Goal: Task Accomplishment & Management: Complete application form

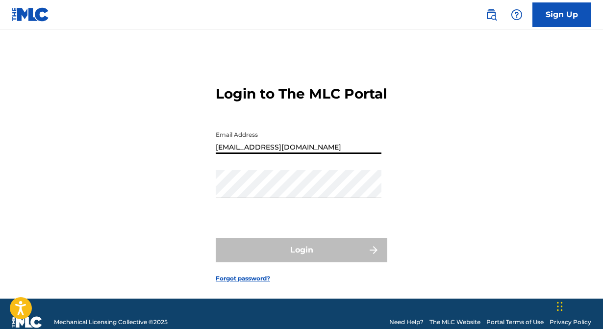
type input "[EMAIL_ADDRESS][DOMAIN_NAME]"
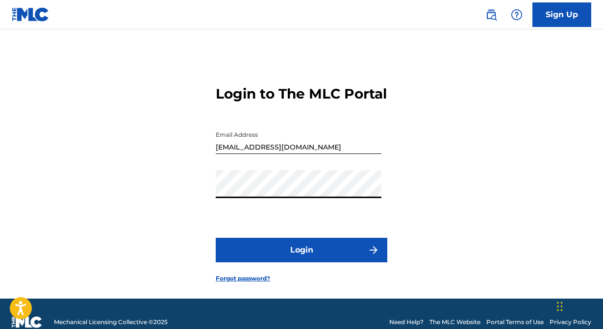
click at [216, 238] on button "Login" at bounding box center [301, 250] width 171 height 24
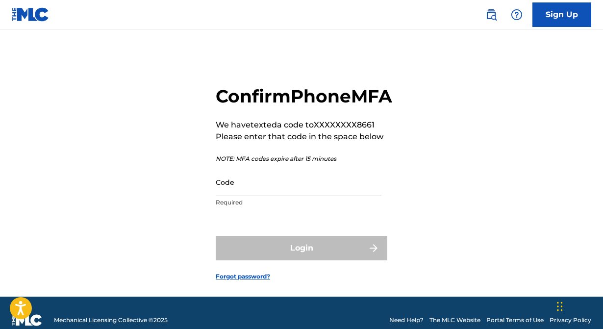
click at [329, 196] on input "Code" at bounding box center [299, 182] width 166 height 28
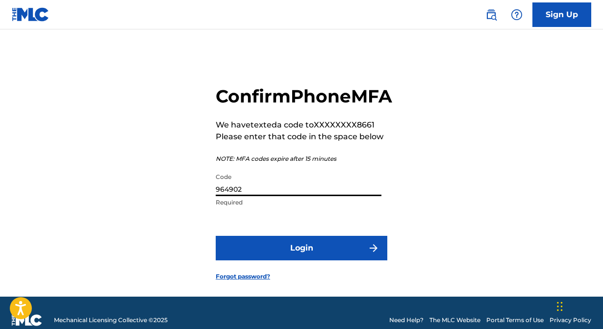
type input "964902"
click at [216, 236] on button "Login" at bounding box center [301, 248] width 171 height 24
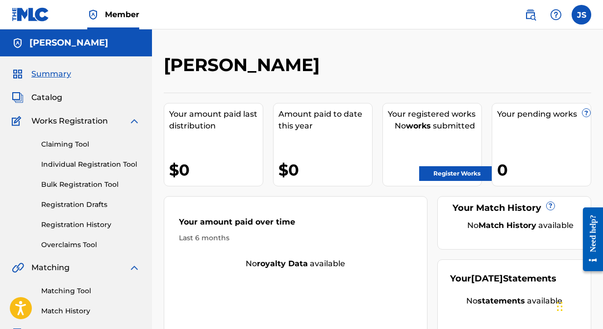
click at [84, 145] on link "Claiming Tool" at bounding box center [90, 144] width 99 height 10
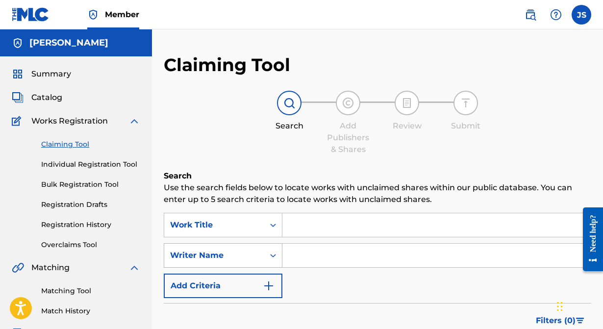
click at [231, 255] on div "Writer Name" at bounding box center [214, 255] width 88 height 12
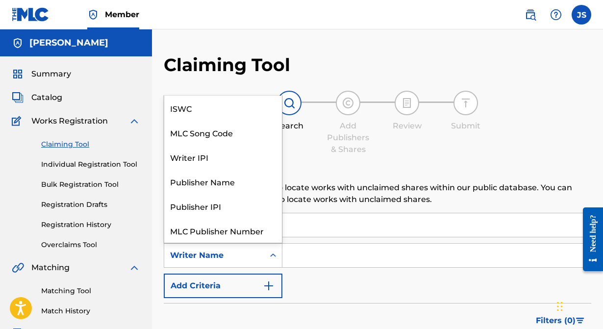
scroll to position [24, 0]
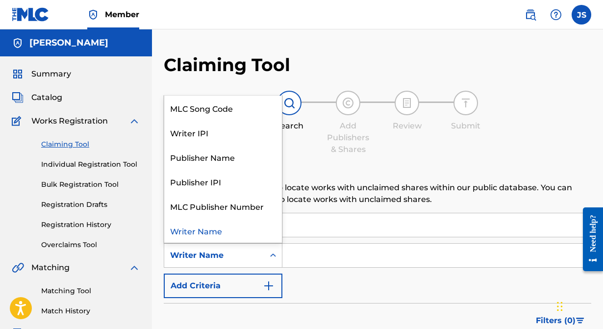
click at [231, 255] on div "Writer Name" at bounding box center [214, 255] width 88 height 12
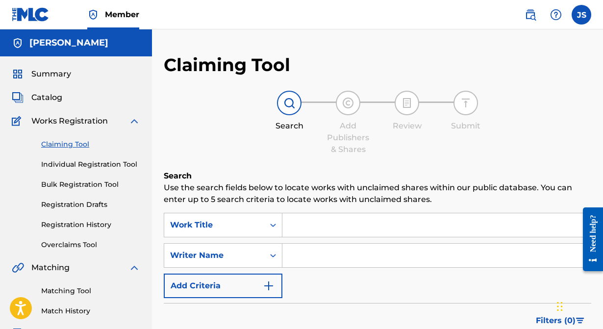
click at [334, 254] on input "Search Form" at bounding box center [436, 255] width 308 height 24
type input "[PERSON_NAME]"
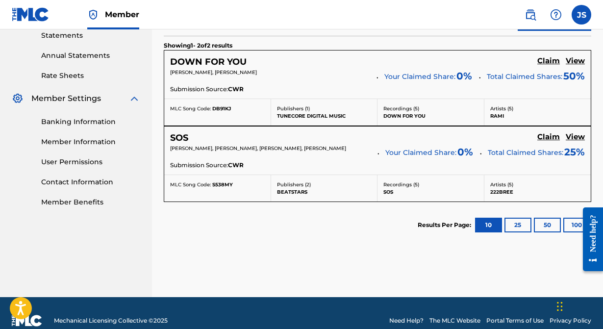
scroll to position [342, 0]
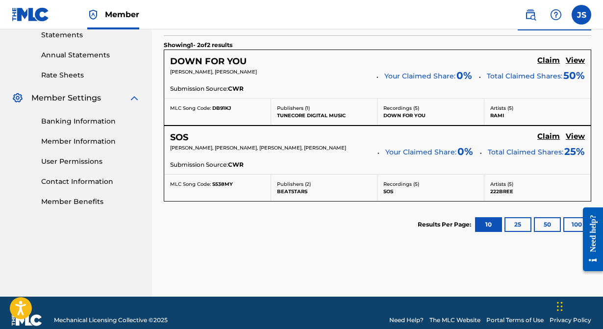
click at [541, 58] on h5 "Claim" at bounding box center [548, 60] width 23 height 9
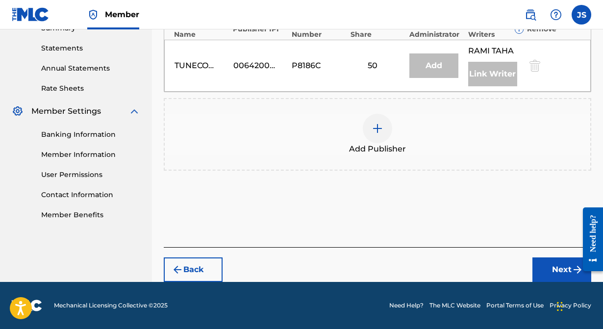
click at [539, 192] on div "Publishers ( 1 ) ? REQUIRED Total shares: 50 % Publisher Name Publisher IPI Pub…" at bounding box center [377, 88] width 427 height 231
drag, startPoint x: 511, startPoint y: 208, endPoint x: 518, endPoint y: 222, distance: 15.6
click at [509, 227] on div "Add Publishers & Shares Enter your publisher(s)/administrator(s). DOWN FOR YOU …" at bounding box center [377, 44] width 427 height 406
click at [528, 212] on div "Add Publishers & Shares Enter your publisher(s)/administrator(s). DOWN FOR YOU …" at bounding box center [377, 44] width 427 height 406
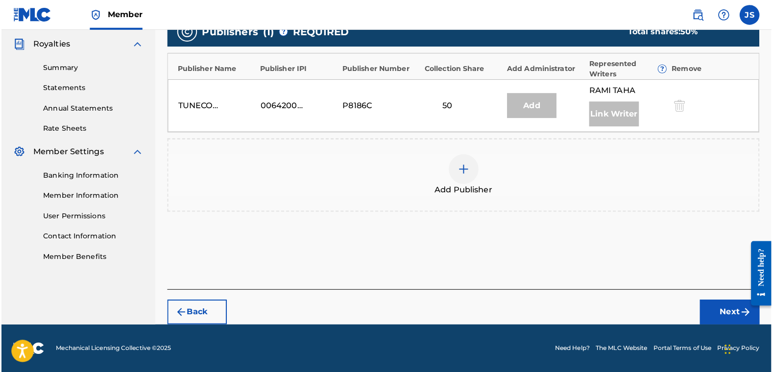
scroll to position [285, 0]
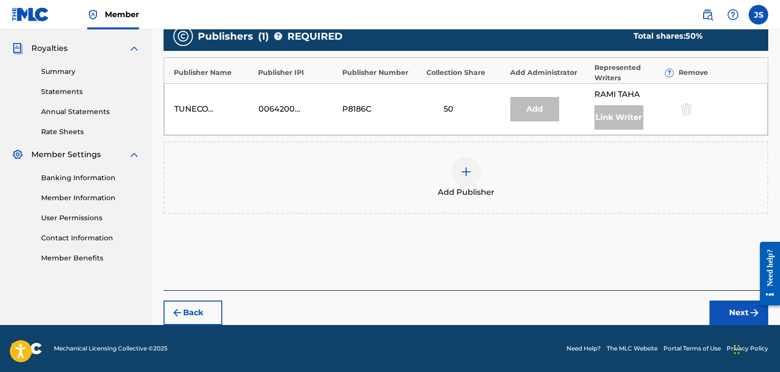
click at [541, 109] on div "Add" at bounding box center [534, 109] width 49 height 24
click at [465, 169] on img at bounding box center [466, 172] width 12 height 12
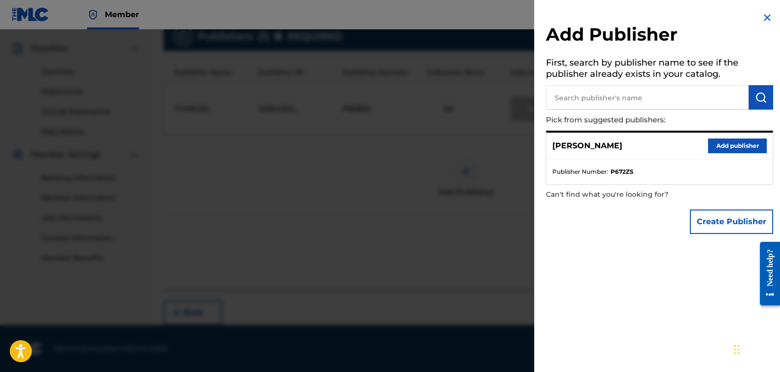
click at [602, 146] on button "Add publisher" at bounding box center [737, 146] width 59 height 15
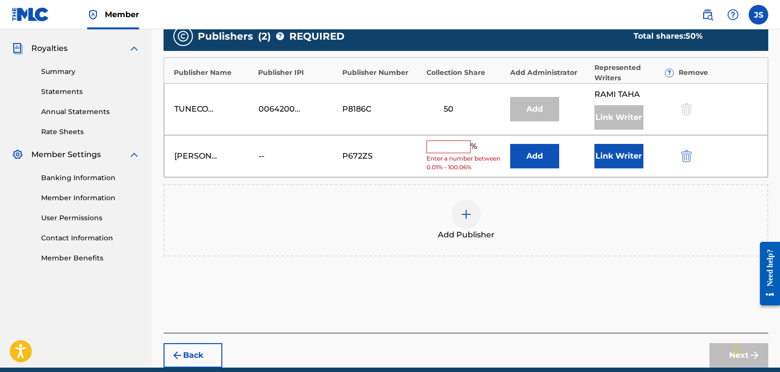
click at [452, 148] on input "text" at bounding box center [449, 147] width 44 height 13
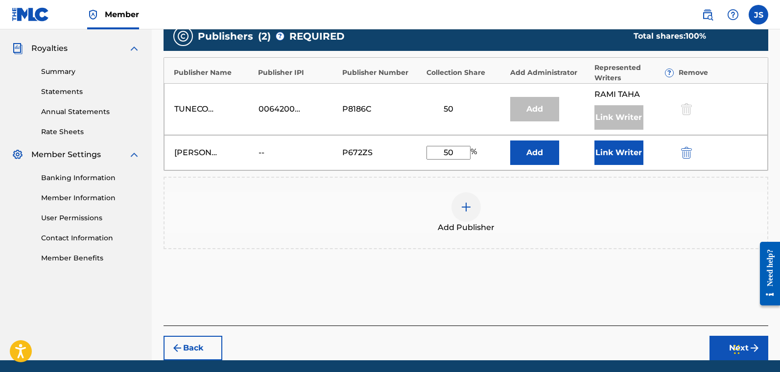
type input "5"
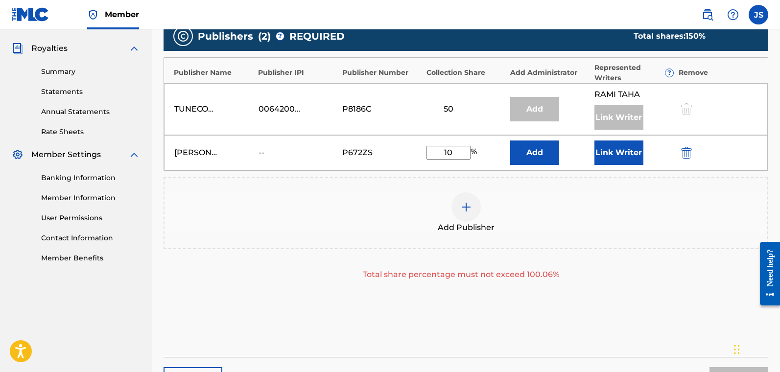
type input "1"
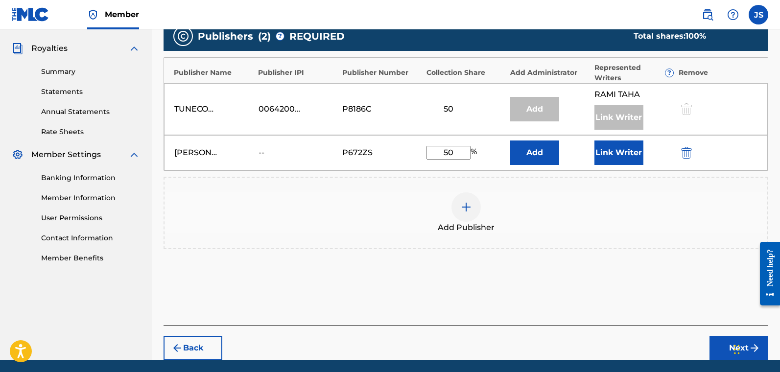
type input "50"
click at [548, 154] on button "Add" at bounding box center [534, 153] width 49 height 24
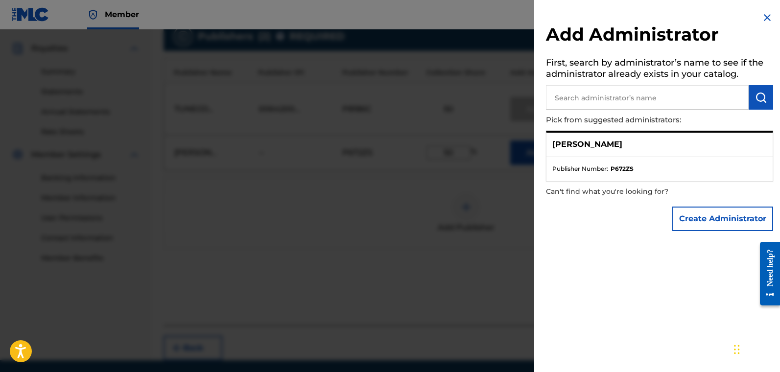
click at [416, 177] on div at bounding box center [390, 215] width 780 height 372
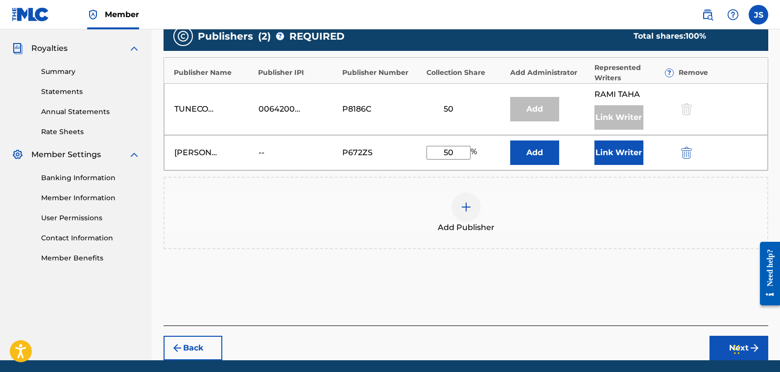
click at [602, 154] on button "Link Writer" at bounding box center [619, 153] width 49 height 24
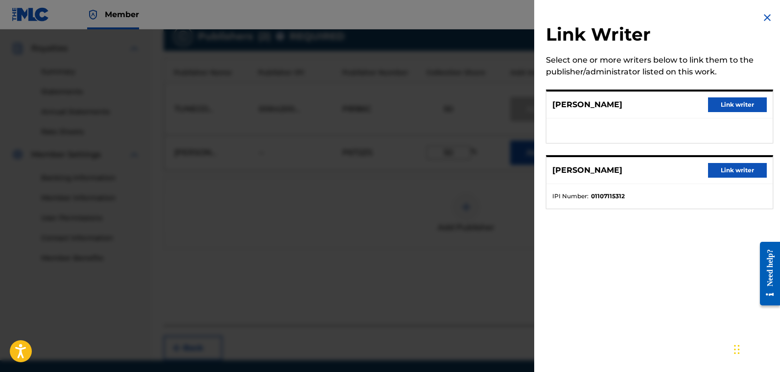
click at [602, 111] on button "Link writer" at bounding box center [737, 104] width 59 height 15
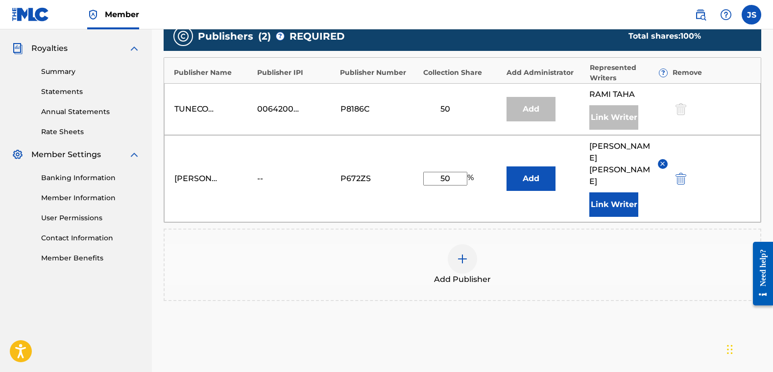
scroll to position [349, 0]
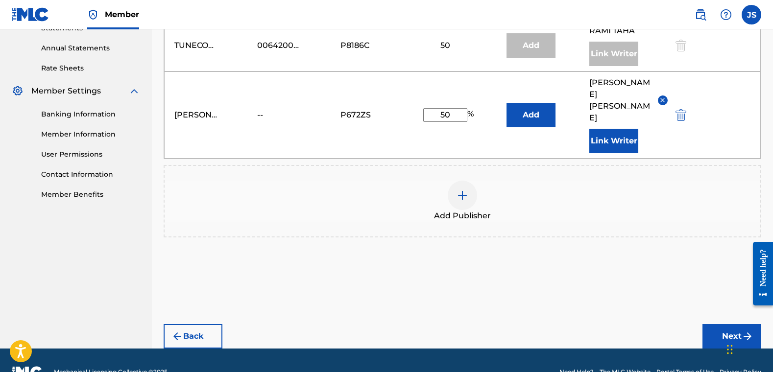
click at [602, 324] on button "Next" at bounding box center [731, 336] width 59 height 24
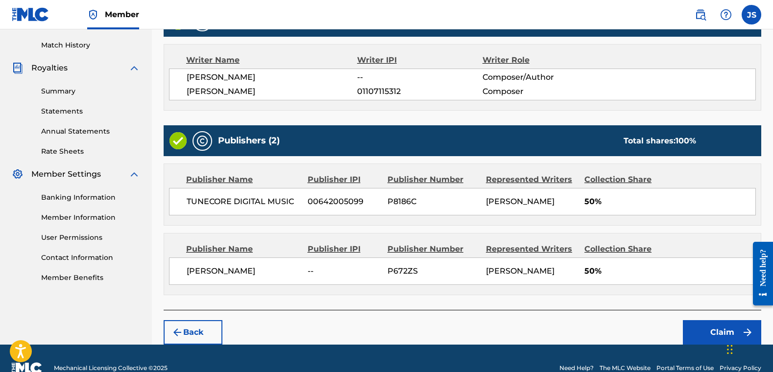
scroll to position [274, 0]
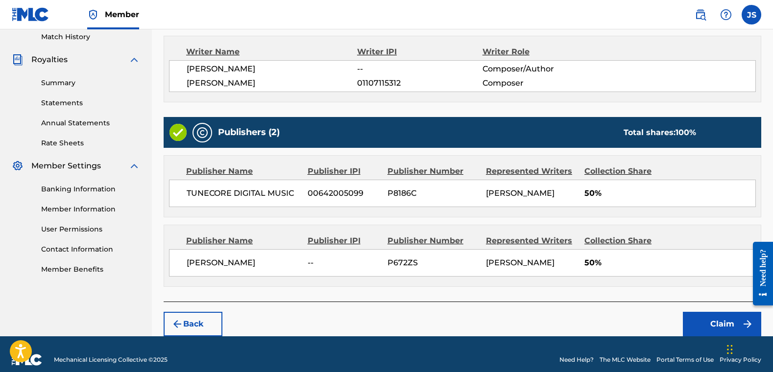
click at [602, 328] on button "Claim" at bounding box center [722, 324] width 78 height 24
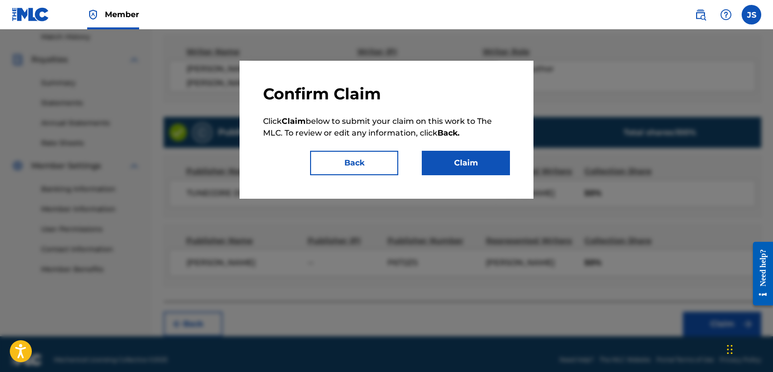
click at [446, 170] on button "Claim" at bounding box center [466, 163] width 88 height 24
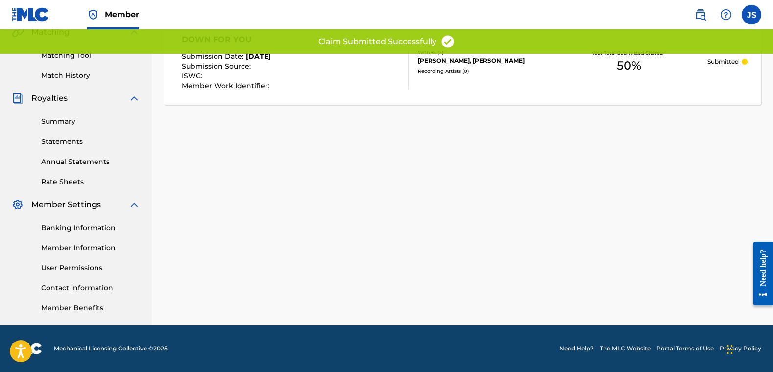
scroll to position [235, 0]
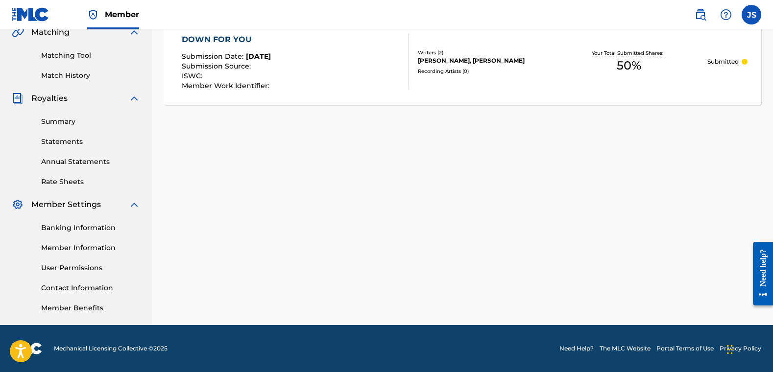
drag, startPoint x: 204, startPoint y: 133, endPoint x: 200, endPoint y: 179, distance: 46.7
click at [200, 179] on div "Claiming Tool Search Add Publishers & Shares Review Submit Submit Your claim ha…" at bounding box center [462, 72] width 621 height 507
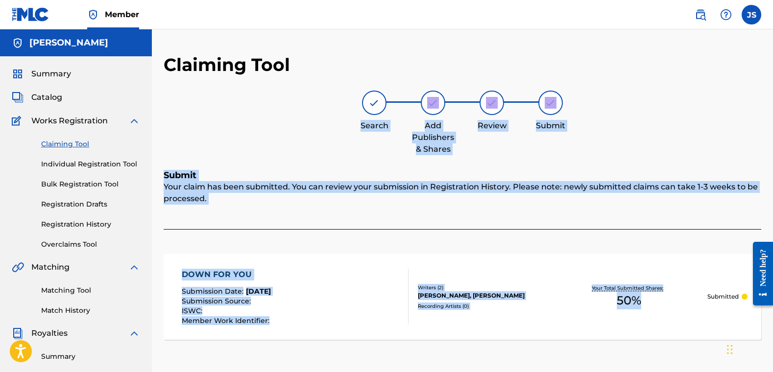
drag, startPoint x: 579, startPoint y: 60, endPoint x: 342, endPoint y: 123, distance: 245.4
click at [344, 130] on div "Claiming Tool Search Add Publishers & Shares Review Submit Submit Your claim ha…" at bounding box center [462, 307] width 621 height 507
click at [291, 125] on div "Search Add Publishers & Shares Review Submit" at bounding box center [463, 123] width 598 height 65
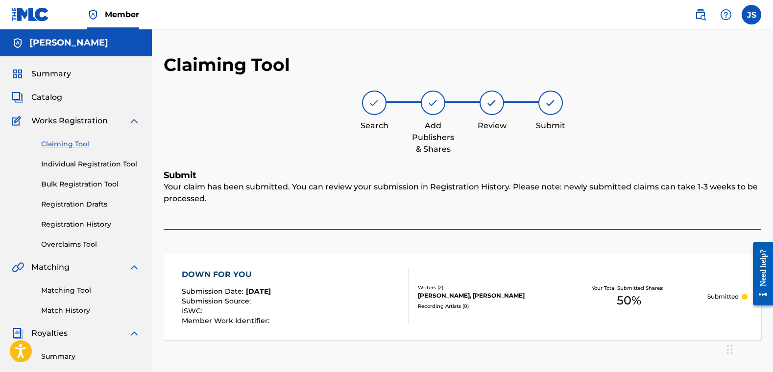
click at [104, 184] on link "Bulk Registration Tool" at bounding box center [90, 184] width 99 height 10
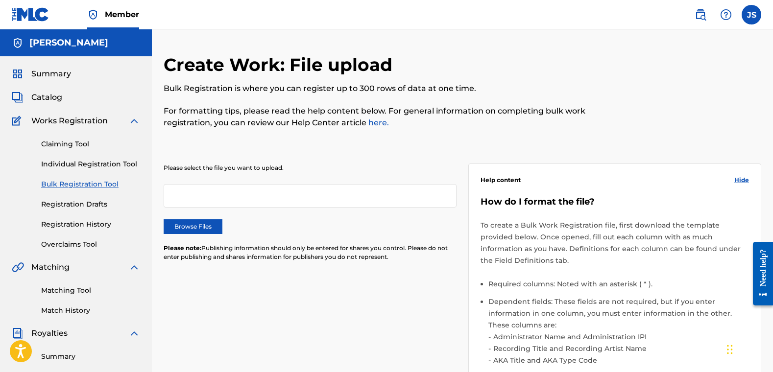
click at [78, 243] on link "Overclaims Tool" at bounding box center [90, 245] width 99 height 10
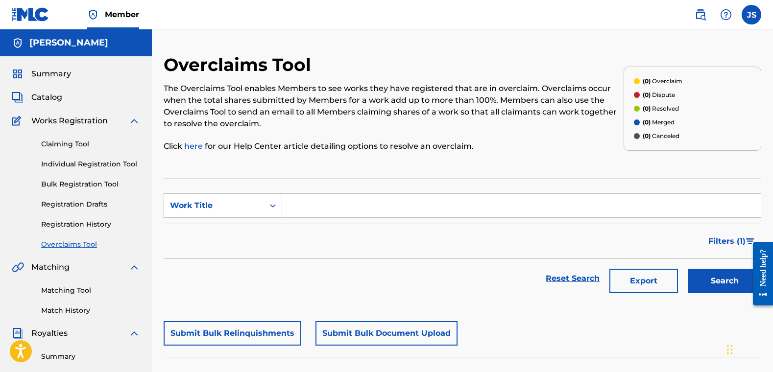
click at [58, 225] on link "Registration History" at bounding box center [90, 224] width 99 height 10
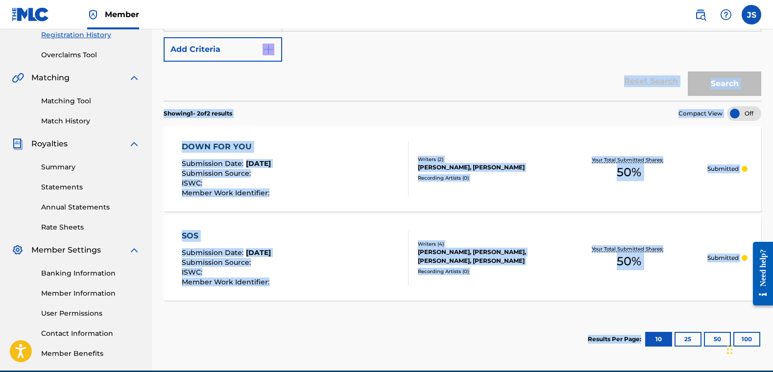
scroll to position [191, 0]
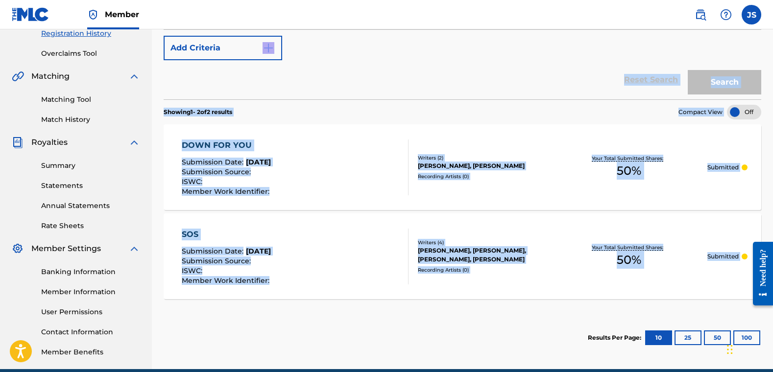
drag, startPoint x: 418, startPoint y: 250, endPoint x: 438, endPoint y: 322, distance: 74.8
click at [438, 322] on div "SearchWithCriteria851f55f8-3f2f-49d6-86ca-793cb5b69d3f Work Title Add Criteria …" at bounding box center [463, 177] width 598 height 367
click at [438, 322] on section "Results Per Page: 10 25 50 100" at bounding box center [463, 338] width 598 height 46
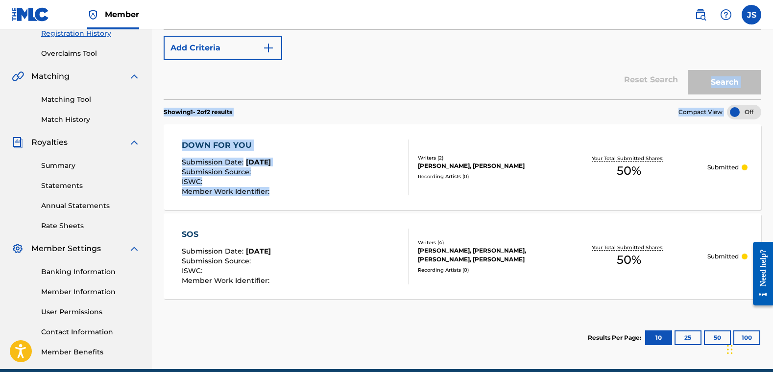
drag, startPoint x: 158, startPoint y: 208, endPoint x: 156, endPoint y: 93, distance: 115.6
click at [154, 92] on div "Registration History Registration History is a record of new work submissions o…" at bounding box center [462, 116] width 621 height 507
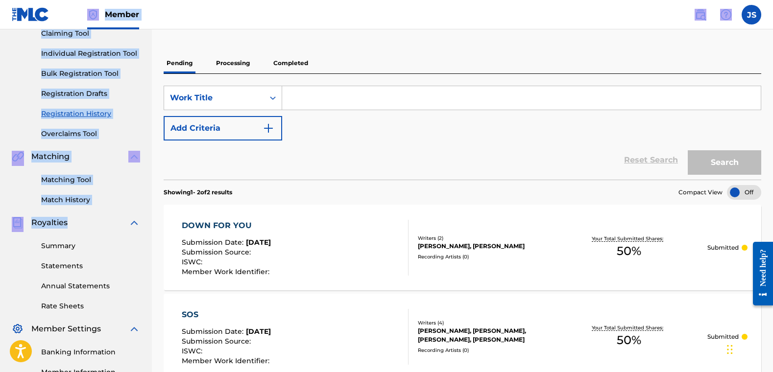
drag, startPoint x: 86, startPoint y: 70, endPoint x: 89, endPoint y: 7, distance: 62.3
click at [89, 7] on div "Member JS JS [PERSON_NAME] [EMAIL_ADDRESS][DOMAIN_NAME] Notification Preference…" at bounding box center [386, 192] width 773 height 607
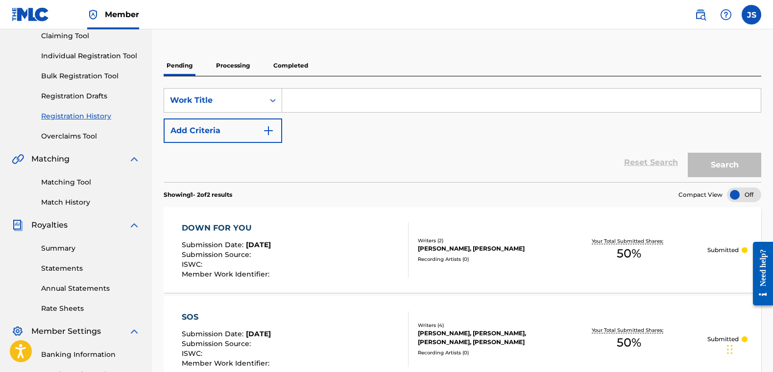
click at [396, 152] on div "Reset Search Search" at bounding box center [463, 162] width 598 height 39
click at [65, 34] on link "Claiming Tool" at bounding box center [90, 36] width 99 height 10
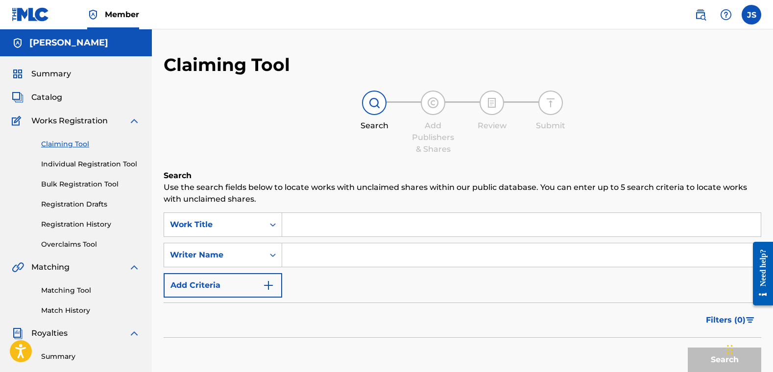
click at [271, 286] on img "Search Form" at bounding box center [269, 286] width 12 height 12
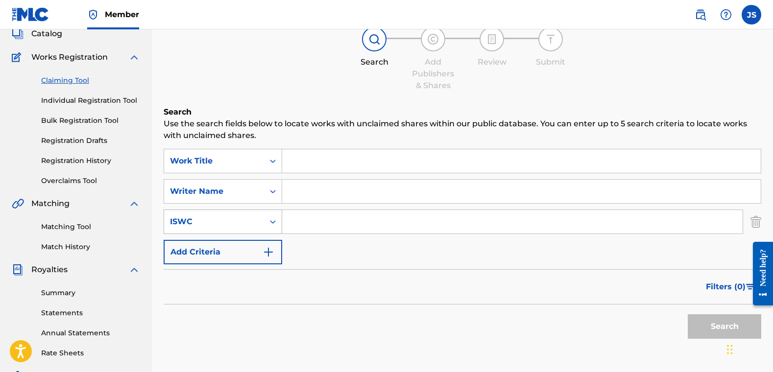
click at [266, 234] on div "ISWC" at bounding box center [223, 222] width 119 height 24
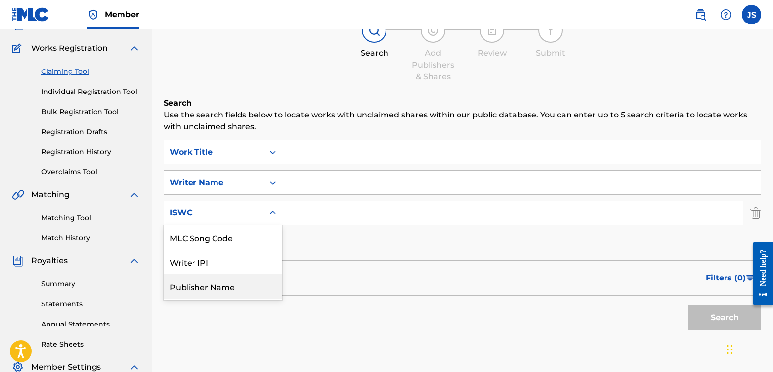
scroll to position [73, 0]
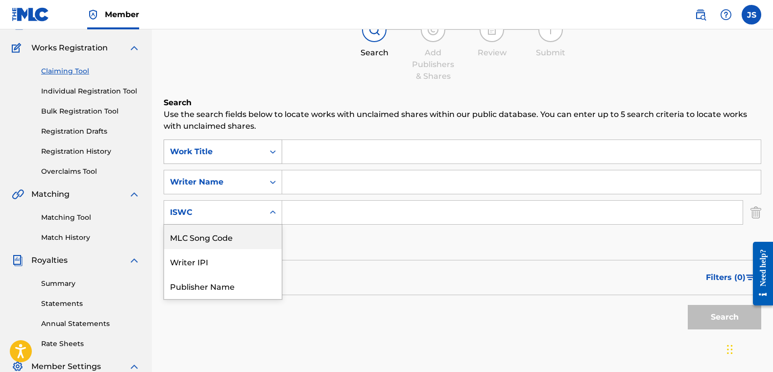
click at [233, 149] on div "Work Title" at bounding box center [214, 152] width 88 height 12
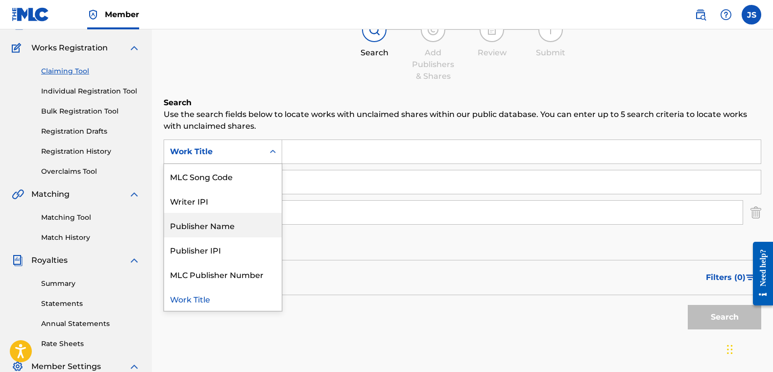
click at [226, 222] on div "Publisher Name" at bounding box center [223, 225] width 118 height 24
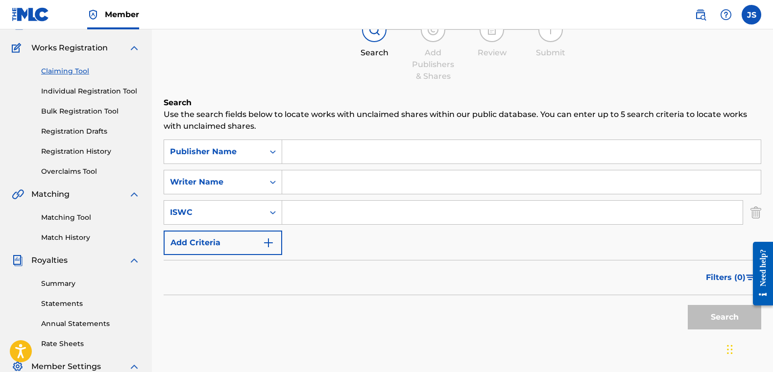
click at [386, 148] on input "Search Form" at bounding box center [521, 152] width 479 height 24
type input "[PERSON_NAME]"
click at [602, 305] on button "Search" at bounding box center [724, 317] width 73 height 24
click at [209, 152] on div "Publisher Name" at bounding box center [214, 152] width 88 height 12
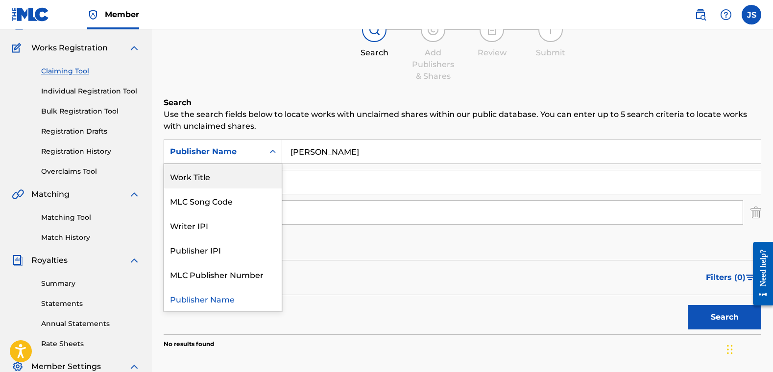
click at [223, 179] on div "Work Title" at bounding box center [223, 176] width 118 height 24
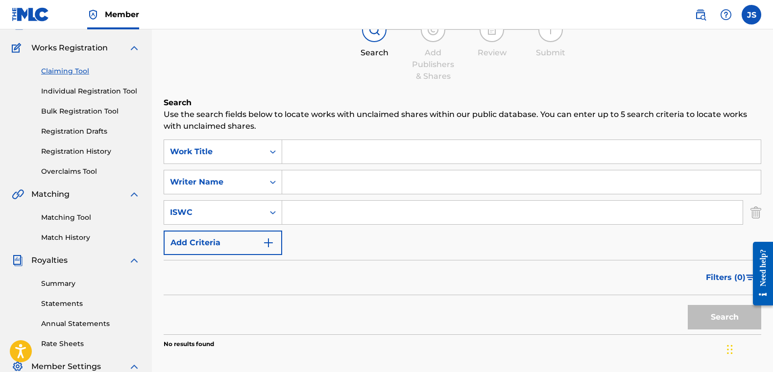
drag, startPoint x: 469, startPoint y: 154, endPoint x: 441, endPoint y: 154, distance: 27.9
click at [468, 154] on input "Search Form" at bounding box center [521, 152] width 479 height 24
click at [241, 143] on div "Work Title" at bounding box center [214, 152] width 100 height 19
drag, startPoint x: 247, startPoint y: 155, endPoint x: 271, endPoint y: 164, distance: 26.0
click at [247, 154] on div "Work Title" at bounding box center [214, 152] width 88 height 12
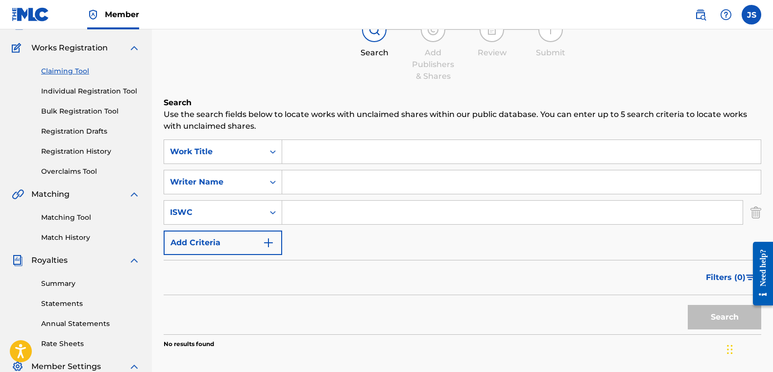
click at [321, 149] on input "Search Form" at bounding box center [521, 152] width 479 height 24
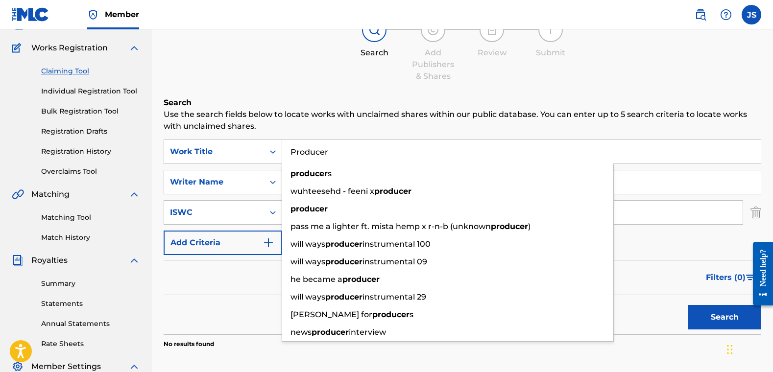
type input "Producer"
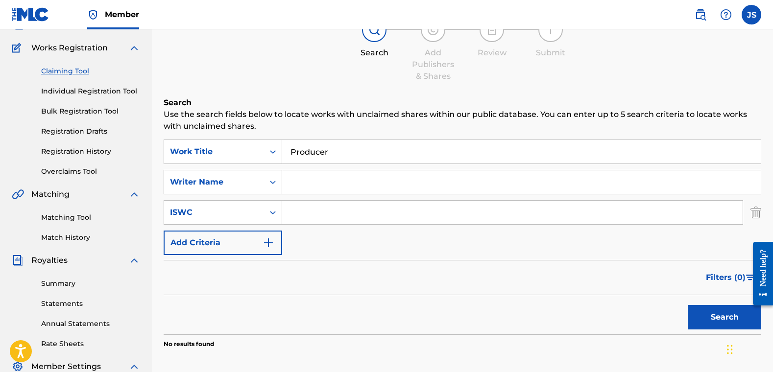
click at [356, 131] on p "Use the search fields below to locate works with unclaimed shares within our pu…" at bounding box center [463, 121] width 598 height 24
click at [325, 181] on input "Search Form" at bounding box center [521, 182] width 479 height 24
type input "[PERSON_NAME]"
click at [602, 315] on button "Search" at bounding box center [724, 317] width 73 height 24
drag, startPoint x: 369, startPoint y: 184, endPoint x: 210, endPoint y: 173, distance: 159.6
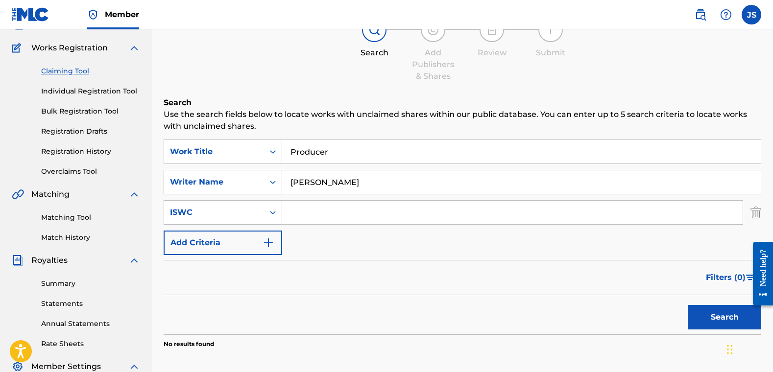
click at [207, 172] on div "SearchWithCriteriae41beb45-e977-475d-b07c-f25357138587 Writer Name [PERSON_NAME]" at bounding box center [463, 182] width 598 height 24
click at [602, 318] on button "Search" at bounding box center [724, 317] width 73 height 24
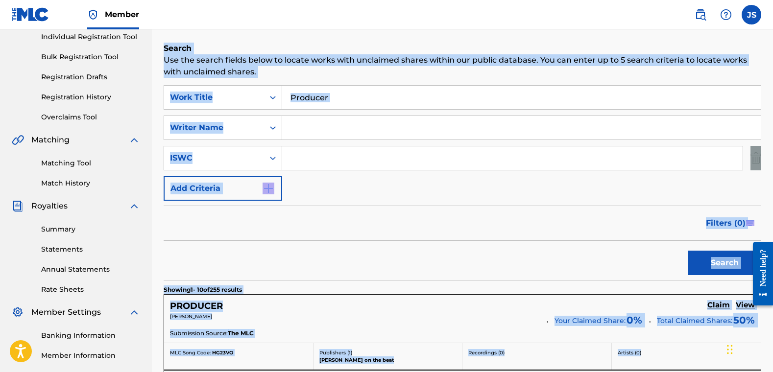
scroll to position [0, 0]
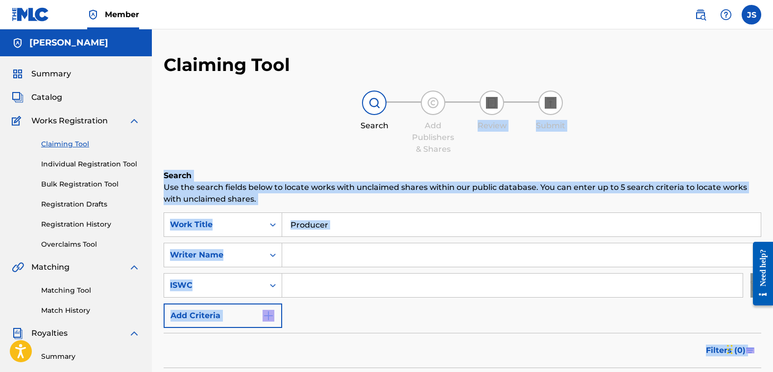
drag, startPoint x: 492, startPoint y: 254, endPoint x: 513, endPoint y: -18, distance: 272.7
click at [513, 0] on html "Accessibility Screen-Reader Guide, Feedback, and Issue Reporting | New window C…" at bounding box center [386, 186] width 773 height 372
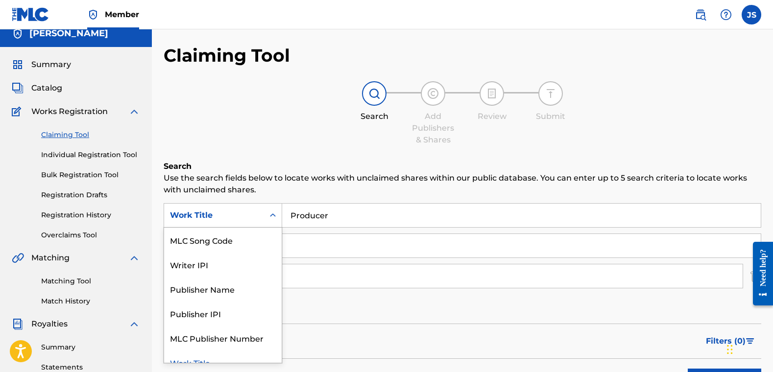
click at [232, 228] on div "Work Title selected, 6 of 6. 6 results available. Use Up and Down to choose opt…" at bounding box center [223, 215] width 119 height 24
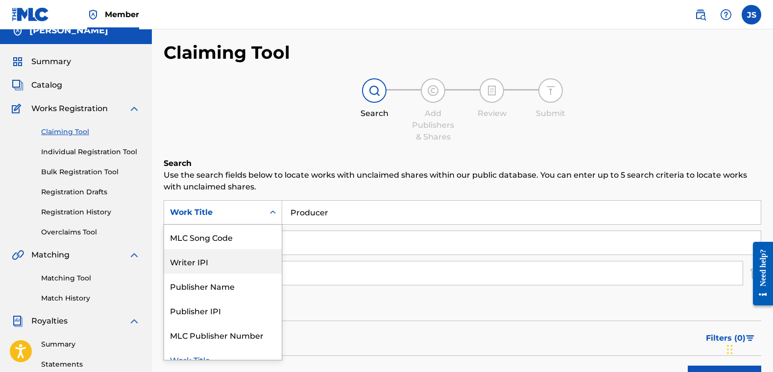
click at [253, 268] on div "Writer IPI" at bounding box center [223, 261] width 118 height 24
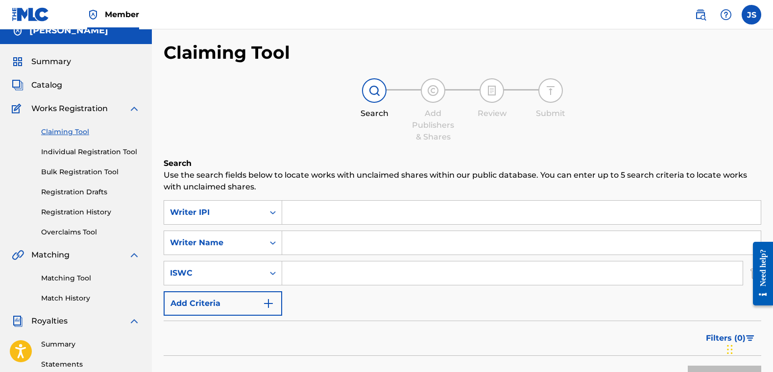
click at [334, 208] on input "Search Form" at bounding box center [521, 213] width 479 height 24
type input "01122175500"
click at [602, 328] on button "Search" at bounding box center [724, 378] width 73 height 24
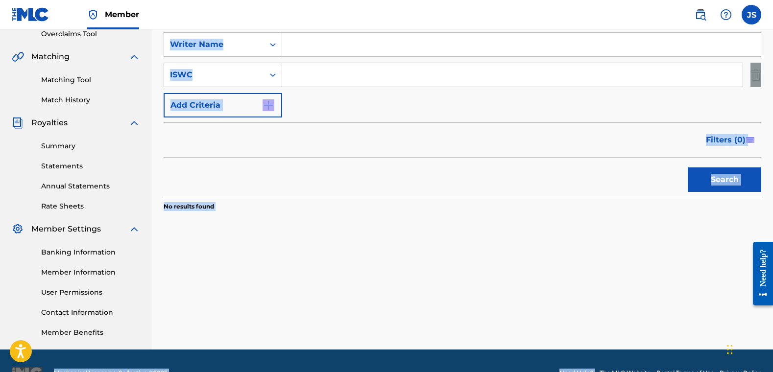
scroll to position [214, 0]
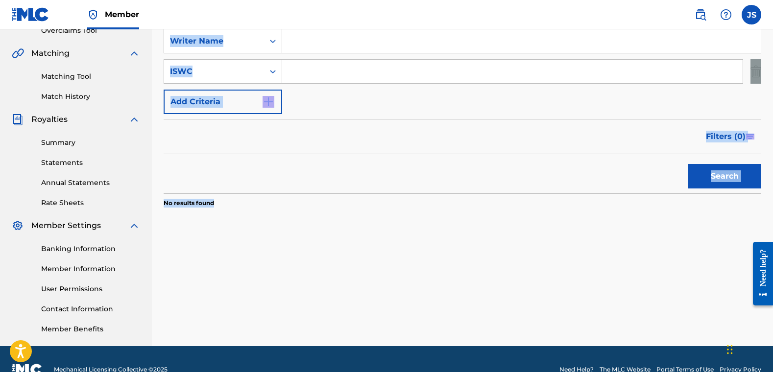
drag, startPoint x: 724, startPoint y: 168, endPoint x: 644, endPoint y: 291, distance: 147.4
click at [602, 292] on div "Claiming Tool Search Add Publishers & Shares Review Submit Search Use the searc…" at bounding box center [462, 93] width 621 height 507
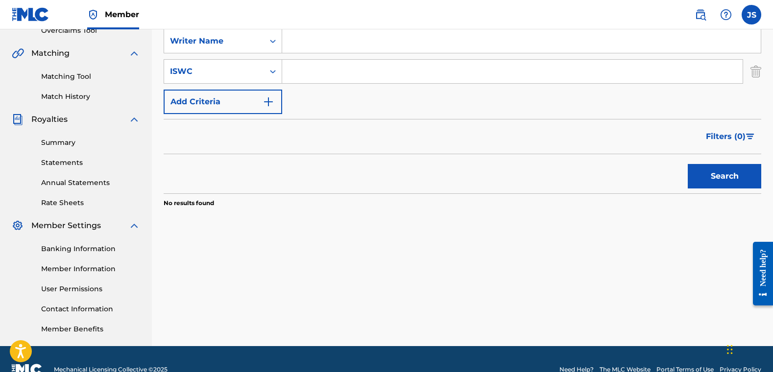
drag, startPoint x: 643, startPoint y: 280, endPoint x: 665, endPoint y: 247, distance: 39.1
click at [602, 274] on div "Claiming Tool Search Add Publishers & Shares Review Submit Search Use the searc…" at bounding box center [462, 93] width 621 height 507
click at [602, 175] on button "Search" at bounding box center [724, 176] width 73 height 24
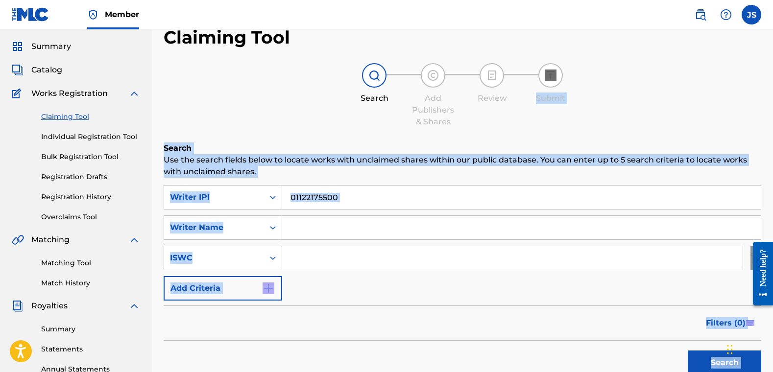
scroll to position [0, 0]
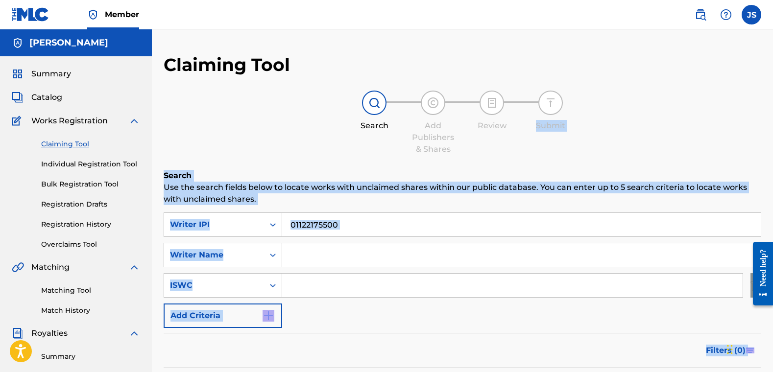
drag, startPoint x: 629, startPoint y: 140, endPoint x: 609, endPoint y: 107, distance: 38.1
click at [602, 107] on div "Claiming Tool Search Add Publishers & Shares Review Submit Search Use the searc…" at bounding box center [463, 262] width 598 height 417
click at [602, 118] on div "Search Add Publishers & Shares Review Submit" at bounding box center [463, 123] width 598 height 65
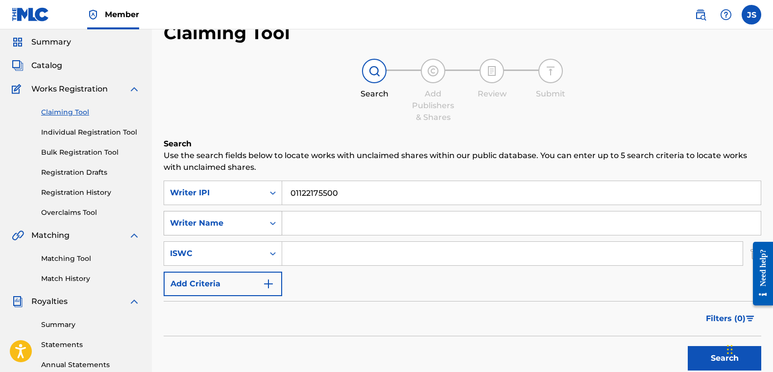
click at [194, 236] on div "Writer Name" at bounding box center [223, 223] width 119 height 24
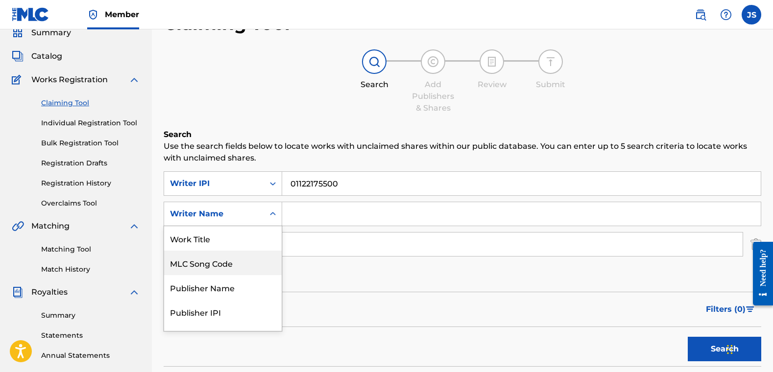
scroll to position [43, 0]
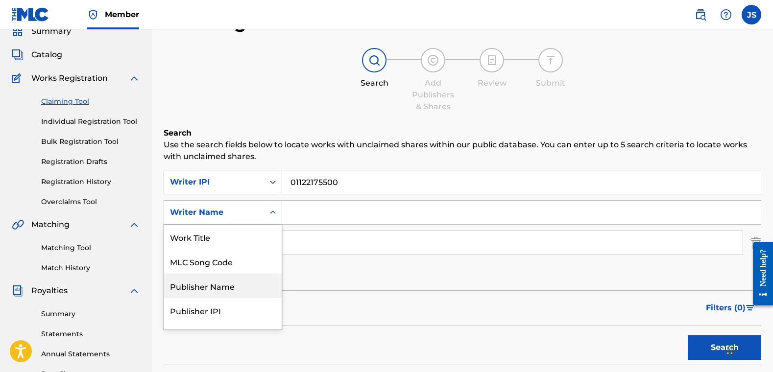
click at [343, 328] on div "Search" at bounding box center [463, 345] width 598 height 39
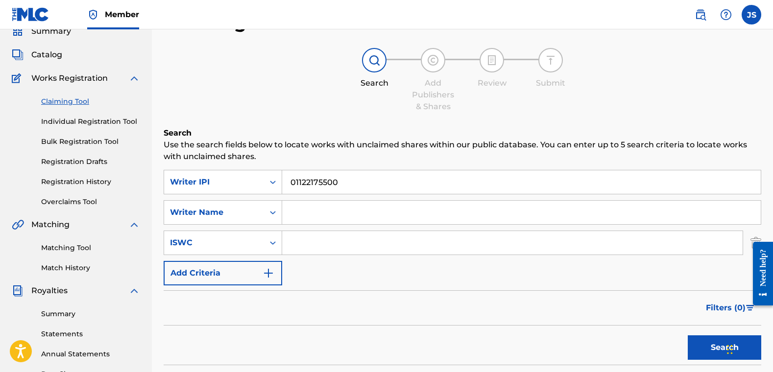
click at [106, 121] on link "Individual Registration Tool" at bounding box center [90, 122] width 99 height 10
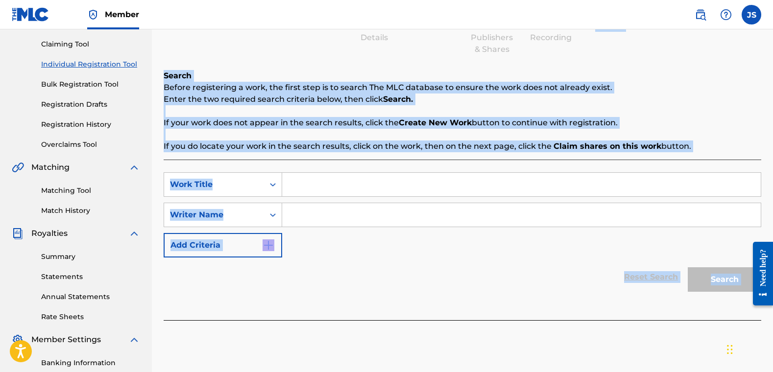
scroll to position [145, 0]
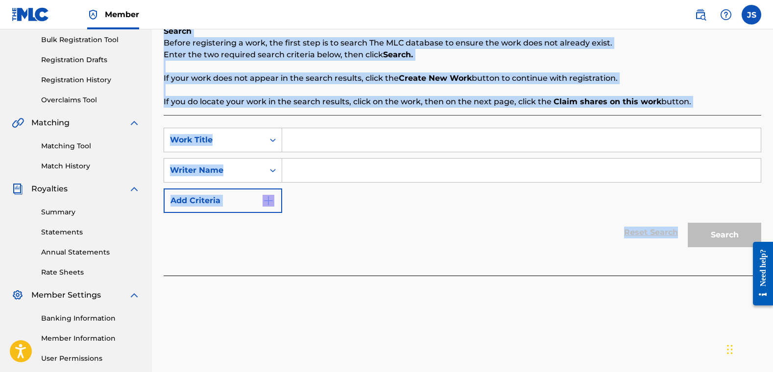
drag, startPoint x: 737, startPoint y: 117, endPoint x: 657, endPoint y: 266, distance: 169.4
click at [602, 268] on div "Register Work Search Enter Work Details Add Writers Add Publishers & Shares Add…" at bounding box center [463, 97] width 598 height 377
click at [550, 216] on div "Reset Search Search" at bounding box center [463, 232] width 598 height 39
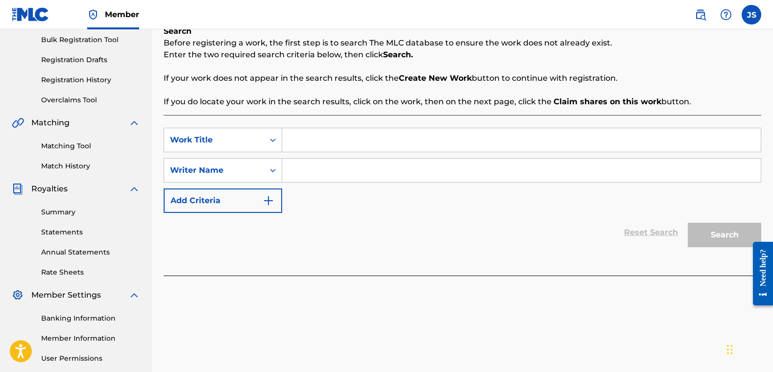
click at [347, 173] on input "Search Form" at bounding box center [521, 171] width 479 height 24
type input "[PERSON_NAME]"
click at [602, 235] on div "Search" at bounding box center [722, 232] width 78 height 39
click at [368, 143] on input "Search Form" at bounding box center [521, 140] width 479 height 24
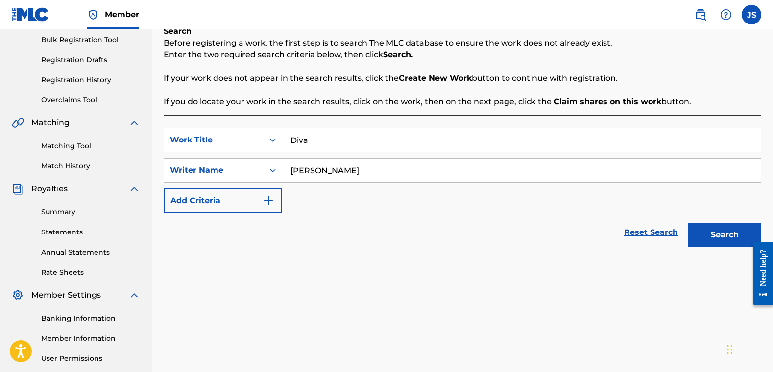
type input "Diva"
click at [602, 223] on button "Search" at bounding box center [724, 235] width 73 height 24
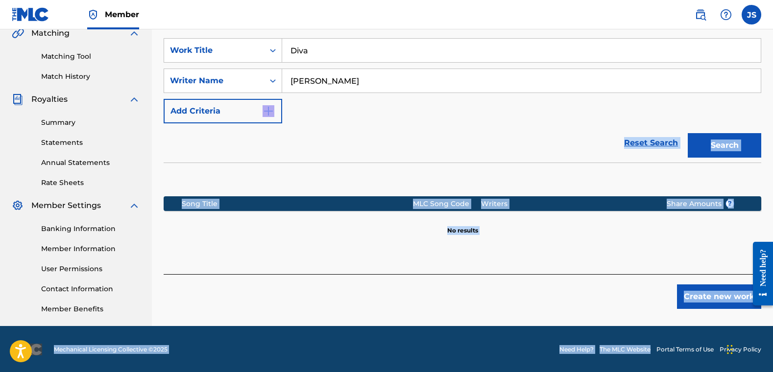
scroll to position [235, 0]
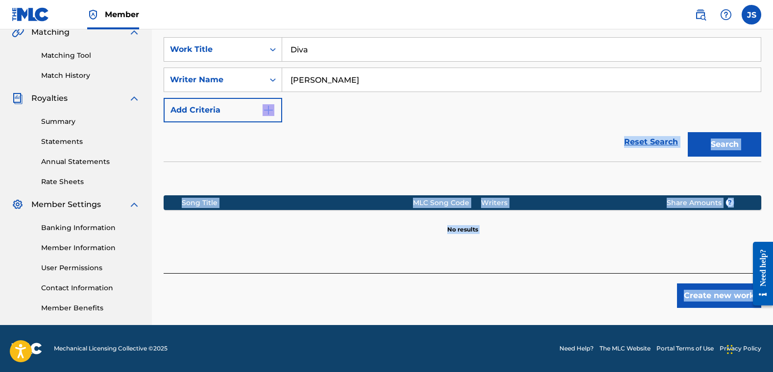
drag, startPoint x: 736, startPoint y: 171, endPoint x: 620, endPoint y: 312, distance: 182.4
click at [602, 313] on div "Register Work Search Enter Work Details Add Writers Add Publishers & Shares Add…" at bounding box center [462, 72] width 621 height 507
click at [602, 287] on div "Create new work" at bounding box center [463, 290] width 598 height 35
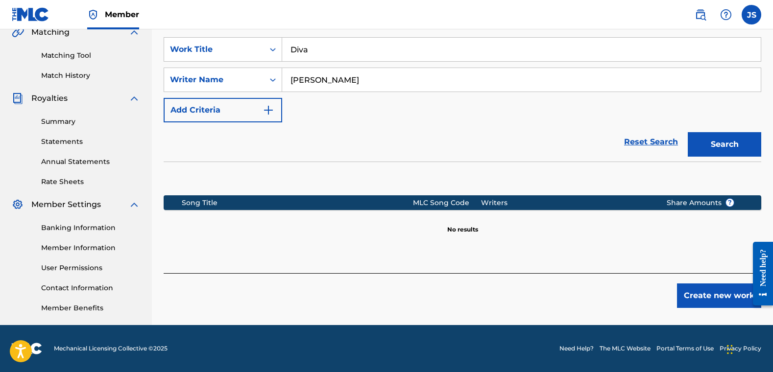
click at [602, 292] on button "Create new work" at bounding box center [719, 296] width 84 height 24
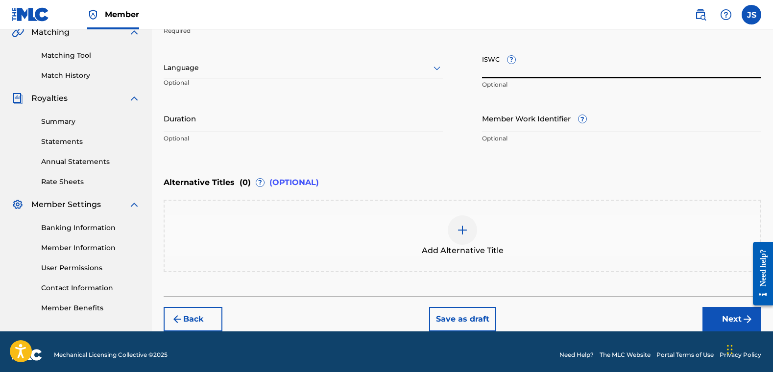
drag, startPoint x: 514, startPoint y: 51, endPoint x: 493, endPoint y: -47, distance: 99.7
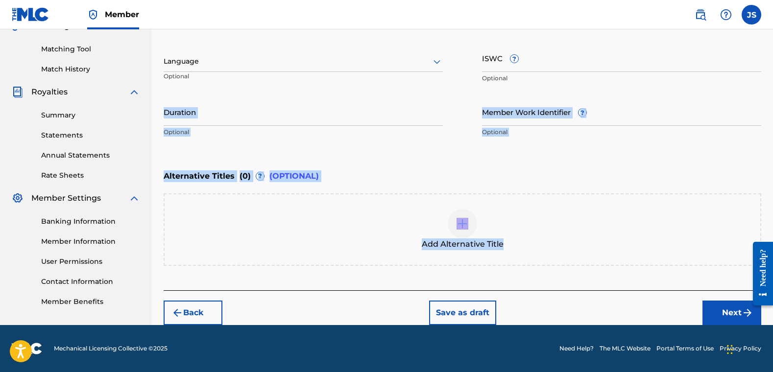
scroll to position [0, 0]
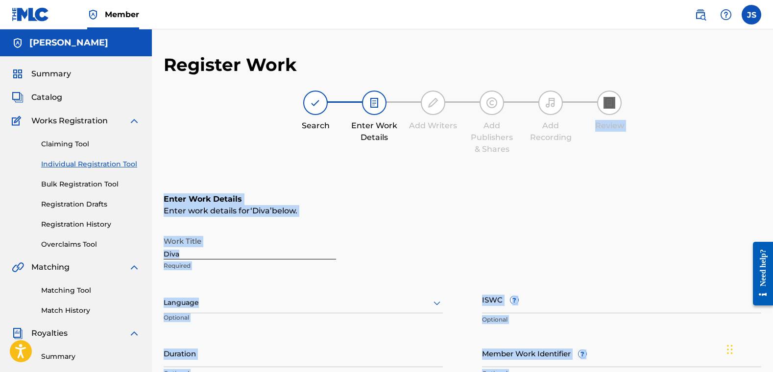
drag, startPoint x: 646, startPoint y: 285, endPoint x: 624, endPoint y: -69, distance: 353.9
click at [602, 0] on html "Accessibility Screen-Reader Guide, Feedback, and Issue Reporting | New window C…" at bounding box center [386, 186] width 773 height 372
click at [553, 186] on div "Enter Work Details Enter work details for ‘ Diva ’ below. Work Title Diva Requi…" at bounding box center [463, 288] width 598 height 237
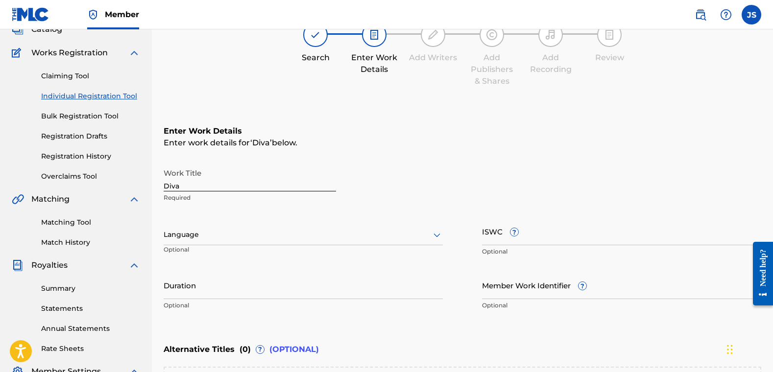
scroll to position [100, 0]
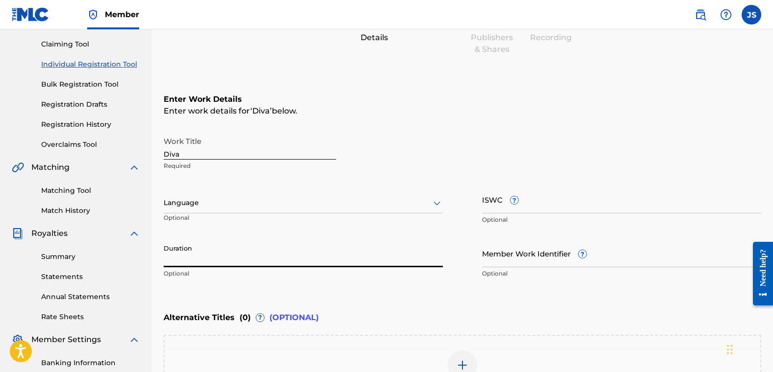
click at [374, 261] on input "Duration" at bounding box center [303, 254] width 279 height 28
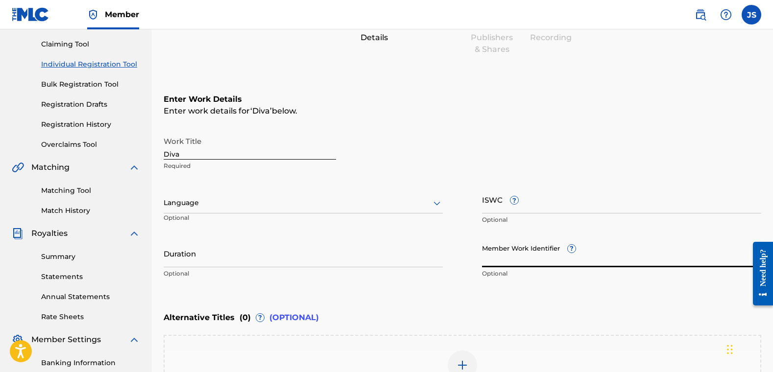
click at [527, 258] on input "Member Work Identifier ?" at bounding box center [621, 254] width 279 height 28
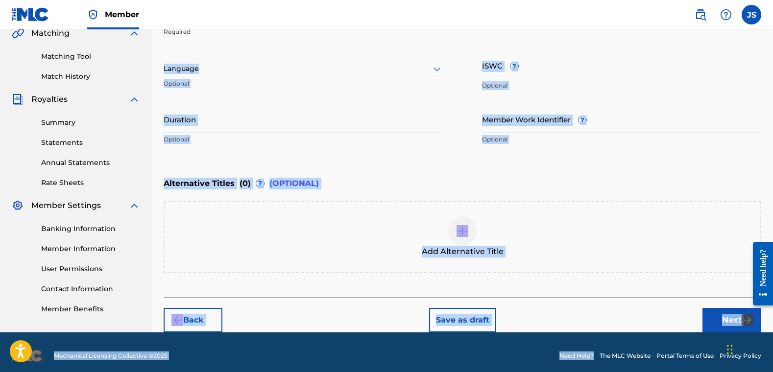
scroll to position [242, 0]
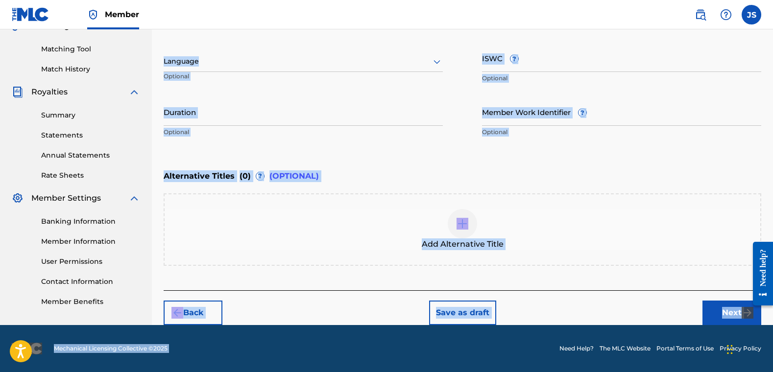
drag, startPoint x: 539, startPoint y: 180, endPoint x: 565, endPoint y: 320, distance: 143.1
click at [566, 321] on div "Register Work Search Enter Work Details Add Writers Add Publishers & Shares Add…" at bounding box center [463, 68] width 598 height 513
click at [557, 304] on div "Back Save as draft Next" at bounding box center [463, 308] width 598 height 35
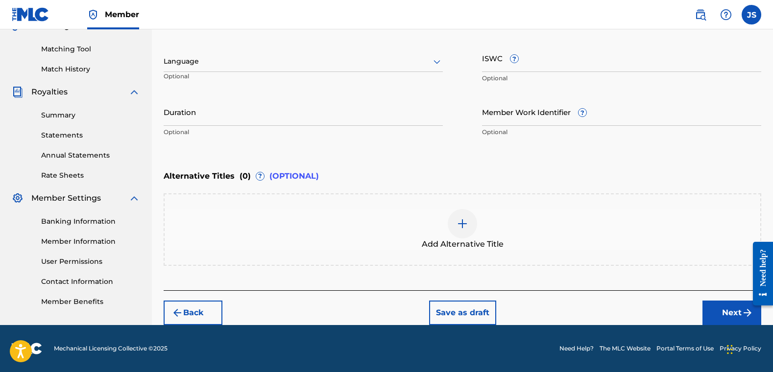
click at [602, 221] on div "Add Alternative Title" at bounding box center [463, 229] width 596 height 41
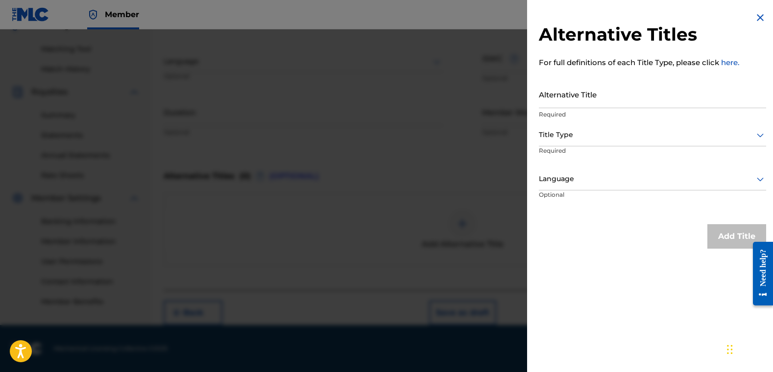
click at [450, 188] on div at bounding box center [386, 215] width 773 height 372
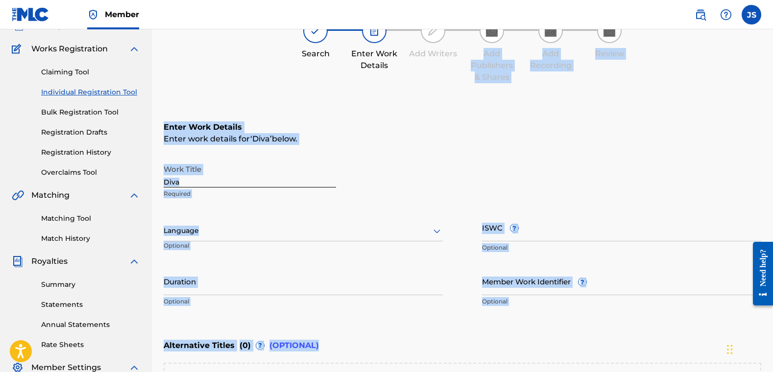
scroll to position [0, 0]
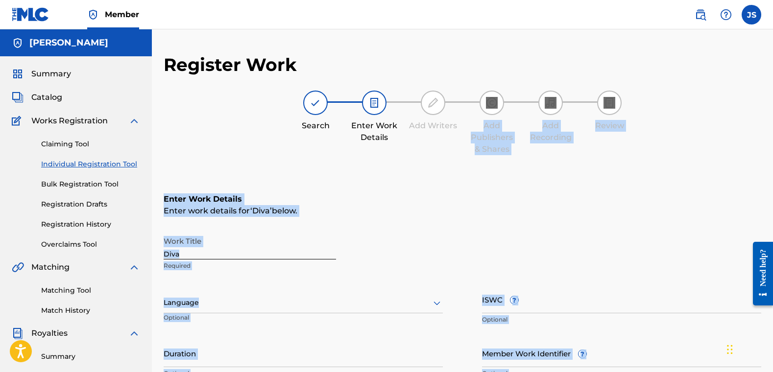
drag, startPoint x: 461, startPoint y: 157, endPoint x: 497, endPoint y: 213, distance: 65.9
click at [497, 213] on div "Enter Work Details Enter work details for ‘ Diva ’ below. Work Title Diva Requi…" at bounding box center [463, 351] width 598 height 362
click at [497, 213] on div "Enter work details for ‘ Diva ’ below." at bounding box center [463, 211] width 598 height 12
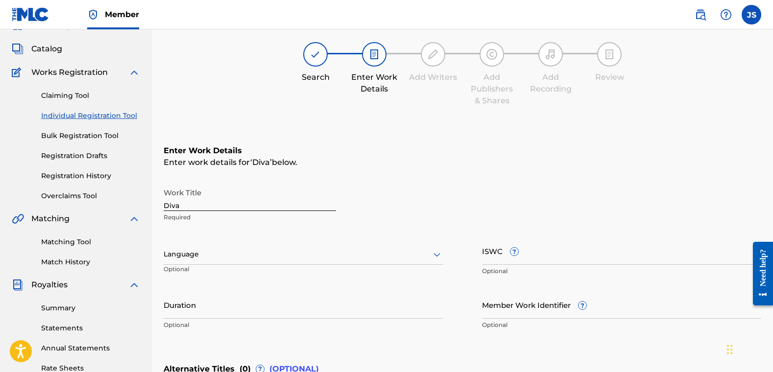
scroll to position [50, 0]
click at [75, 174] on link "Registration History" at bounding box center [90, 175] width 99 height 10
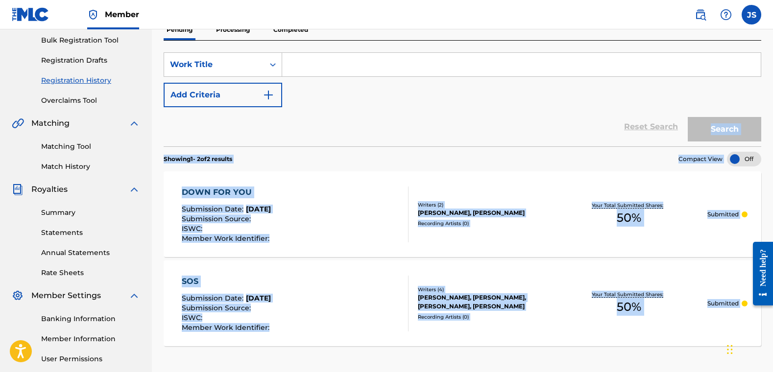
scroll to position [180, 0]
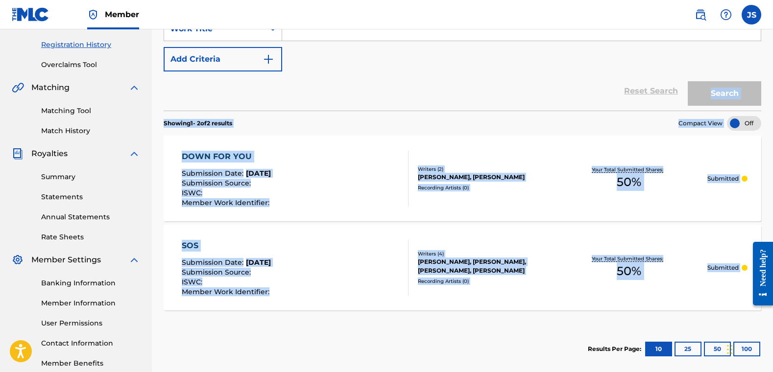
drag, startPoint x: 340, startPoint y: 290, endPoint x: 360, endPoint y: 318, distance: 34.6
click at [360, 318] on div "SearchWithCriteria851f55f8-3f2f-49d6-86ca-793cb5b69d3f Work Title Add Criteria …" at bounding box center [463, 188] width 598 height 367
click at [359, 318] on div "Showing 1 - 2 of 2 results Compact View DOWN FOR YOU Submission Date : [DATE] S…" at bounding box center [463, 242] width 598 height 262
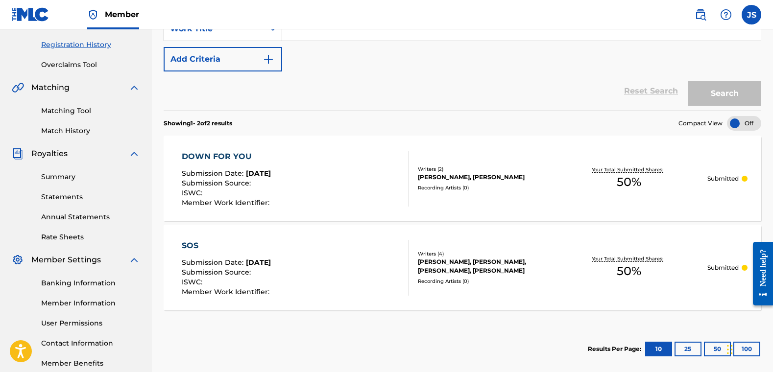
click at [340, 171] on div "DOWN FOR YOU Submission Date : [DATE] Submission Source : ISWC : Member Work Id…" at bounding box center [295, 179] width 227 height 56
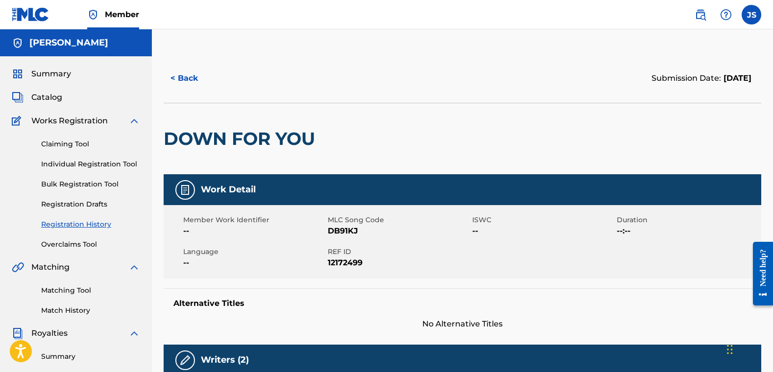
click at [87, 185] on link "Bulk Registration Tool" at bounding box center [90, 184] width 99 height 10
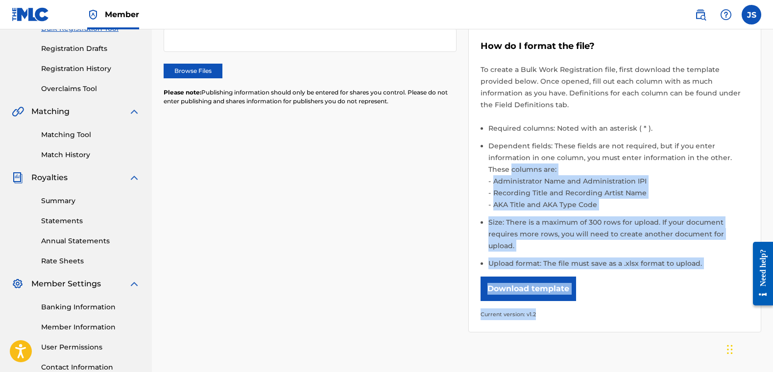
scroll to position [161, 0]
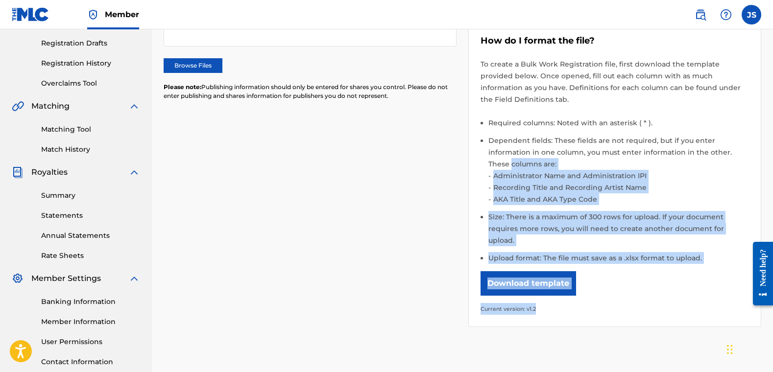
drag, startPoint x: 455, startPoint y: 324, endPoint x: 465, endPoint y: 344, distance: 22.6
click at [465, 328] on div "Please select the file you want to upload. Browse Files Please note: Publishing…" at bounding box center [463, 180] width 598 height 403
click at [461, 328] on div "Please select the file you want to upload. Browse Files Please note: Publishing…" at bounding box center [463, 180] width 598 height 403
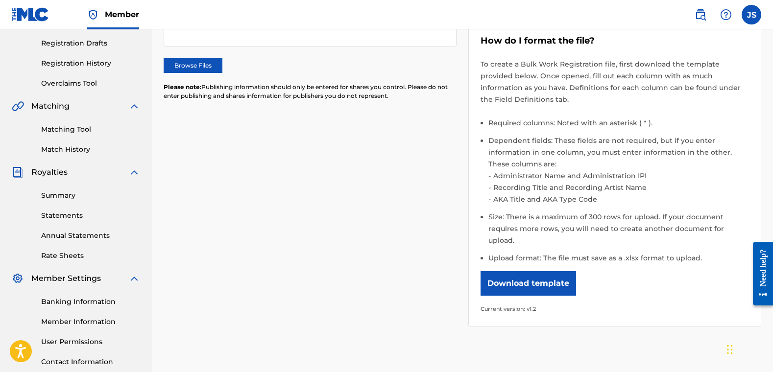
drag, startPoint x: 309, startPoint y: 255, endPoint x: 149, endPoint y: -69, distance: 361.1
click at [149, 0] on html "Accessibility Screen-Reader Guide, Feedback, and Issue Reporting | New window C…" at bounding box center [386, 25] width 773 height 372
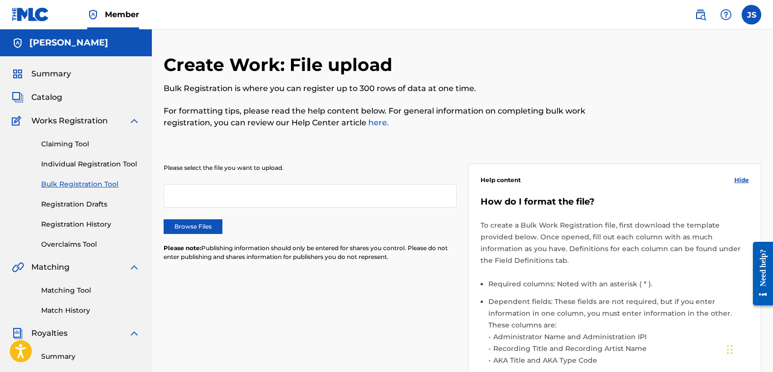
click at [333, 149] on div "Please select the file you want to upload. Browse Files Please note: Publishing…" at bounding box center [463, 320] width 598 height 360
click at [75, 162] on link "Individual Registration Tool" at bounding box center [90, 164] width 99 height 10
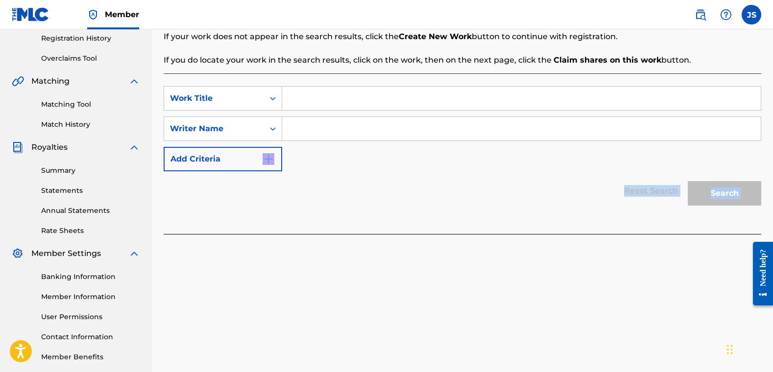
drag, startPoint x: 384, startPoint y: 348, endPoint x: 377, endPoint y: 369, distance: 21.8
click at [376, 328] on div "Member JS JS [PERSON_NAME] [EMAIL_ADDRESS][DOMAIN_NAME] Notification Preference…" at bounding box center [386, 117] width 773 height 607
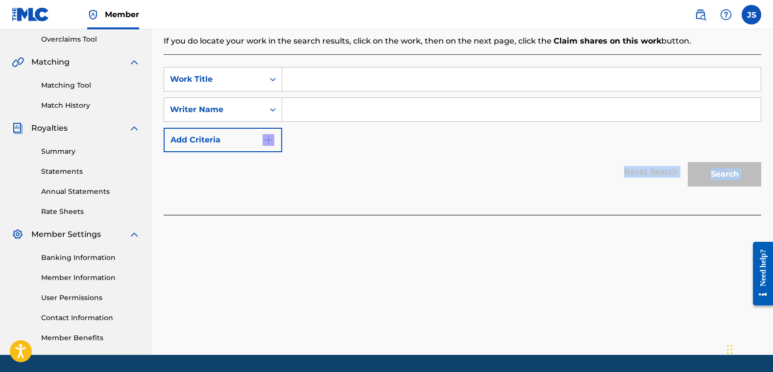
click at [452, 309] on div "Register Work Search Enter Work Details Add Writers Add Publishers & Shares Add…" at bounding box center [462, 102] width 621 height 507
click at [331, 76] on input "Search Form" at bounding box center [521, 80] width 479 height 24
type input "J"
click at [315, 106] on input "Search Form" at bounding box center [521, 110] width 479 height 24
type input "[PERSON_NAME]"
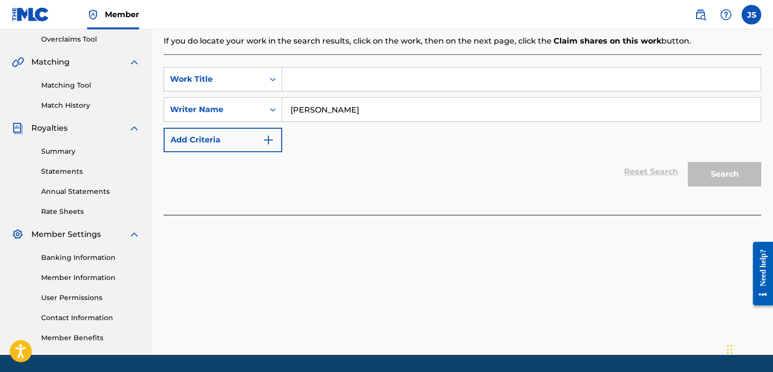
click at [337, 148] on div "SearchWithCriteriac706f56b-3b25-477c-bdd8-08c2c2230f6b Work Title SearchWithCri…" at bounding box center [463, 109] width 598 height 85
click at [296, 81] on input "Search Form" at bounding box center [521, 80] width 479 height 24
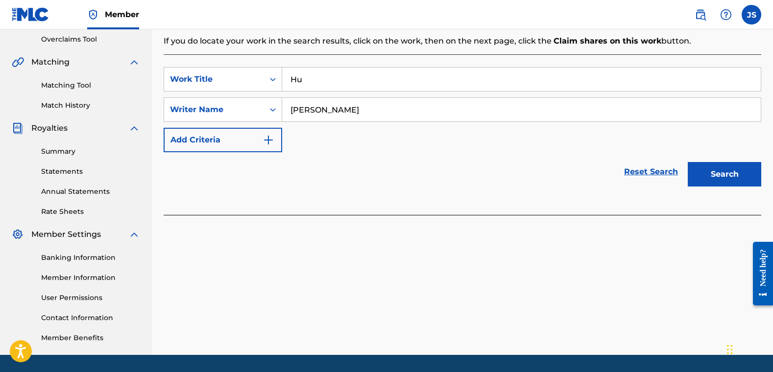
type input "H"
type input "Desperado"
click at [602, 162] on button "Search" at bounding box center [724, 174] width 73 height 24
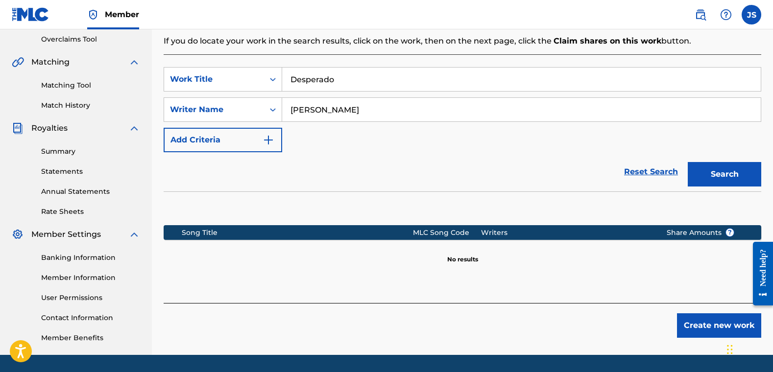
click at [602, 325] on button "Create new work" at bounding box center [719, 326] width 84 height 24
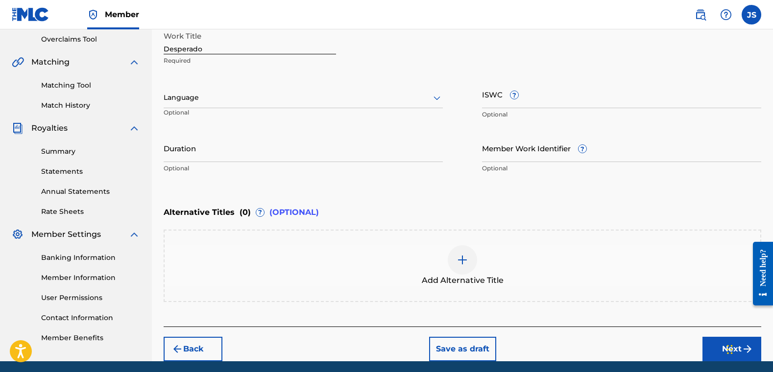
click at [260, 101] on div at bounding box center [303, 98] width 279 height 12
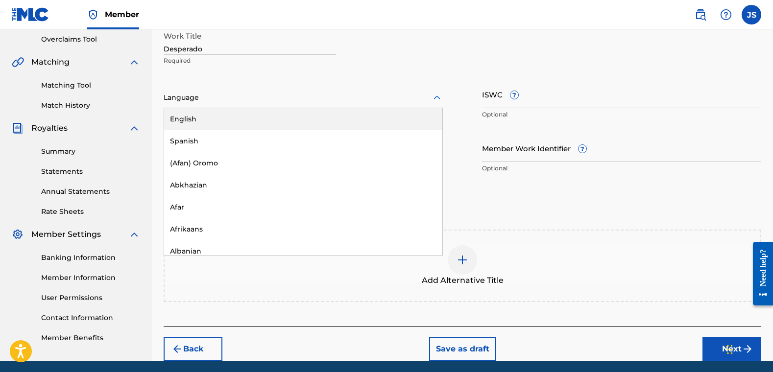
click at [254, 120] on div "English" at bounding box center [303, 119] width 278 height 22
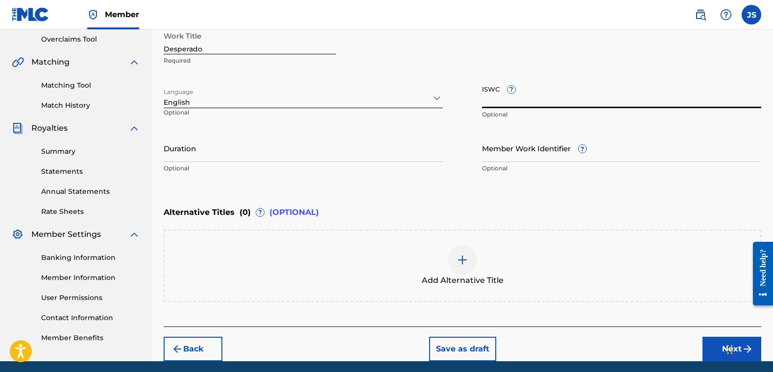
click at [602, 104] on input "ISWC ?" at bounding box center [621, 94] width 279 height 28
click at [546, 97] on input "ISWC ?" at bounding box center [621, 94] width 279 height 28
click at [572, 95] on input "ISWC ?" at bounding box center [621, 94] width 279 height 28
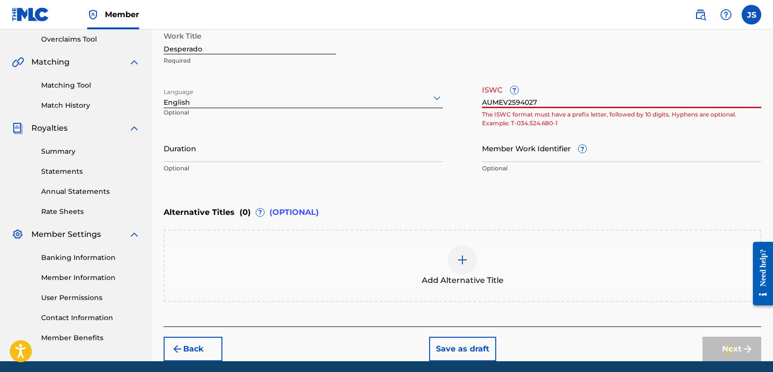
type input "AUMEV2594027"
click at [550, 215] on div "Alternative Titles ( 0 ) ? (OPTIONAL)" at bounding box center [463, 213] width 598 height 22
drag, startPoint x: 545, startPoint y: 103, endPoint x: 412, endPoint y: 100, distance: 133.8
click at [412, 100] on div "Work Title Desperado Required Language English Optional ISWC ? AUMEV2594027 The…" at bounding box center [463, 102] width 598 height 152
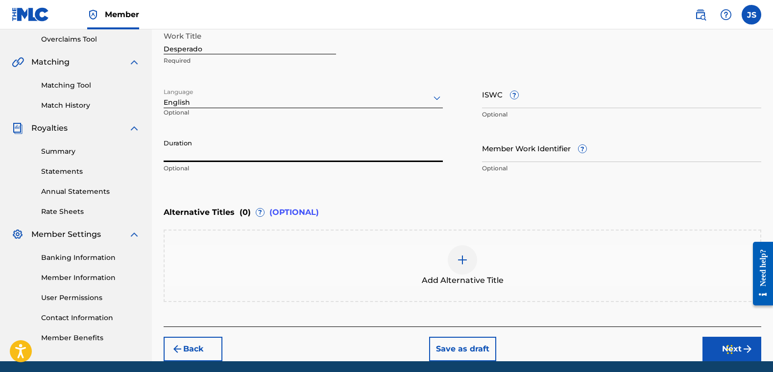
click at [295, 158] on input "Duration" at bounding box center [303, 148] width 279 height 28
type input "01:58"
click at [429, 204] on div "Alternative Titles ( 0 ) ? (OPTIONAL)" at bounding box center [463, 213] width 598 height 22
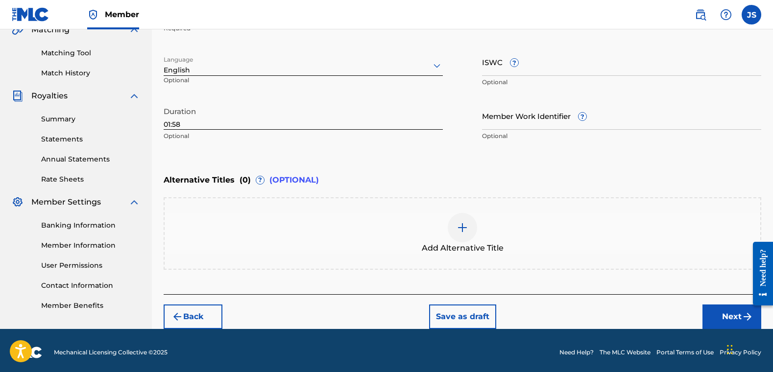
scroll to position [235, 0]
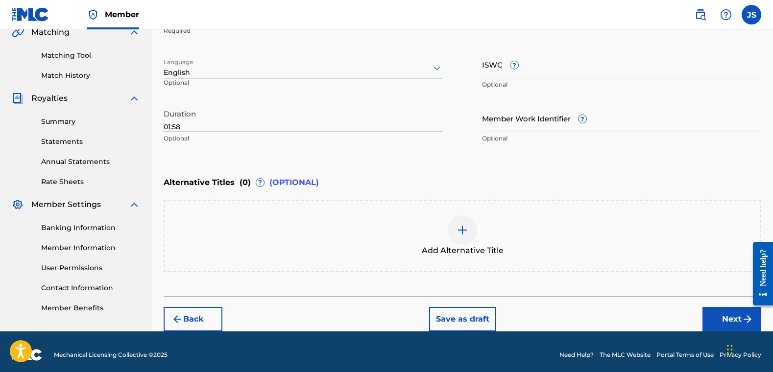
click at [602, 318] on button "Next" at bounding box center [731, 319] width 59 height 24
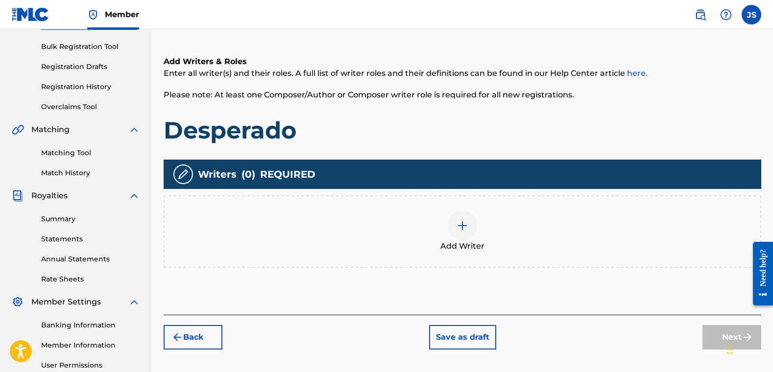
scroll to position [44, 0]
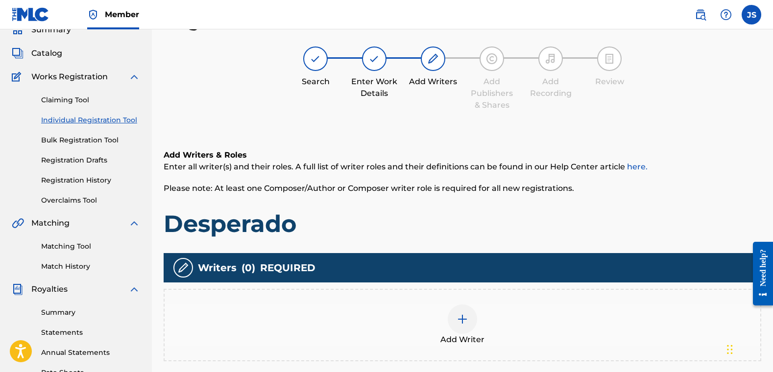
click at [464, 317] on img at bounding box center [463, 320] width 12 height 12
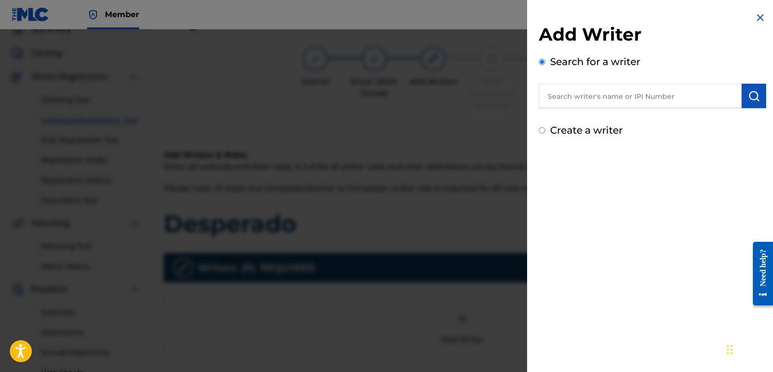
click at [602, 99] on input "text" at bounding box center [640, 96] width 203 height 24
type input "[PERSON_NAME]"
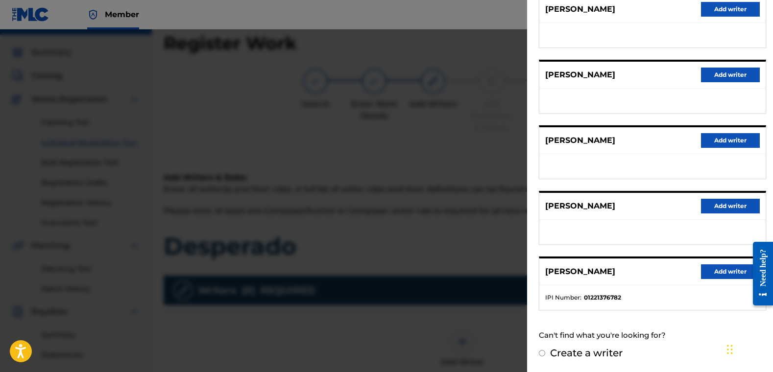
scroll to position [235, 0]
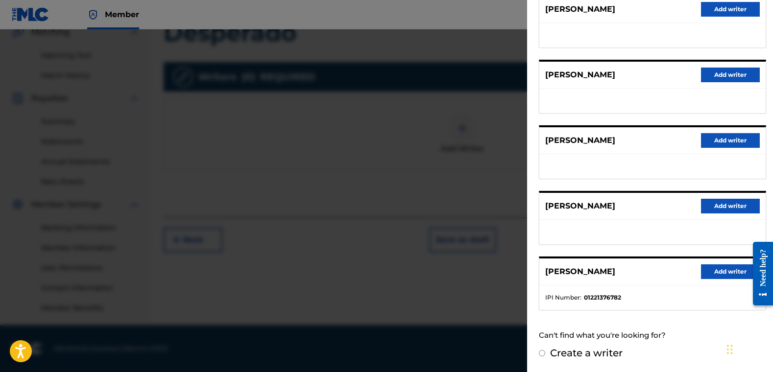
click at [443, 234] on div at bounding box center [386, 215] width 773 height 372
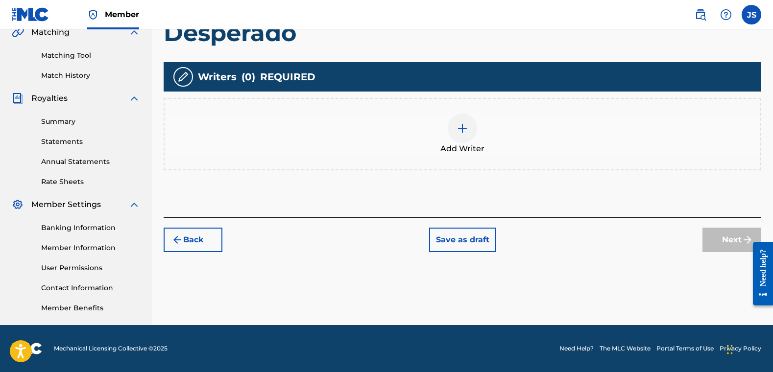
click at [472, 128] on div at bounding box center [462, 128] width 29 height 29
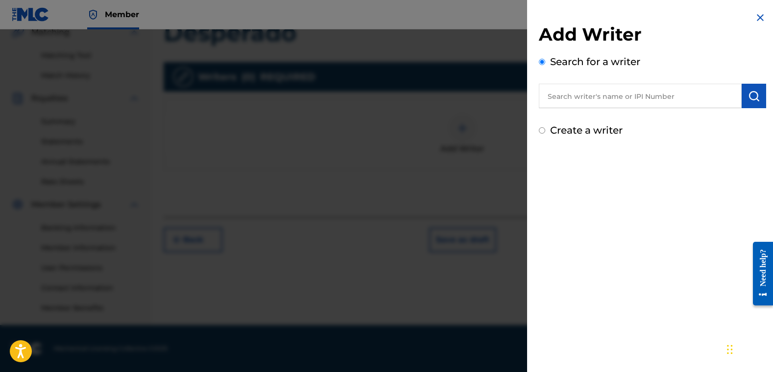
click at [602, 98] on input "text" at bounding box center [640, 96] width 203 height 24
type input "0"
type input "[PERSON_NAME] [PERSON_NAME]"
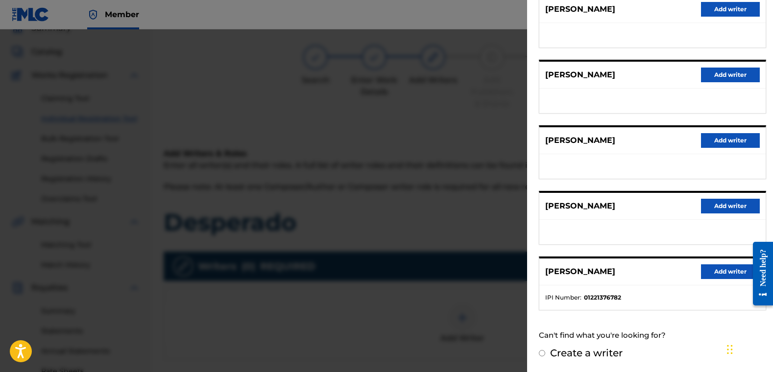
scroll to position [0, 0]
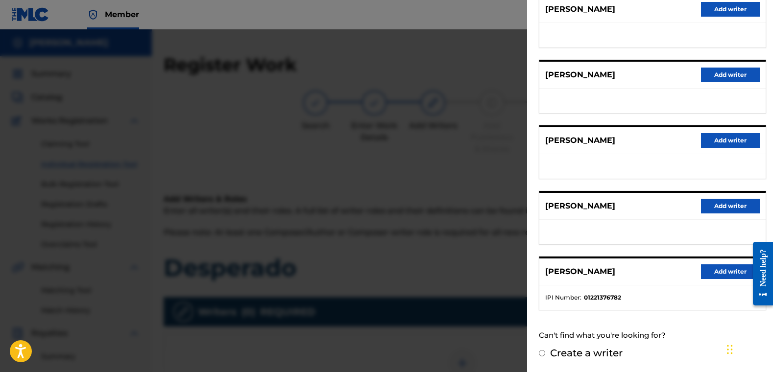
click at [457, 191] on div at bounding box center [386, 215] width 773 height 372
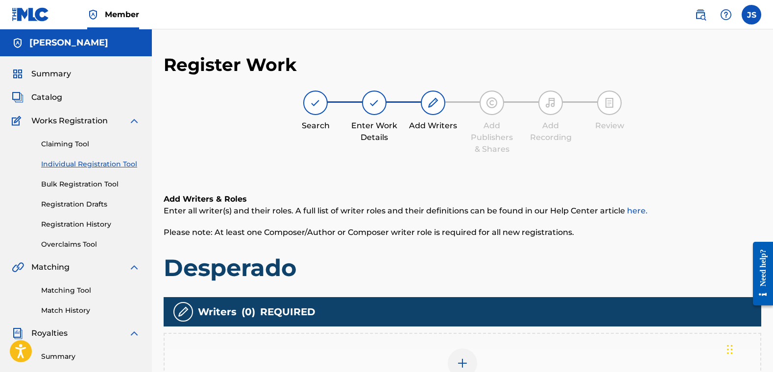
click at [464, 328] on img at bounding box center [463, 364] width 12 height 12
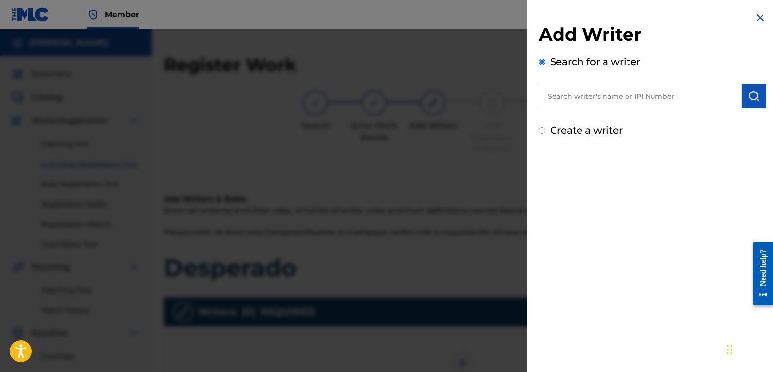
click at [602, 97] on input "text" at bounding box center [640, 96] width 203 height 24
type input "01122175500"
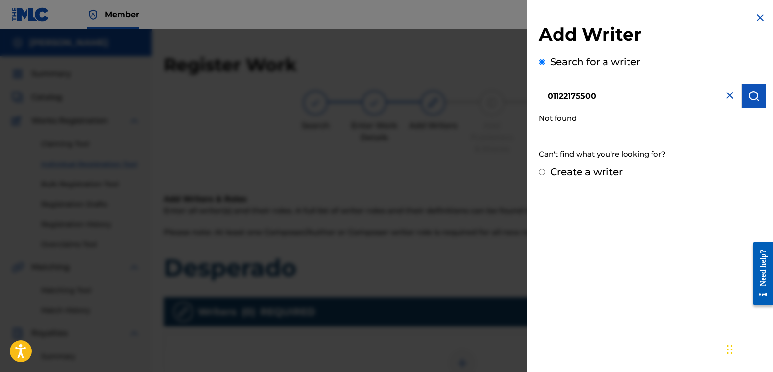
click at [602, 98] on input "01122175500" at bounding box center [640, 96] width 203 height 24
click at [541, 172] on input "Create a writer" at bounding box center [542, 172] width 6 height 6
radio input "false"
radio input "true"
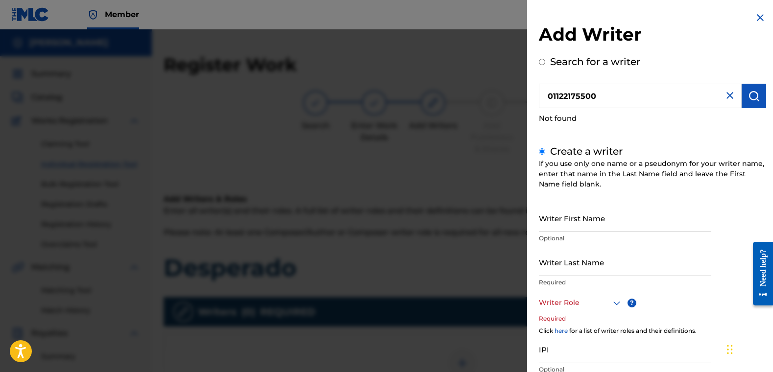
click at [585, 224] on input "Writer First Name" at bounding box center [625, 218] width 172 height 28
type input "[PERSON_NAME]"
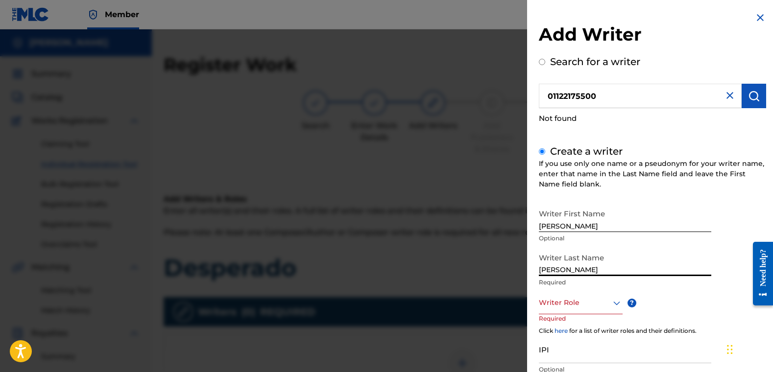
type input "[PERSON_NAME]"
click at [582, 307] on div at bounding box center [581, 303] width 84 height 12
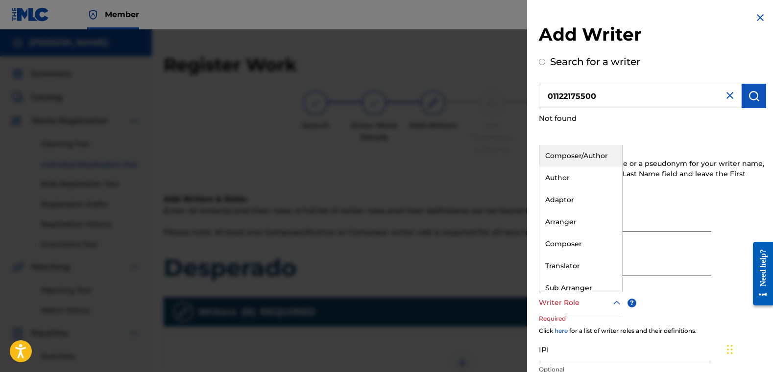
click at [580, 154] on div "Composer/Author" at bounding box center [580, 156] width 83 height 22
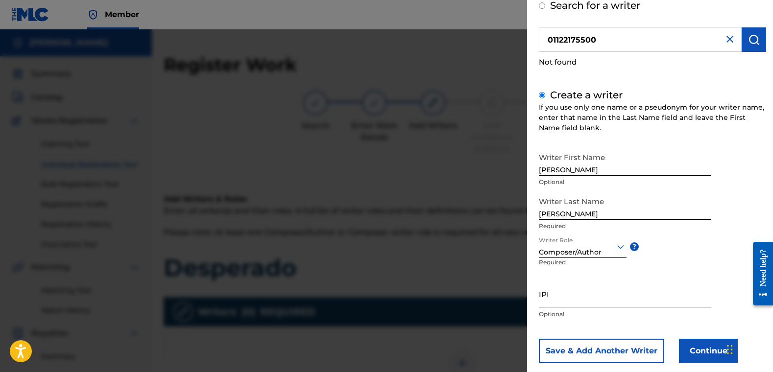
scroll to position [74, 0]
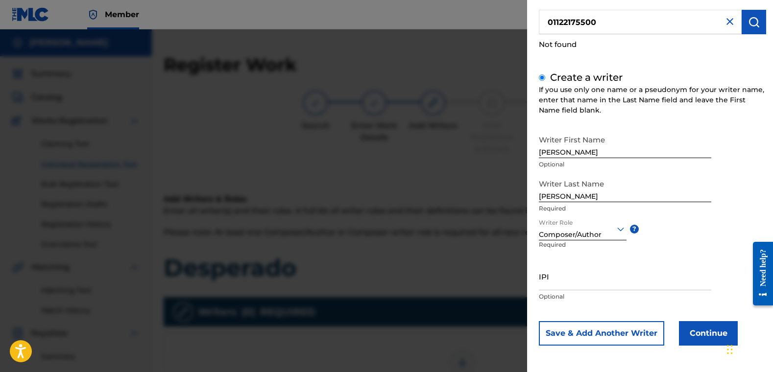
click at [573, 283] on input "IPI" at bounding box center [625, 277] width 172 height 28
type input "01122175500"
click at [602, 328] on button "Continue" at bounding box center [708, 333] width 59 height 24
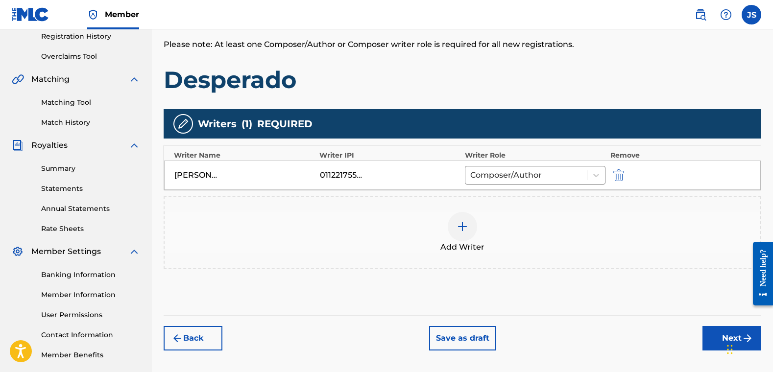
scroll to position [189, 0]
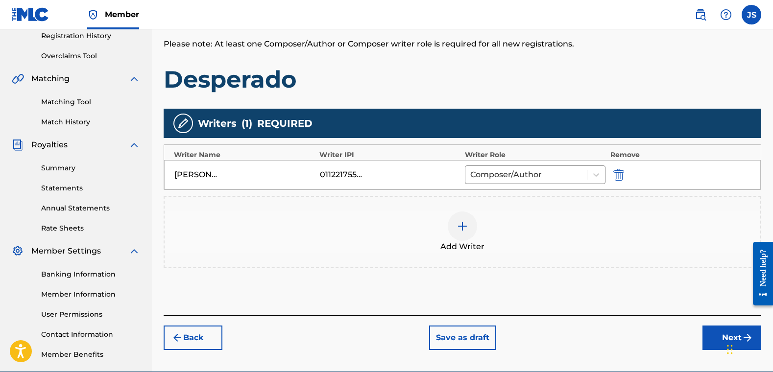
click at [461, 224] on img at bounding box center [463, 226] width 12 height 12
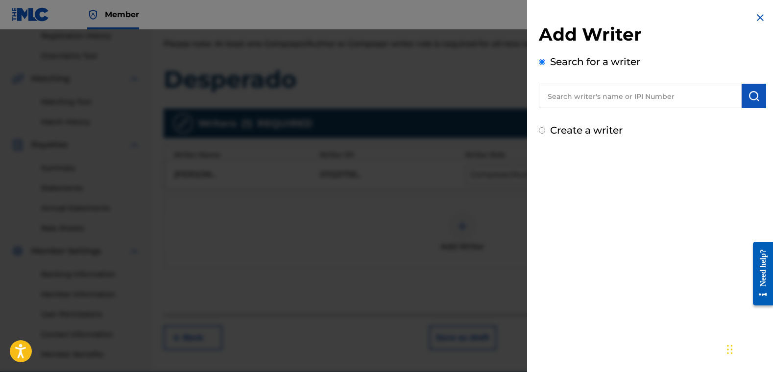
click at [541, 129] on input "Create a writer" at bounding box center [542, 130] width 6 height 6
radio input "false"
radio input "true"
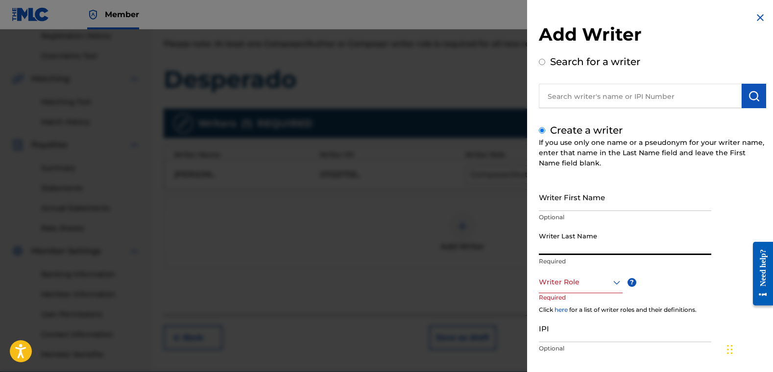
click at [602, 242] on input "Writer Last Name" at bounding box center [625, 241] width 172 height 28
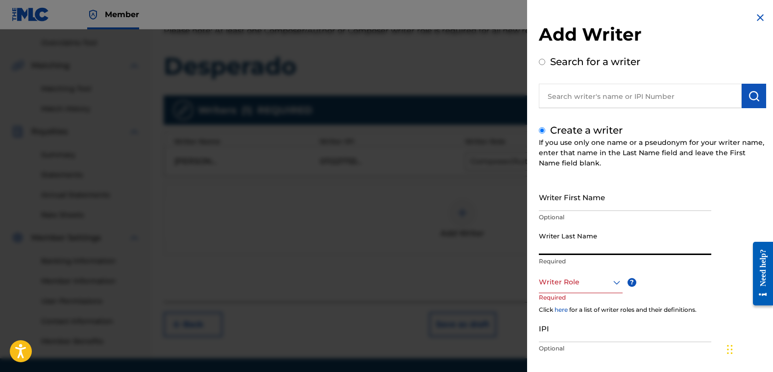
scroll to position [191, 0]
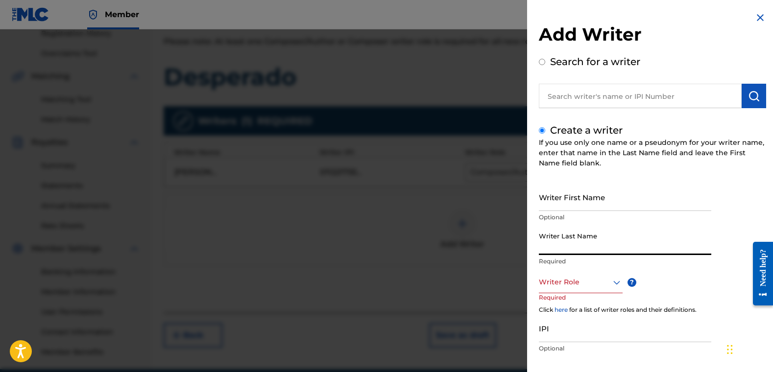
click at [602, 242] on input "Writer Last Name" at bounding box center [625, 241] width 172 height 28
type input "Don Q"
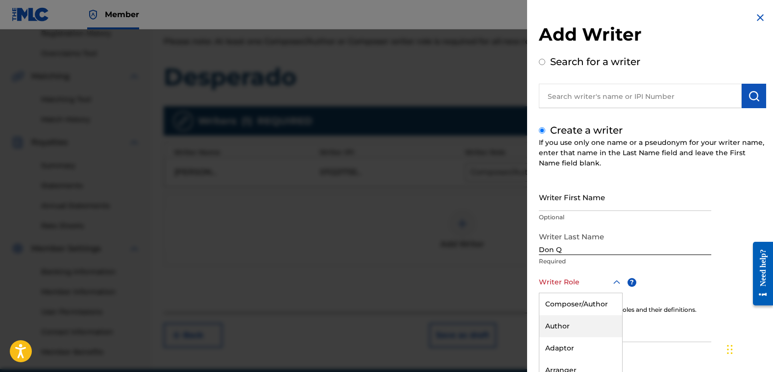
click at [600, 281] on div "Author, 2 of 8. 8 results available. Use Up and Down to choose options, press E…" at bounding box center [581, 282] width 84 height 22
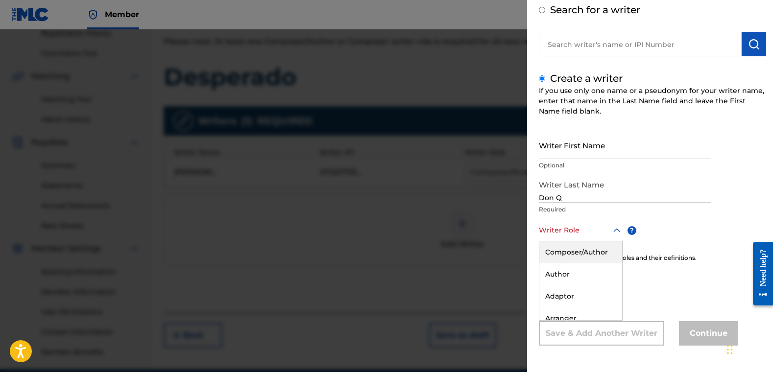
click at [586, 250] on div "Composer/Author" at bounding box center [580, 253] width 83 height 22
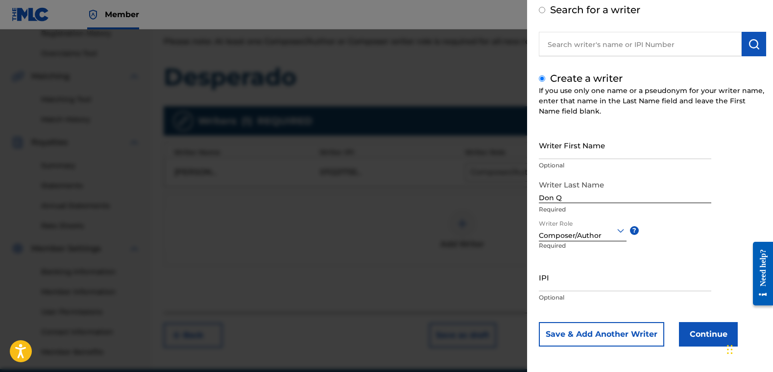
click at [602, 280] on input "IPI" at bounding box center [625, 278] width 172 height 28
click at [602, 328] on button "Continue" at bounding box center [708, 334] width 59 height 24
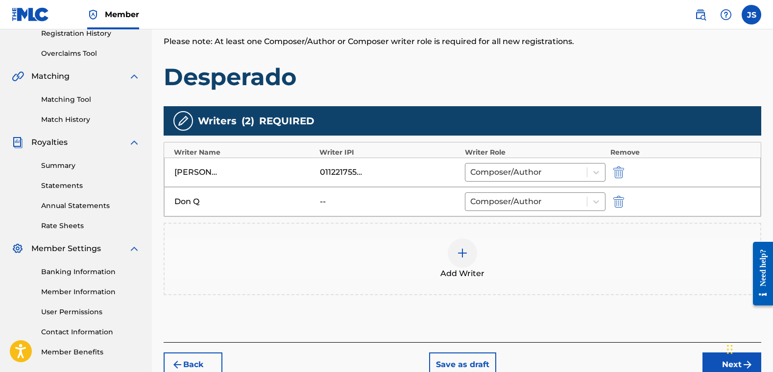
click at [602, 328] on button "Next" at bounding box center [731, 365] width 59 height 24
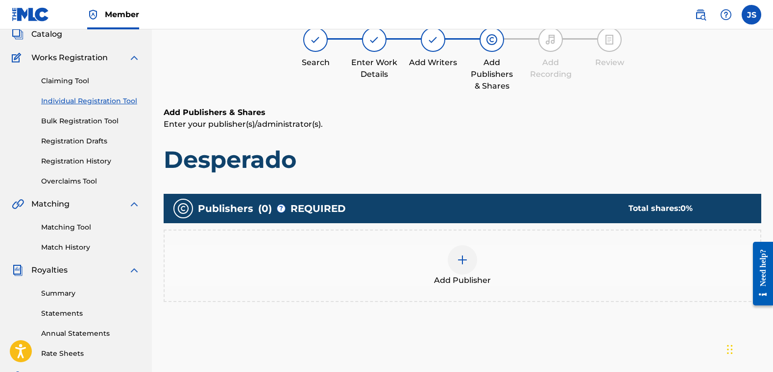
scroll to position [44, 0]
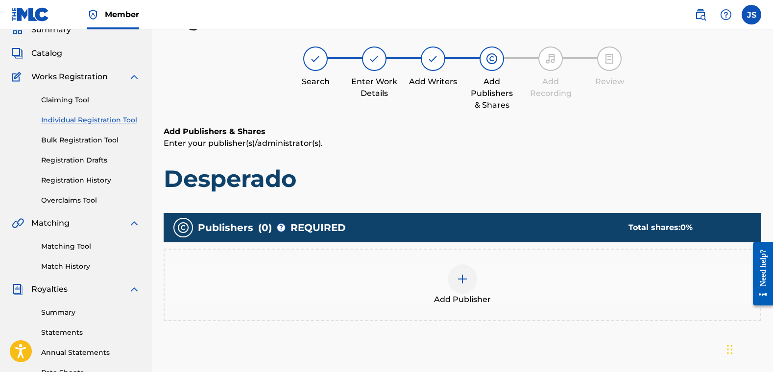
click at [462, 280] on img at bounding box center [463, 279] width 12 height 12
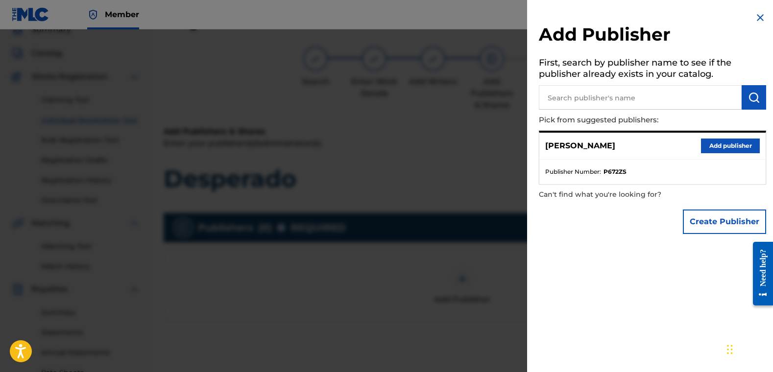
click at [602, 144] on button "Add publisher" at bounding box center [730, 146] width 59 height 15
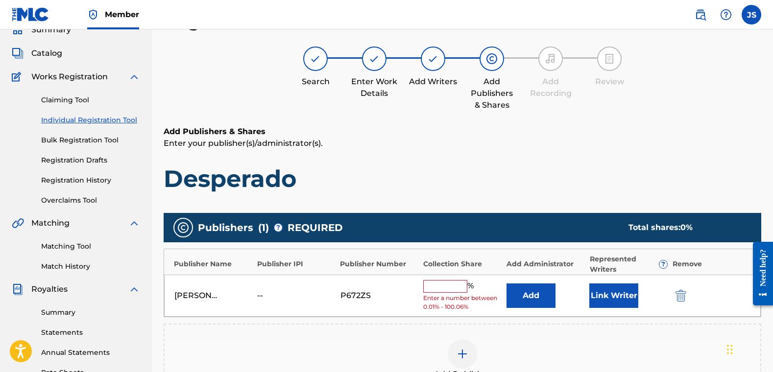
click at [439, 287] on input "text" at bounding box center [445, 286] width 44 height 13
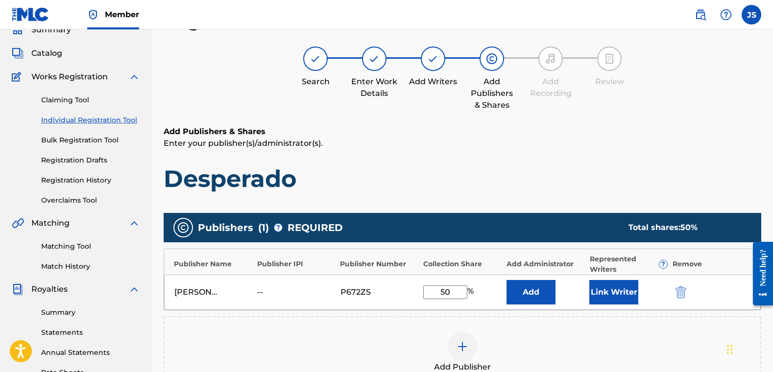
type input "5"
type input "16.67"
click at [597, 299] on button "Link Writer" at bounding box center [613, 292] width 49 height 24
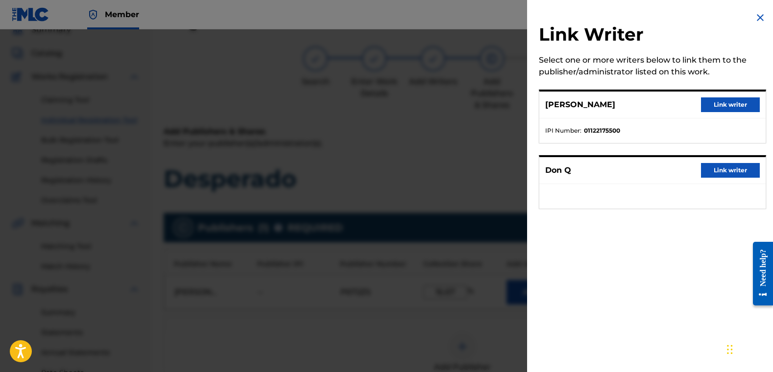
drag, startPoint x: 720, startPoint y: 107, endPoint x: 713, endPoint y: 110, distance: 7.3
click at [602, 106] on button "Link writer" at bounding box center [730, 104] width 59 height 15
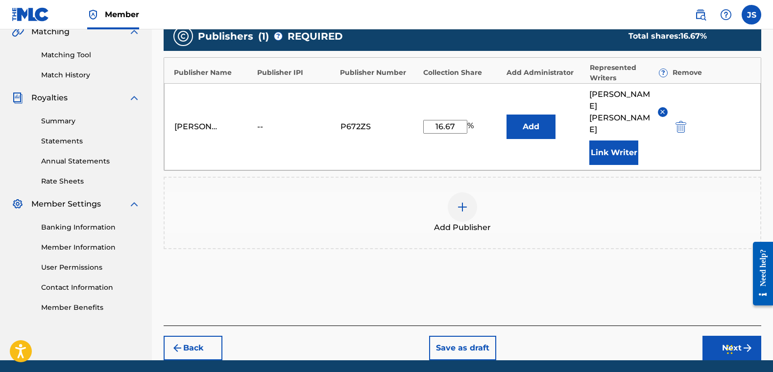
click at [602, 328] on button "Next" at bounding box center [731, 348] width 59 height 24
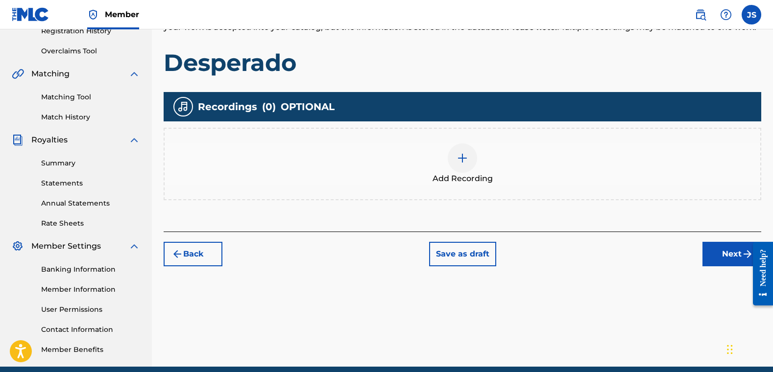
drag, startPoint x: 774, startPoint y: 159, endPoint x: 3, endPoint y: 29, distance: 781.9
click at [602, 255] on button "Next" at bounding box center [731, 254] width 59 height 24
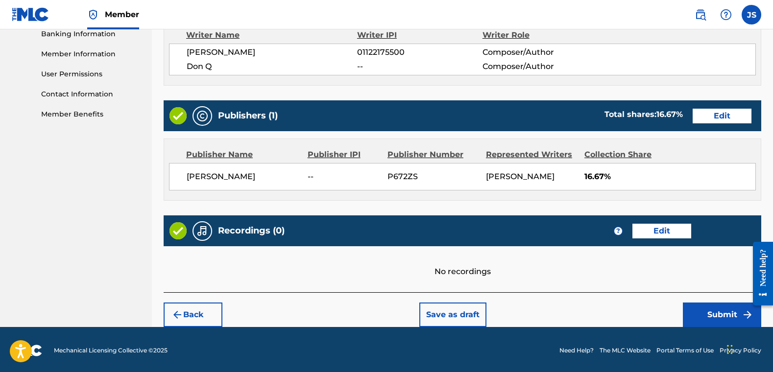
scroll to position [430, 0]
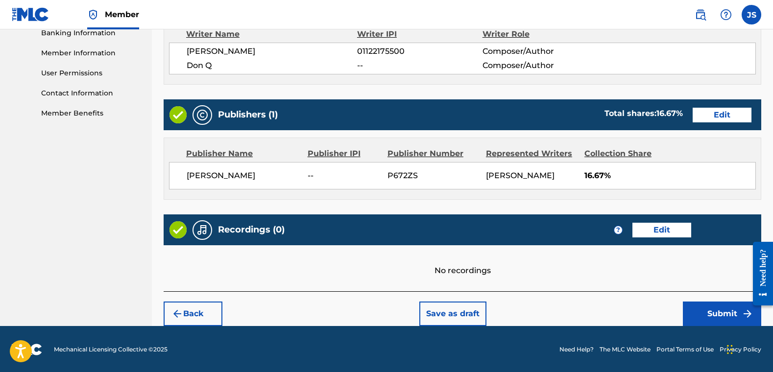
click at [602, 317] on button "Submit" at bounding box center [722, 314] width 78 height 24
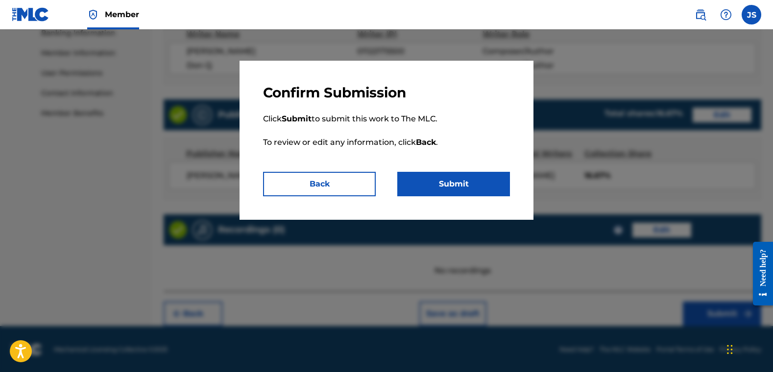
click at [480, 187] on button "Submit" at bounding box center [453, 184] width 113 height 24
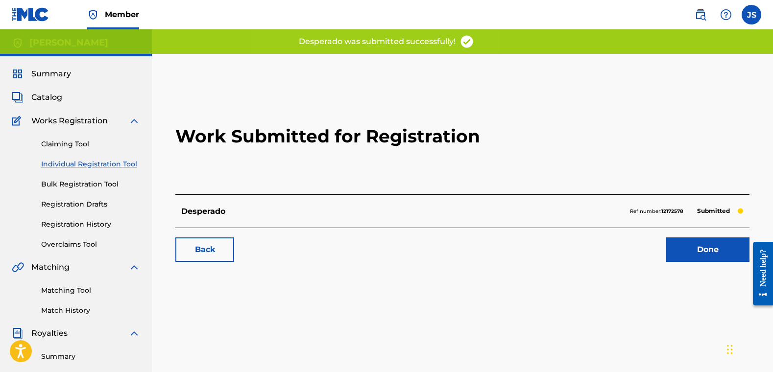
click at [602, 251] on link "Done" at bounding box center [707, 250] width 83 height 24
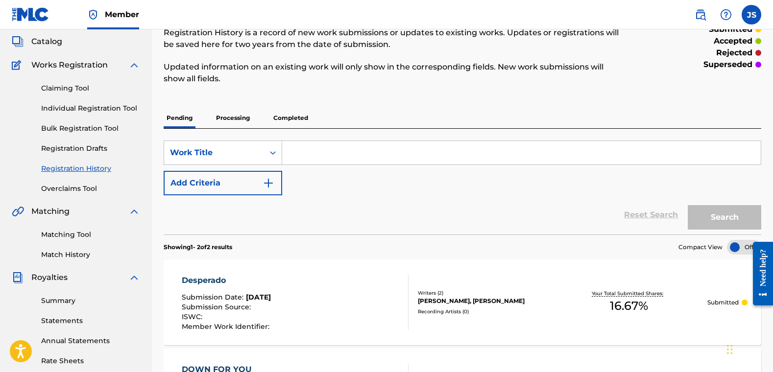
scroll to position [53, 0]
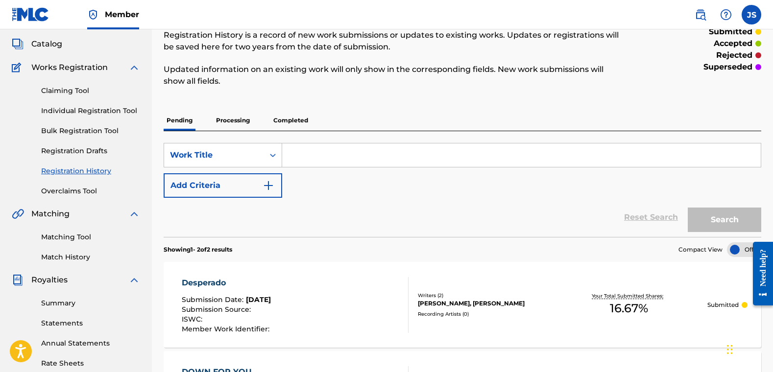
click at [71, 112] on link "Individual Registration Tool" at bounding box center [90, 111] width 99 height 10
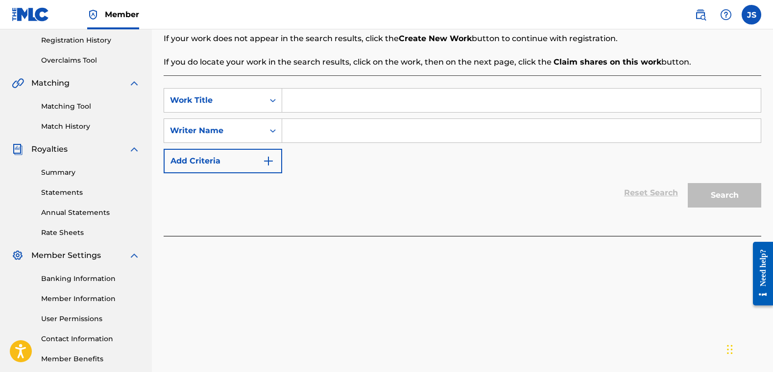
scroll to position [183, 0]
click at [436, 101] on input "Search Form" at bounding box center [521, 102] width 479 height 24
type input "Move You"
click at [309, 135] on input "Search Form" at bounding box center [521, 132] width 479 height 24
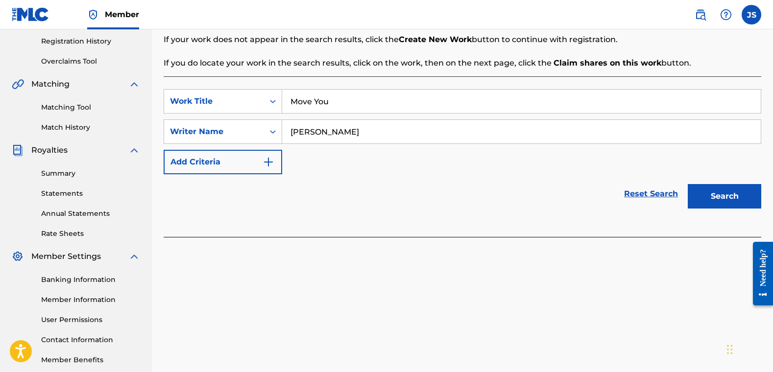
type input "[PERSON_NAME]"
click at [602, 192] on button "Search" at bounding box center [724, 196] width 73 height 24
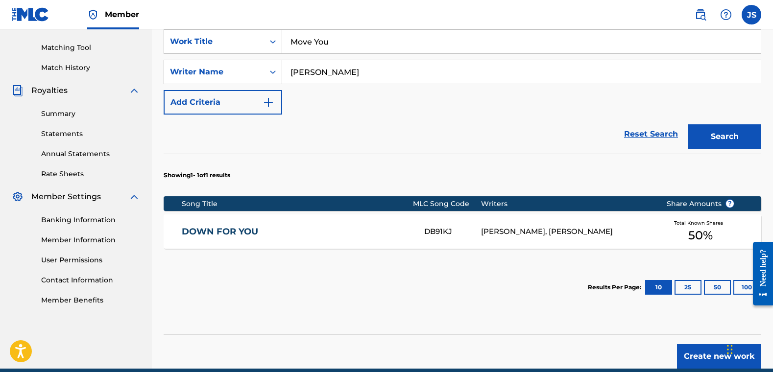
scroll to position [287, 0]
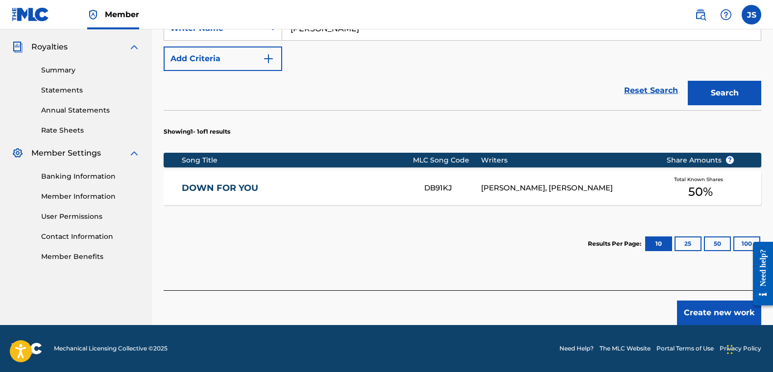
click at [602, 306] on button "Create new work" at bounding box center [719, 313] width 84 height 24
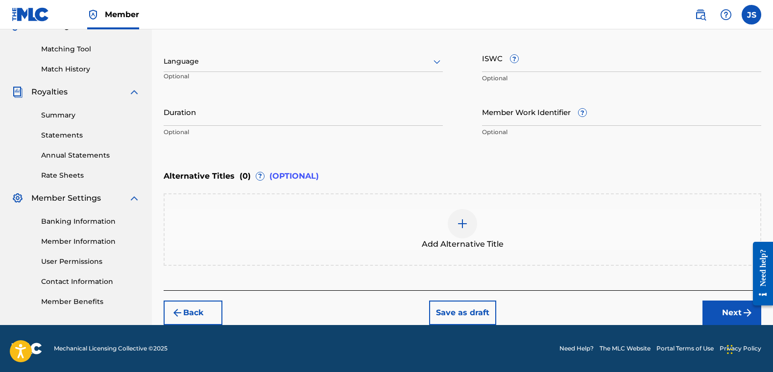
scroll to position [182, 0]
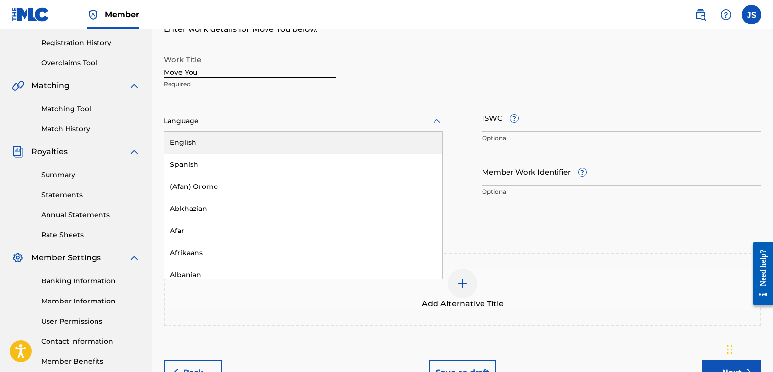
click at [262, 124] on div at bounding box center [303, 121] width 279 height 12
click at [255, 136] on div "English" at bounding box center [303, 143] width 278 height 22
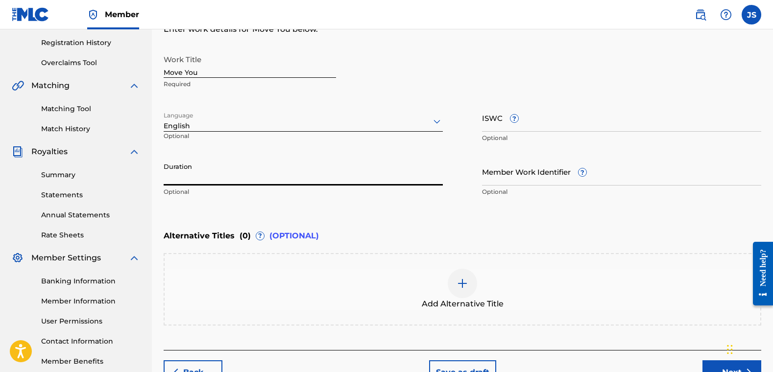
click at [257, 181] on input "Duration" at bounding box center [303, 172] width 279 height 28
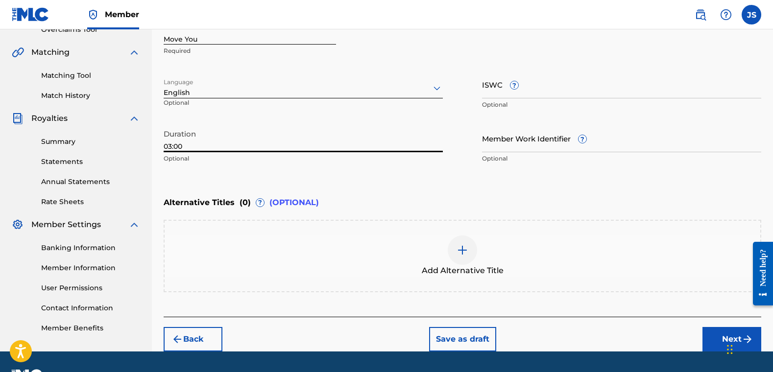
scroll to position [242, 0]
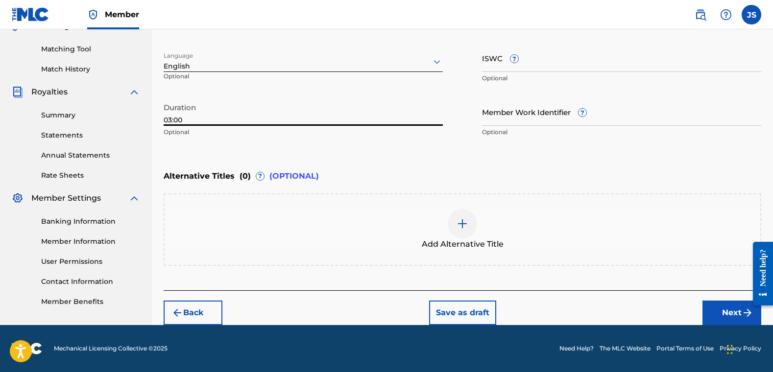
type input "03:00"
click at [602, 314] on button "Next" at bounding box center [731, 313] width 59 height 24
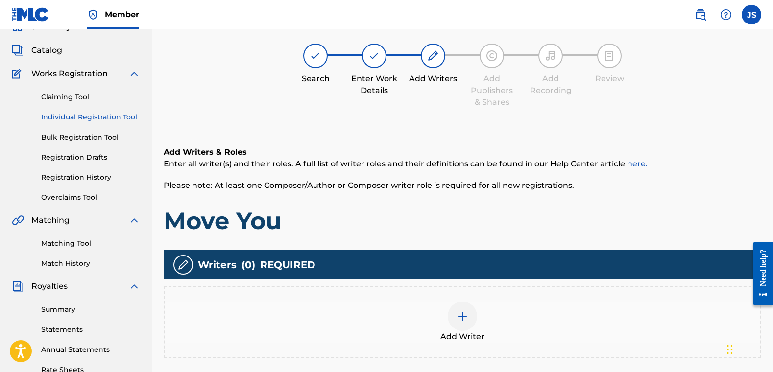
scroll to position [44, 0]
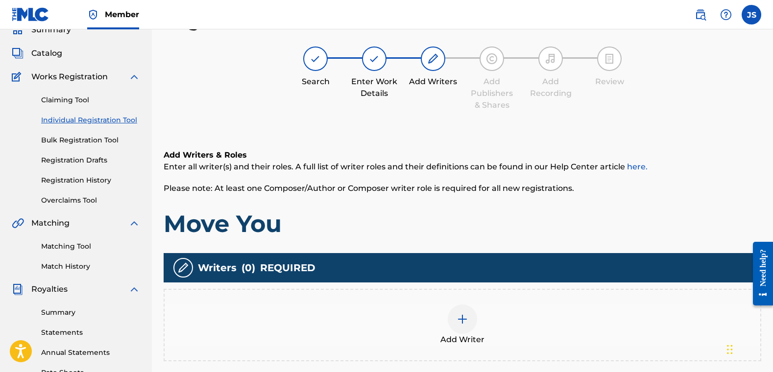
click at [451, 323] on div at bounding box center [462, 319] width 29 height 29
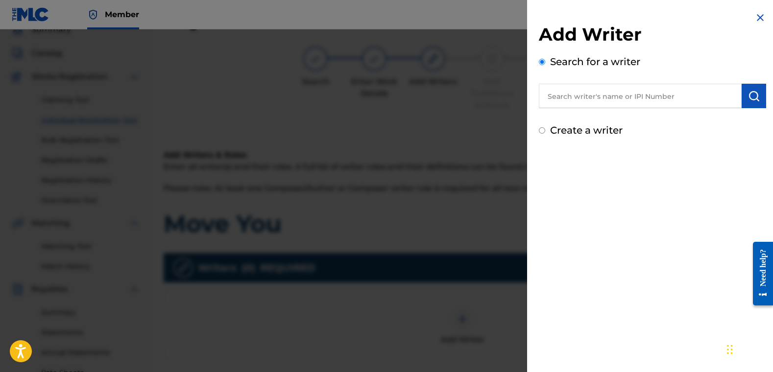
click at [602, 97] on input "text" at bounding box center [640, 96] width 203 height 24
click at [543, 129] on input "Create a writer" at bounding box center [542, 130] width 6 height 6
radio input "false"
radio input "true"
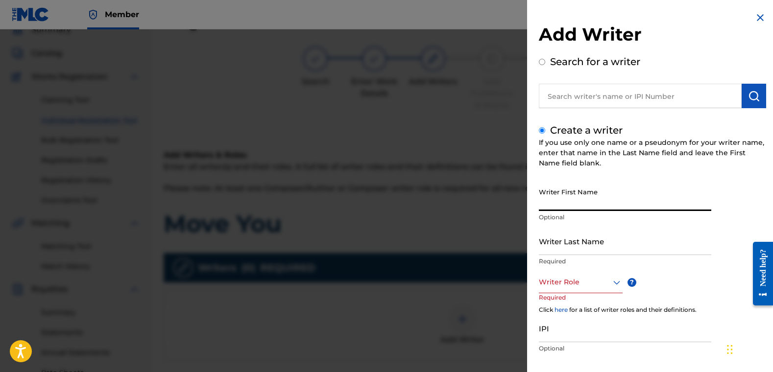
click at [602, 202] on input "Writer First Name" at bounding box center [625, 197] width 172 height 28
type input "[PERSON_NAME]"
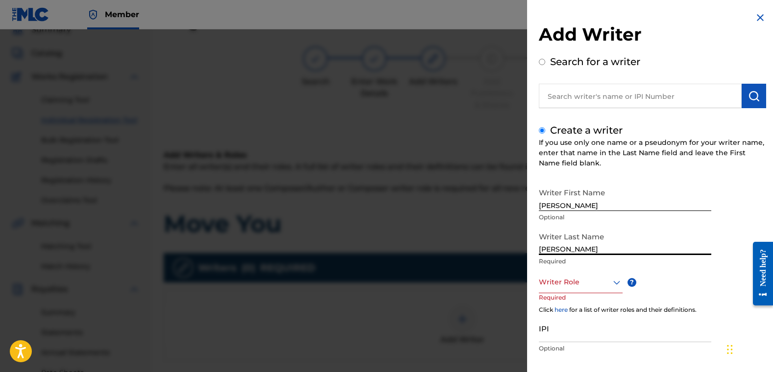
type input "[PERSON_NAME]"
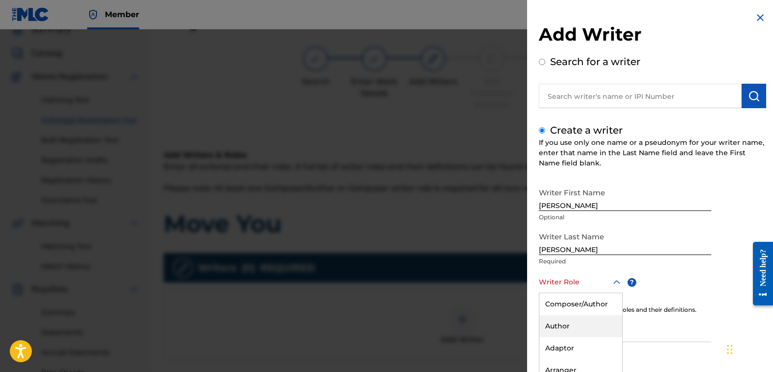
scroll to position [52, 0]
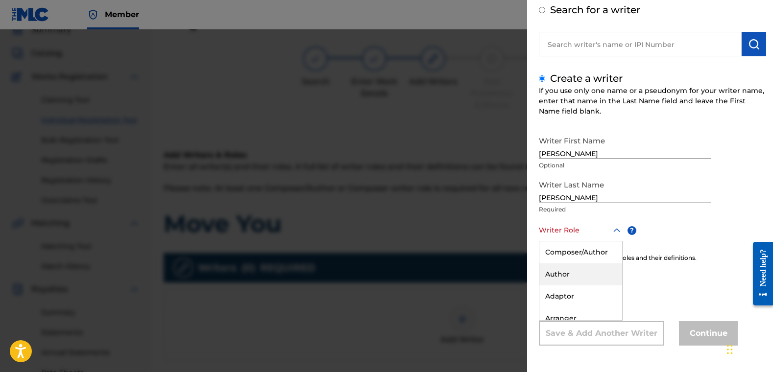
click at [576, 242] on div "Author, 2 of 8. 8 results available. Use Up and Down to choose options, press E…" at bounding box center [581, 230] width 84 height 22
drag, startPoint x: 580, startPoint y: 253, endPoint x: 580, endPoint y: 260, distance: 6.9
click at [580, 253] on div "Composer/Author" at bounding box center [580, 253] width 83 height 22
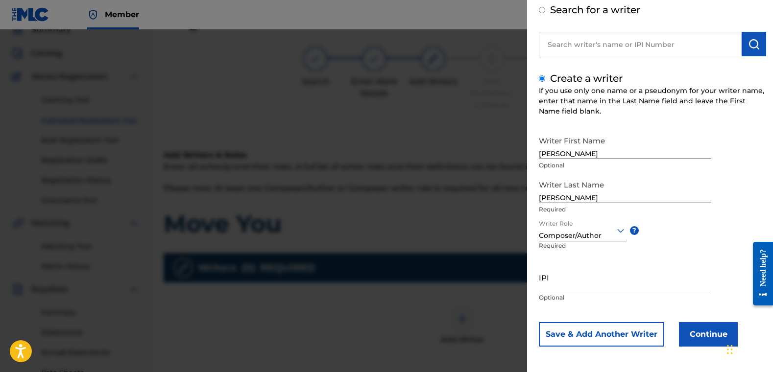
click at [596, 283] on input "IPI" at bounding box center [625, 278] width 172 height 28
paste input "01122175500"
type input "01122175500"
click at [602, 328] on button "Continue" at bounding box center [708, 334] width 59 height 24
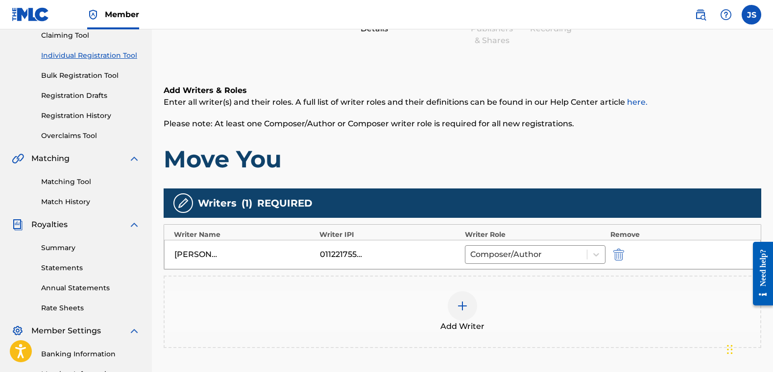
scroll to position [140, 0]
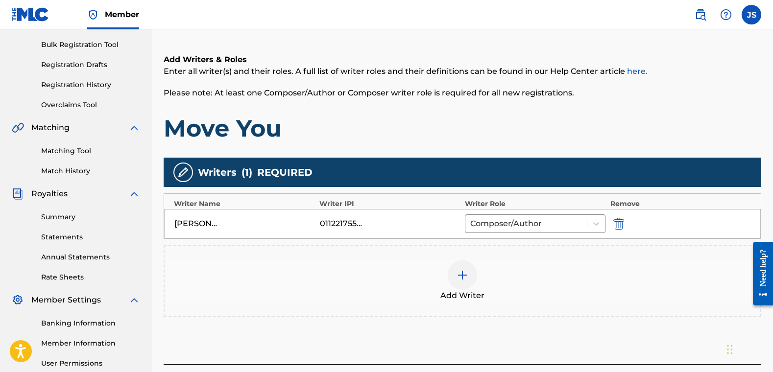
click at [464, 279] on img at bounding box center [463, 275] width 12 height 12
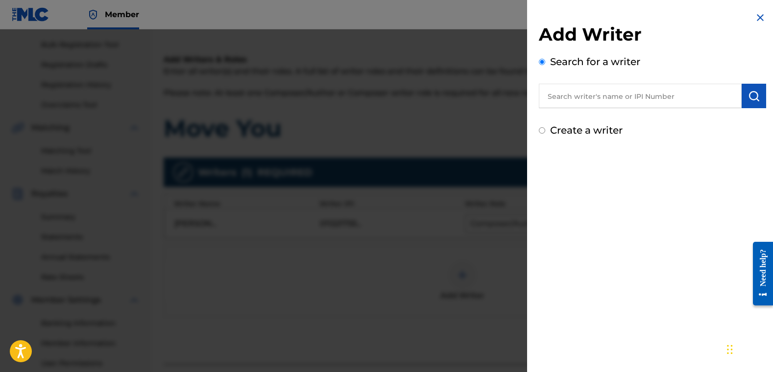
click at [542, 128] on input "Create a writer" at bounding box center [542, 130] width 6 height 6
radio input "false"
radio input "true"
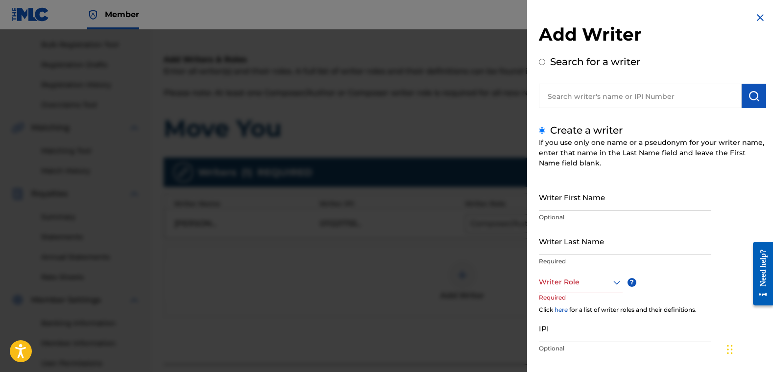
click at [602, 243] on input "Writer Last Name" at bounding box center [625, 241] width 172 height 28
click at [585, 207] on input "Writer First Name" at bounding box center [625, 197] width 172 height 28
type input "Tayla"
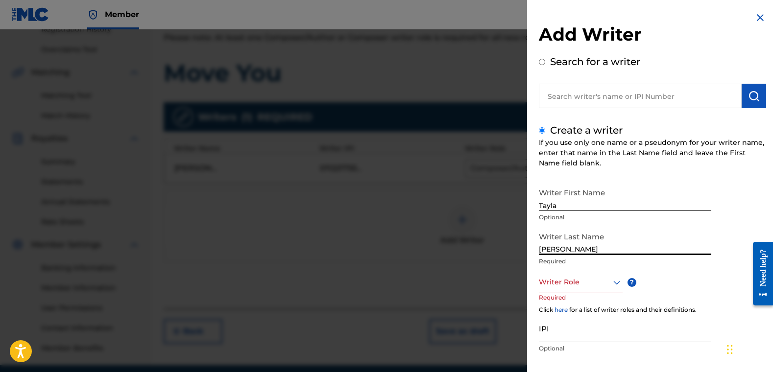
scroll to position [235, 0]
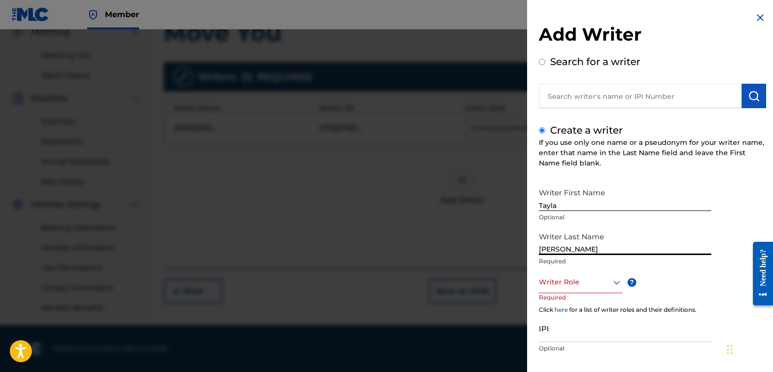
type input "[PERSON_NAME]"
click at [600, 286] on div "Writer Role" at bounding box center [581, 282] width 84 height 22
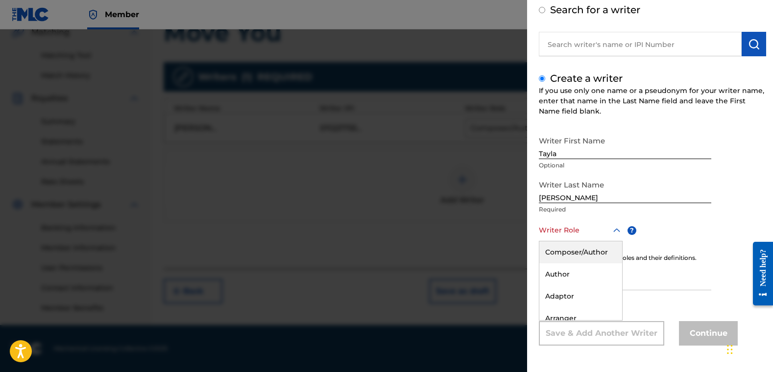
click at [597, 252] on div "Composer/Author" at bounding box center [580, 253] width 83 height 22
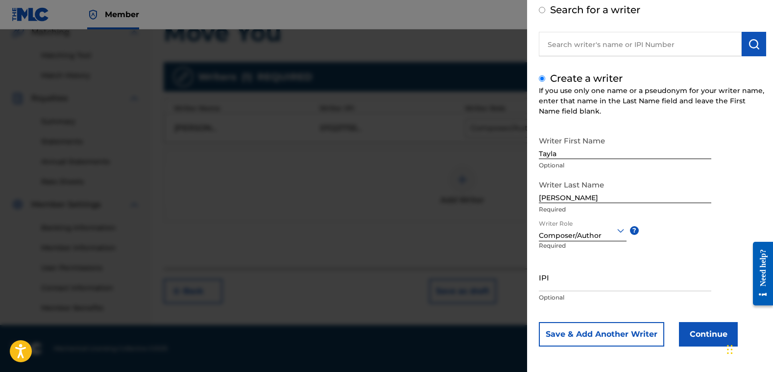
click at [602, 328] on button "Continue" at bounding box center [708, 334] width 59 height 24
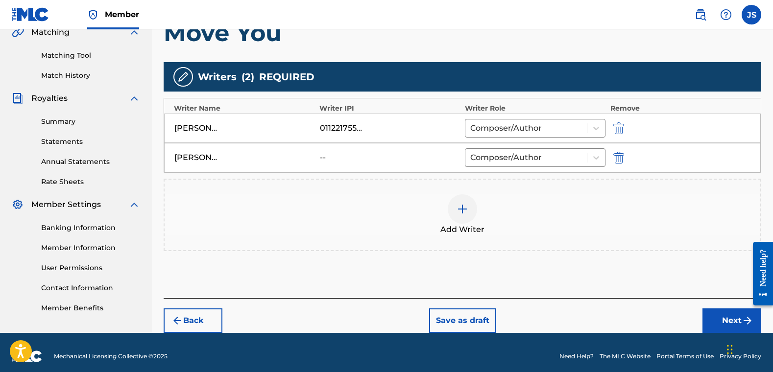
click at [602, 321] on button "Next" at bounding box center [731, 321] width 59 height 24
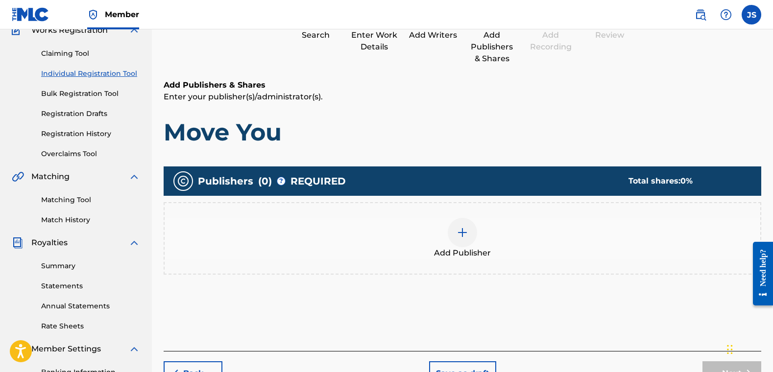
scroll to position [44, 0]
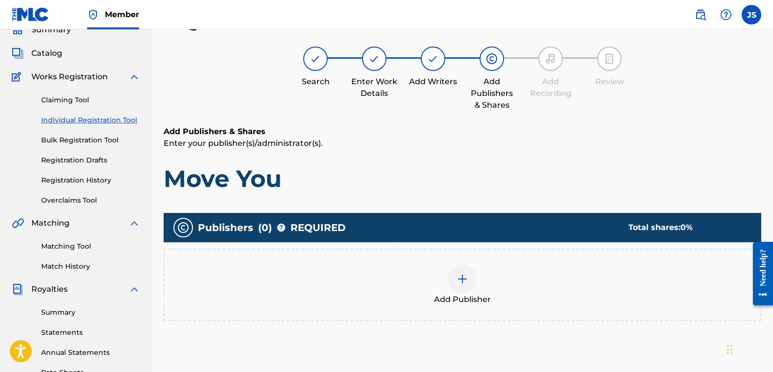
click at [524, 275] on div "Add Publisher" at bounding box center [463, 285] width 596 height 41
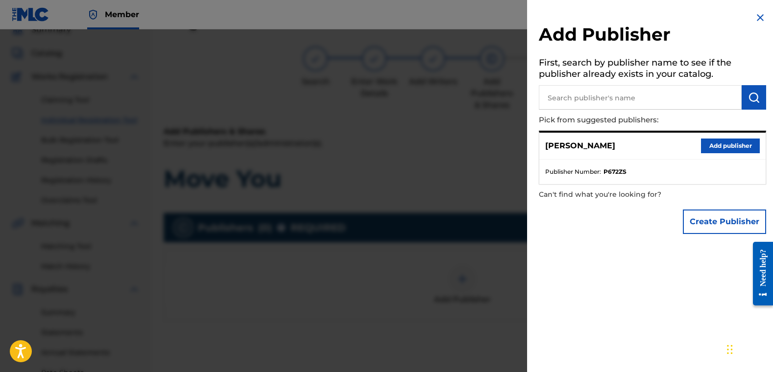
click at [602, 147] on button "Add publisher" at bounding box center [730, 146] width 59 height 15
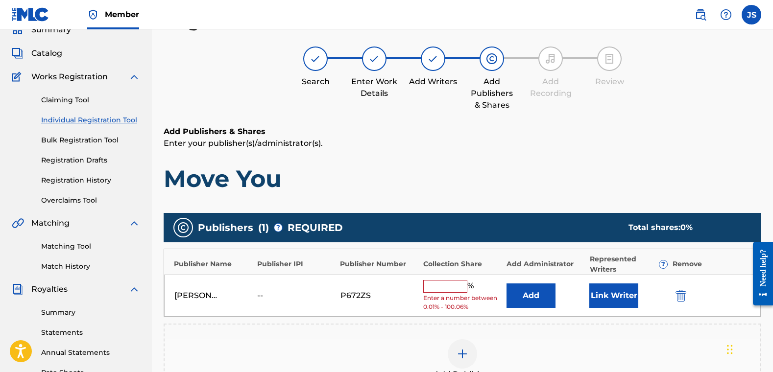
click at [463, 286] on input "text" at bounding box center [445, 286] width 44 height 13
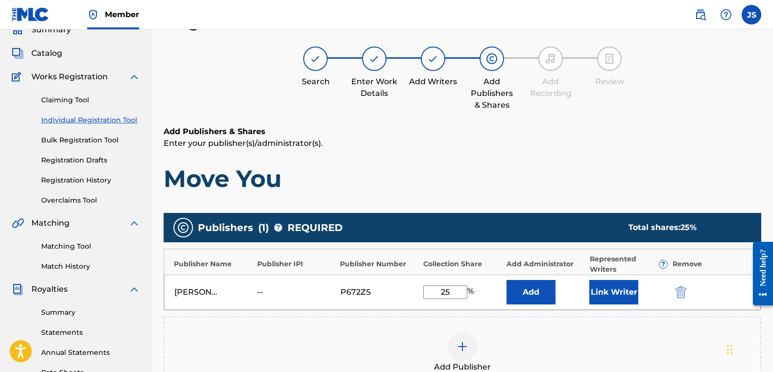
type input "25"
click at [602, 292] on button "Link Writer" at bounding box center [613, 292] width 49 height 24
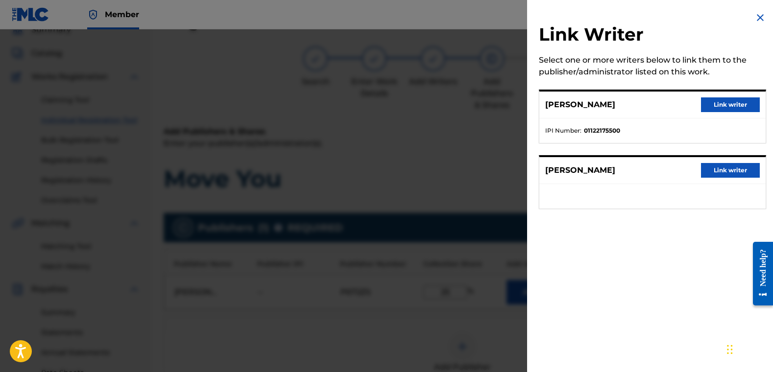
click at [602, 107] on button "Link writer" at bounding box center [730, 104] width 59 height 15
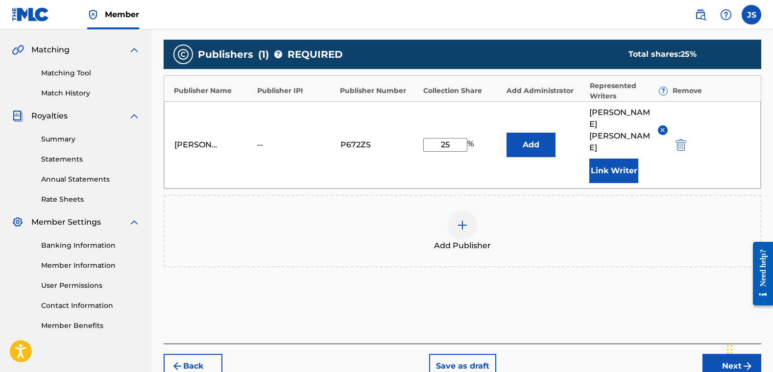
drag, startPoint x: 774, startPoint y: 129, endPoint x: 20, endPoint y: 8, distance: 763.5
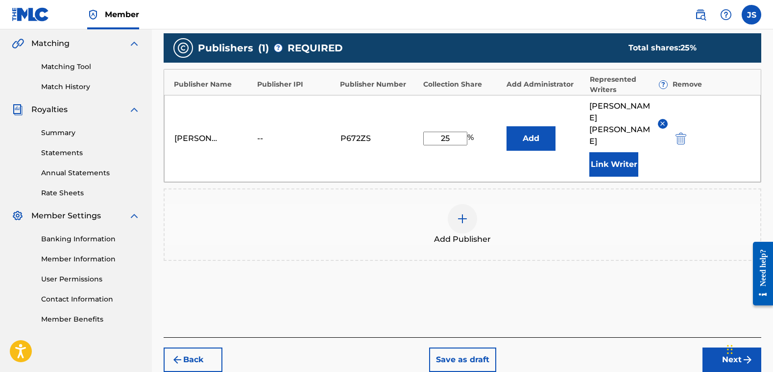
click at [602, 328] on button "Next" at bounding box center [731, 360] width 59 height 24
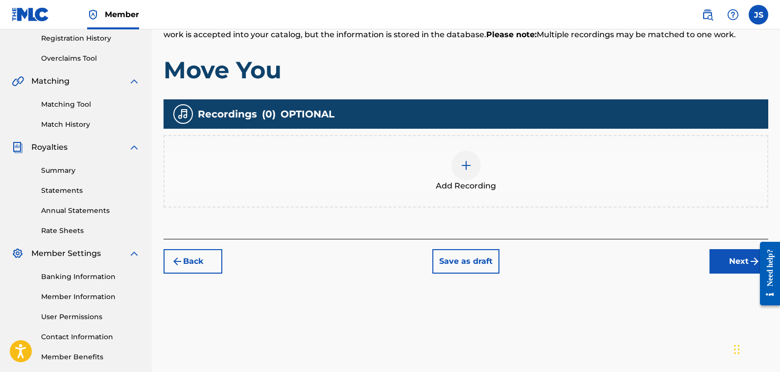
scroll to position [187, 0]
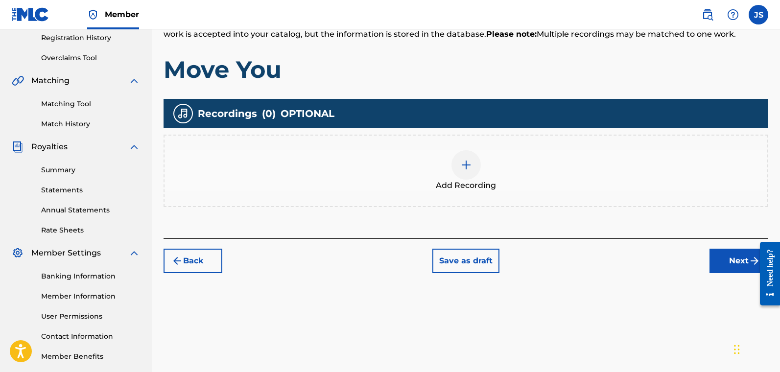
click at [602, 258] on button "Next" at bounding box center [739, 261] width 59 height 24
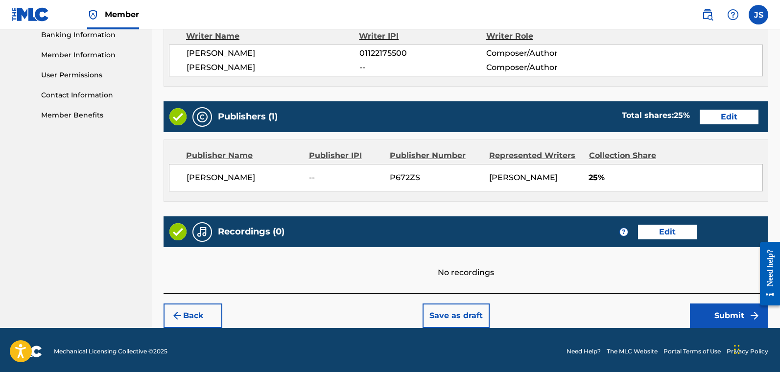
scroll to position [431, 0]
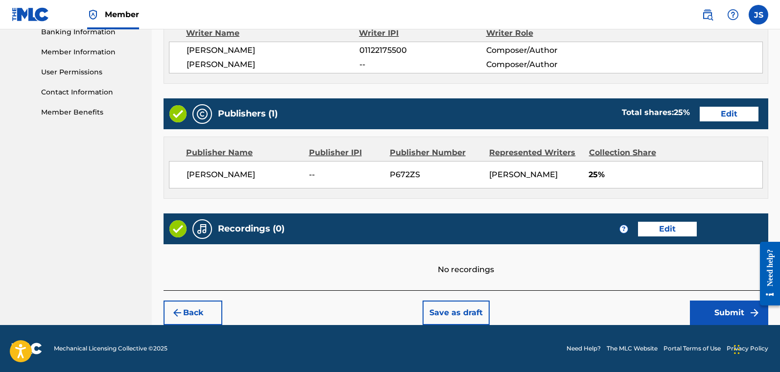
click at [602, 314] on button "Submit" at bounding box center [729, 313] width 78 height 24
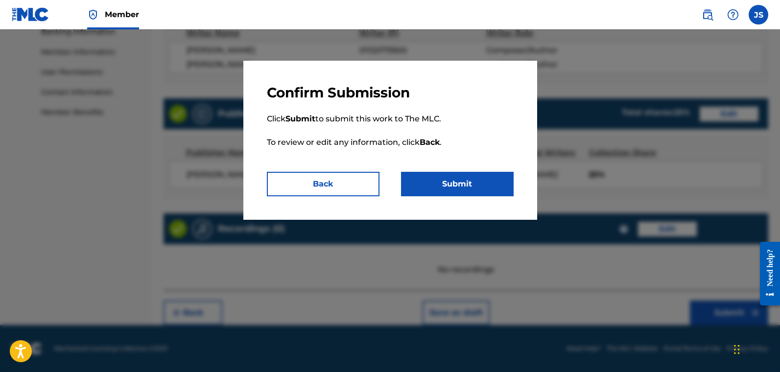
click at [444, 190] on button "Submit" at bounding box center [457, 184] width 113 height 24
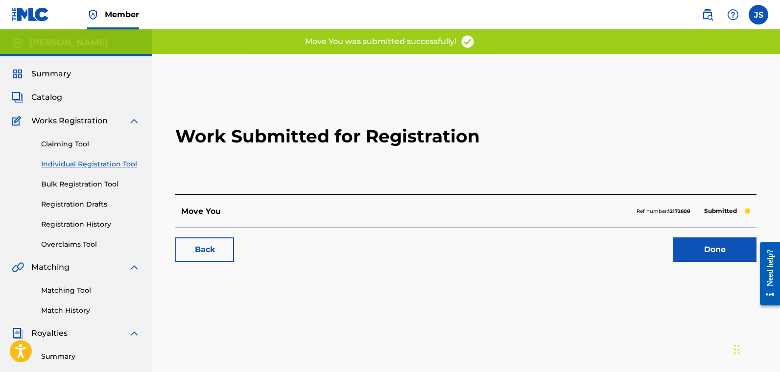
click at [86, 168] on link "Individual Registration Tool" at bounding box center [90, 164] width 99 height 10
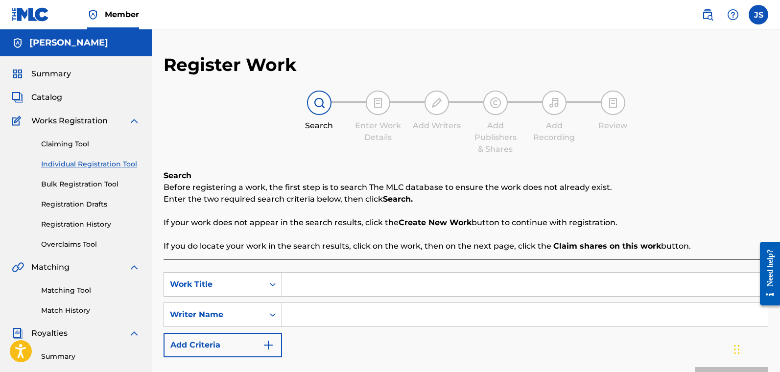
click at [358, 281] on input "Search Form" at bounding box center [525, 285] width 486 height 24
type input "Butterflies"
click at [390, 324] on input "Search Form" at bounding box center [525, 315] width 486 height 24
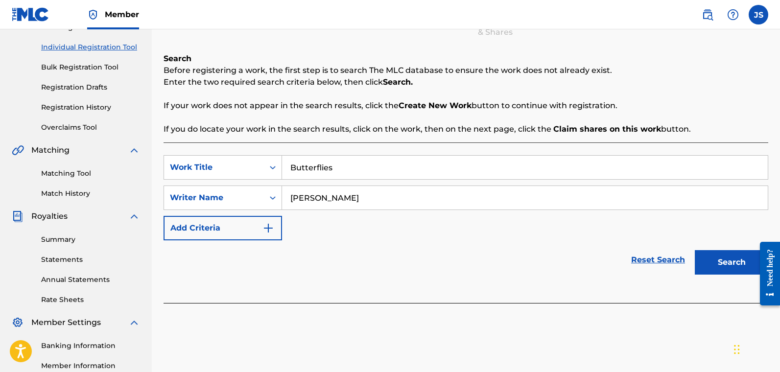
scroll to position [133, 0]
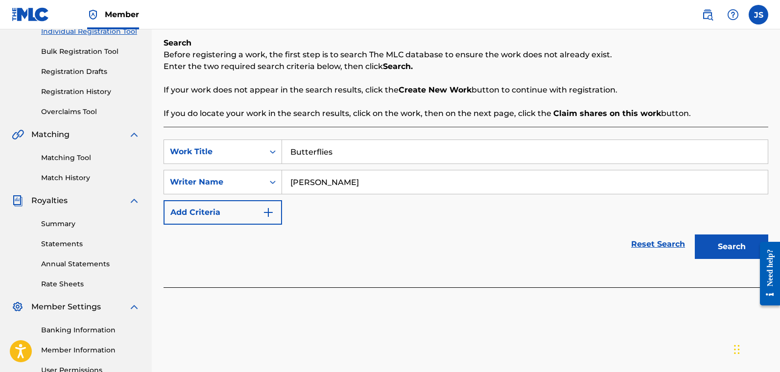
type input "[PERSON_NAME]"
click at [602, 249] on button "Search" at bounding box center [731, 247] width 73 height 24
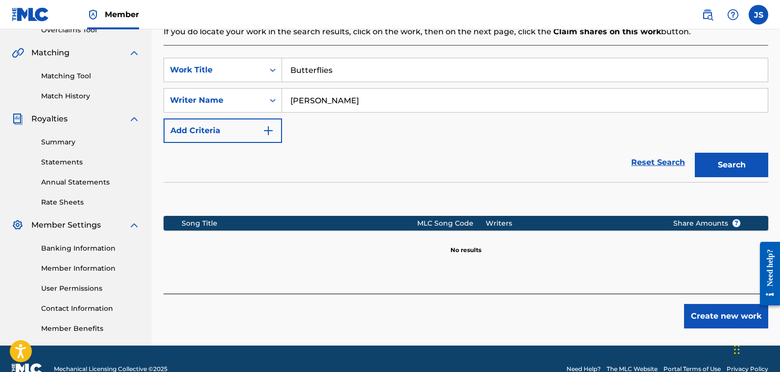
scroll to position [216, 0]
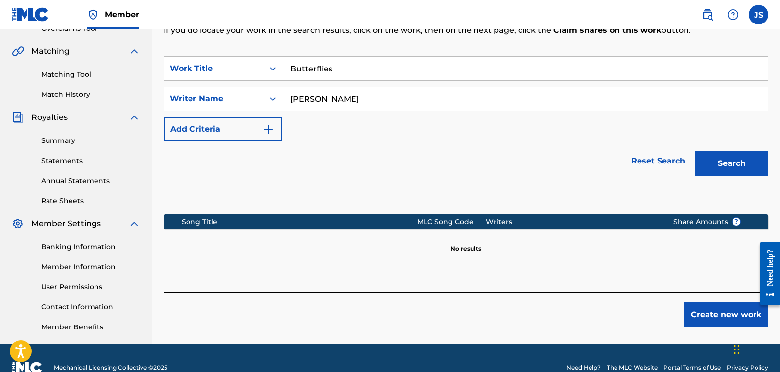
click at [602, 310] on button "Create new work" at bounding box center [726, 315] width 84 height 24
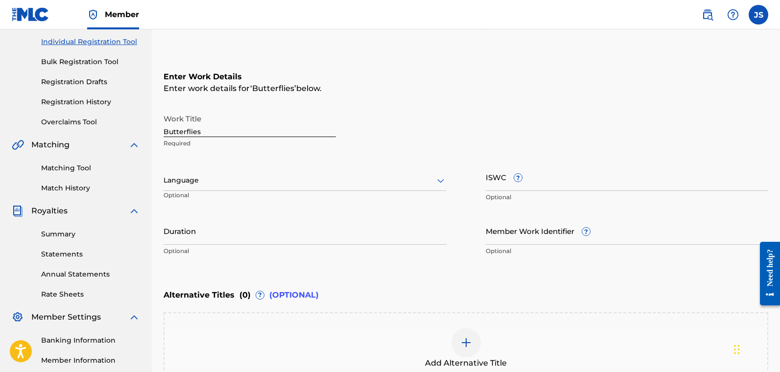
scroll to position [120, 0]
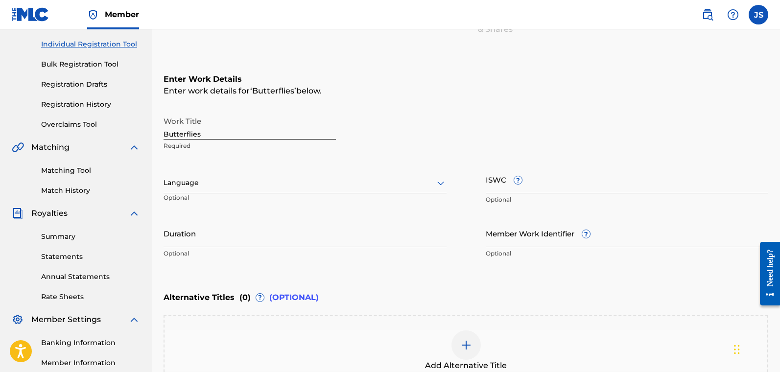
click at [210, 183] on div at bounding box center [305, 183] width 283 height 12
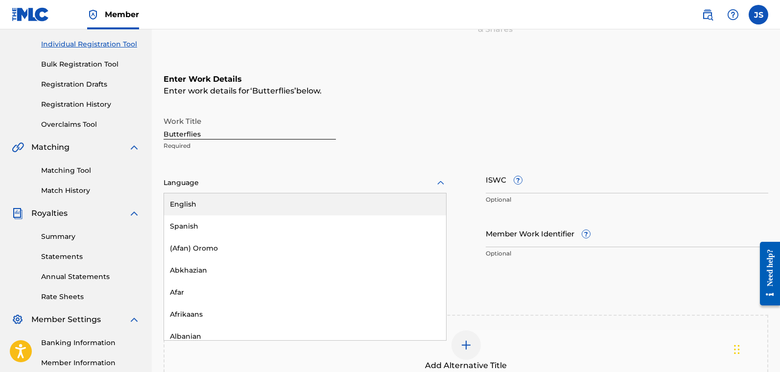
click at [202, 208] on div "English" at bounding box center [305, 205] width 282 height 22
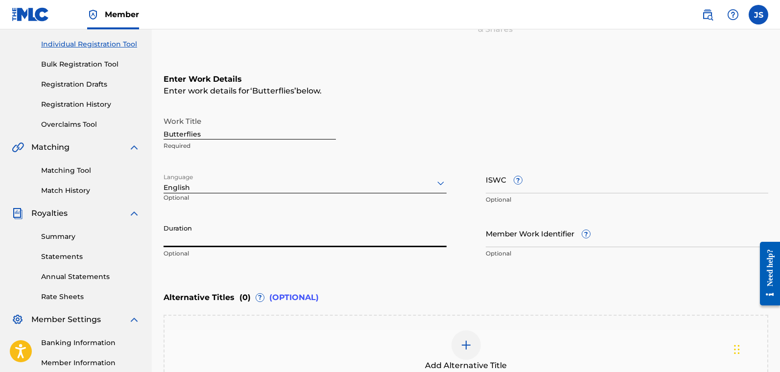
click at [282, 241] on input "Duration" at bounding box center [305, 233] width 283 height 28
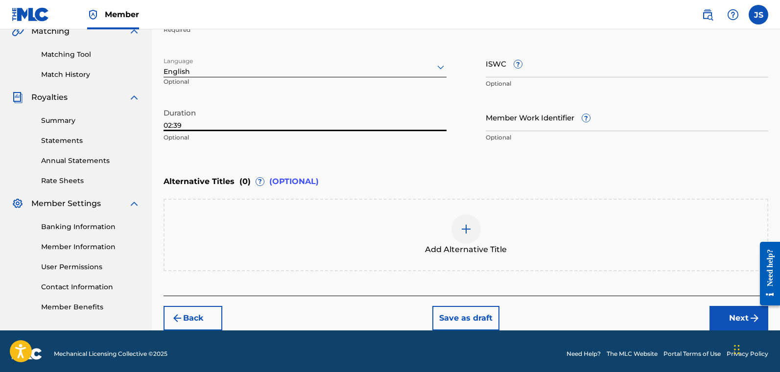
scroll to position [242, 0]
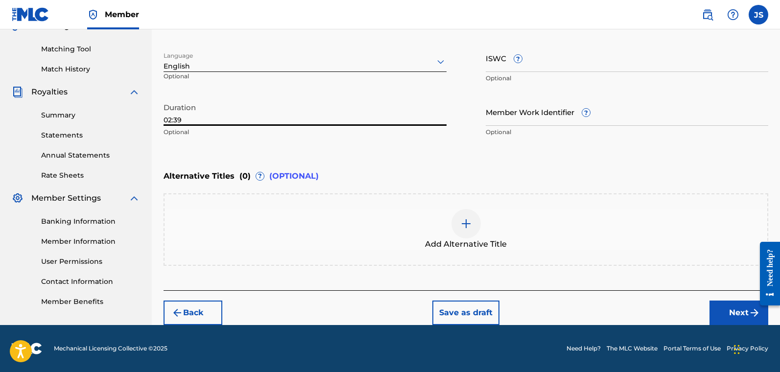
drag, startPoint x: 781, startPoint y: 161, endPoint x: 11, endPoint y: 34, distance: 780.1
type input "02:39"
click at [602, 308] on button "Next" at bounding box center [739, 313] width 59 height 24
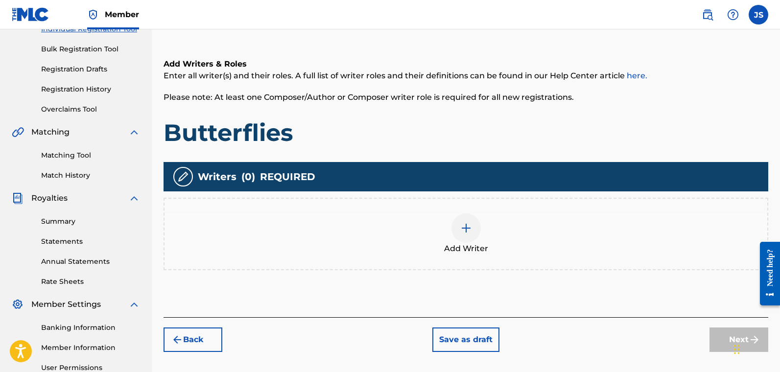
scroll to position [138, 0]
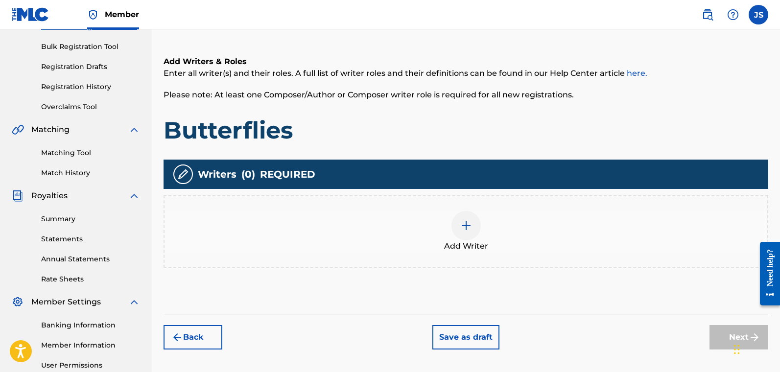
click at [461, 226] on img at bounding box center [466, 226] width 12 height 12
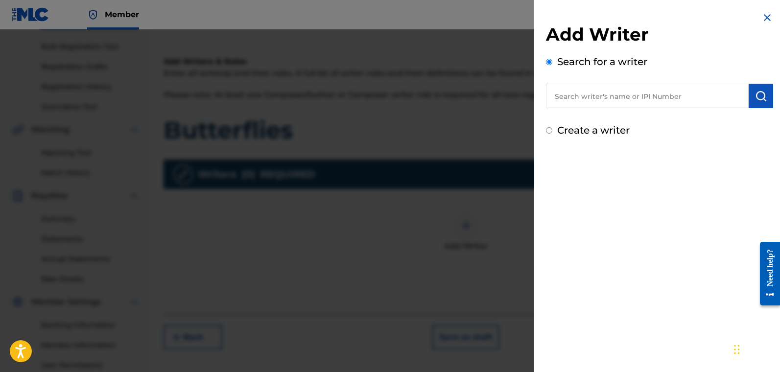
click at [568, 130] on label "Create a writer" at bounding box center [593, 130] width 73 height 12
radio input "true"
click at [553, 130] on input "Create a writer" at bounding box center [549, 130] width 6 height 6
radio input "false"
radio input "true"
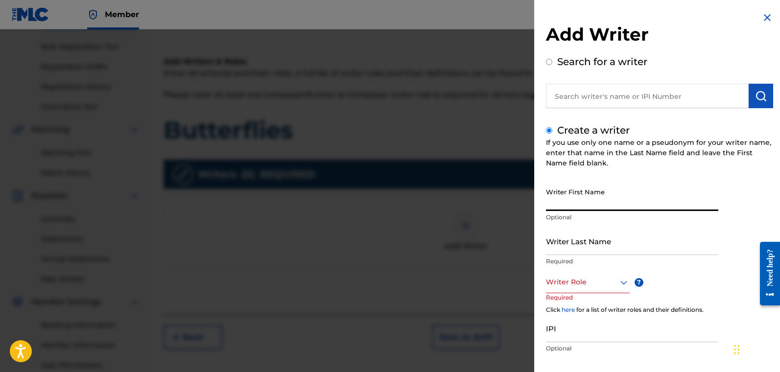
click at [581, 202] on input "Writer First Name" at bounding box center [632, 197] width 172 height 28
type input "[PERSON_NAME]"
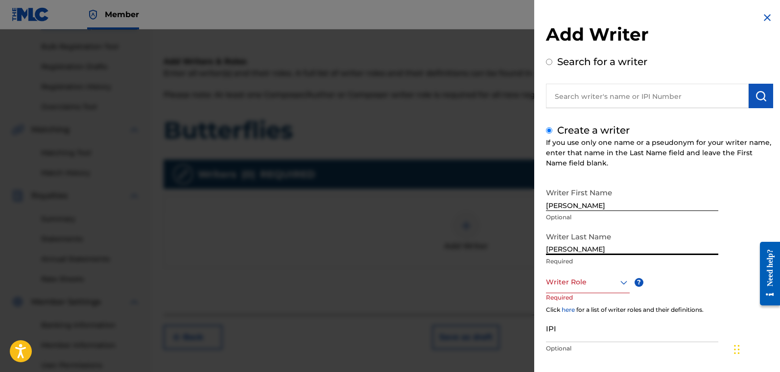
type input "[PERSON_NAME]"
click at [560, 283] on div "Writer Role" at bounding box center [588, 282] width 84 height 22
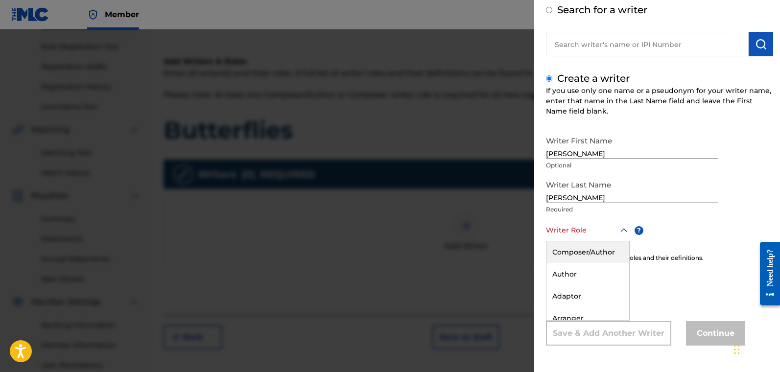
click at [579, 256] on div "Composer/Author" at bounding box center [588, 253] width 83 height 22
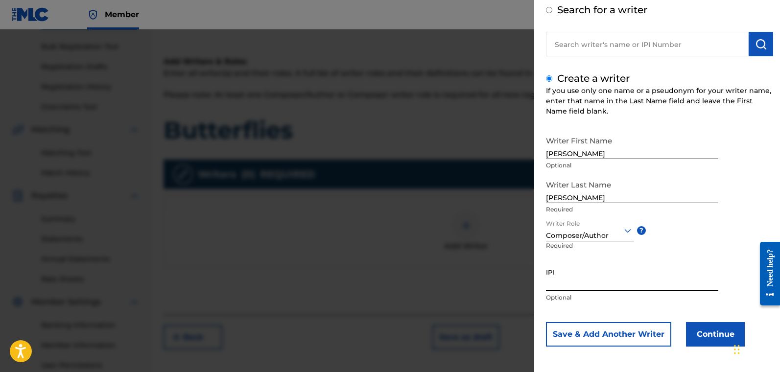
click at [602, 286] on input "IPI" at bounding box center [632, 278] width 172 height 28
paste input "01122175500"
type input "01122175500"
click at [602, 328] on button "Continue" at bounding box center [715, 334] width 59 height 24
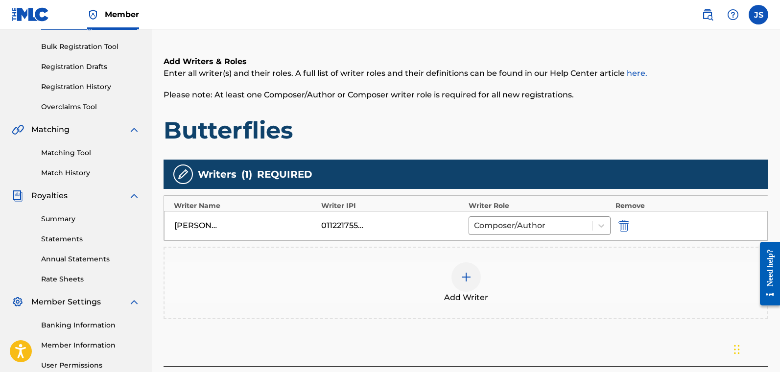
click at [472, 274] on div at bounding box center [466, 277] width 29 height 29
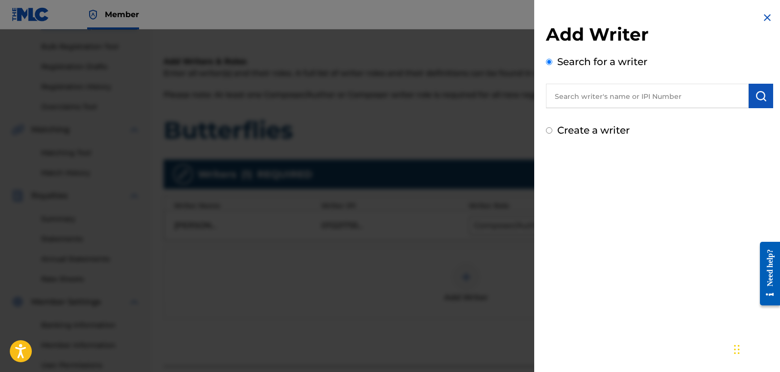
click at [548, 132] on input "Create a writer" at bounding box center [549, 130] width 6 height 6
radio input "false"
radio input "true"
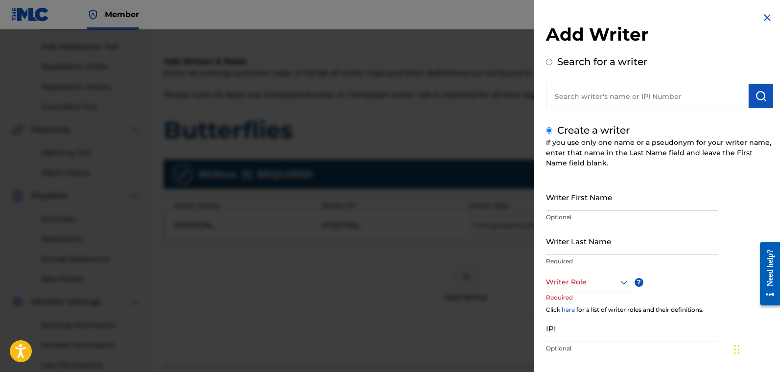
click at [590, 201] on input "Writer First Name" at bounding box center [632, 197] width 172 height 28
type input "Tayla"
click at [592, 250] on input "Writer Last Name" at bounding box center [632, 241] width 172 height 28
type input "[PERSON_NAME]"
click at [602, 285] on div "Writer Role" at bounding box center [588, 282] width 84 height 22
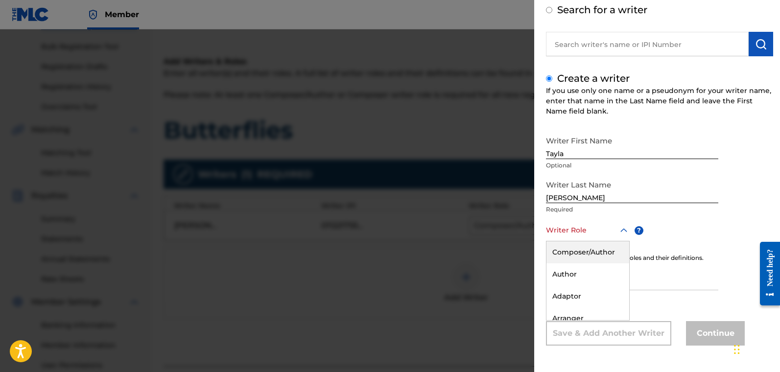
click at [576, 253] on div "Composer/Author" at bounding box center [588, 253] width 83 height 22
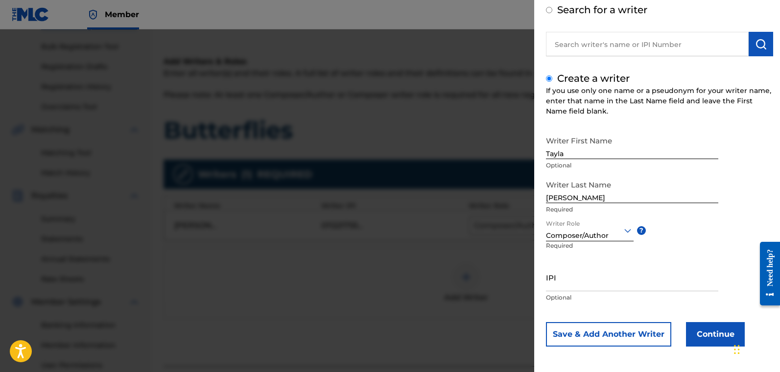
click at [602, 326] on button "Continue" at bounding box center [715, 334] width 59 height 24
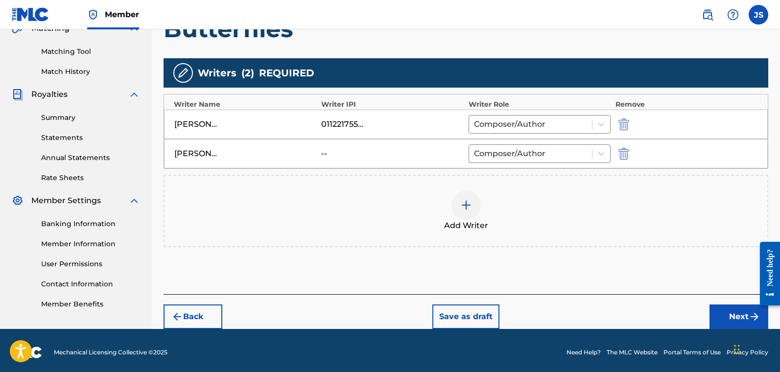
scroll to position [241, 0]
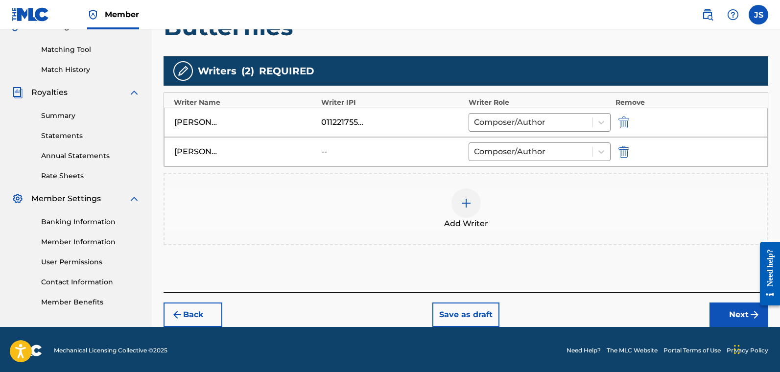
click at [602, 316] on button "Next" at bounding box center [739, 315] width 59 height 24
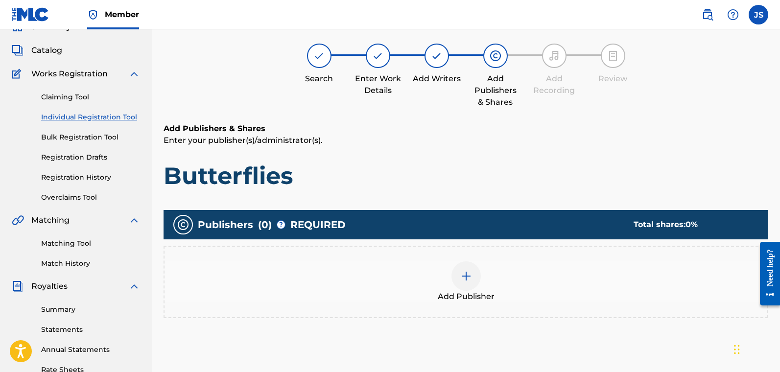
scroll to position [44, 0]
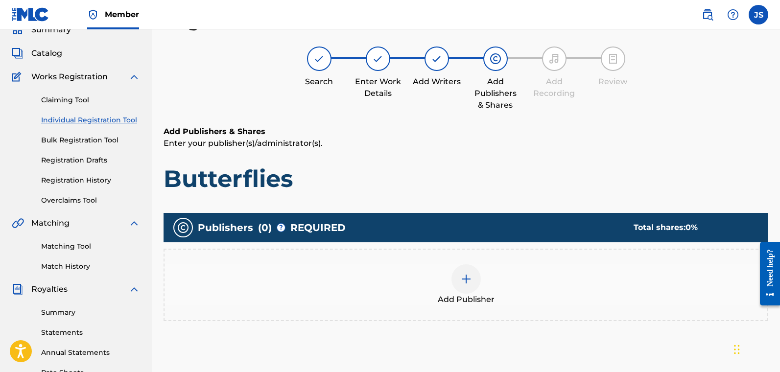
click at [494, 287] on div "Add Publisher" at bounding box center [466, 285] width 603 height 41
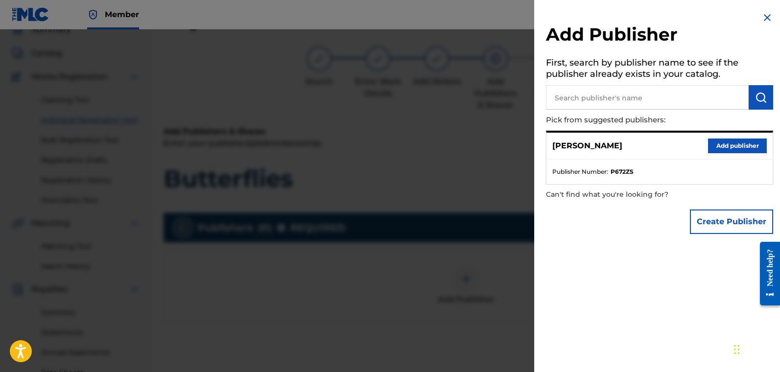
click at [602, 146] on button "Add publisher" at bounding box center [737, 146] width 59 height 15
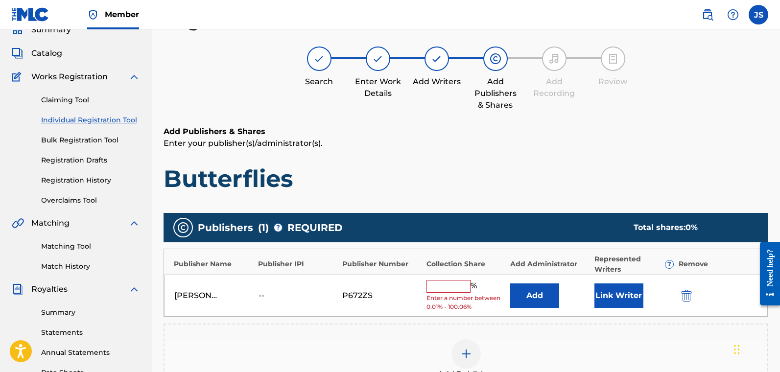
click at [444, 285] on input "text" at bounding box center [449, 286] width 44 height 13
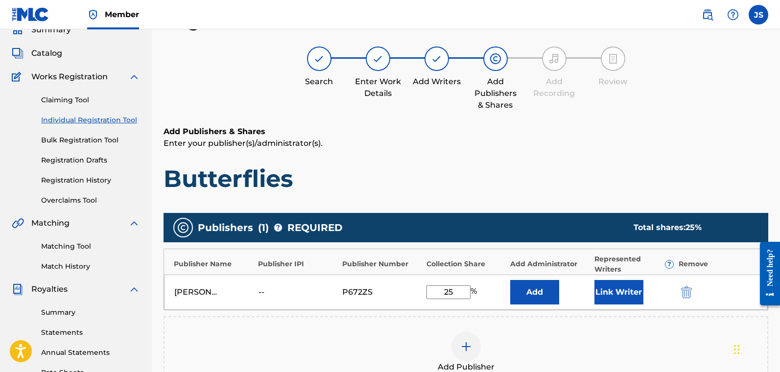
type input "25"
click at [602, 291] on button "Link Writer" at bounding box center [619, 292] width 49 height 24
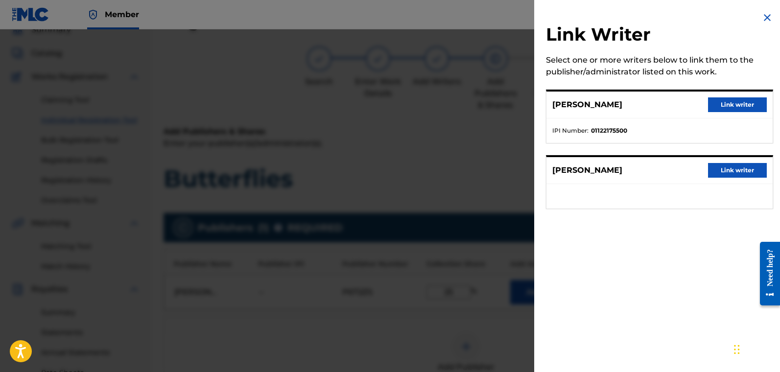
click at [602, 104] on button "Link writer" at bounding box center [737, 104] width 59 height 15
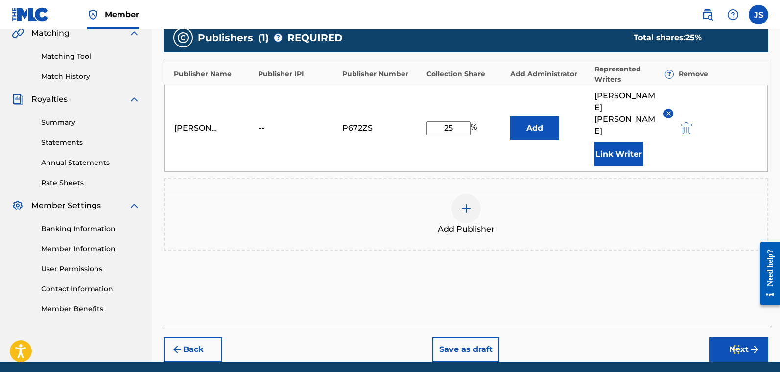
scroll to position [236, 0]
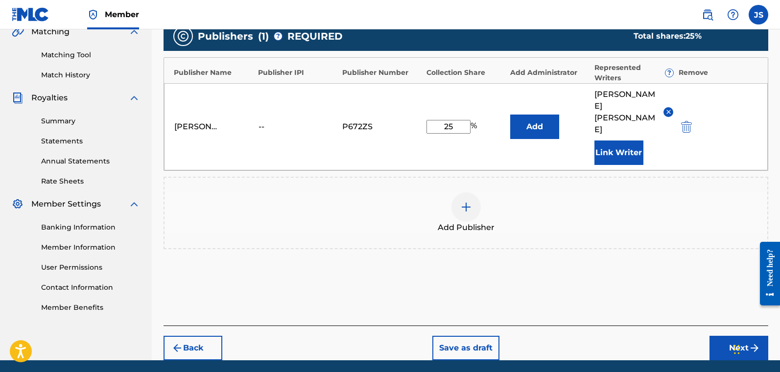
drag, startPoint x: 781, startPoint y: 130, endPoint x: 8, endPoint y: 30, distance: 779.5
click at [602, 328] on button "Next" at bounding box center [739, 348] width 59 height 24
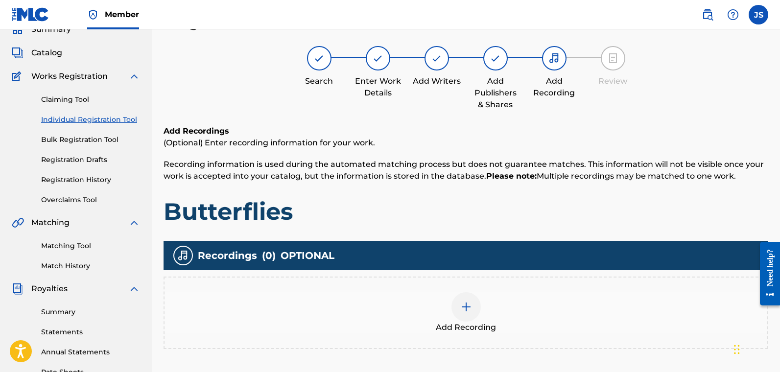
scroll to position [44, 0]
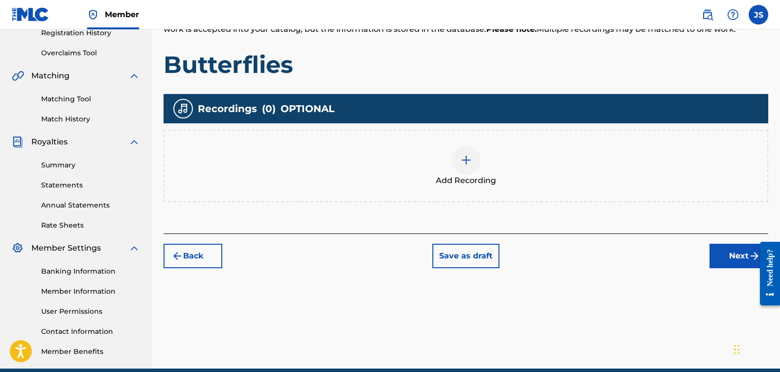
drag, startPoint x: 781, startPoint y: 127, endPoint x: 8, endPoint y: 7, distance: 782.3
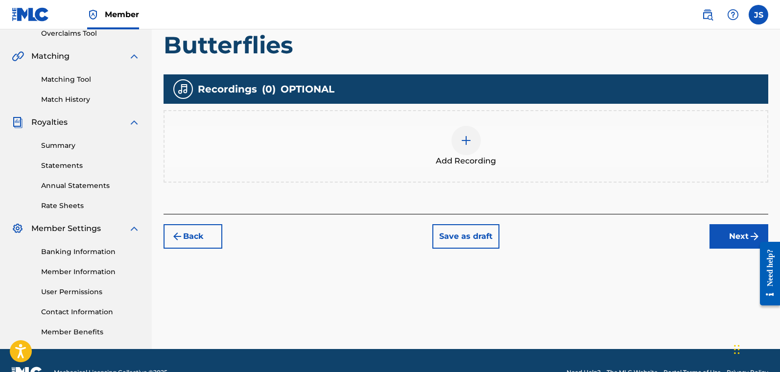
click at [602, 234] on button "Next" at bounding box center [739, 236] width 59 height 24
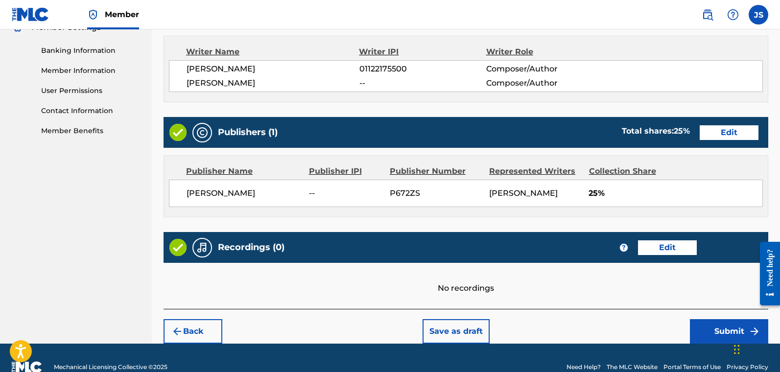
scroll to position [431, 0]
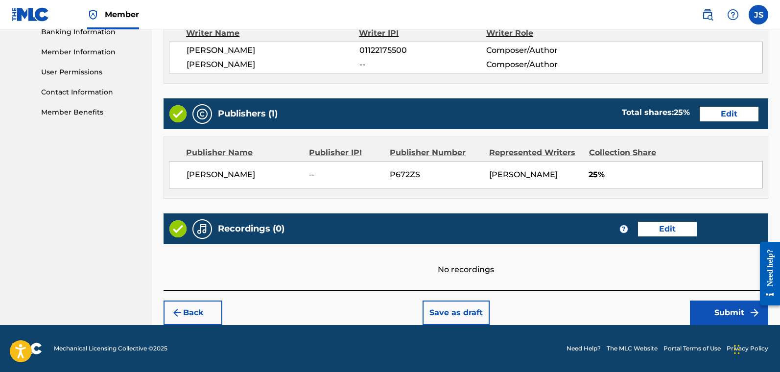
click at [602, 306] on button "Submit" at bounding box center [729, 313] width 78 height 24
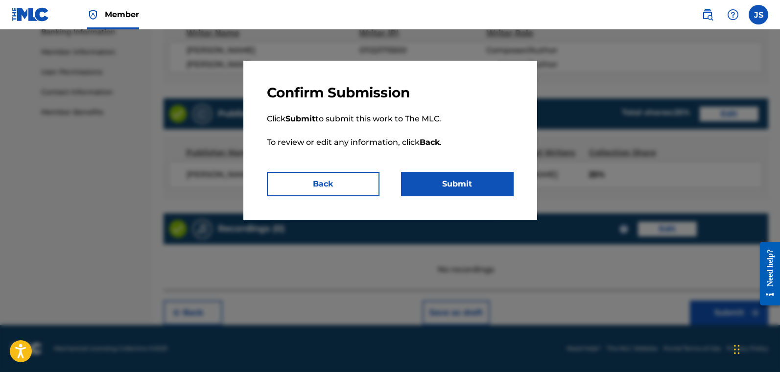
click at [462, 179] on button "Submit" at bounding box center [457, 184] width 113 height 24
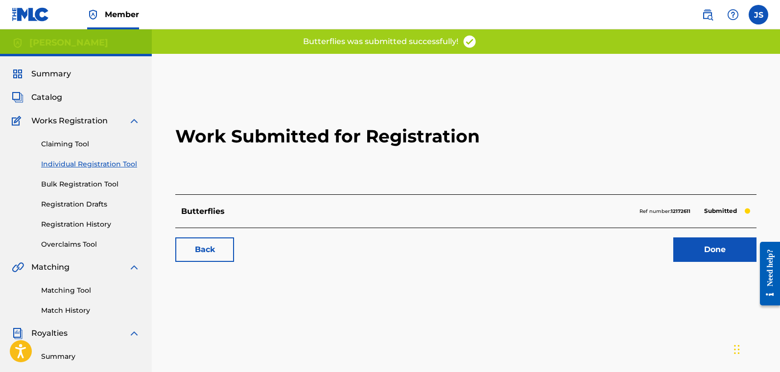
click at [602, 244] on link "Done" at bounding box center [715, 250] width 83 height 24
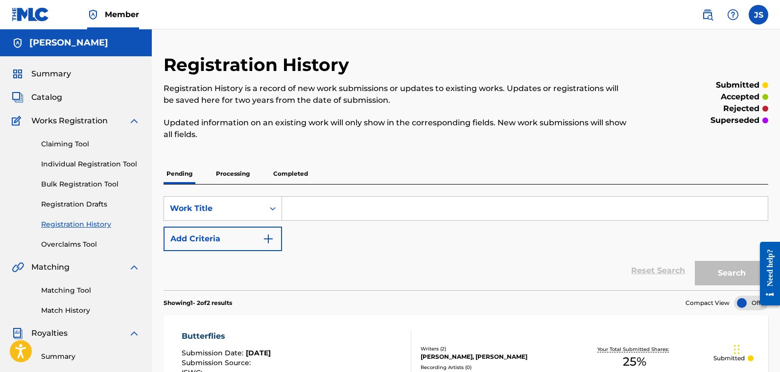
click at [98, 163] on link "Individual Registration Tool" at bounding box center [90, 164] width 99 height 10
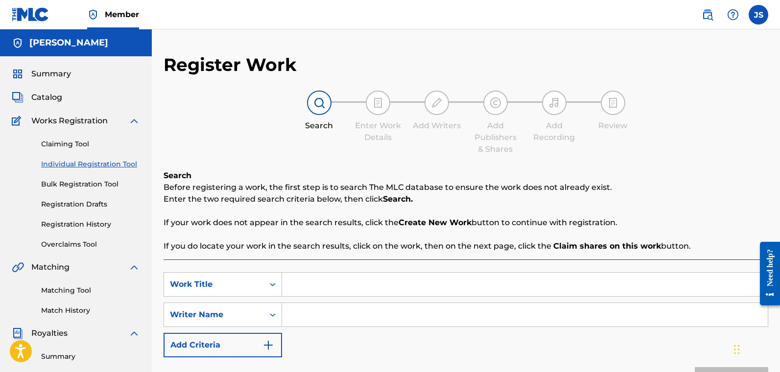
click at [374, 286] on input "Search Form" at bounding box center [525, 285] width 486 height 24
type input "Head Honcho"
click at [364, 318] on input "Search Form" at bounding box center [525, 315] width 486 height 24
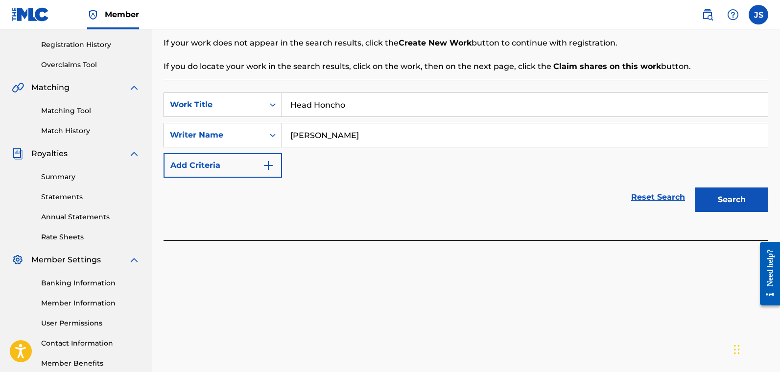
scroll to position [235, 0]
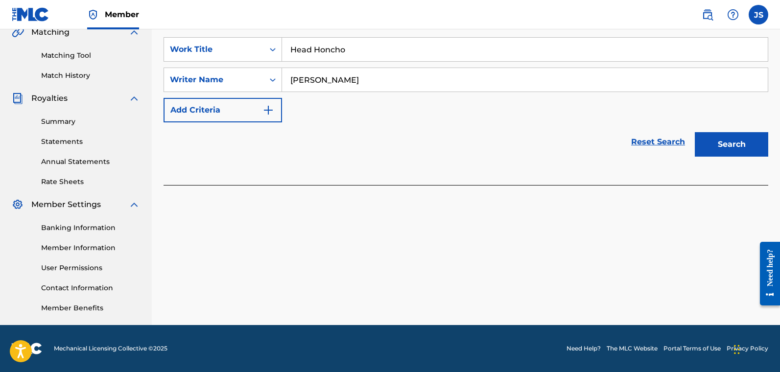
type input "[PERSON_NAME]"
click at [602, 150] on button "Search" at bounding box center [731, 144] width 73 height 24
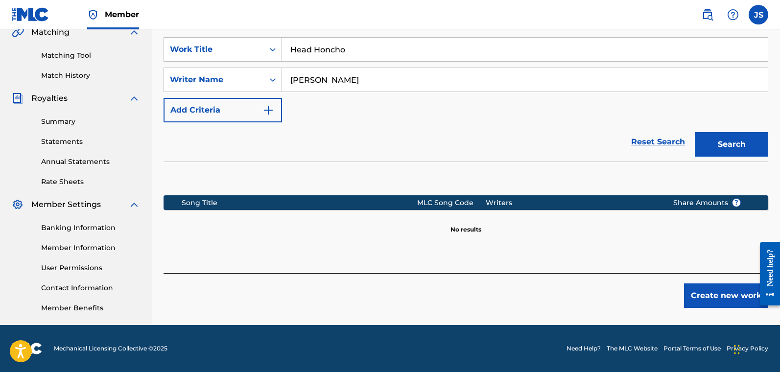
click at [602, 289] on button "Create new work" at bounding box center [726, 296] width 84 height 24
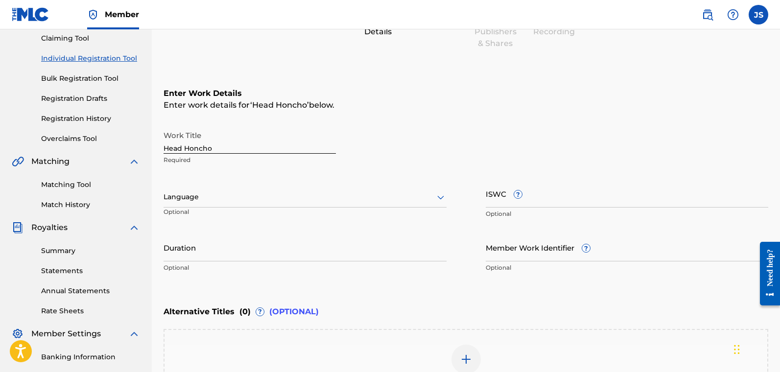
scroll to position [104, 0]
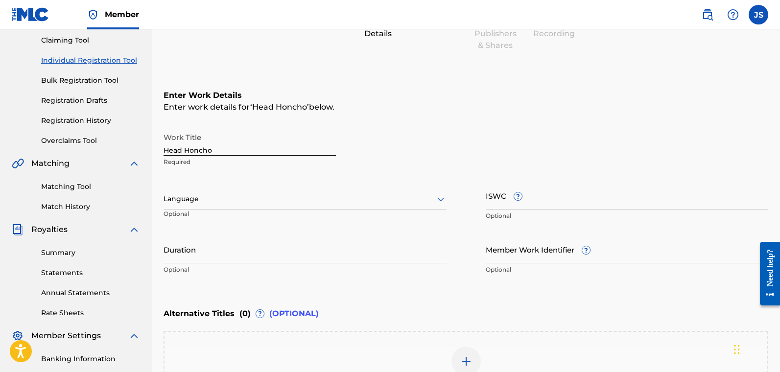
click at [282, 205] on div at bounding box center [305, 199] width 283 height 12
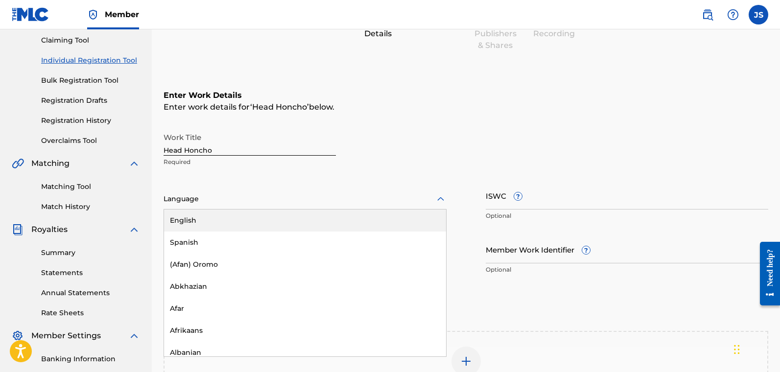
click at [263, 222] on div "English" at bounding box center [305, 221] width 282 height 22
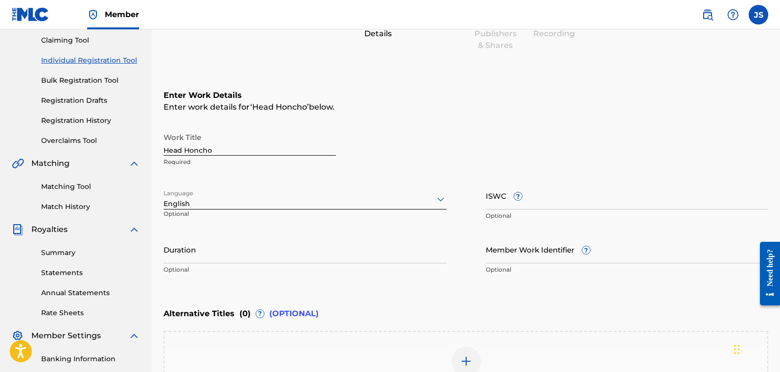
click at [253, 250] on input "Duration" at bounding box center [305, 250] width 283 height 28
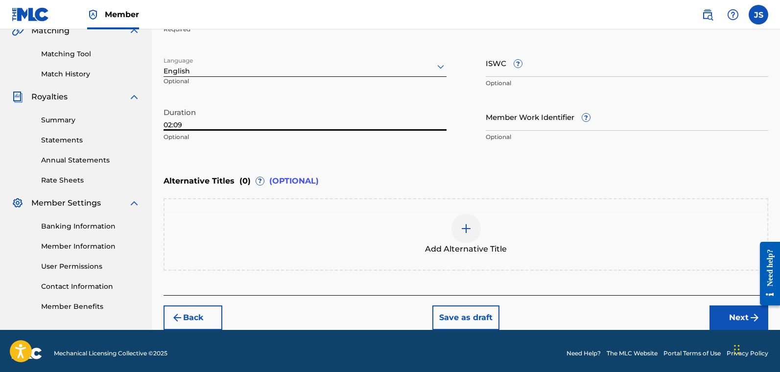
scroll to position [242, 0]
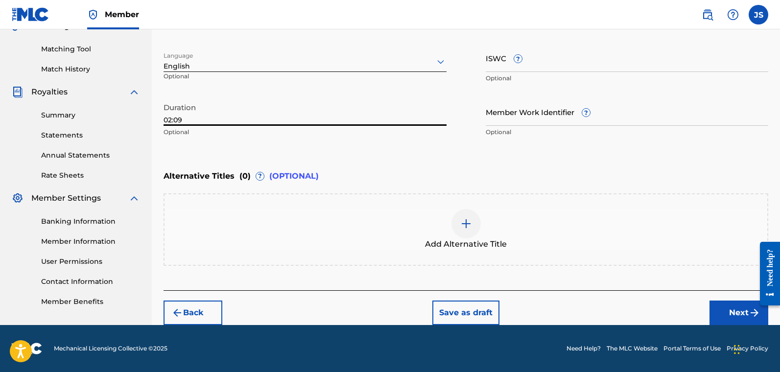
type input "02:09"
click at [602, 315] on button "Next" at bounding box center [739, 313] width 59 height 24
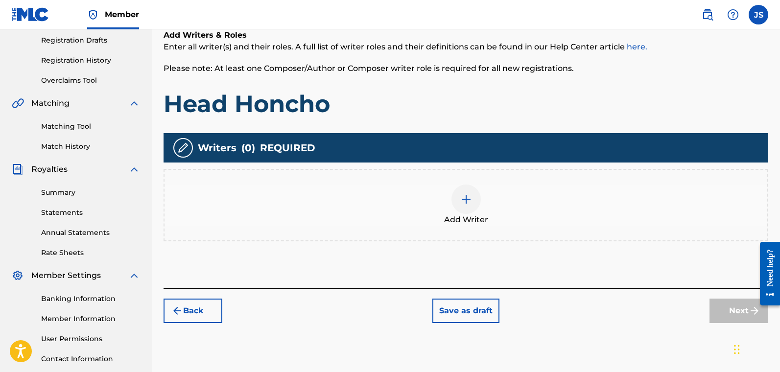
scroll to position [182, 0]
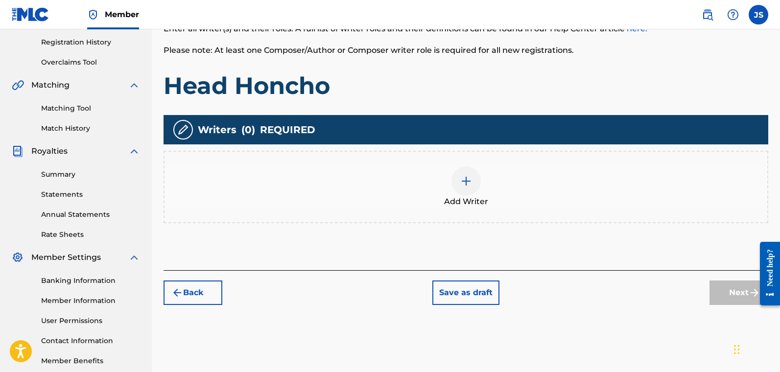
click at [462, 181] on img at bounding box center [466, 181] width 12 height 12
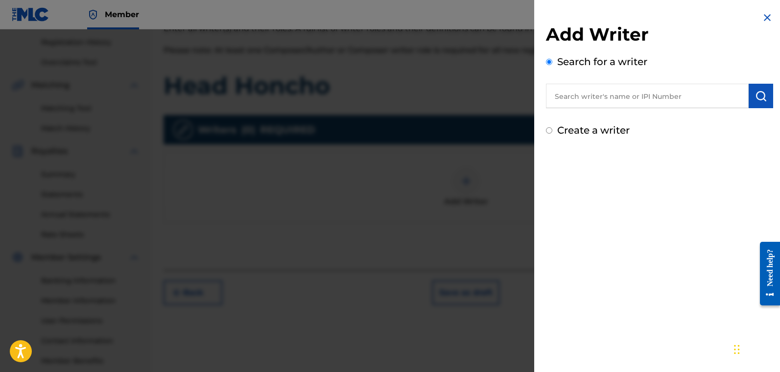
click at [574, 131] on label "Create a writer" at bounding box center [593, 130] width 73 height 12
radio input "true"
click at [553, 131] on input "Create a writer" at bounding box center [549, 130] width 6 height 6
radio input "false"
radio input "true"
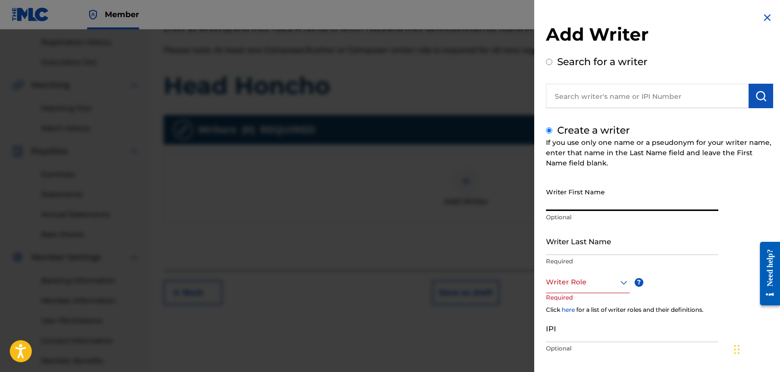
click at [602, 198] on input "Writer First Name" at bounding box center [632, 197] width 172 height 28
type input "[PERSON_NAME]"
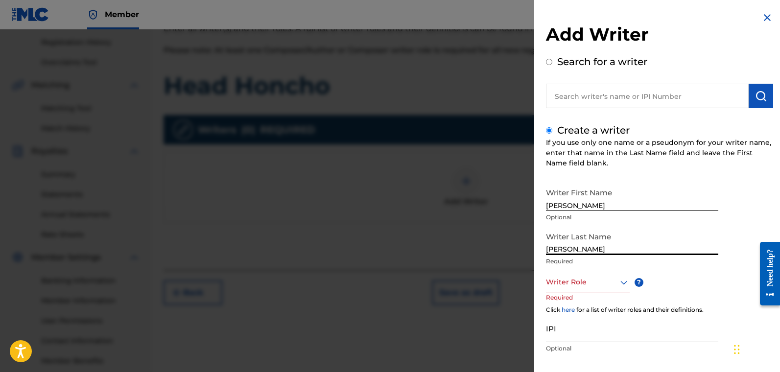
type input "[PERSON_NAME]"
click at [595, 278] on div "Writer Role" at bounding box center [588, 282] width 84 height 22
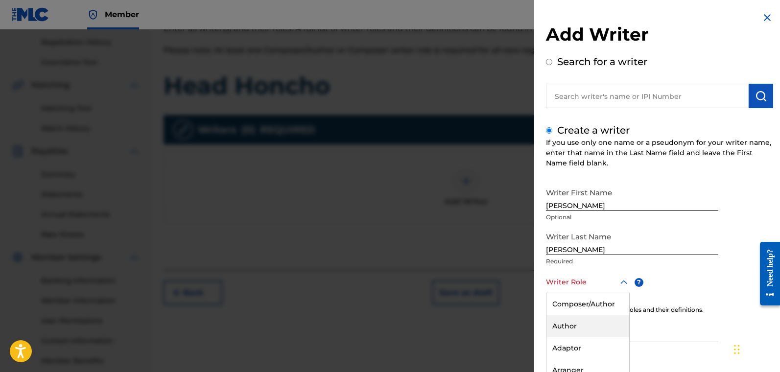
scroll to position [52, 0]
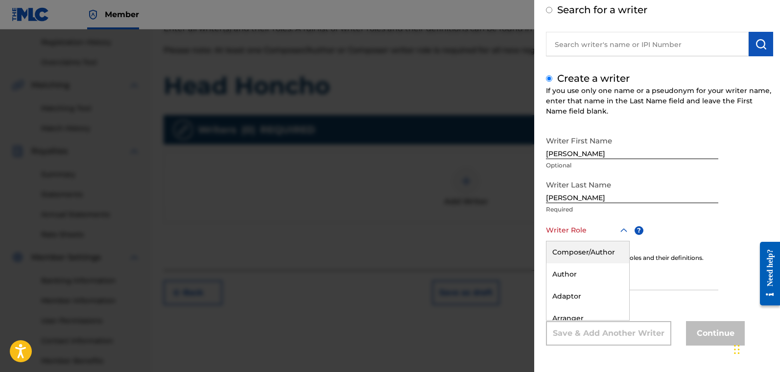
click at [592, 255] on div "Composer/Author" at bounding box center [588, 253] width 83 height 22
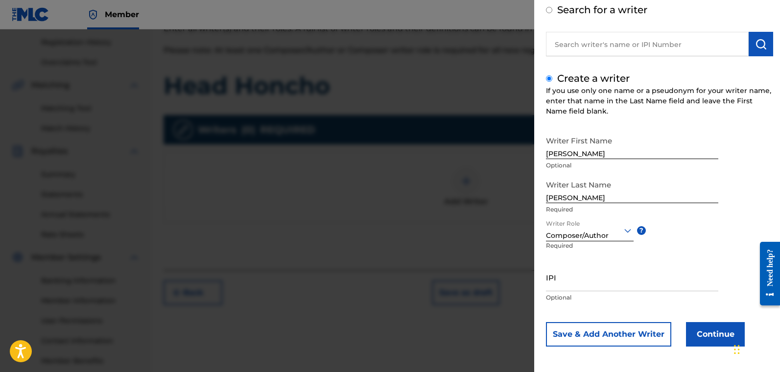
click at [602, 285] on input "IPI" at bounding box center [632, 278] width 172 height 28
paste input "01122175500"
type input "01122175500"
click at [602, 328] on button "Continue" at bounding box center [715, 334] width 59 height 24
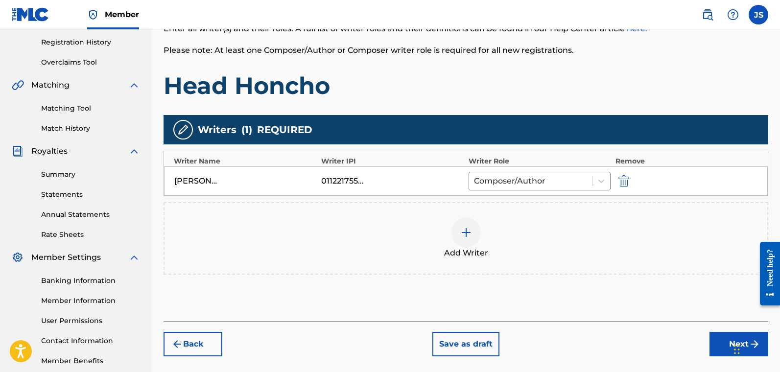
click at [466, 240] on div at bounding box center [466, 232] width 29 height 29
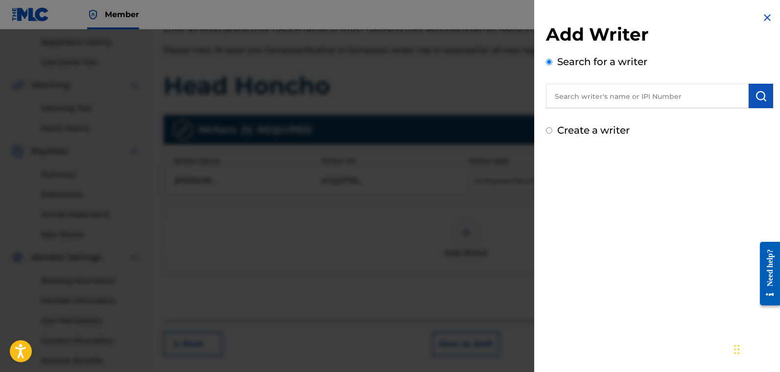
click at [581, 131] on label "Create a writer" at bounding box center [593, 130] width 73 height 12
radio input "true"
click at [553, 131] on input "Create a writer" at bounding box center [549, 130] width 6 height 6
radio input "false"
radio input "true"
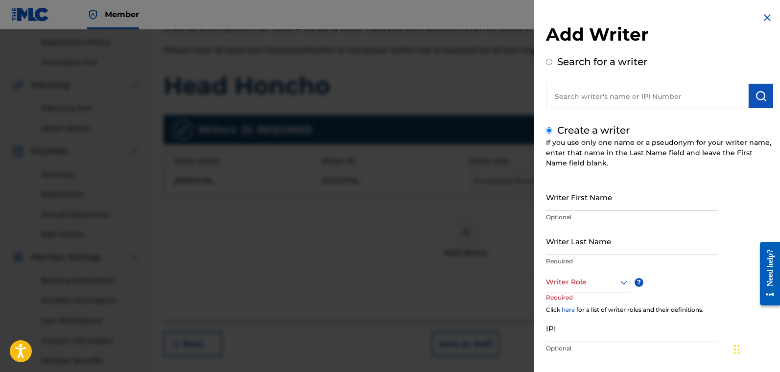
click at [601, 242] on input "Writer Last Name" at bounding box center [632, 241] width 172 height 28
type input "Don Q"
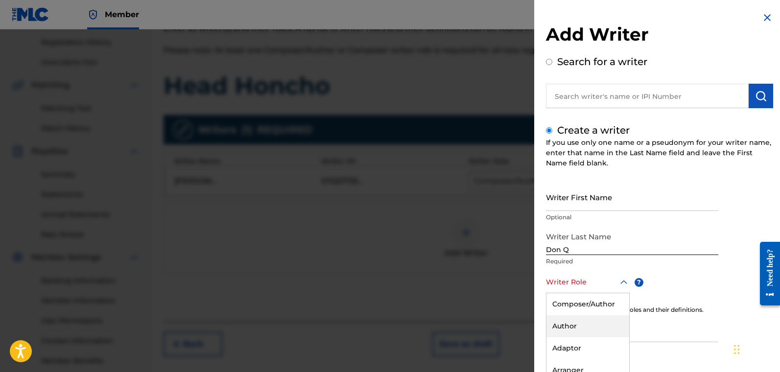
click at [590, 284] on div "Author, 2 of 8. 8 results available. Use Up and Down to choose options, press E…" at bounding box center [588, 282] width 84 height 22
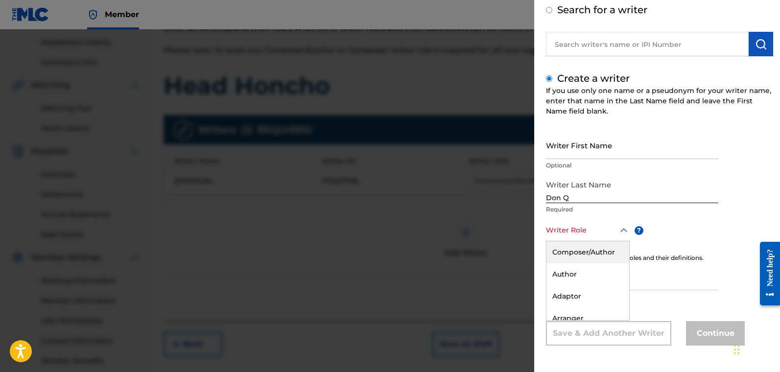
click at [582, 251] on div "Composer/Author" at bounding box center [588, 253] width 83 height 22
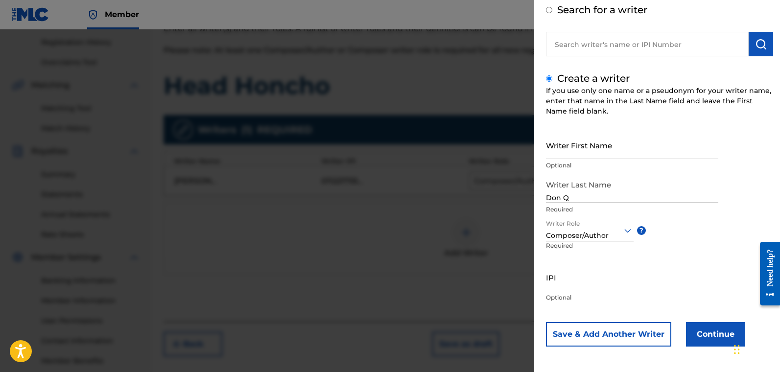
click at [602, 328] on button "Continue" at bounding box center [715, 334] width 59 height 24
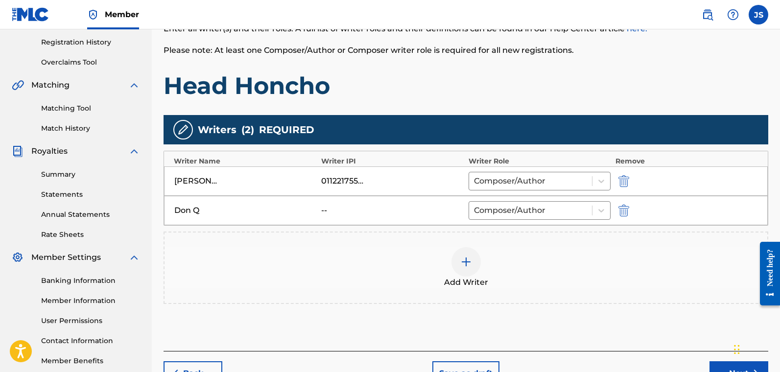
click at [602, 328] on button "Next" at bounding box center [739, 374] width 59 height 24
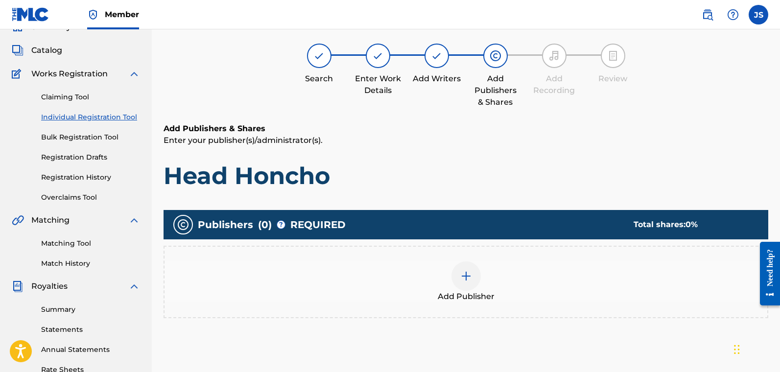
scroll to position [44, 0]
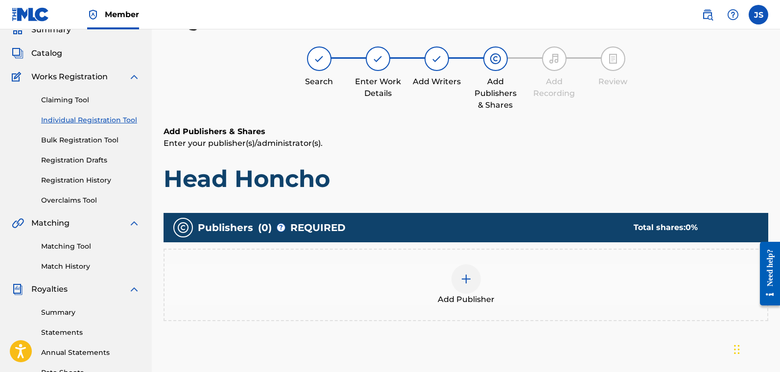
click at [484, 282] on div "Add Publisher" at bounding box center [466, 285] width 603 height 41
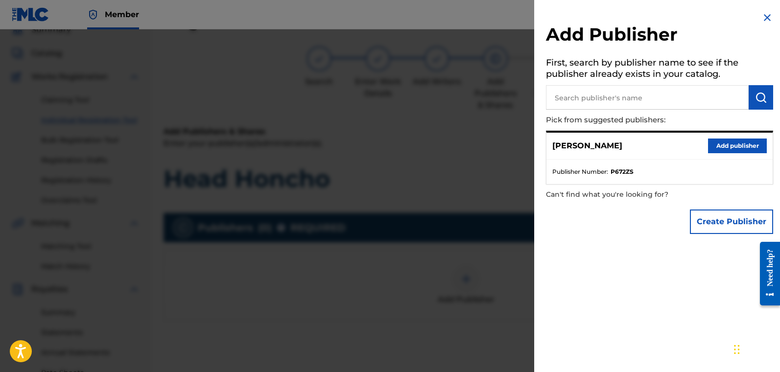
click at [602, 147] on button "Add publisher" at bounding box center [737, 146] width 59 height 15
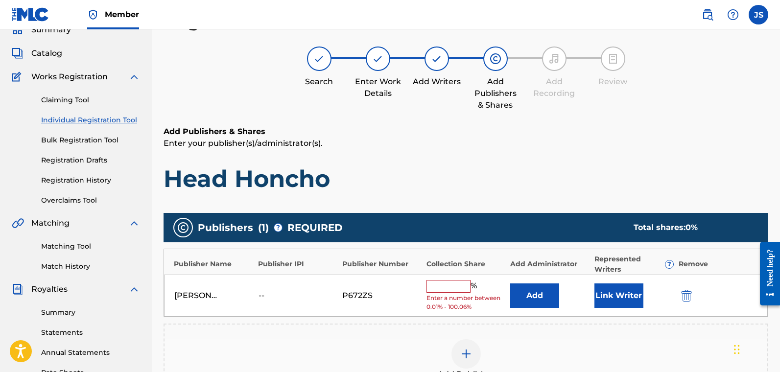
click at [450, 286] on input "text" at bounding box center [449, 286] width 44 height 13
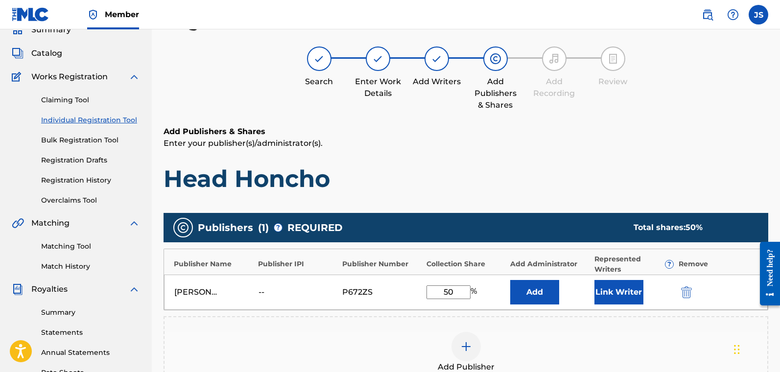
type input "50"
click at [602, 293] on button "Link Writer" at bounding box center [619, 292] width 49 height 24
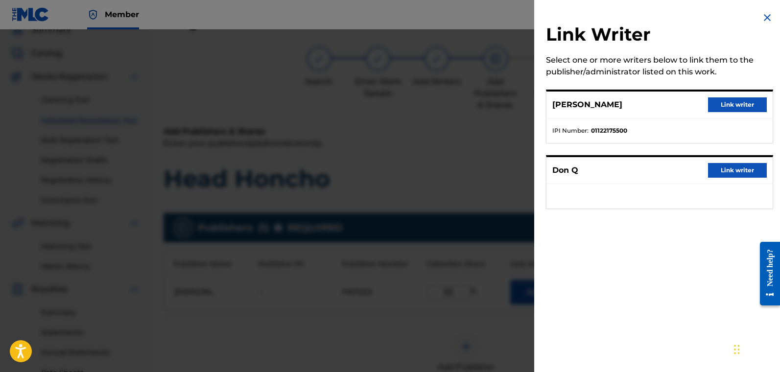
click at [602, 109] on button "Link writer" at bounding box center [737, 104] width 59 height 15
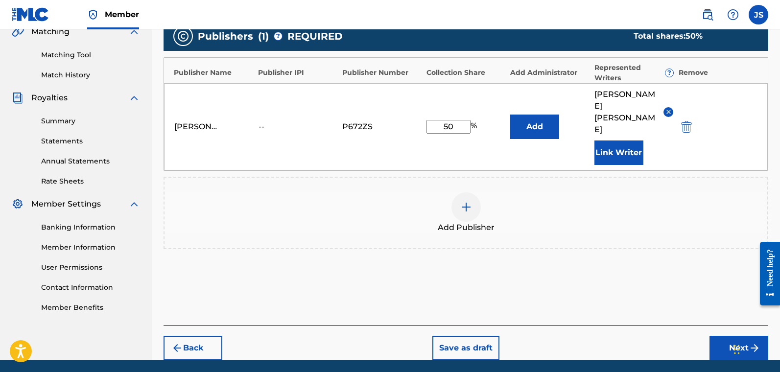
click at [602, 328] on button "Next" at bounding box center [739, 348] width 59 height 24
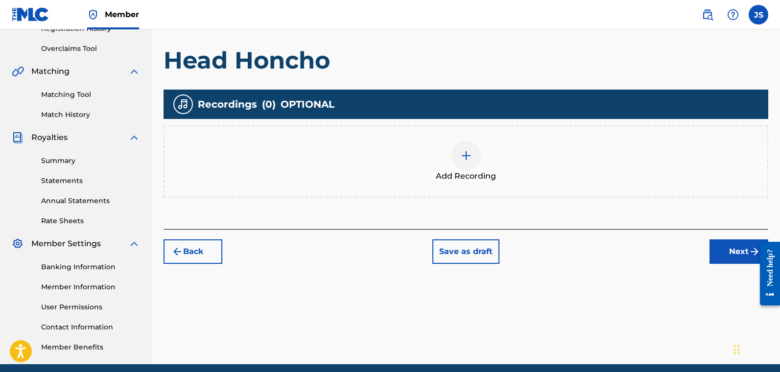
drag, startPoint x: 781, startPoint y: 105, endPoint x: 1, endPoint y: 14, distance: 785.2
click at [602, 255] on button "Next" at bounding box center [739, 252] width 59 height 24
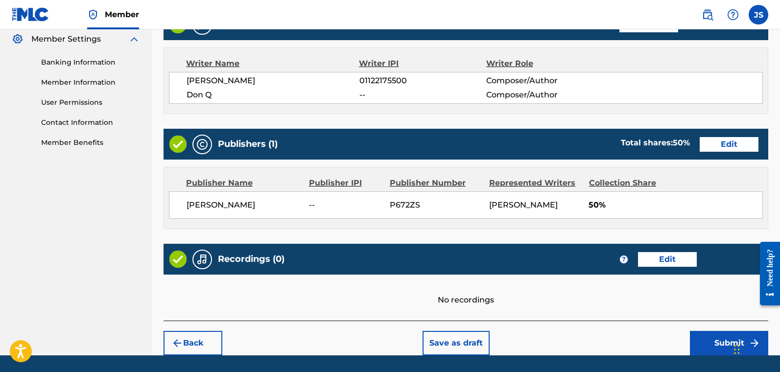
scroll to position [431, 0]
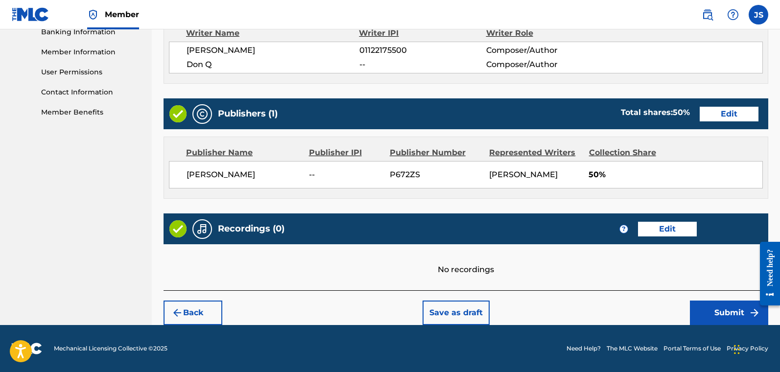
click at [602, 309] on button "Submit" at bounding box center [729, 313] width 78 height 24
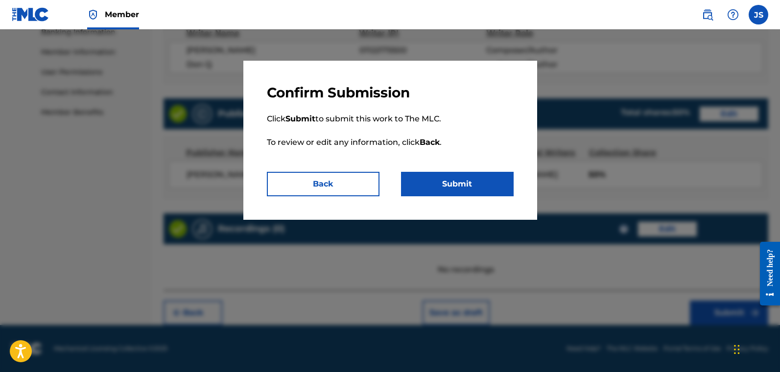
click at [496, 182] on button "Submit" at bounding box center [457, 184] width 113 height 24
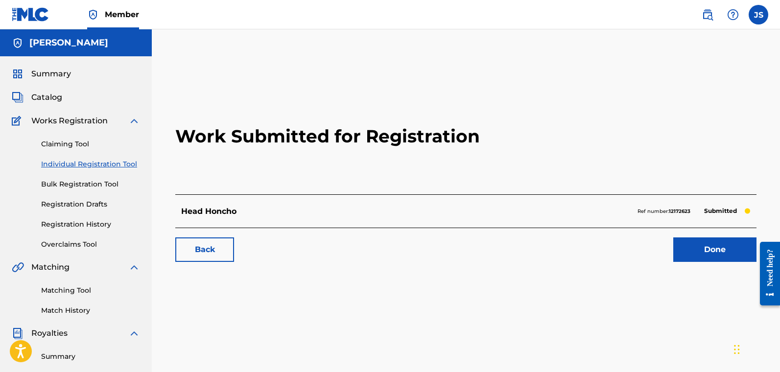
click at [77, 162] on link "Individual Registration Tool" at bounding box center [90, 164] width 99 height 10
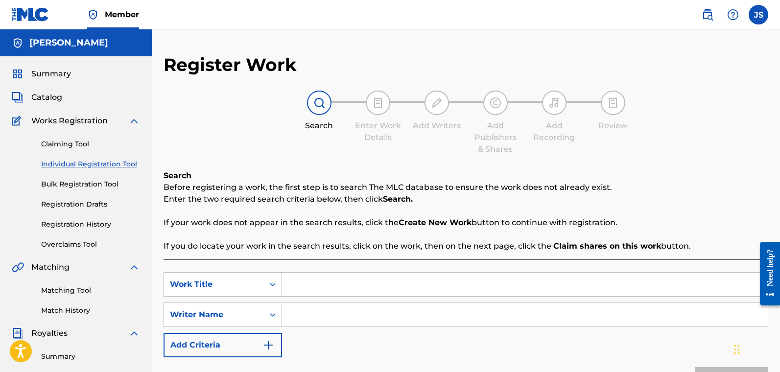
click at [368, 281] on input "Search Form" at bounding box center [525, 285] width 486 height 24
type input "Don't Text Me"
click at [410, 313] on input "Search Form" at bounding box center [525, 315] width 486 height 24
type input "[PERSON_NAME]"
drag, startPoint x: 777, startPoint y: 123, endPoint x: 783, endPoint y: 156, distance: 33.9
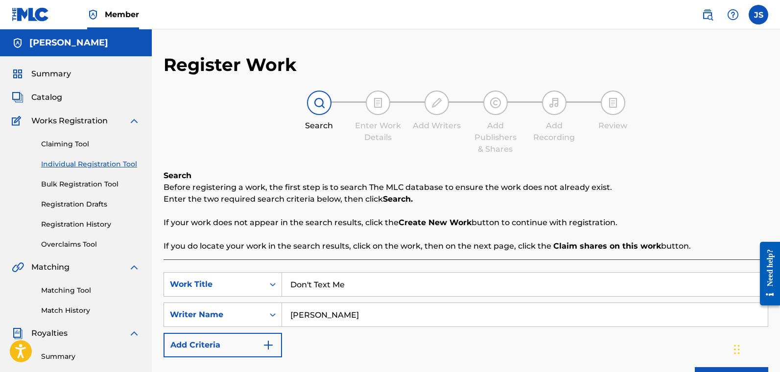
click at [602, 157] on html "Accessibility Screen-Reader Guide, Feedback, and Issue Reporting | New window C…" at bounding box center [390, 186] width 780 height 372
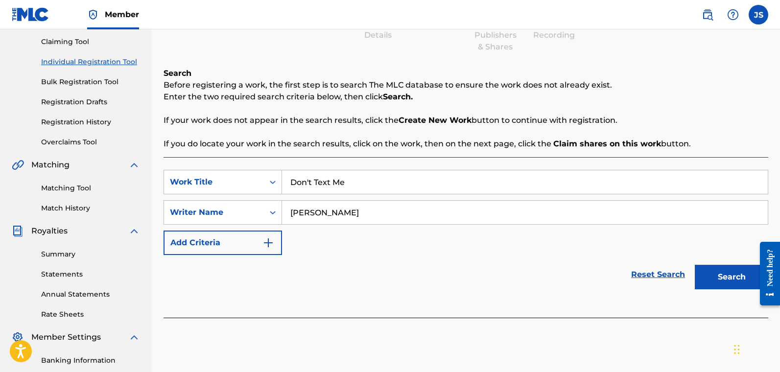
scroll to position [103, 0]
click at [602, 279] on button "Search" at bounding box center [731, 276] width 73 height 24
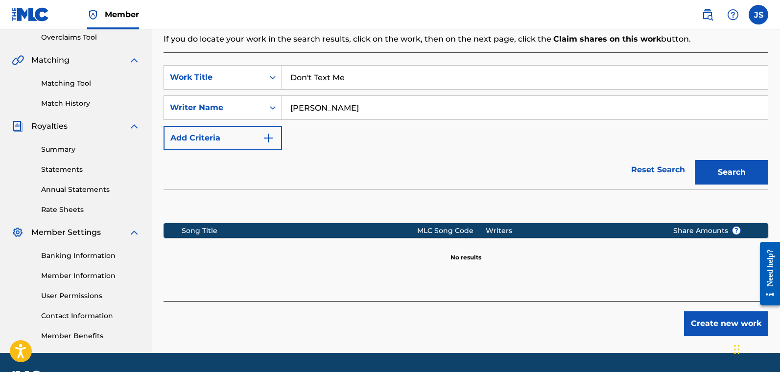
drag, startPoint x: 781, startPoint y: 194, endPoint x: 11, endPoint y: 41, distance: 785.1
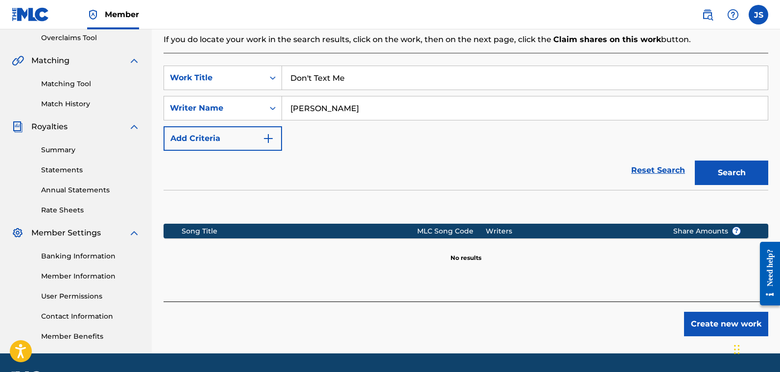
click at [602, 328] on button "Create new work" at bounding box center [726, 324] width 84 height 24
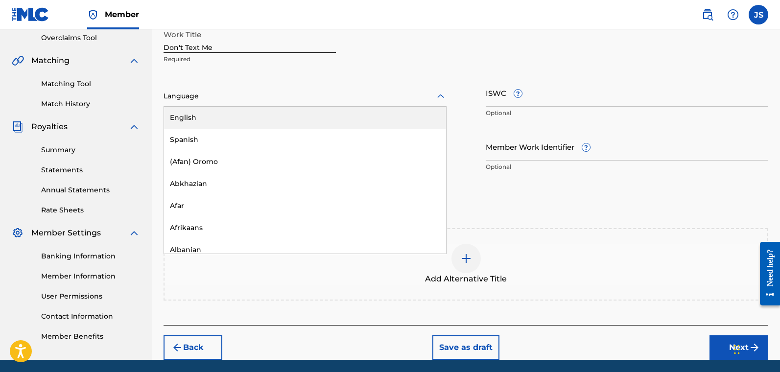
click at [229, 92] on div at bounding box center [305, 96] width 283 height 12
click at [239, 117] on div "English" at bounding box center [305, 118] width 282 height 22
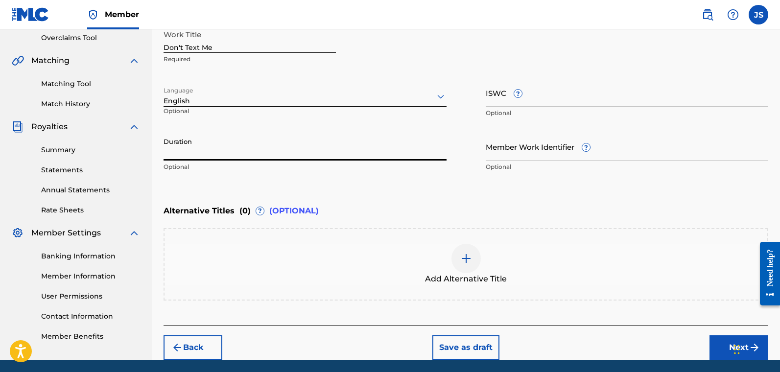
click at [390, 153] on input "Duration" at bounding box center [305, 147] width 283 height 28
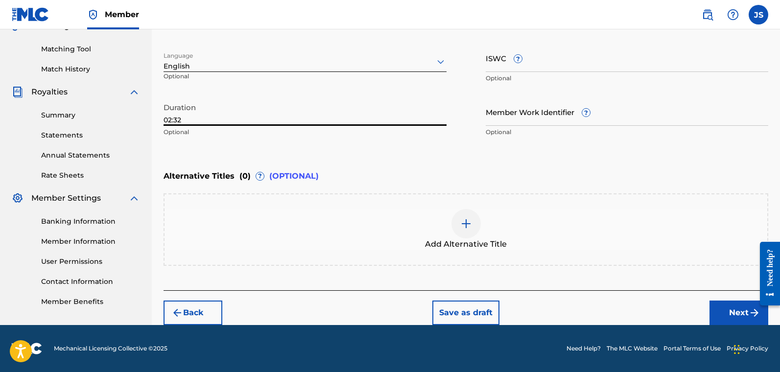
type input "02:32"
click at [602, 314] on button "Next" at bounding box center [739, 313] width 59 height 24
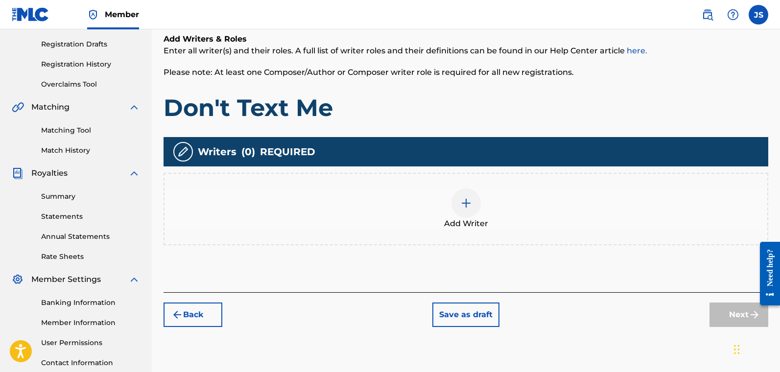
scroll to position [163, 0]
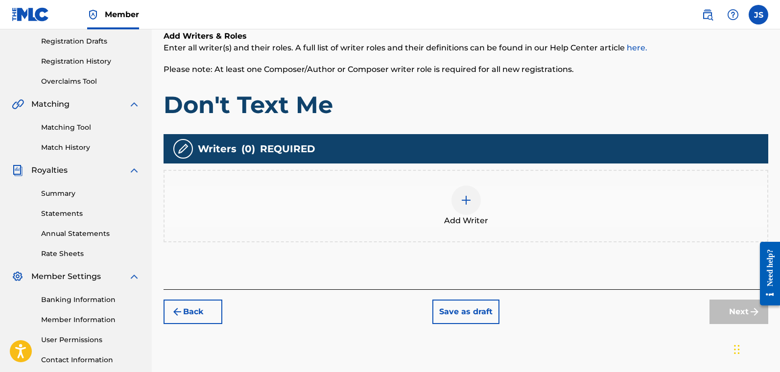
click at [462, 199] on img at bounding box center [466, 200] width 12 height 12
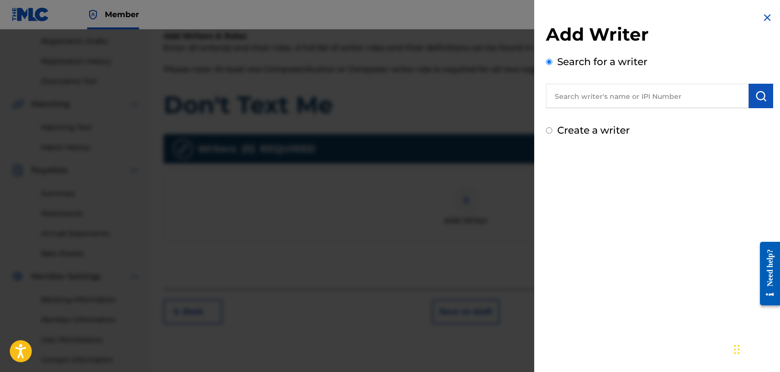
click at [551, 128] on input "Create a writer" at bounding box center [549, 130] width 6 height 6
radio input "false"
radio input "true"
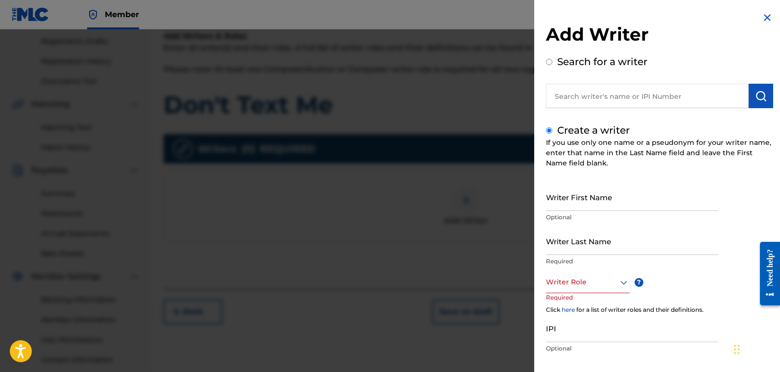
click at [573, 199] on input "Writer First Name" at bounding box center [632, 197] width 172 height 28
type input "[PERSON_NAME]"
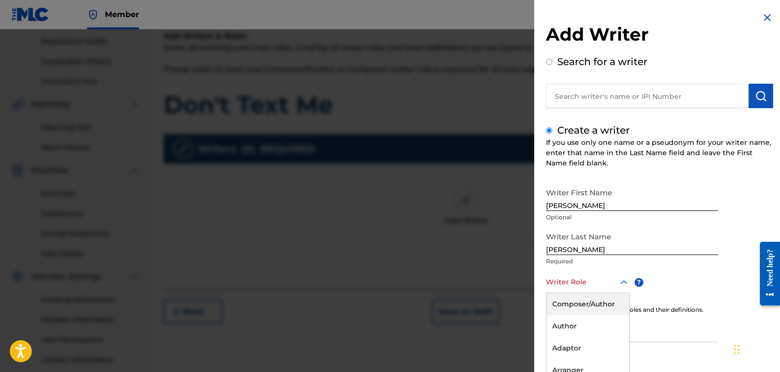
click at [590, 284] on div "Composer/Author, 1 of 8. 8 results available. Use Up and Down to choose options…" at bounding box center [588, 282] width 84 height 22
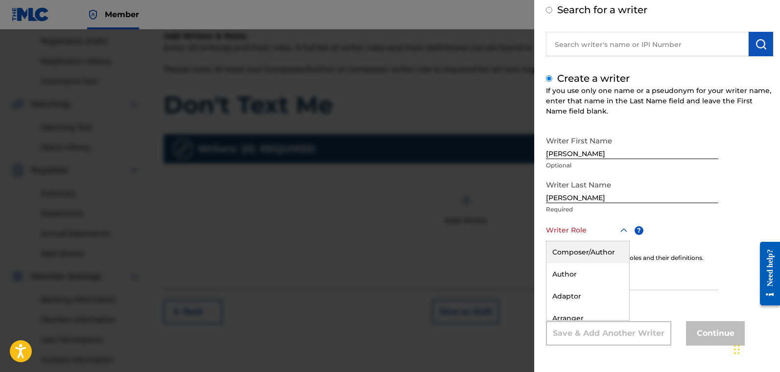
click at [589, 252] on div "Composer/Author" at bounding box center [588, 253] width 83 height 22
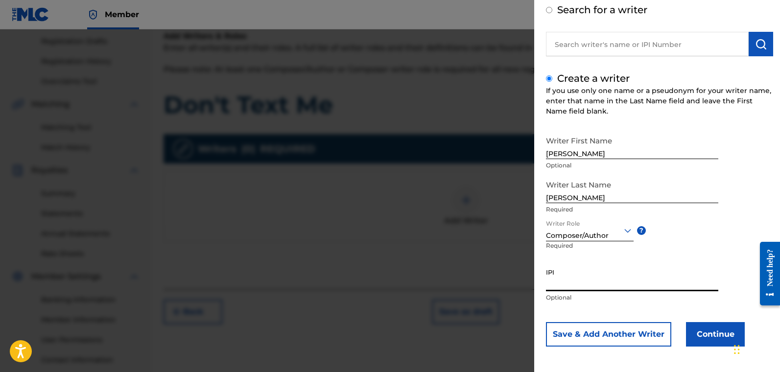
click at [602, 288] on input "IPI" at bounding box center [632, 278] width 172 height 28
paste input "01122175500"
type input "01122175500"
click at [602, 328] on button "Continue" at bounding box center [715, 334] width 59 height 24
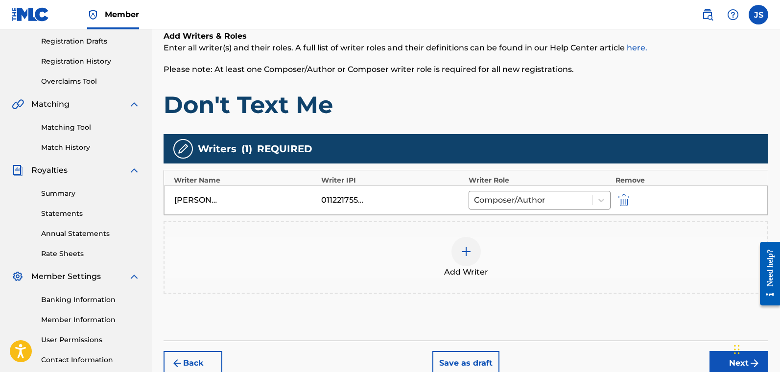
click at [466, 255] on img at bounding box center [466, 252] width 12 height 12
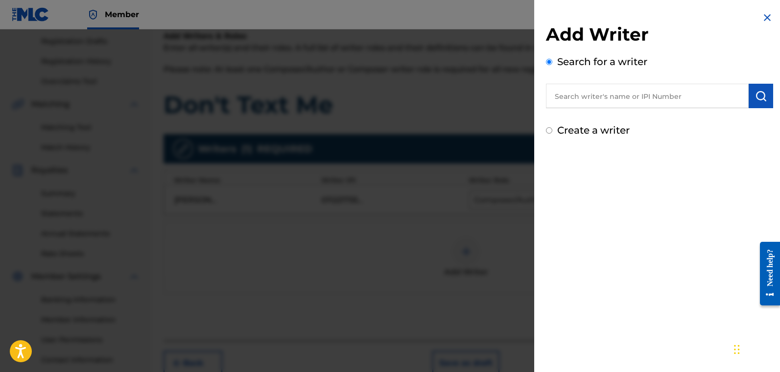
click at [550, 131] on input "Create a writer" at bounding box center [549, 130] width 6 height 6
radio input "false"
radio input "true"
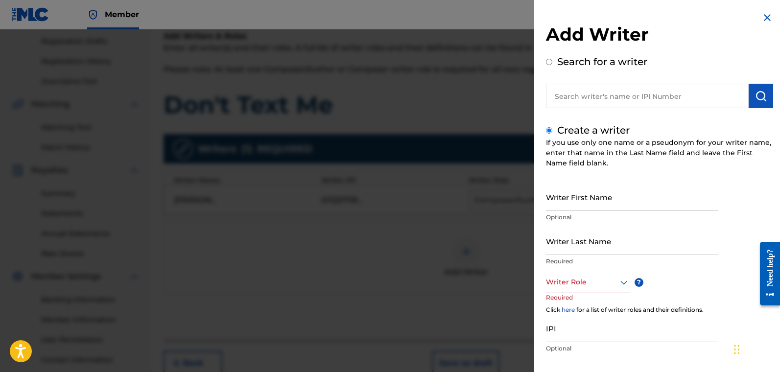
click at [595, 248] on input "Writer Last Name" at bounding box center [632, 241] width 172 height 28
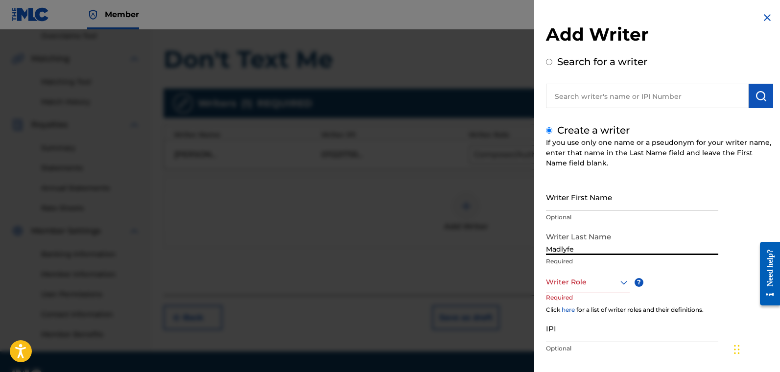
scroll to position [235, 0]
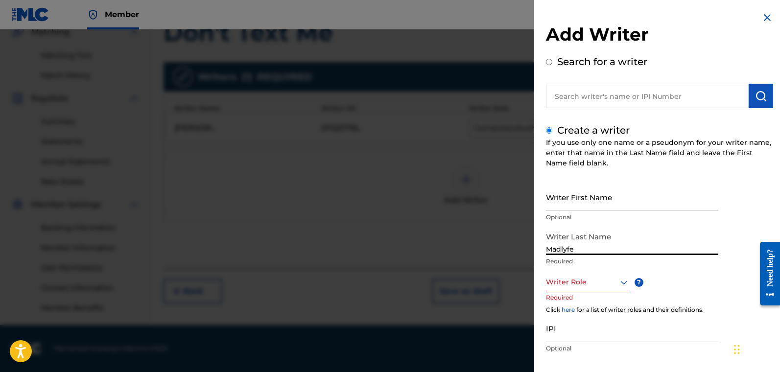
type input "Madlyfe"
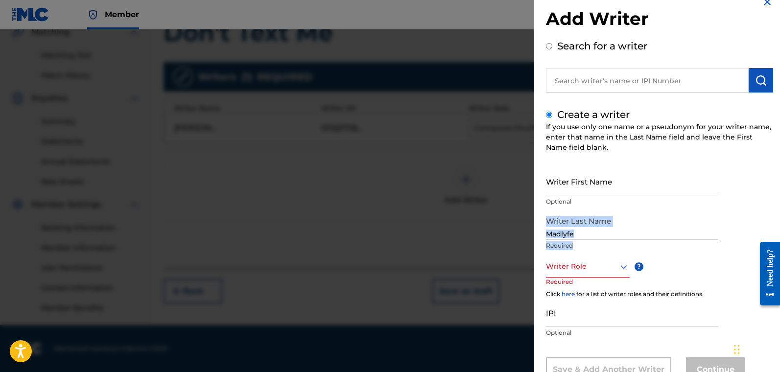
scroll to position [52, 0]
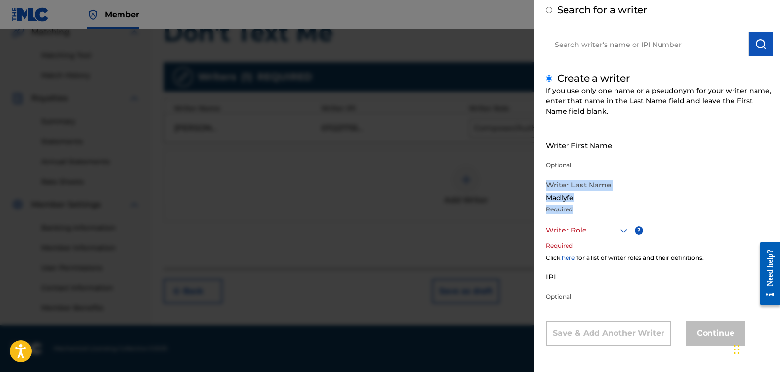
click at [602, 213] on div "Writer First Name Optional Writer Last Name Madlyfe Required Writer Role ? Requ…" at bounding box center [659, 238] width 227 height 215
click at [602, 296] on p "Optional" at bounding box center [632, 296] width 172 height 9
click at [582, 231] on div at bounding box center [588, 230] width 84 height 12
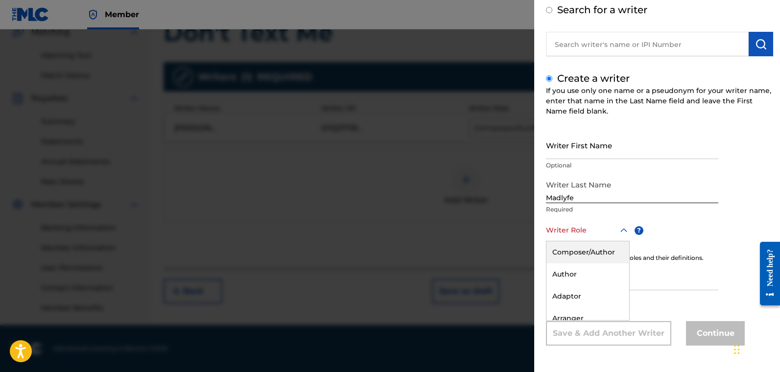
click at [581, 254] on div "Composer/Author" at bounding box center [588, 253] width 83 height 22
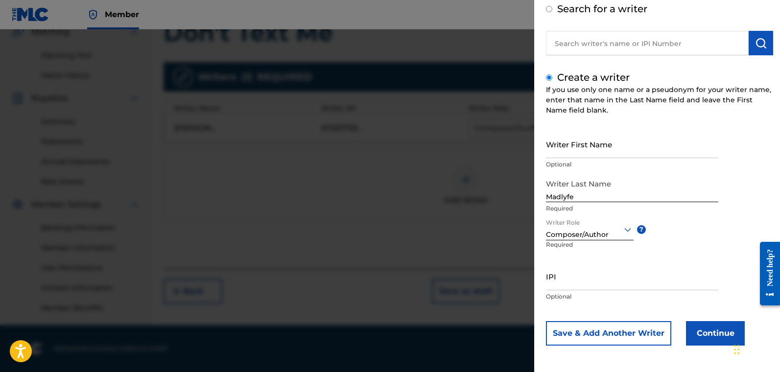
click at [602, 328] on button "Continue" at bounding box center [715, 333] width 59 height 24
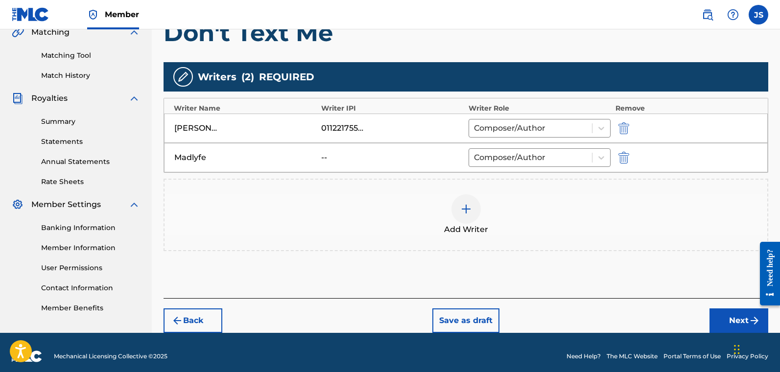
click at [602, 320] on button "Next" at bounding box center [739, 321] width 59 height 24
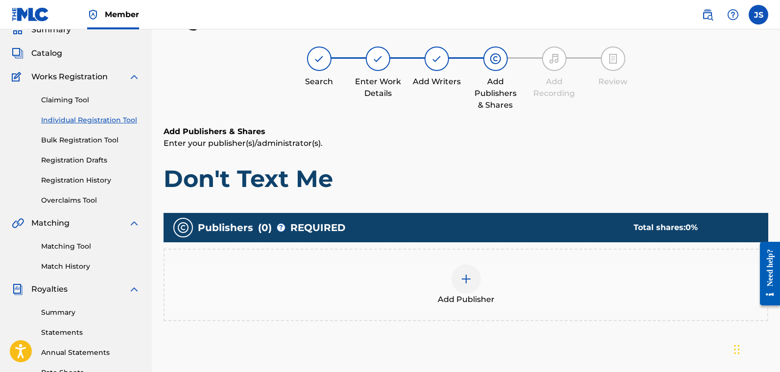
scroll to position [235, 0]
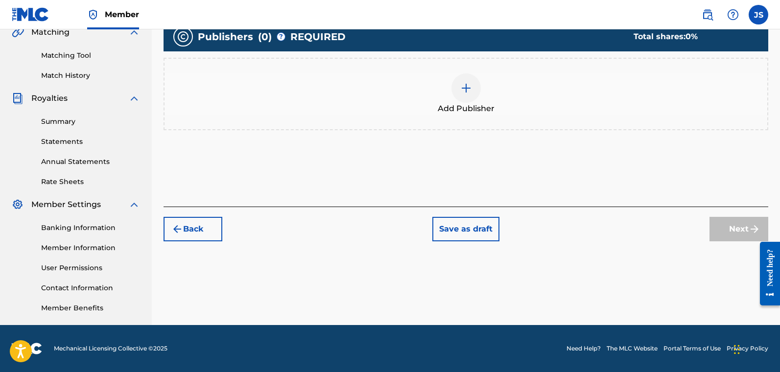
click at [602, 300] on div "Register Work Search Enter Work Details Add Writers Add Publishers & Shares Add…" at bounding box center [466, 72] width 629 height 507
click at [461, 90] on img at bounding box center [466, 88] width 12 height 12
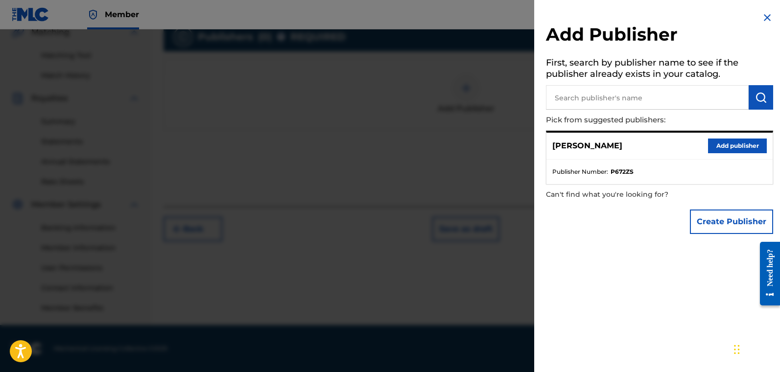
click at [602, 145] on button "Add publisher" at bounding box center [737, 146] width 59 height 15
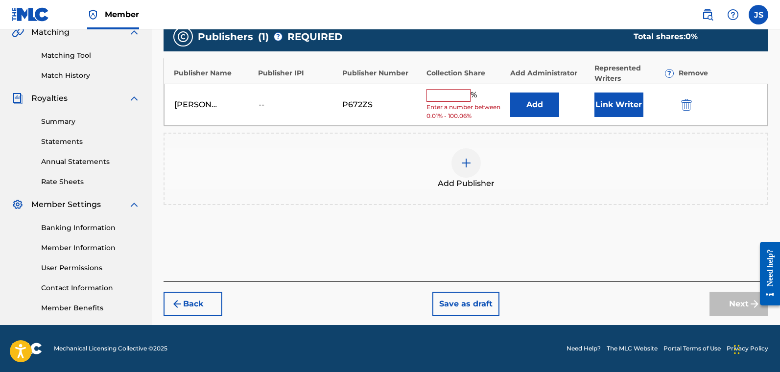
click at [602, 109] on button "Link Writer" at bounding box center [619, 105] width 49 height 24
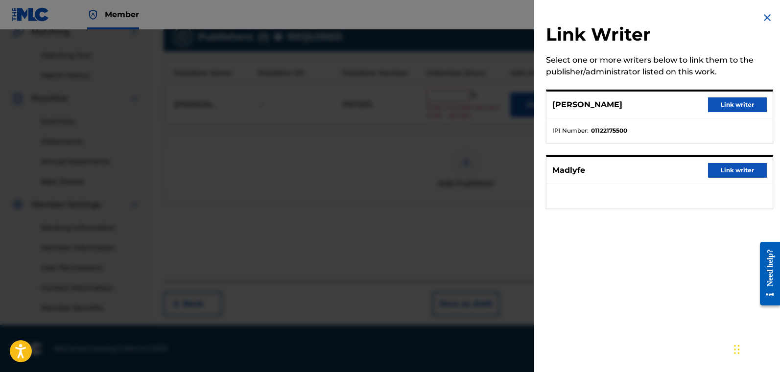
click at [602, 105] on button "Link writer" at bounding box center [737, 104] width 59 height 15
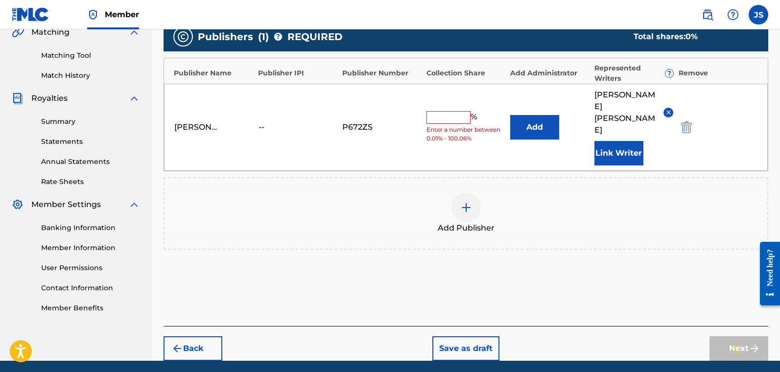
click at [447, 111] on input "text" at bounding box center [449, 117] width 44 height 13
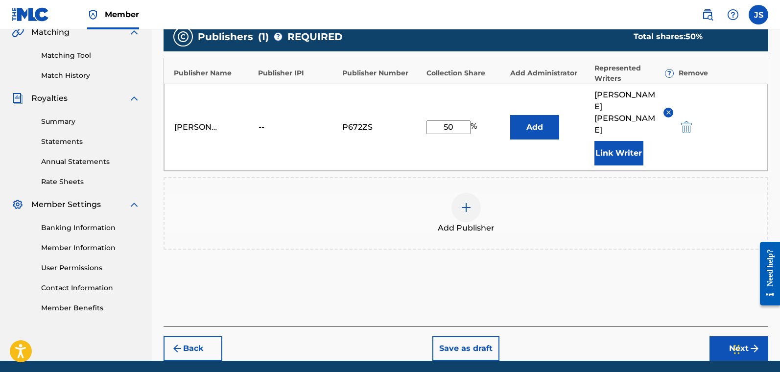
type input "50"
click at [602, 328] on button "Next" at bounding box center [739, 349] width 59 height 24
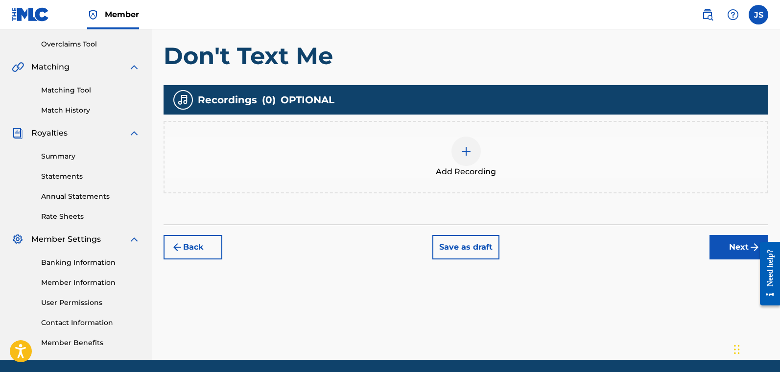
scroll to position [210, 0]
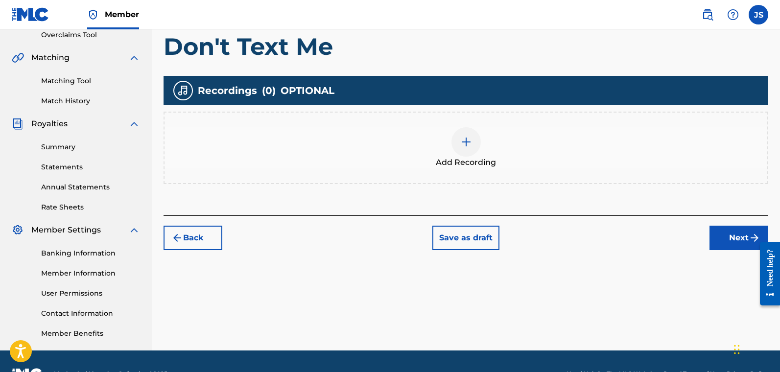
click at [602, 228] on button "Next" at bounding box center [739, 238] width 59 height 24
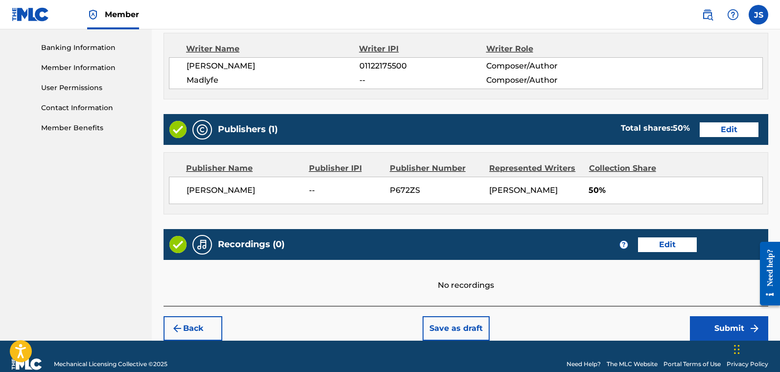
scroll to position [414, 0]
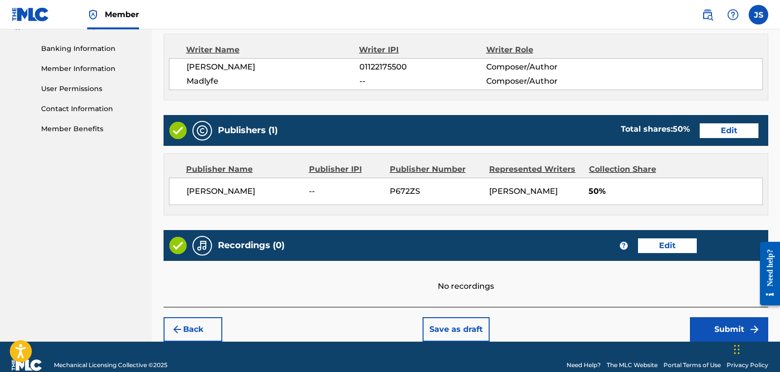
click at [602, 328] on button "Submit" at bounding box center [729, 329] width 78 height 24
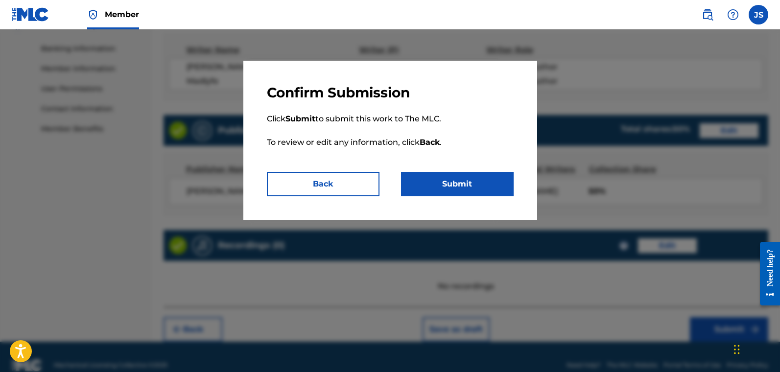
click at [447, 181] on button "Submit" at bounding box center [457, 184] width 113 height 24
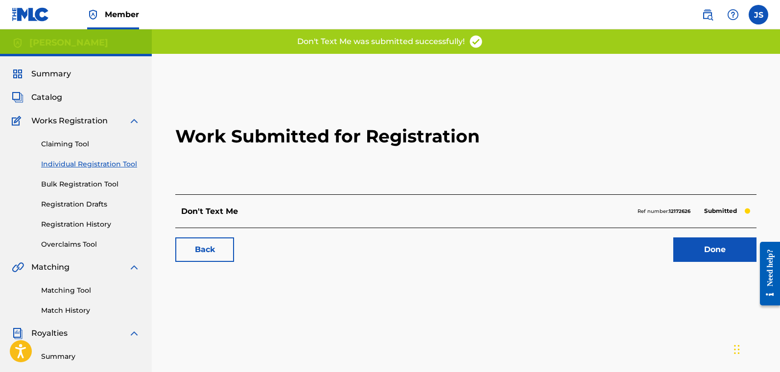
click at [602, 244] on link "Done" at bounding box center [715, 250] width 83 height 24
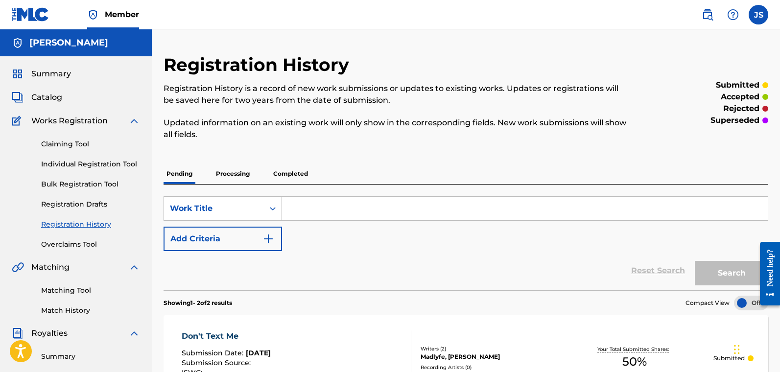
click at [85, 161] on link "Individual Registration Tool" at bounding box center [90, 164] width 99 height 10
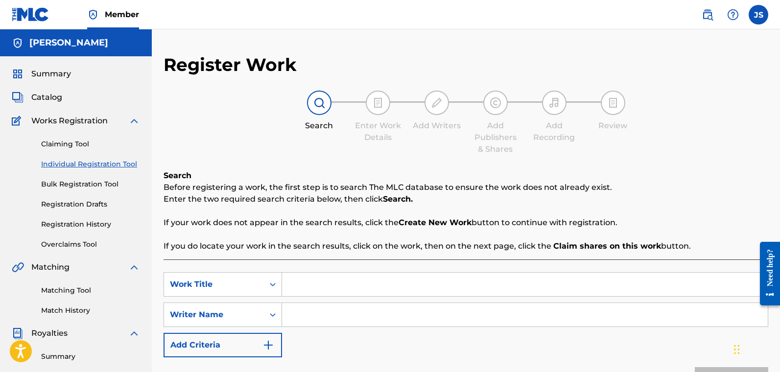
click at [342, 279] on input "Search Form" at bounding box center [525, 285] width 486 height 24
type input "Light Me Up"
click at [339, 319] on input "Search Form" at bounding box center [525, 315] width 486 height 24
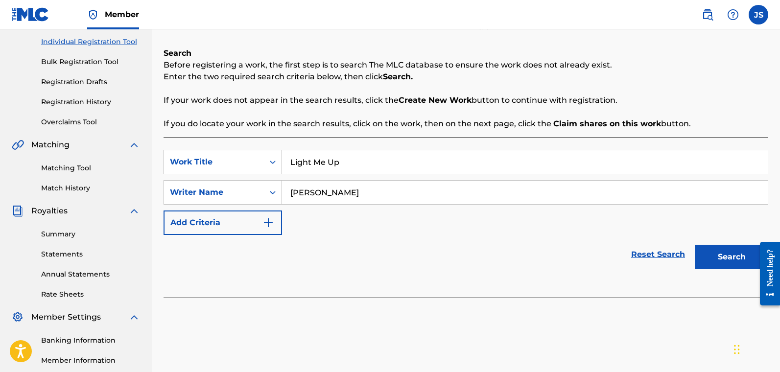
scroll to position [125, 0]
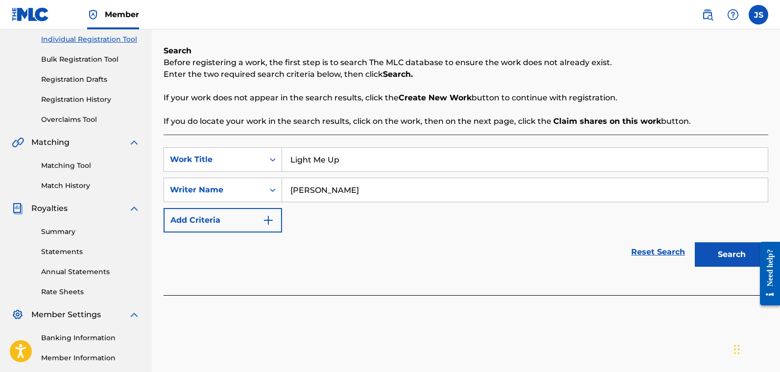
type input "[PERSON_NAME]"
click at [602, 249] on button "Search" at bounding box center [731, 254] width 73 height 24
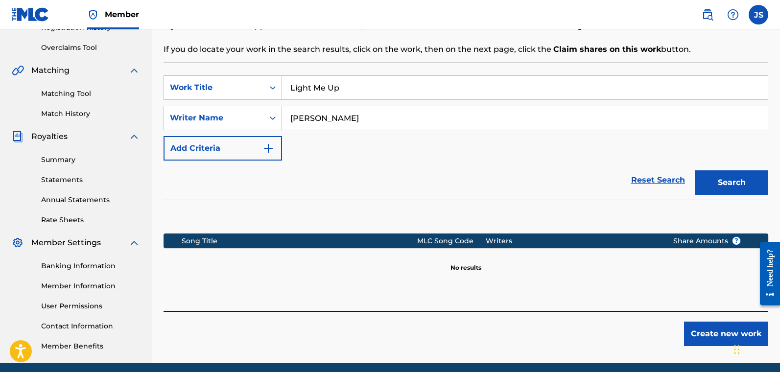
scroll to position [235, 0]
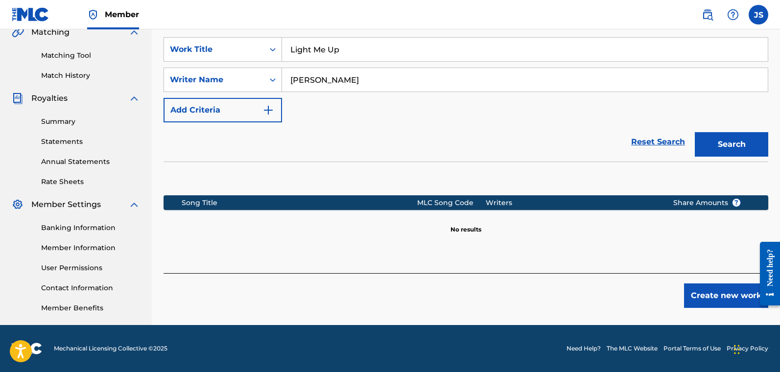
click at [602, 298] on button "Create new work" at bounding box center [726, 296] width 84 height 24
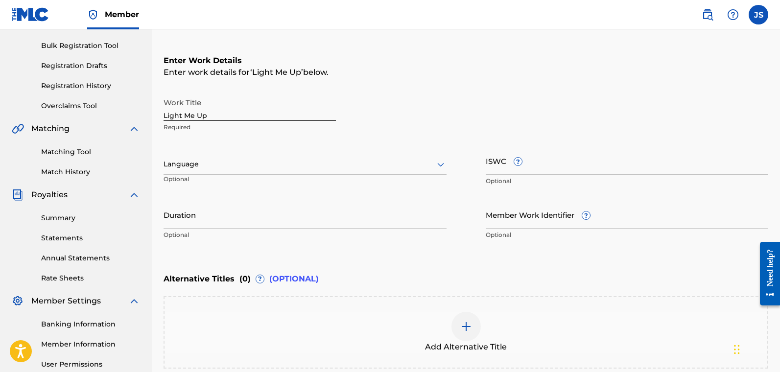
scroll to position [127, 0]
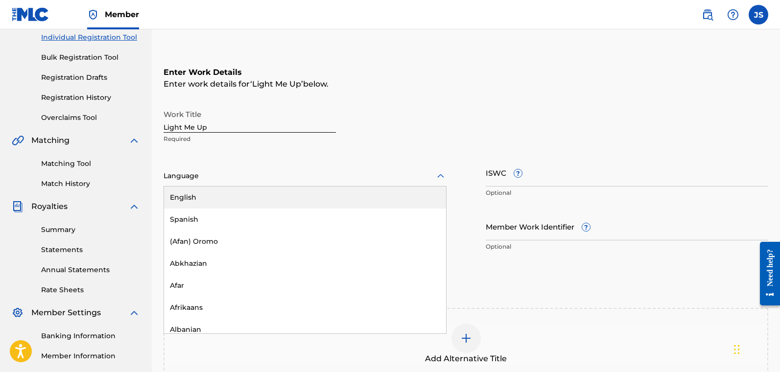
click at [311, 176] on div at bounding box center [305, 176] width 283 height 12
click at [273, 196] on div "English" at bounding box center [305, 198] width 282 height 22
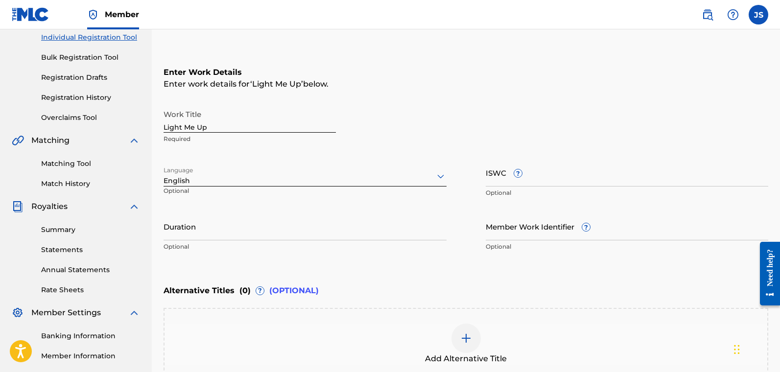
click at [262, 234] on input "Duration" at bounding box center [305, 227] width 283 height 28
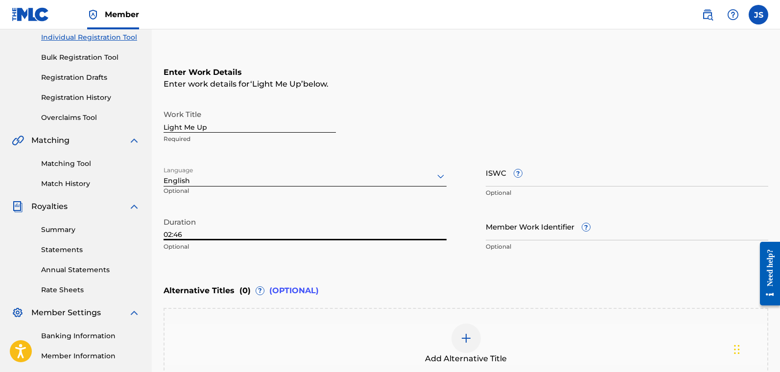
type input "02:46"
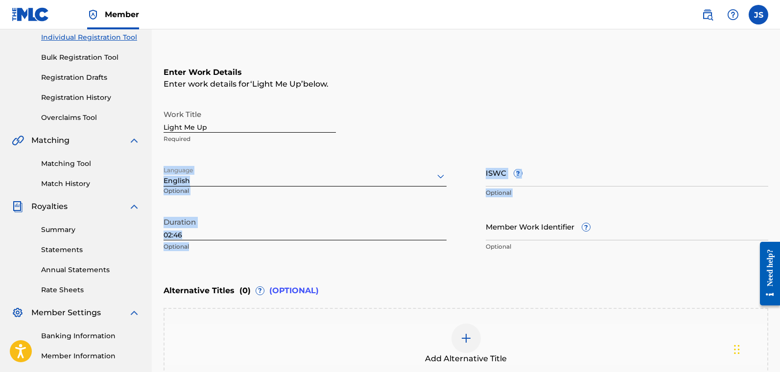
drag, startPoint x: 780, startPoint y: 145, endPoint x: 781, endPoint y: 207, distance: 61.2
click at [602, 207] on html "Accessibility Screen-Reader Guide, Feedback, and Issue Reporting | New window C…" at bounding box center [390, 59] width 780 height 372
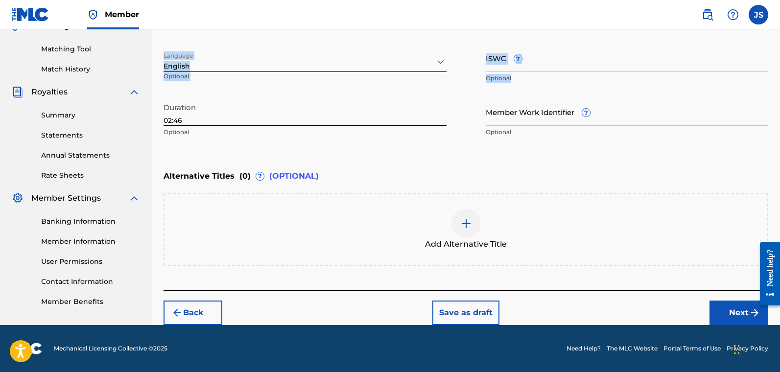
click at [602, 315] on button "Next" at bounding box center [739, 313] width 59 height 24
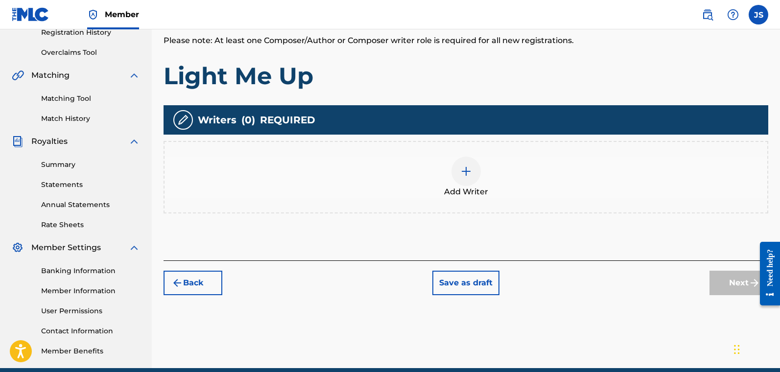
scroll to position [194, 0]
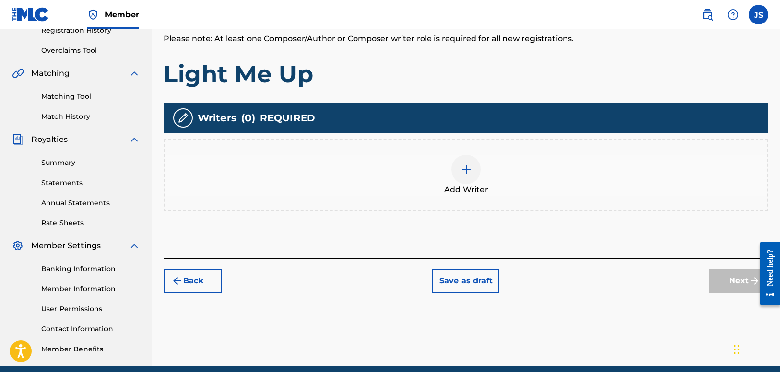
click at [466, 173] on img at bounding box center [466, 170] width 12 height 12
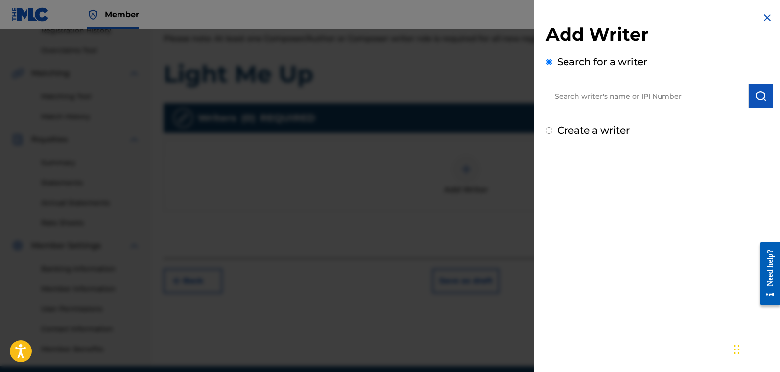
click at [550, 129] on input "Create a writer" at bounding box center [549, 130] width 6 height 6
radio input "false"
radio input "true"
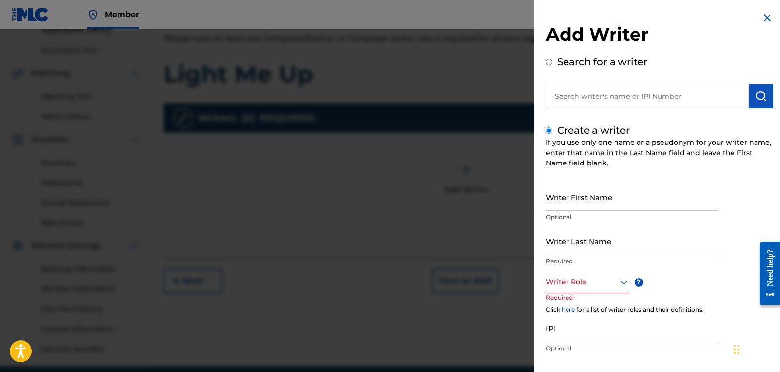
click at [579, 202] on input "Writer First Name" at bounding box center [632, 197] width 172 height 28
type input "[PERSON_NAME]"
click at [560, 284] on div "Writer Role" at bounding box center [588, 282] width 84 height 22
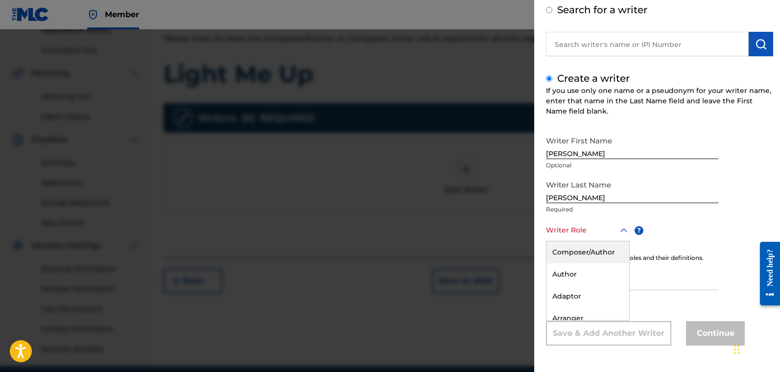
click at [568, 249] on div "Composer/Author" at bounding box center [588, 253] width 83 height 22
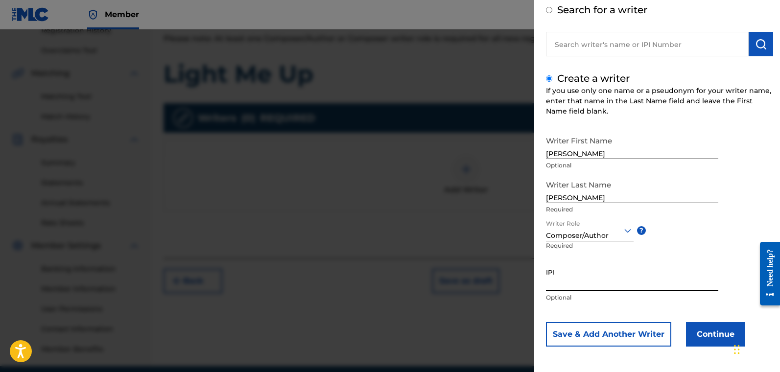
drag, startPoint x: 605, startPoint y: 284, endPoint x: 654, endPoint y: 311, distance: 56.6
click at [602, 283] on input "IPI" at bounding box center [632, 278] width 172 height 28
paste input "01122175500"
type input "01122175500"
click at [602, 328] on button "Continue" at bounding box center [715, 334] width 59 height 24
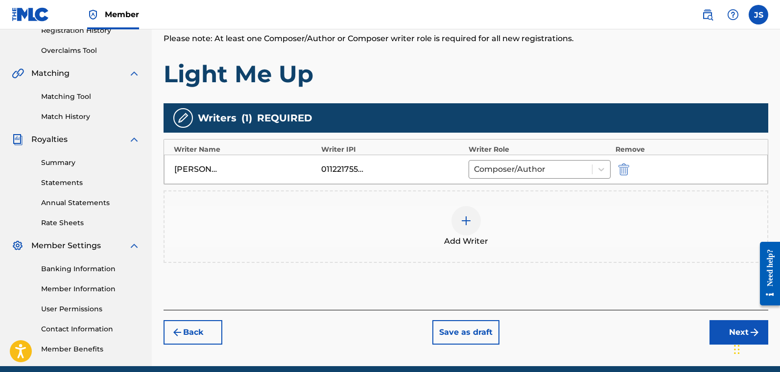
click at [465, 219] on img at bounding box center [466, 221] width 12 height 12
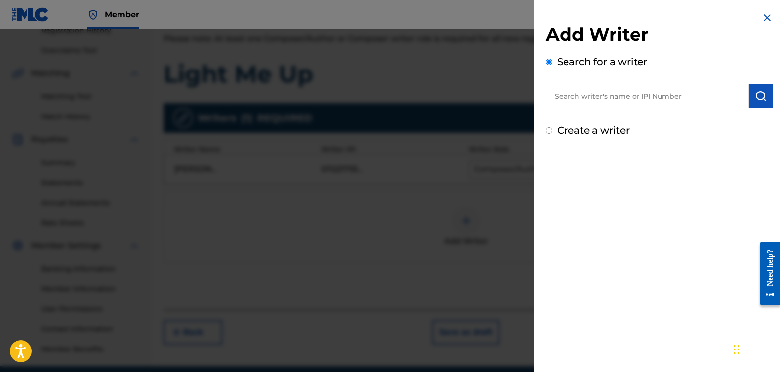
click at [586, 132] on label "Create a writer" at bounding box center [593, 130] width 73 height 12
radio input "true"
click at [553, 132] on input "Create a writer" at bounding box center [549, 130] width 6 height 6
radio input "false"
radio input "true"
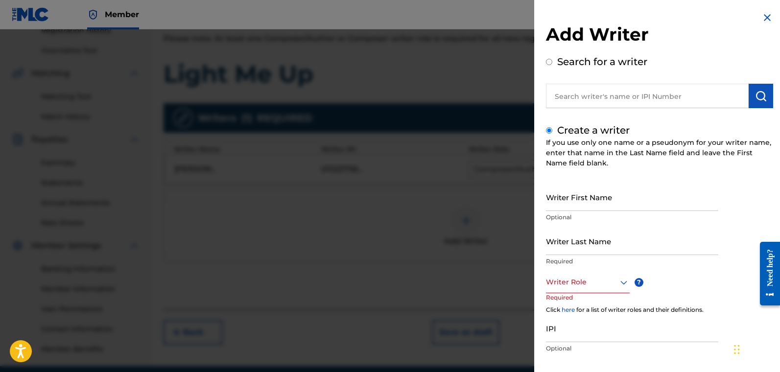
click at [589, 206] on input "Writer First Name" at bounding box center [632, 197] width 172 height 28
type input "[PERSON_NAME]"
click at [564, 287] on div "Writer Role" at bounding box center [588, 282] width 84 height 22
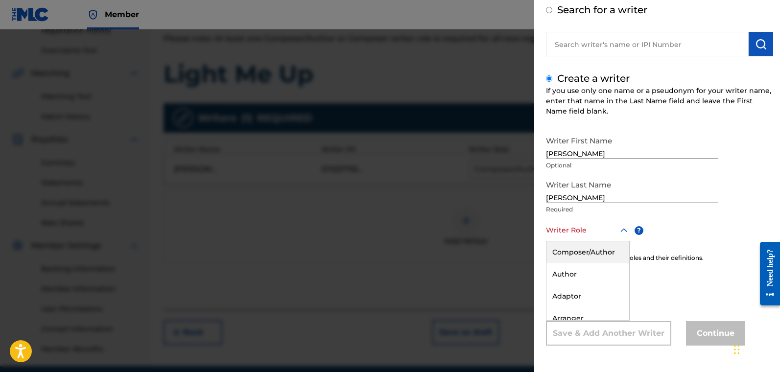
click at [568, 254] on div "Composer/Author" at bounding box center [588, 253] width 83 height 22
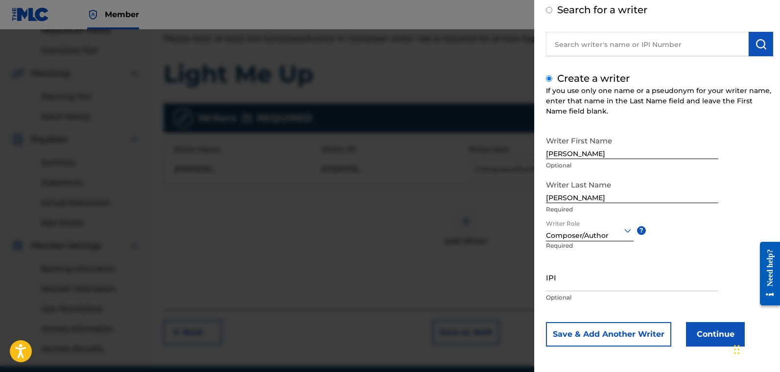
click at [602, 328] on button "Continue" at bounding box center [715, 334] width 59 height 24
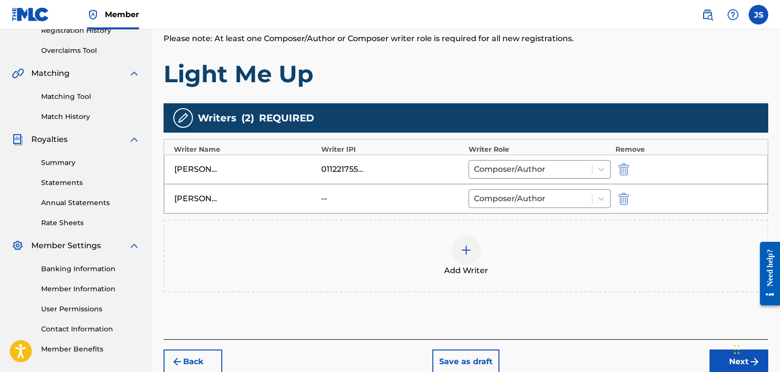
click at [602, 328] on button "Next" at bounding box center [739, 362] width 59 height 24
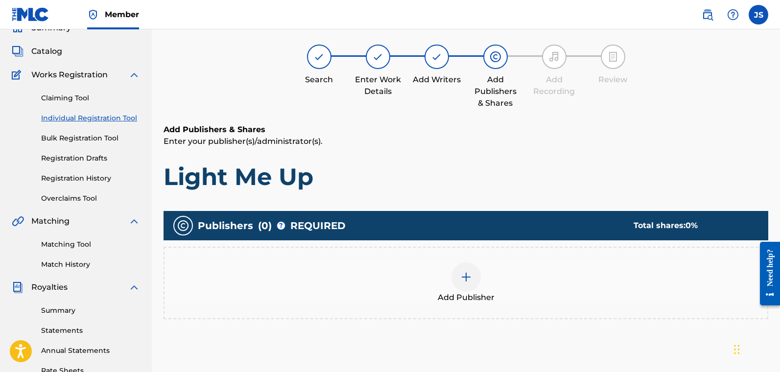
scroll to position [44, 0]
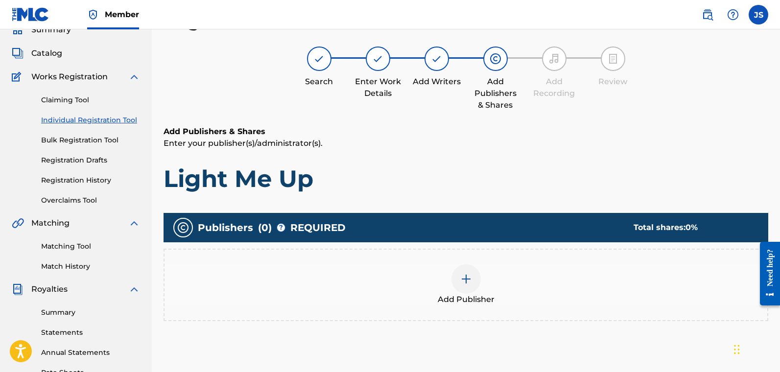
click at [465, 271] on div at bounding box center [466, 279] width 29 height 29
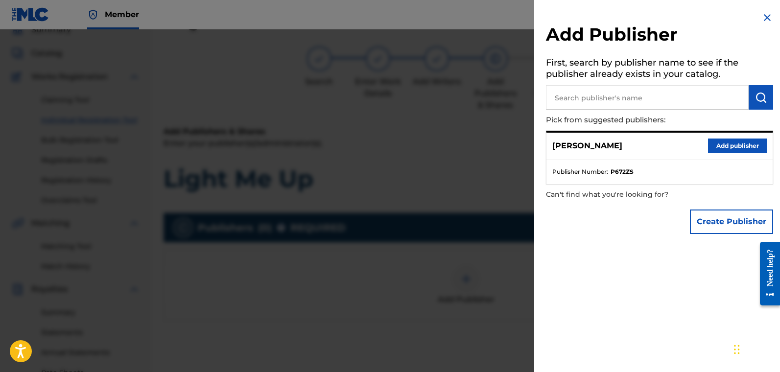
click at [602, 146] on button "Add publisher" at bounding box center [737, 146] width 59 height 15
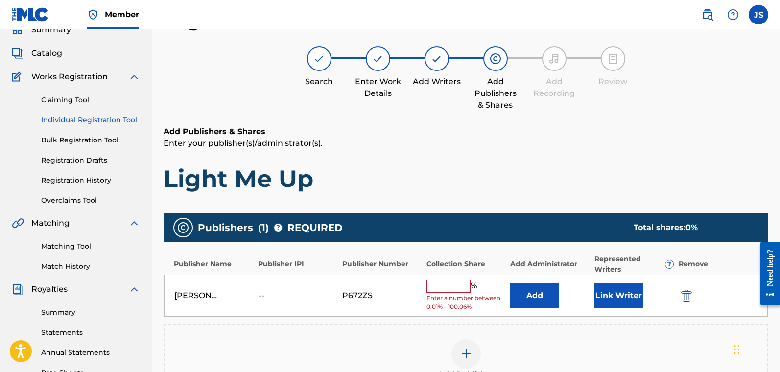
click at [460, 291] on input "text" at bounding box center [449, 286] width 44 height 13
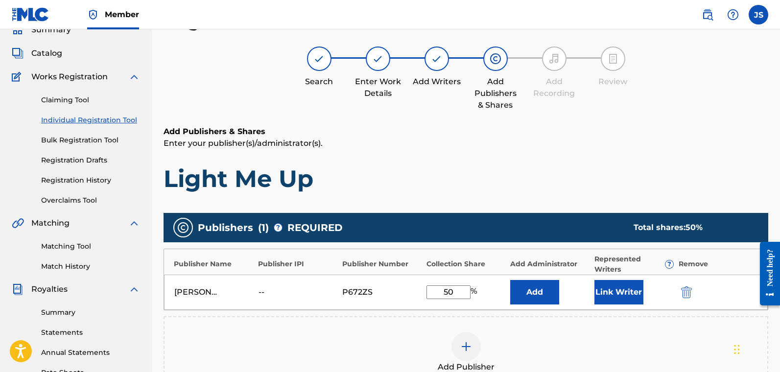
type input "50"
click at [602, 285] on button "Link Writer" at bounding box center [619, 292] width 49 height 24
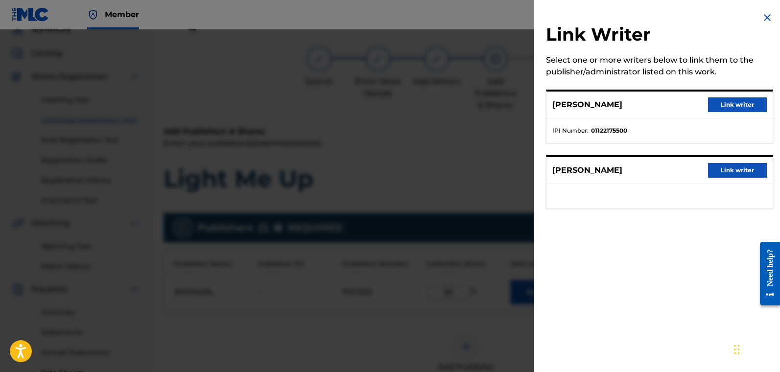
click at [602, 105] on button "Link writer" at bounding box center [737, 104] width 59 height 15
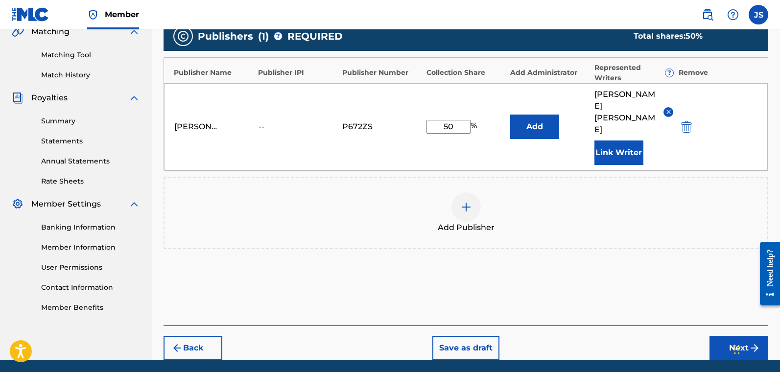
click at [602, 328] on button "Next" at bounding box center [739, 348] width 59 height 24
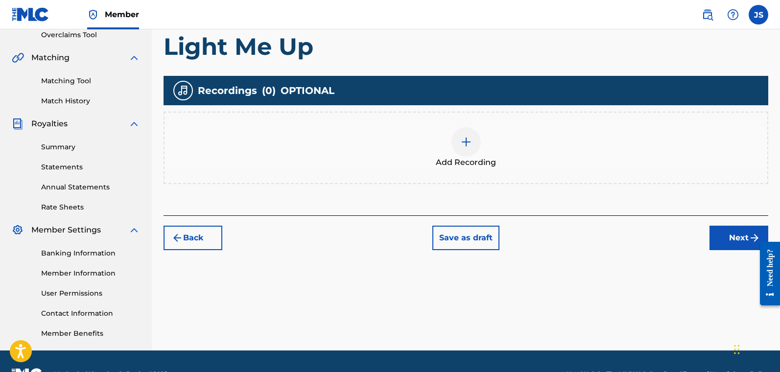
click at [602, 233] on button "Next" at bounding box center [739, 238] width 59 height 24
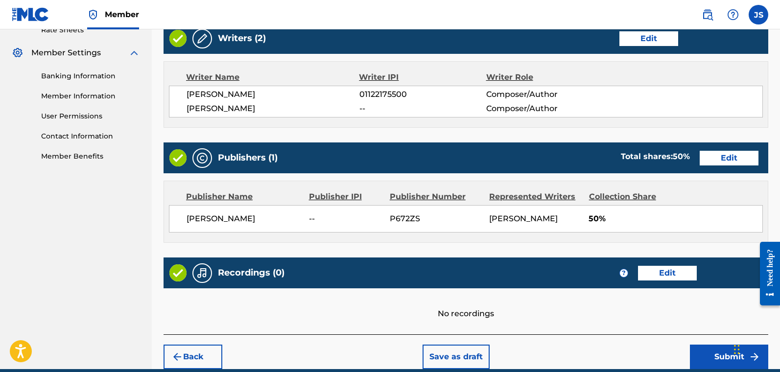
scroll to position [400, 0]
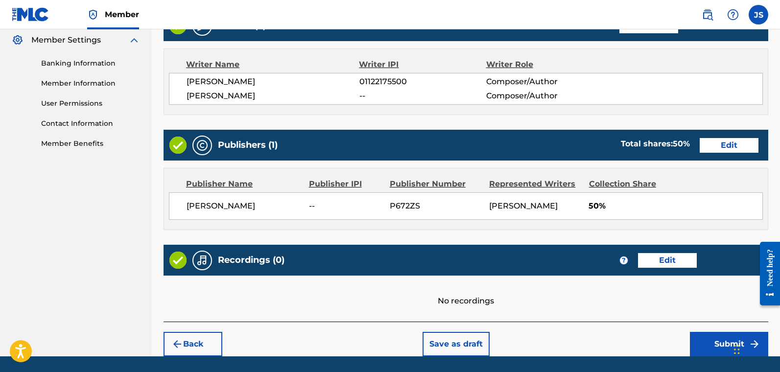
click at [602, 328] on button "Submit" at bounding box center [729, 344] width 78 height 24
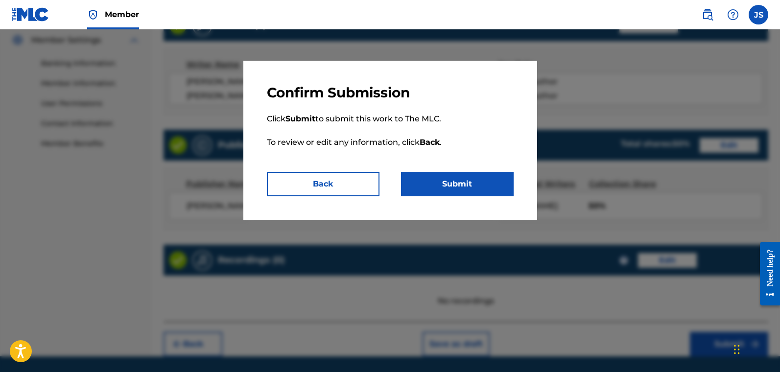
click at [440, 179] on button "Submit" at bounding box center [457, 184] width 113 height 24
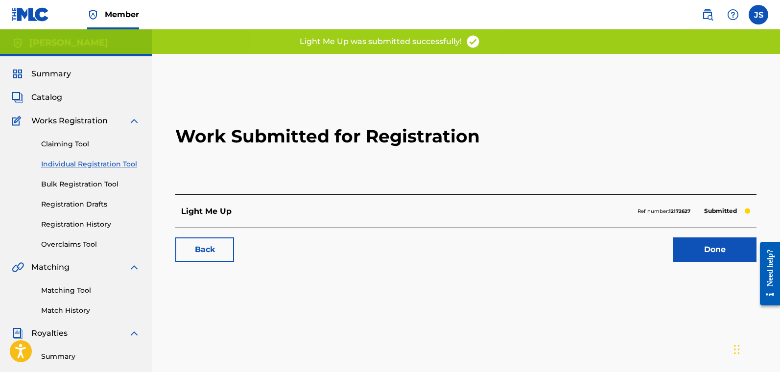
click at [84, 167] on link "Individual Registration Tool" at bounding box center [90, 164] width 99 height 10
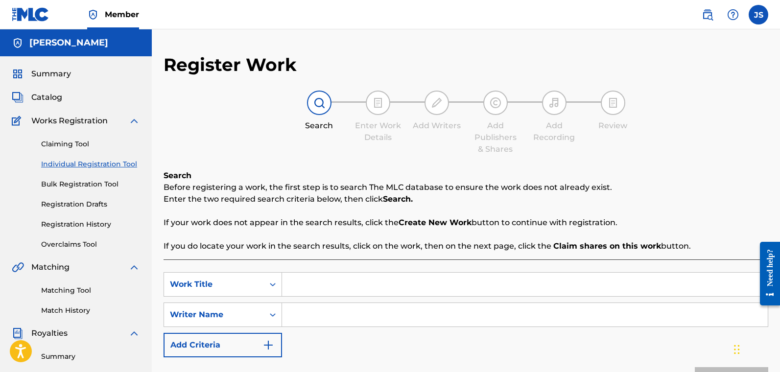
click at [308, 286] on input "Search Form" at bounding box center [525, 285] width 486 height 24
type input "Dancing In The Pain"
click at [334, 322] on input "Search Form" at bounding box center [525, 315] width 486 height 24
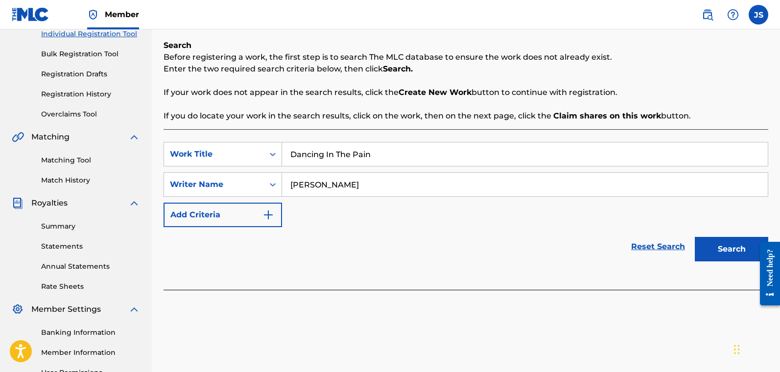
scroll to position [133, 0]
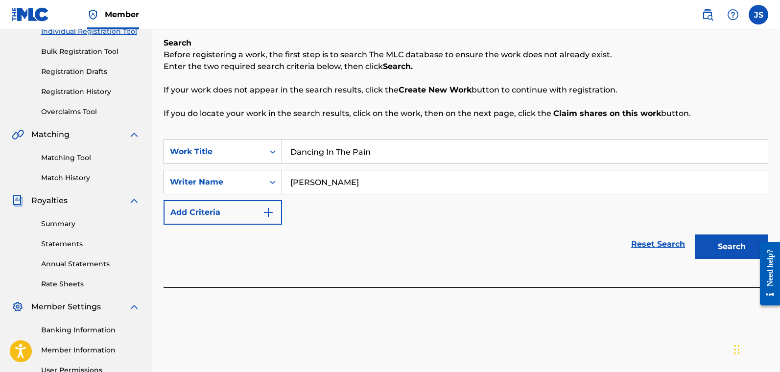
drag, startPoint x: 781, startPoint y: 161, endPoint x: 9, endPoint y: 15, distance: 786.2
type input "[PERSON_NAME]"
click at [602, 249] on button "Search" at bounding box center [731, 247] width 73 height 24
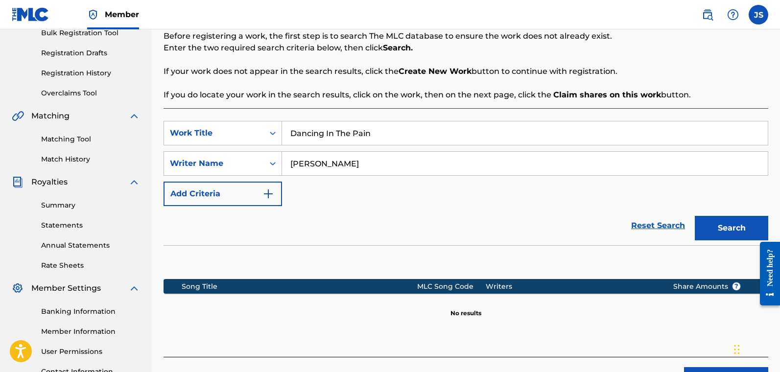
scroll to position [235, 0]
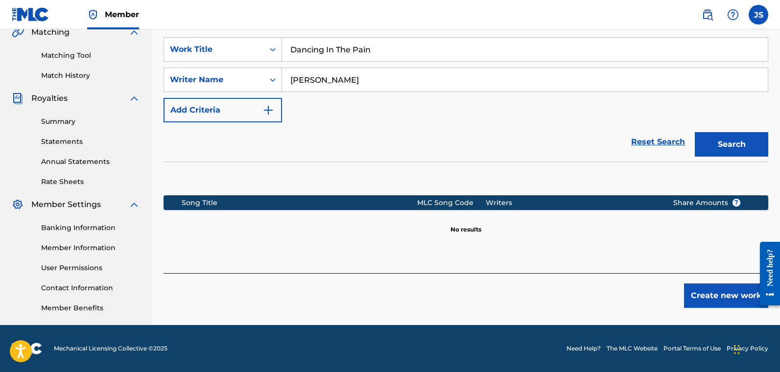
click at [602, 292] on button "Create new work" at bounding box center [726, 296] width 84 height 24
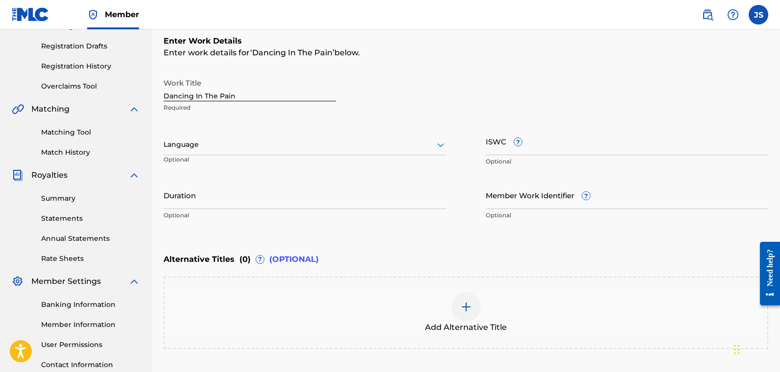
scroll to position [95, 0]
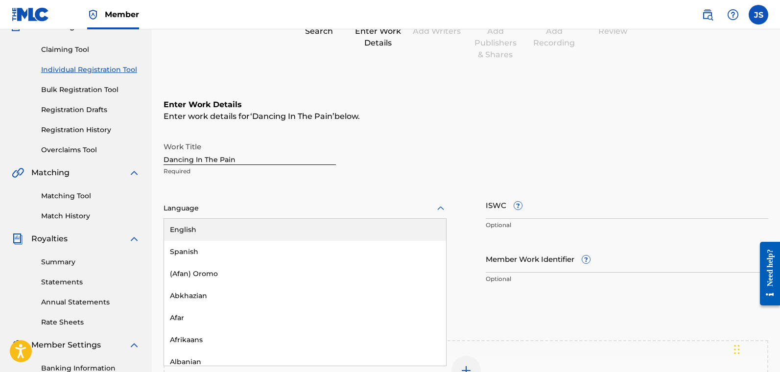
click at [373, 209] on div at bounding box center [305, 208] width 283 height 12
click at [319, 229] on div "English" at bounding box center [305, 230] width 282 height 22
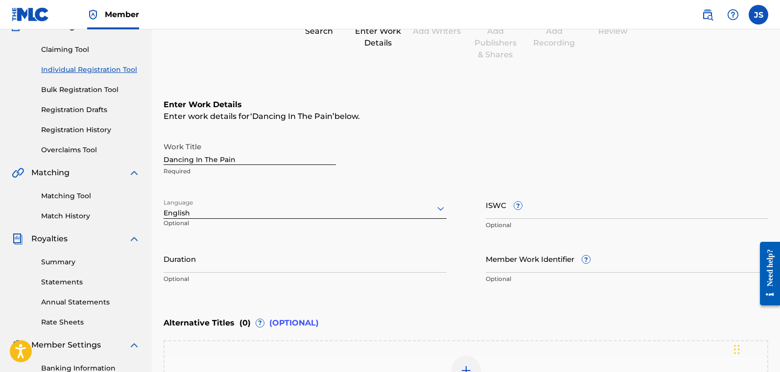
click at [327, 257] on input "Duration" at bounding box center [305, 259] width 283 height 28
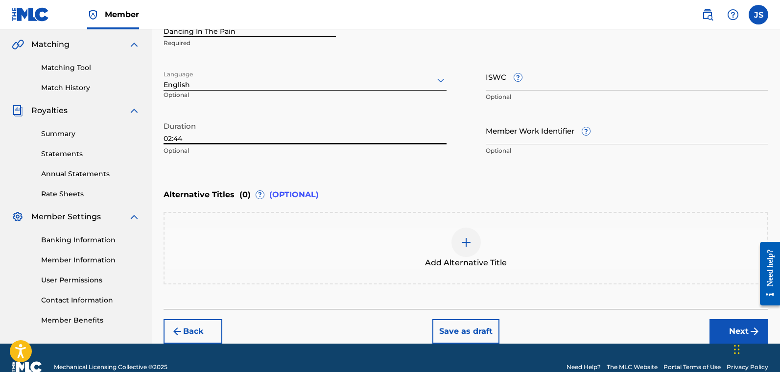
type input "02:44"
click at [602, 328] on button "Next" at bounding box center [739, 331] width 59 height 24
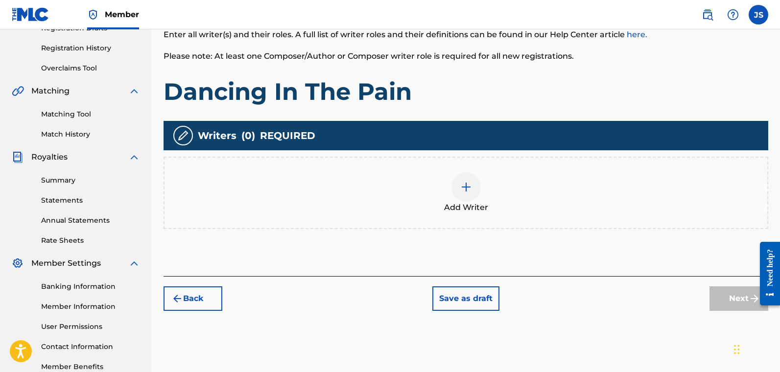
scroll to position [177, 0]
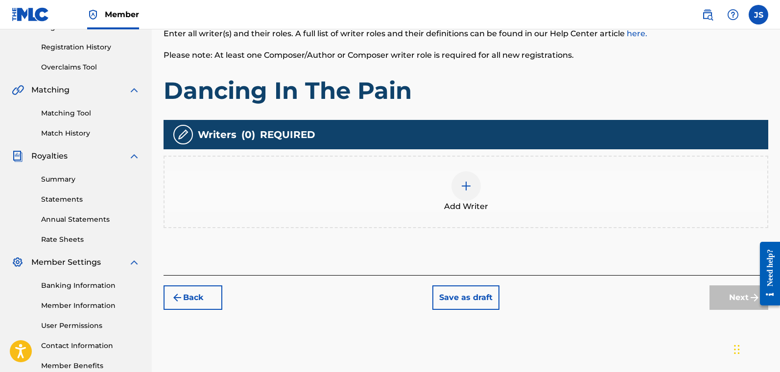
click at [484, 182] on div "Add Writer" at bounding box center [466, 191] width 603 height 41
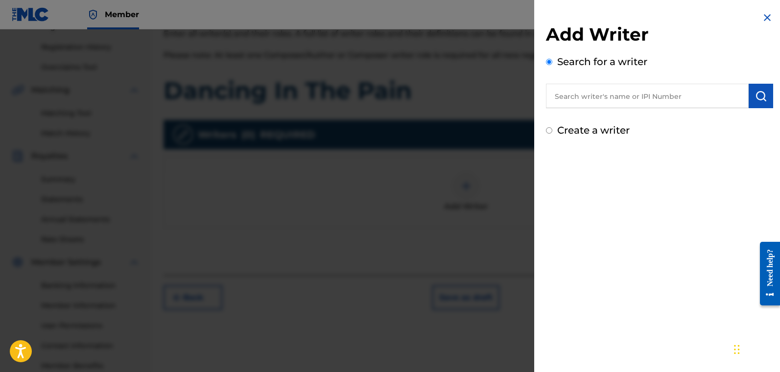
click at [556, 134] on div "Create a writer" at bounding box center [659, 130] width 227 height 15
click at [556, 131] on div "Create a writer" at bounding box center [659, 130] width 227 height 15
click at [550, 128] on input "Create a writer" at bounding box center [549, 130] width 6 height 6
radio input "false"
radio input "true"
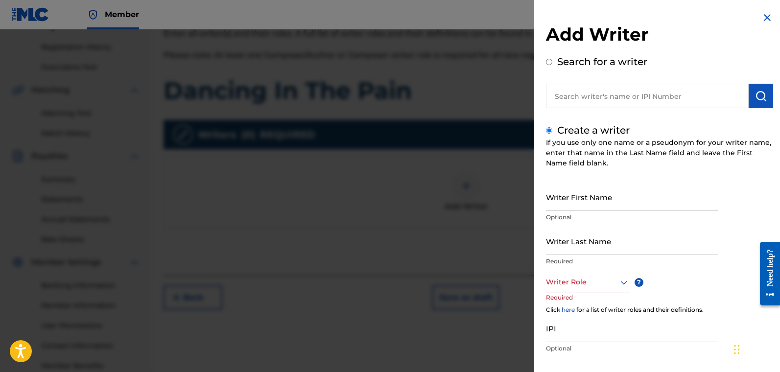
click at [579, 205] on input "Writer First Name" at bounding box center [632, 197] width 172 height 28
type input "[PERSON_NAME]"
click at [557, 291] on div "Writer Role" at bounding box center [588, 282] width 84 height 22
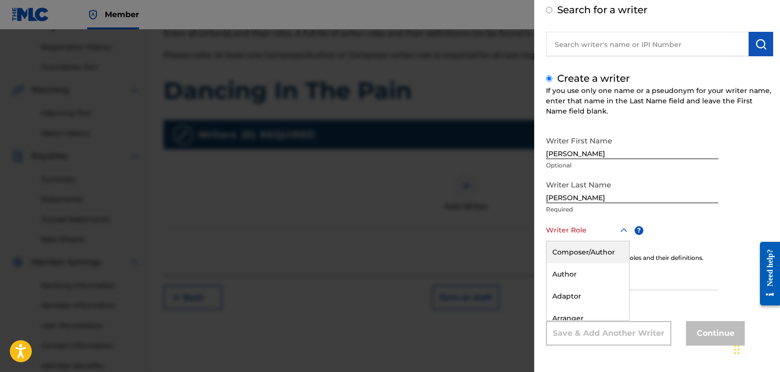
click at [573, 255] on div "Composer/Author" at bounding box center [588, 253] width 83 height 22
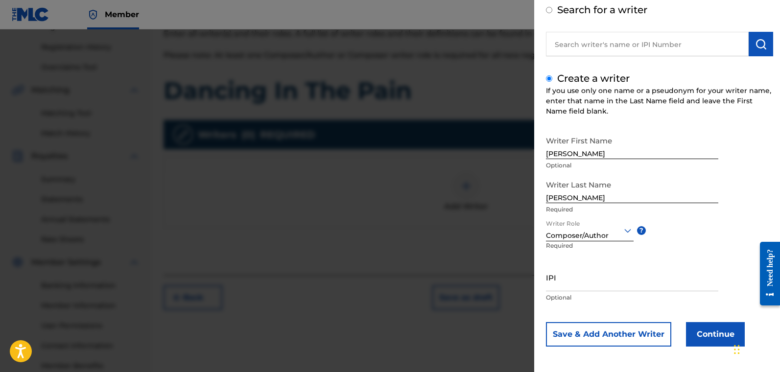
click at [602, 277] on input "IPI" at bounding box center [632, 278] width 172 height 28
paste input "01122175500"
type input "01122175500"
click at [602, 328] on button "Continue" at bounding box center [715, 334] width 59 height 24
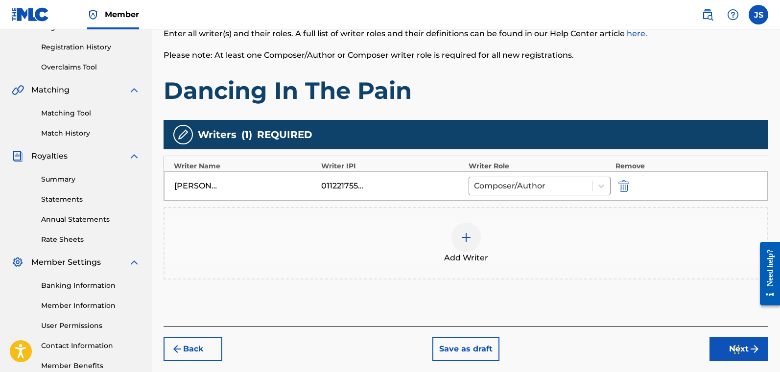
click at [456, 230] on div at bounding box center [466, 237] width 29 height 29
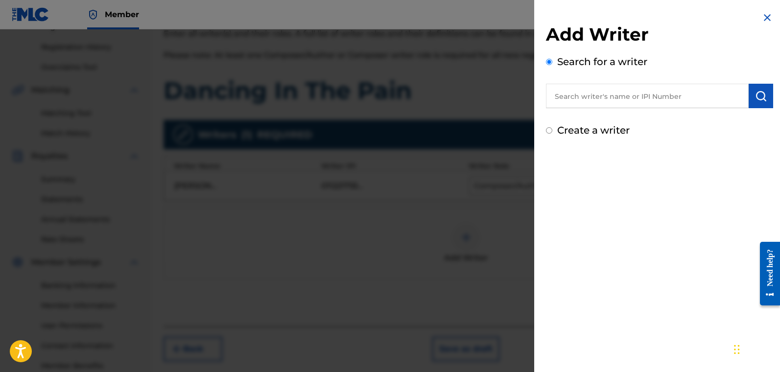
click at [600, 133] on label "Create a writer" at bounding box center [593, 130] width 73 height 12
radio input "true"
click at [553, 133] on input "Create a writer" at bounding box center [549, 130] width 6 height 6
radio input "false"
radio input "true"
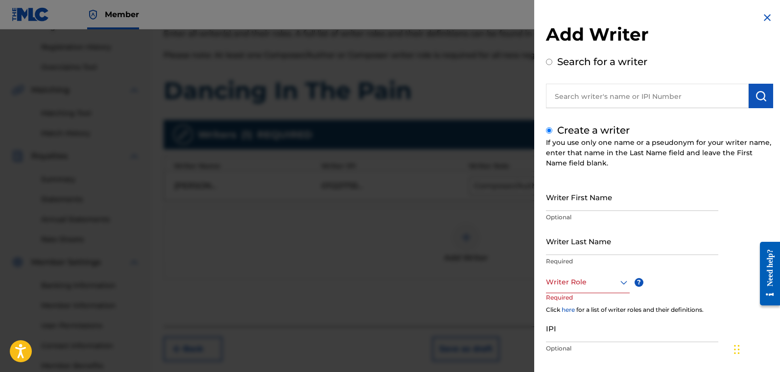
click at [589, 200] on input "Writer First Name" at bounding box center [632, 197] width 172 height 28
type input "[PERSON_NAME]"
click at [573, 285] on div "option , selected. Select is focused ,type to refine list, press Down to open t…" at bounding box center [588, 282] width 84 height 22
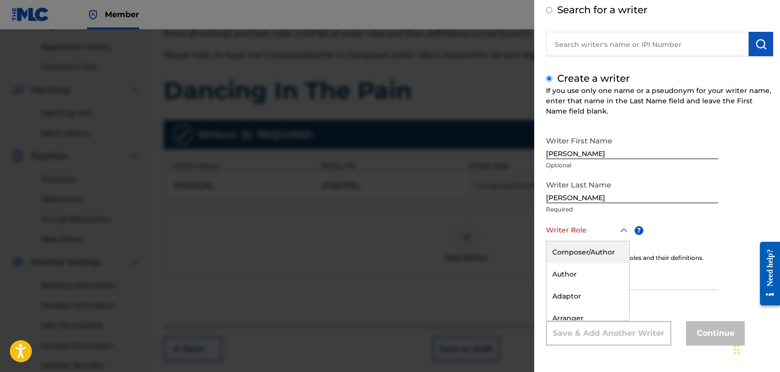
click at [586, 252] on div "Composer/Author" at bounding box center [588, 253] width 83 height 22
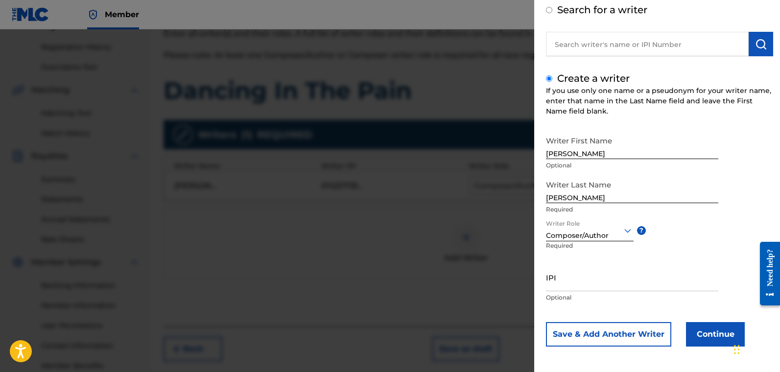
click at [602, 328] on button "Continue" at bounding box center [715, 334] width 59 height 24
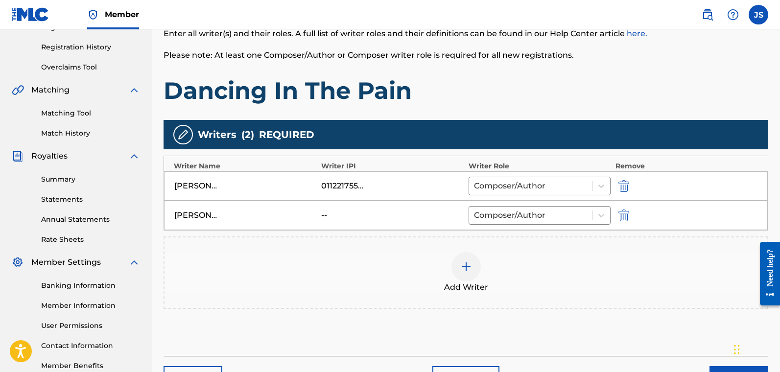
click at [602, 328] on button "Next" at bounding box center [739, 378] width 59 height 24
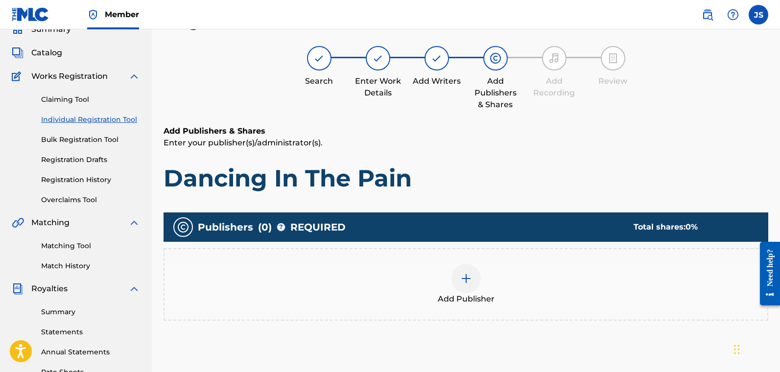
scroll to position [235, 0]
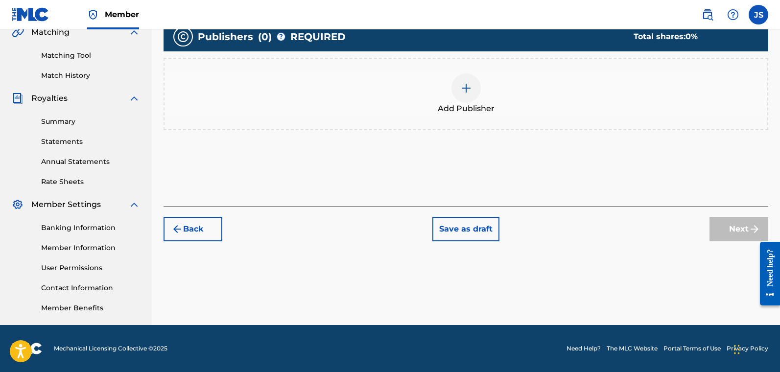
click at [418, 75] on div "Add Publisher" at bounding box center [466, 93] width 603 height 41
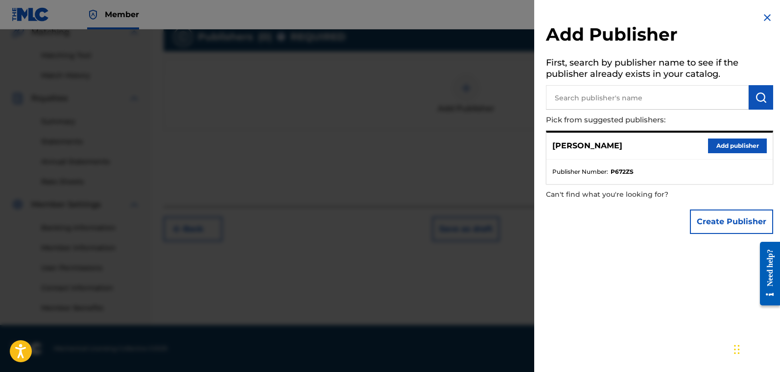
click at [602, 146] on button "Add publisher" at bounding box center [737, 146] width 59 height 15
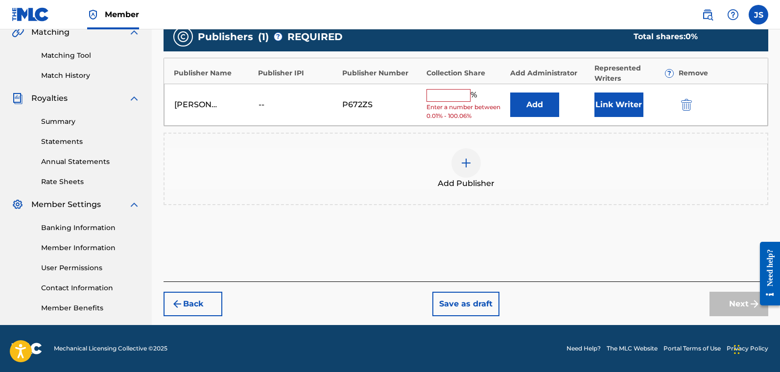
click at [456, 96] on input "text" at bounding box center [449, 95] width 44 height 13
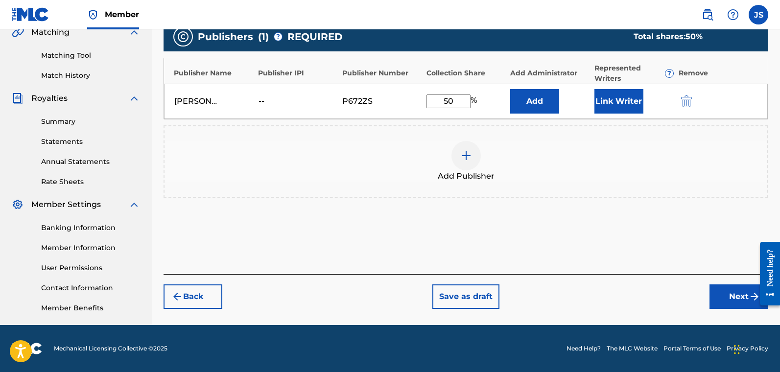
type input "50"
click at [602, 100] on button "Link Writer" at bounding box center [619, 101] width 49 height 24
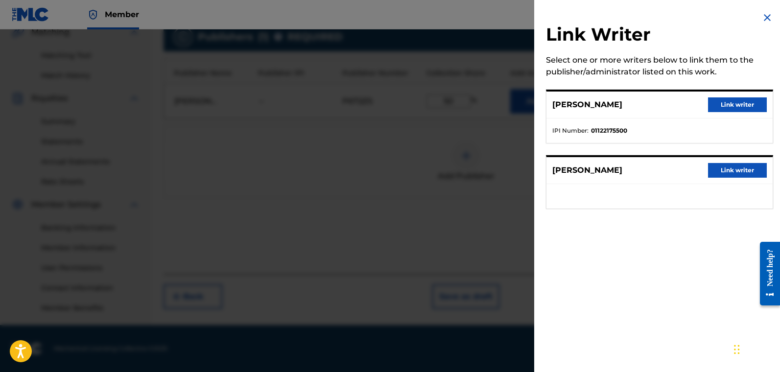
drag, startPoint x: 731, startPoint y: 103, endPoint x: 726, endPoint y: 113, distance: 10.7
click at [602, 103] on button "Link writer" at bounding box center [737, 104] width 59 height 15
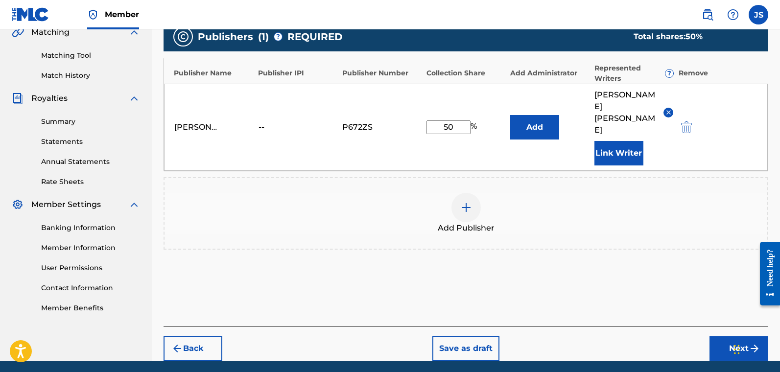
click at [602, 328] on button "Next" at bounding box center [739, 349] width 59 height 24
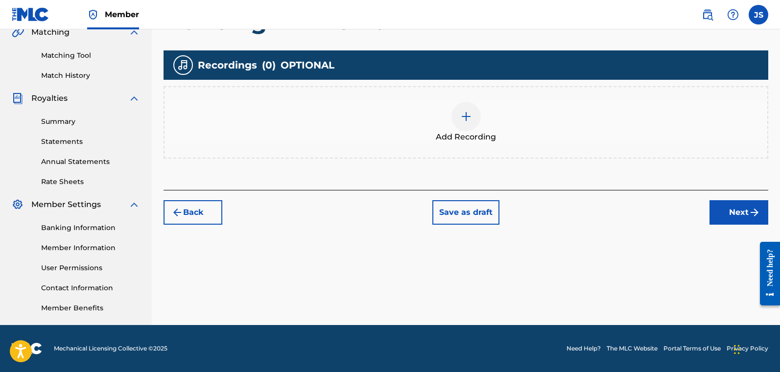
click at [602, 211] on button "Next" at bounding box center [739, 212] width 59 height 24
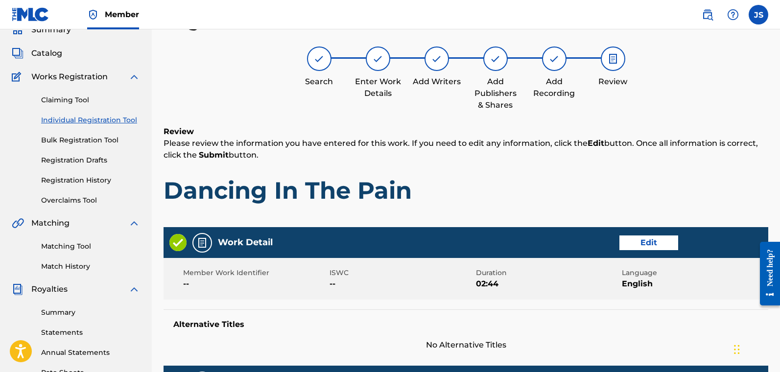
scroll to position [431, 0]
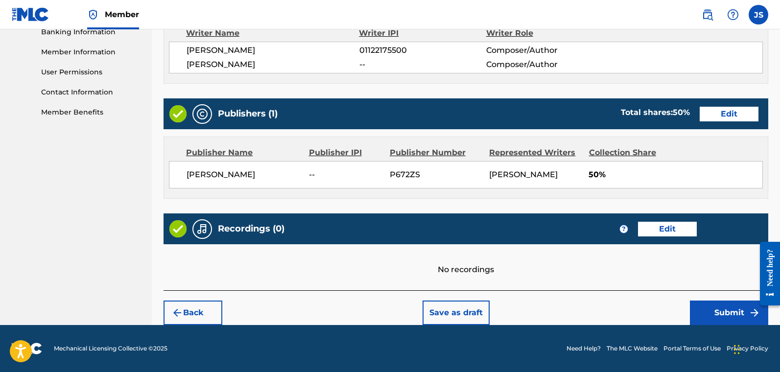
click at [602, 306] on button "Submit" at bounding box center [729, 313] width 78 height 24
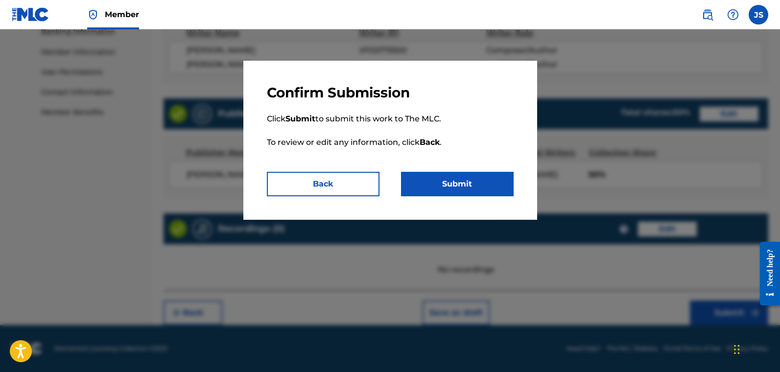
drag, startPoint x: 465, startPoint y: 194, endPoint x: 462, endPoint y: 188, distance: 7.3
click at [465, 194] on button "Submit" at bounding box center [457, 184] width 113 height 24
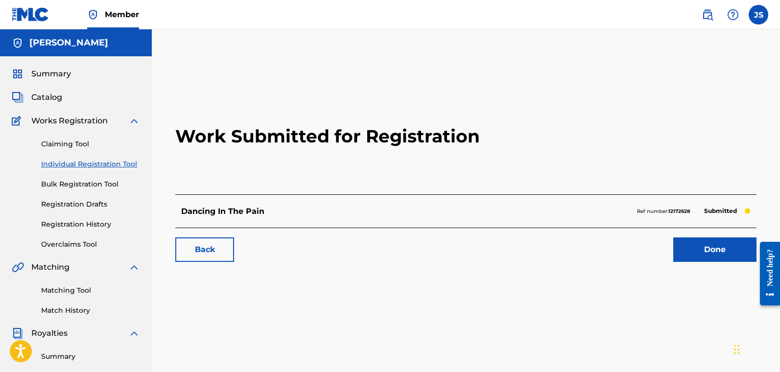
click at [88, 165] on link "Individual Registration Tool" at bounding box center [90, 164] width 99 height 10
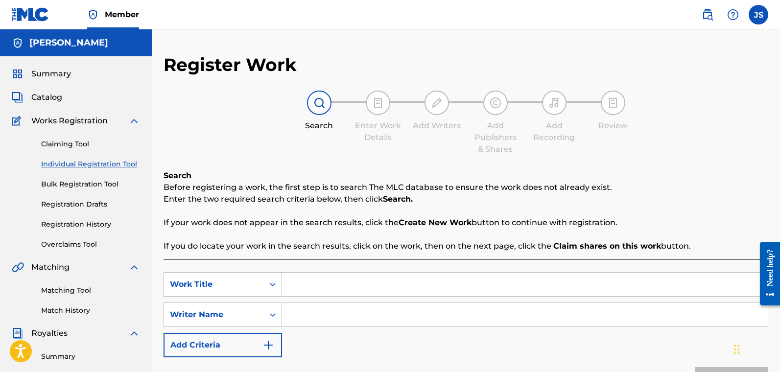
click at [315, 286] on input "Search Form" at bounding box center [525, 285] width 486 height 24
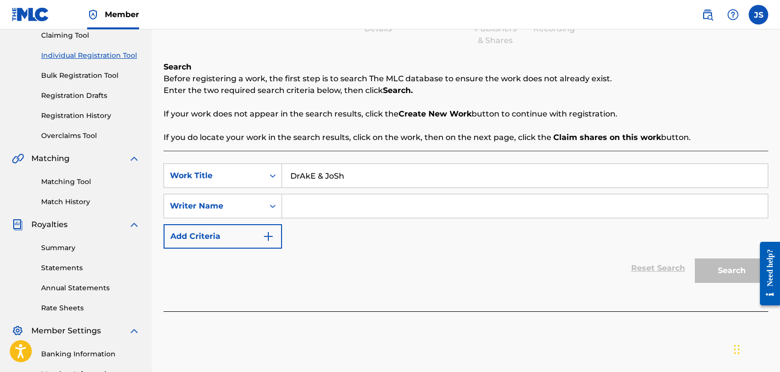
scroll to position [114, 0]
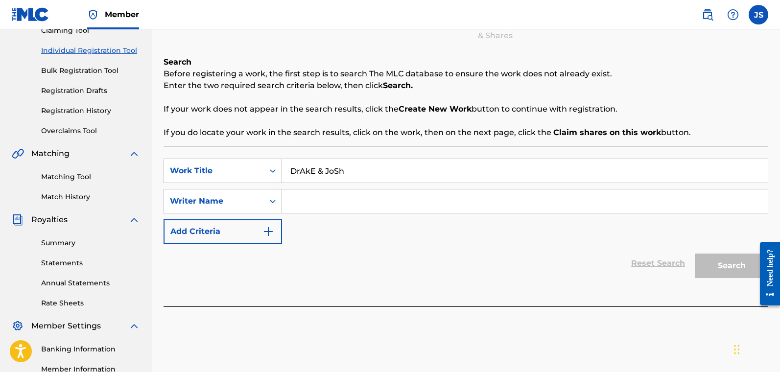
type input "DrAkE & JoSh"
click at [484, 203] on input "Search Form" at bounding box center [525, 202] width 486 height 24
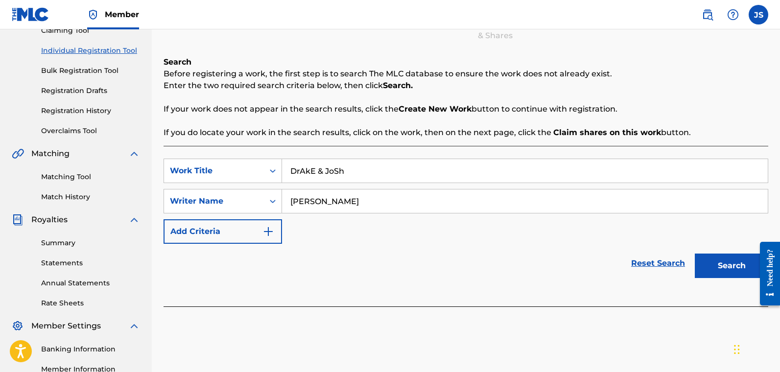
type input "[PERSON_NAME]"
click at [602, 267] on button "Search" at bounding box center [731, 266] width 73 height 24
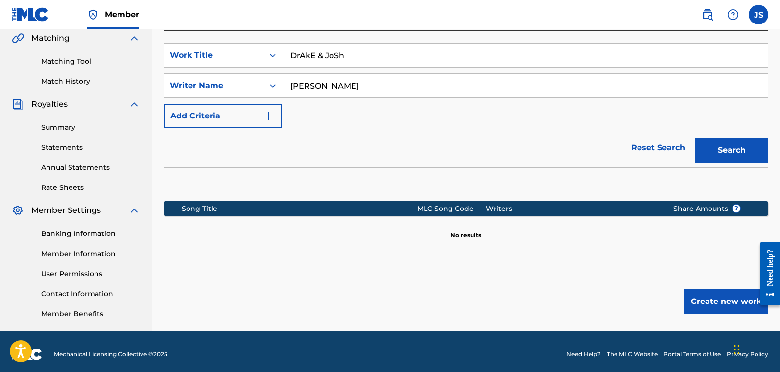
scroll to position [235, 0]
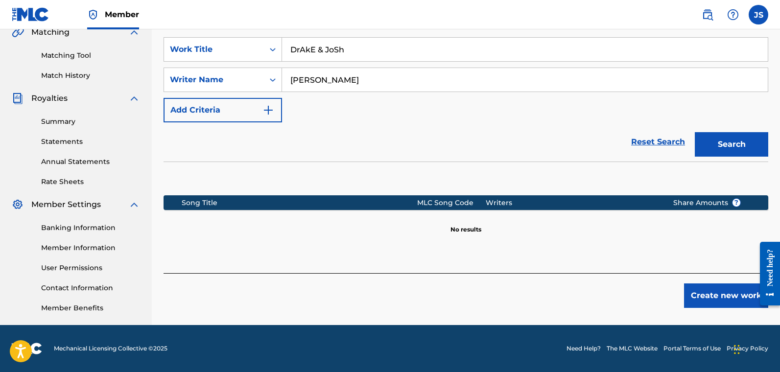
click at [602, 300] on button "Create new work" at bounding box center [726, 296] width 84 height 24
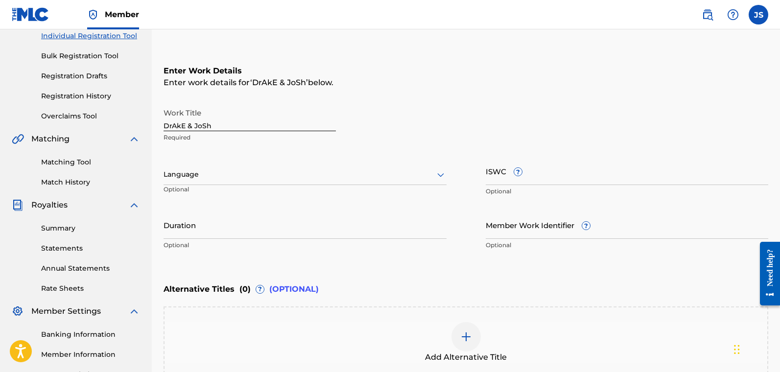
scroll to position [74, 0]
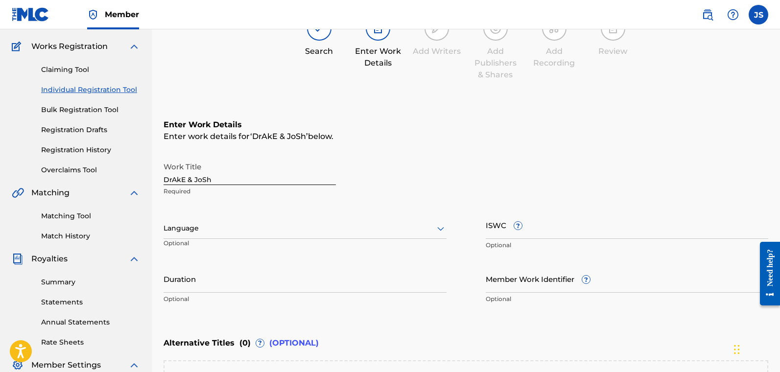
click at [237, 227] on div at bounding box center [305, 228] width 283 height 12
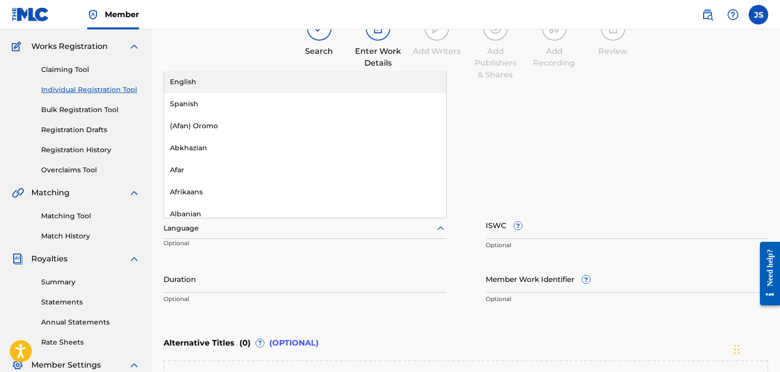
click at [235, 82] on div "English" at bounding box center [305, 82] width 282 height 22
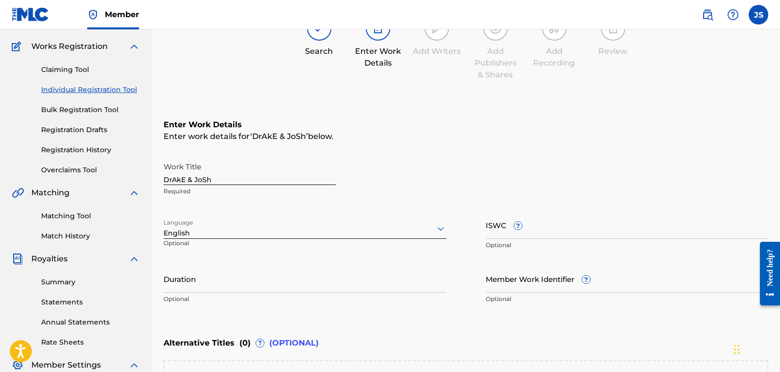
click at [322, 287] on input "Duration" at bounding box center [305, 279] width 283 height 28
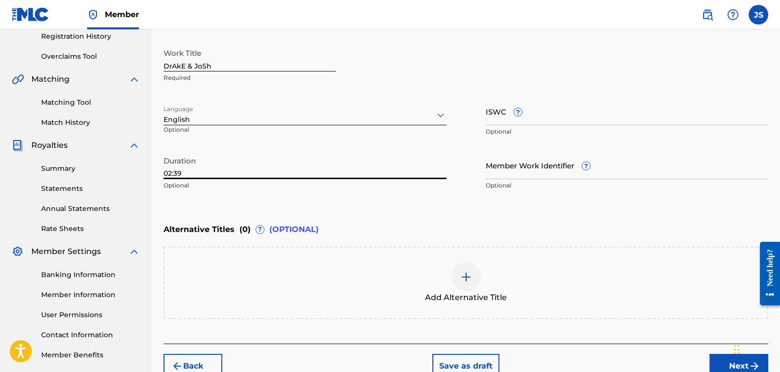
scroll to position [200, 0]
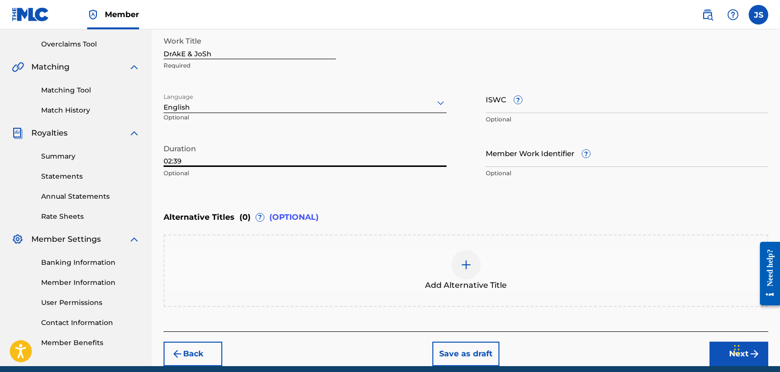
type input "02:39"
click at [602, 328] on button "Next" at bounding box center [739, 354] width 59 height 24
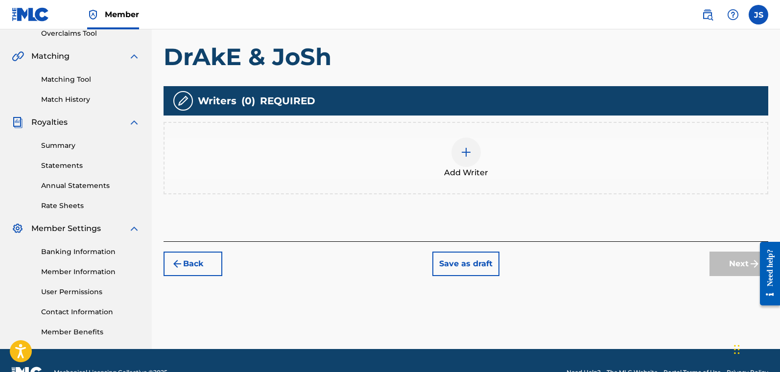
scroll to position [216, 0]
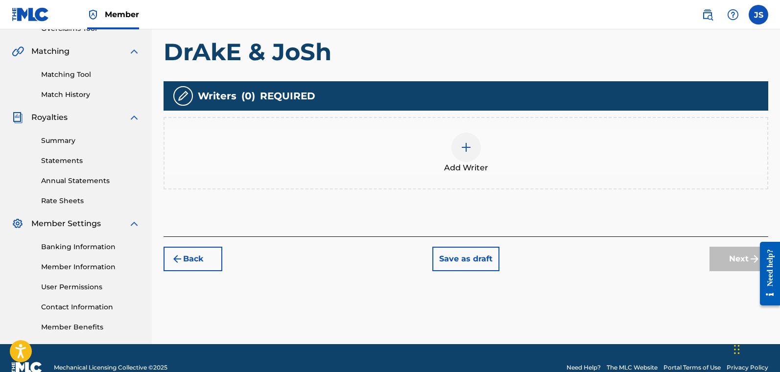
click at [459, 143] on div at bounding box center [466, 147] width 29 height 29
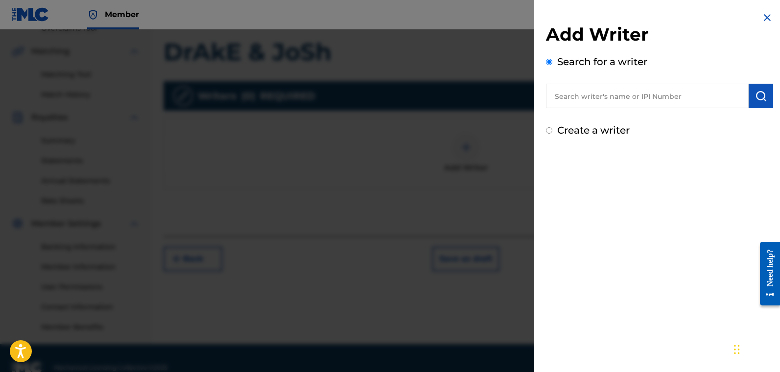
click at [550, 129] on input "Create a writer" at bounding box center [549, 130] width 6 height 6
radio input "false"
radio input "true"
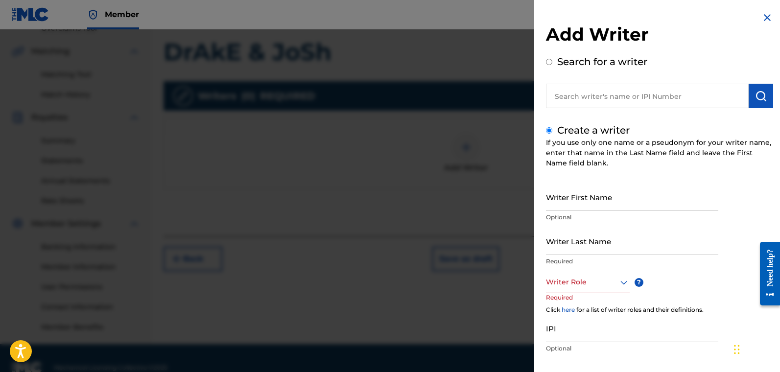
click at [584, 199] on input "Writer First Name" at bounding box center [632, 197] width 172 height 28
type input "[PERSON_NAME]"
click at [556, 281] on div "Writer Role" at bounding box center [588, 282] width 84 height 22
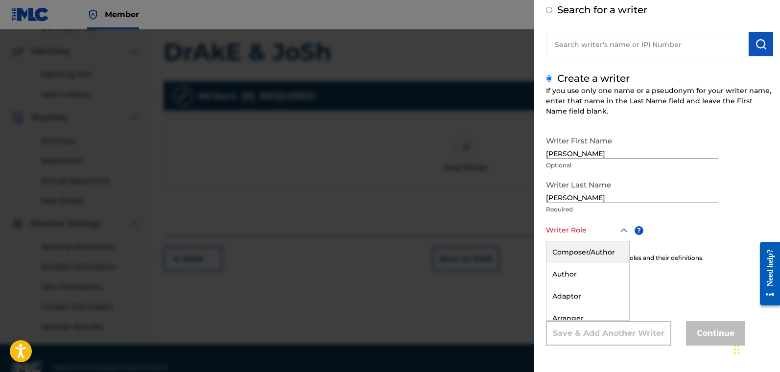
drag, startPoint x: 571, startPoint y: 250, endPoint x: 571, endPoint y: 262, distance: 11.3
click at [571, 251] on div "Composer/Author" at bounding box center [588, 253] width 83 height 22
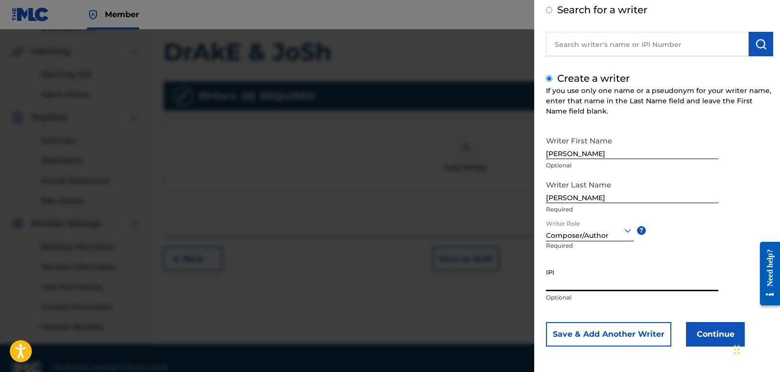
click at [587, 284] on input "IPI" at bounding box center [632, 278] width 172 height 28
paste input "01122175500"
type input "01122175500"
click at [602, 328] on button "Continue" at bounding box center [715, 334] width 59 height 24
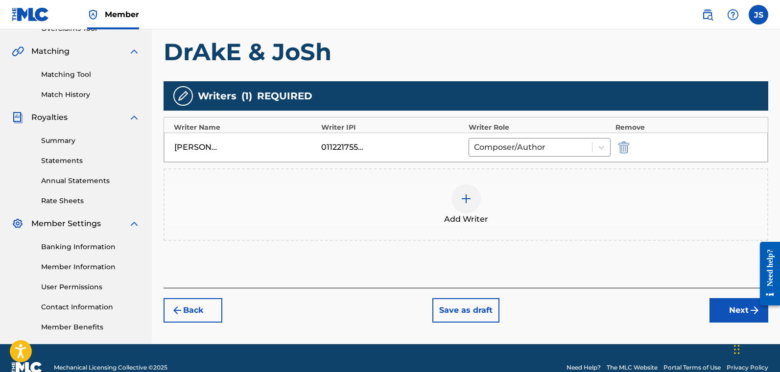
click at [466, 198] on img at bounding box center [466, 199] width 12 height 12
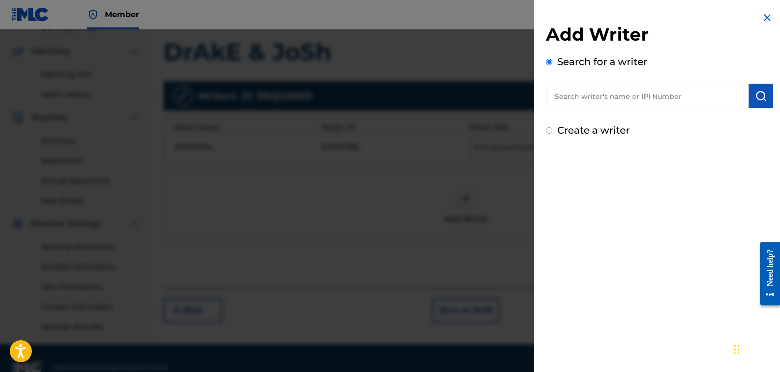
click at [552, 131] on input "Create a writer" at bounding box center [549, 130] width 6 height 6
radio input "false"
radio input "true"
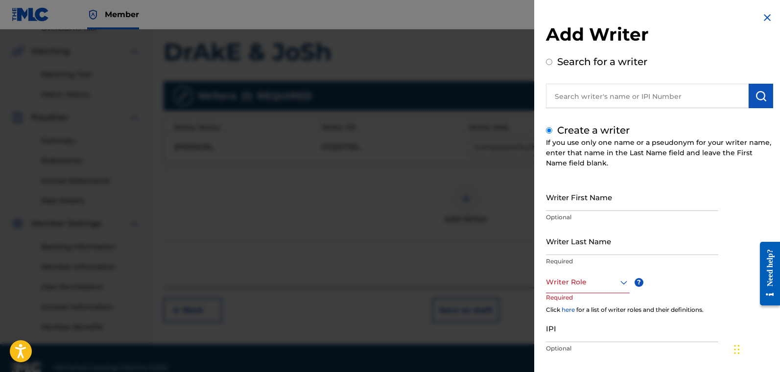
click at [580, 243] on input "Writer Last Name" at bounding box center [632, 241] width 172 height 28
type input "[PERSON_NAME]"
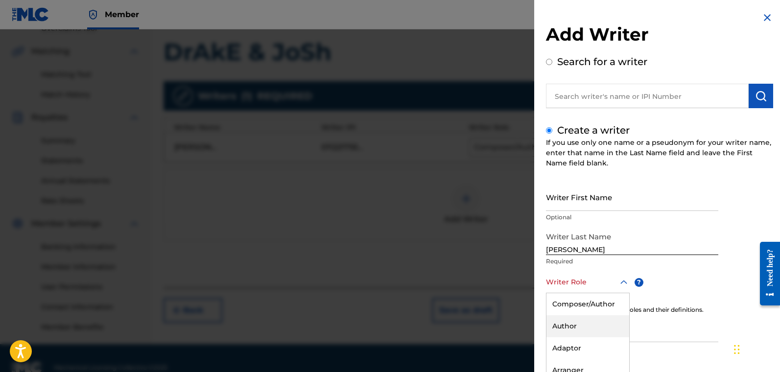
click at [565, 278] on div "Author, 2 of 8. 8 results available. Use Up and Down to choose options, press E…" at bounding box center [588, 282] width 84 height 22
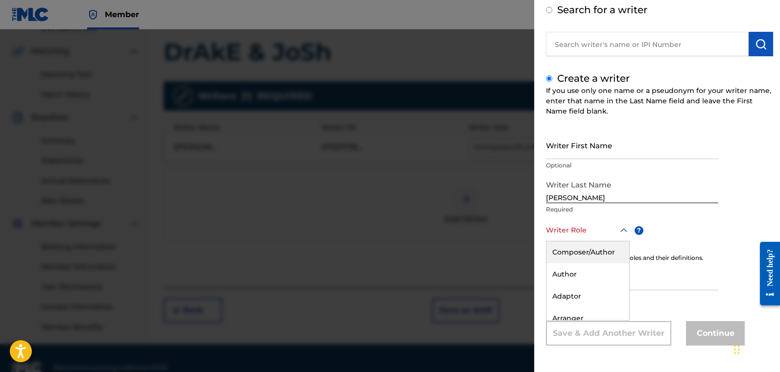
click at [576, 250] on div "Composer/Author" at bounding box center [588, 253] width 83 height 22
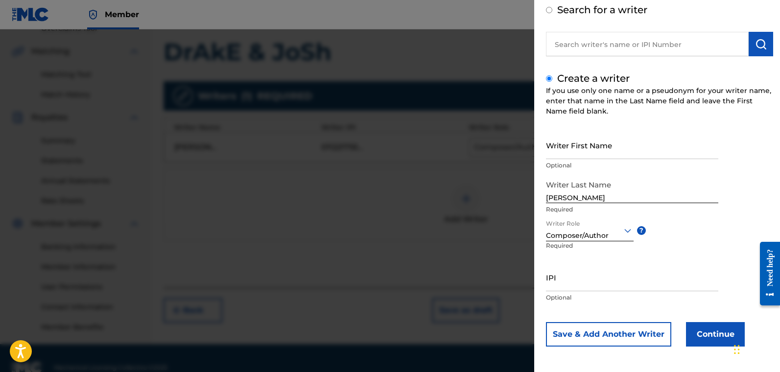
click at [602, 328] on button "Continue" at bounding box center [715, 334] width 59 height 24
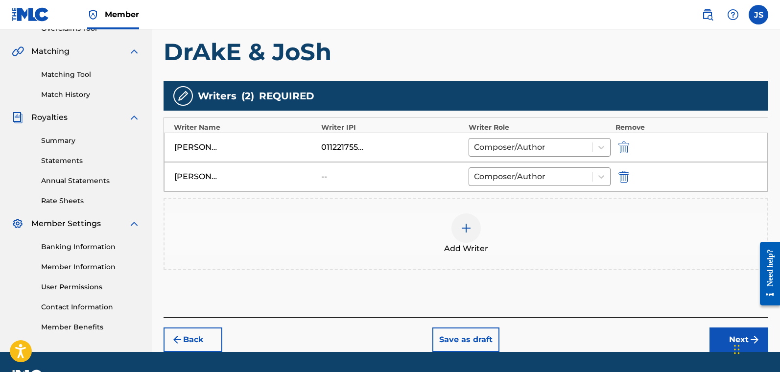
click at [467, 225] on img at bounding box center [466, 228] width 12 height 12
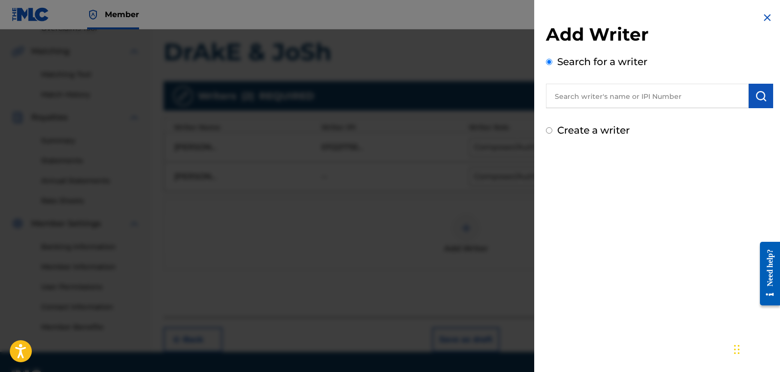
click at [554, 131] on div "Create a writer" at bounding box center [659, 130] width 227 height 15
click at [550, 130] on input "Create a writer" at bounding box center [549, 130] width 6 height 6
radio input "false"
radio input "true"
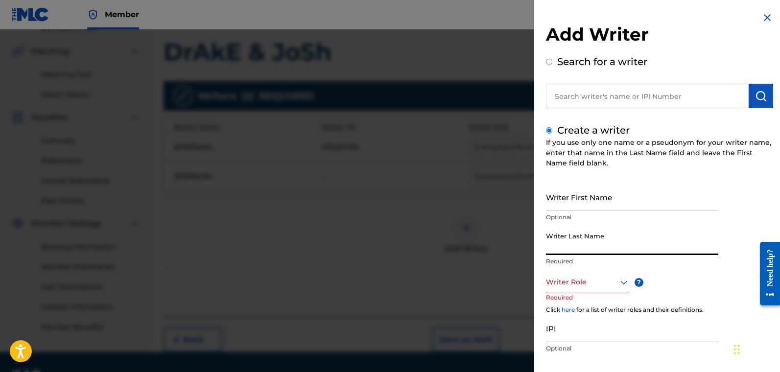
click at [585, 240] on input "Writer Last Name" at bounding box center [632, 241] width 172 height 28
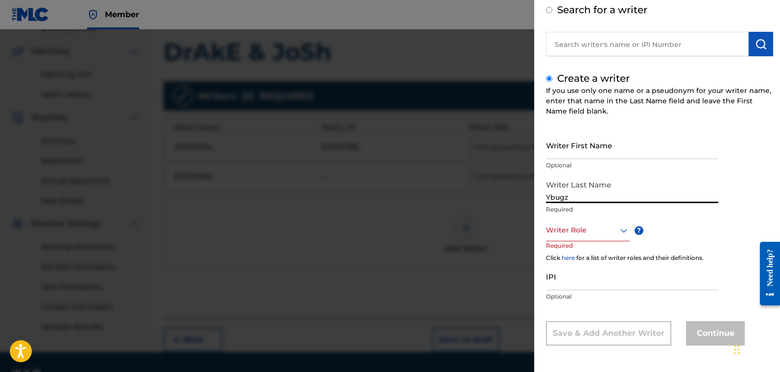
type input "Ybugz"
click at [599, 229] on div at bounding box center [588, 230] width 84 height 12
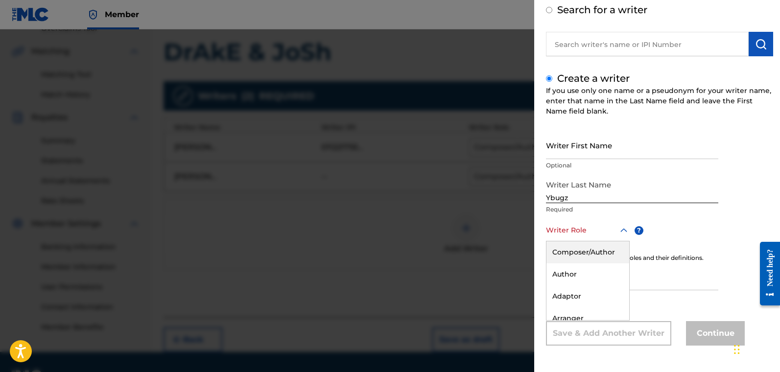
click at [586, 255] on div "Composer/Author" at bounding box center [588, 253] width 83 height 22
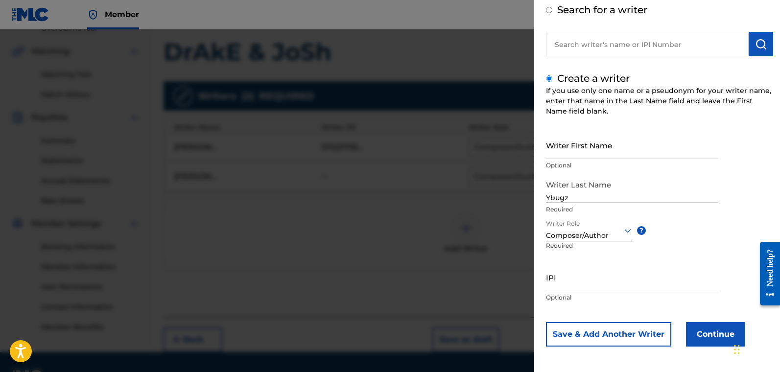
scroll to position [53, 0]
click at [602, 328] on button "Continue" at bounding box center [715, 333] width 59 height 24
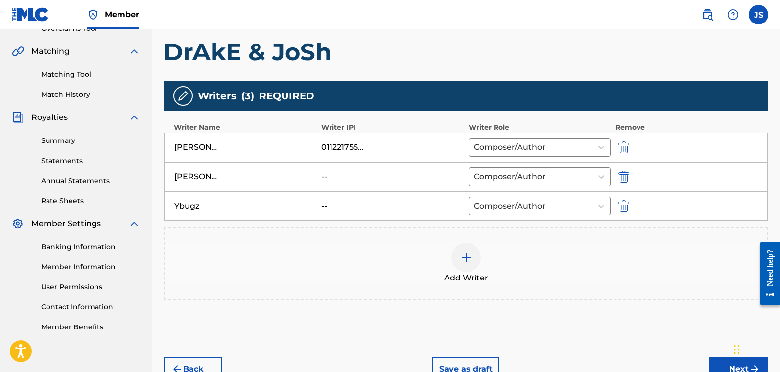
click at [602, 328] on iframe "Chat Widget" at bounding box center [755, 348] width 49 height 47
click at [602, 328] on button "Next" at bounding box center [739, 369] width 59 height 24
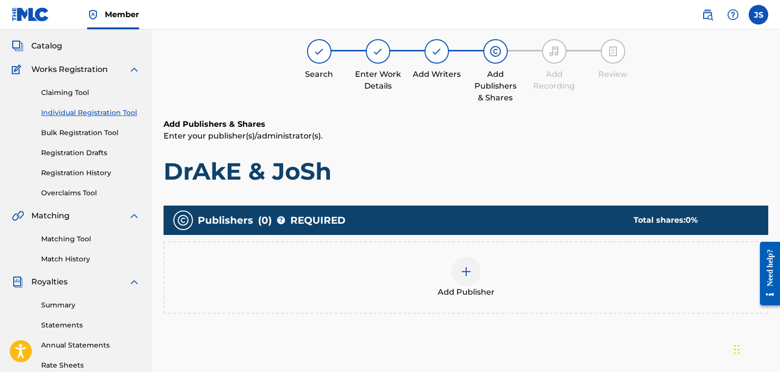
scroll to position [44, 0]
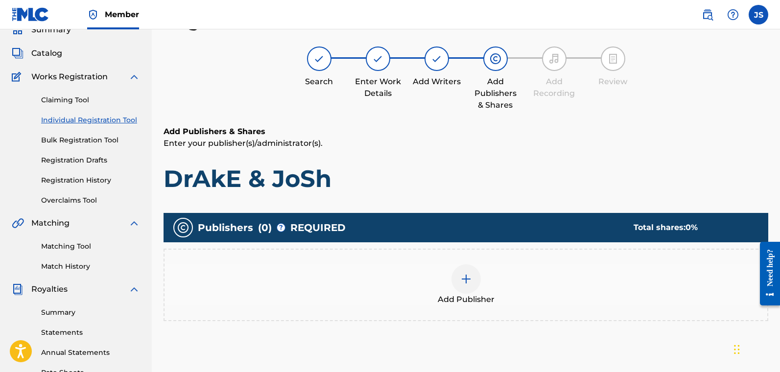
click at [533, 267] on div "Add Publisher" at bounding box center [466, 285] width 603 height 41
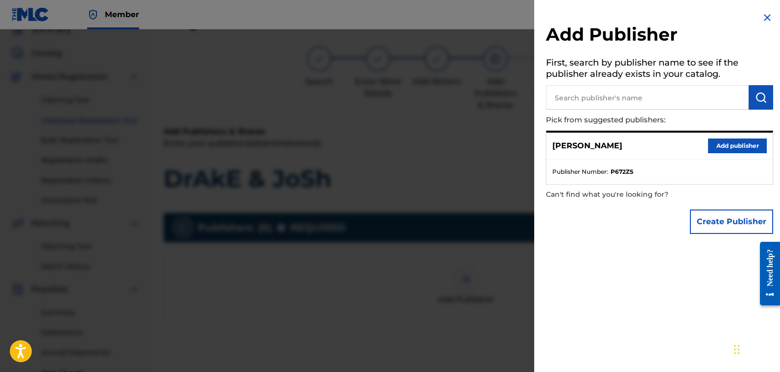
click at [602, 150] on button "Add publisher" at bounding box center [737, 146] width 59 height 15
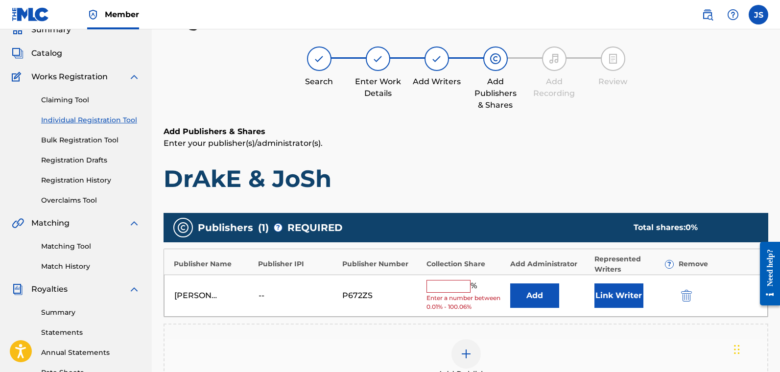
click at [602, 300] on button "Link Writer" at bounding box center [619, 296] width 49 height 24
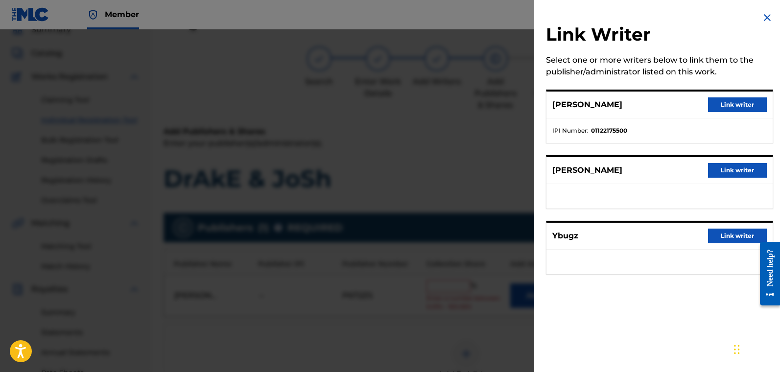
click at [602, 102] on button "Link writer" at bounding box center [737, 104] width 59 height 15
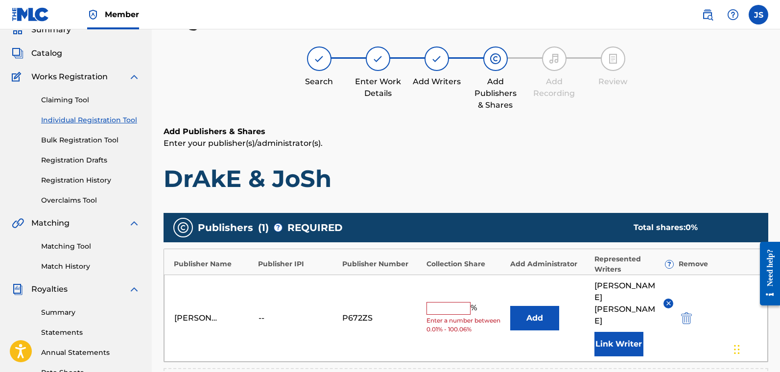
click at [435, 302] on input "text" at bounding box center [449, 308] width 44 height 13
type input "50"
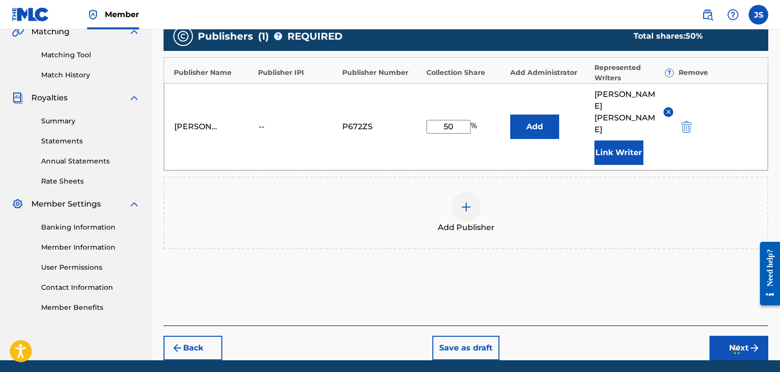
click at [602, 328] on button "Next" at bounding box center [739, 348] width 59 height 24
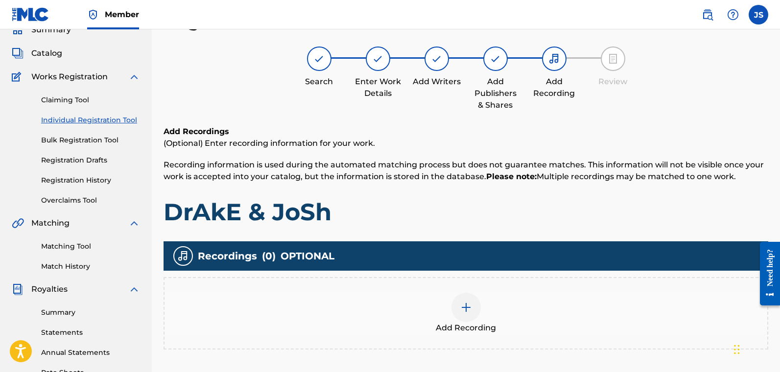
scroll to position [235, 0]
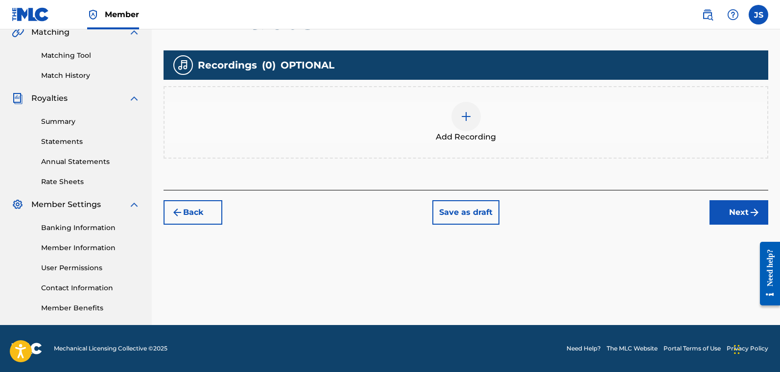
click at [602, 222] on button "Next" at bounding box center [739, 212] width 59 height 24
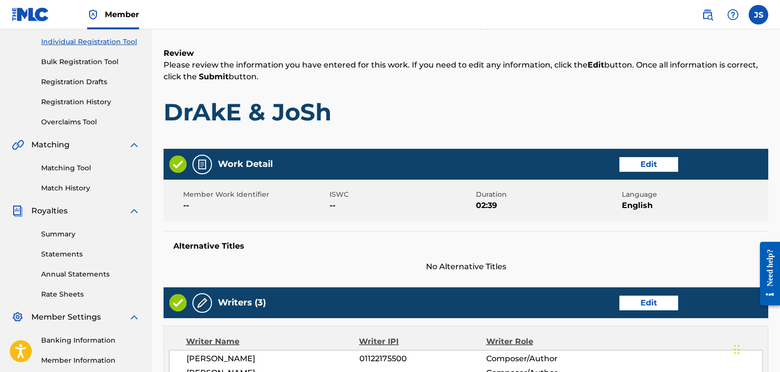
scroll to position [445, 0]
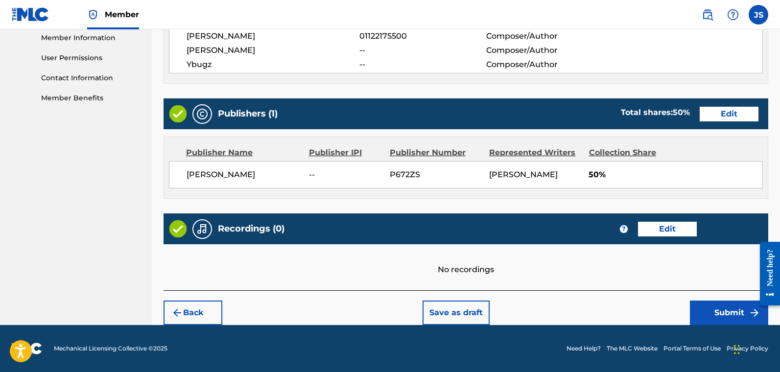
click at [602, 313] on button "Submit" at bounding box center [729, 313] width 78 height 24
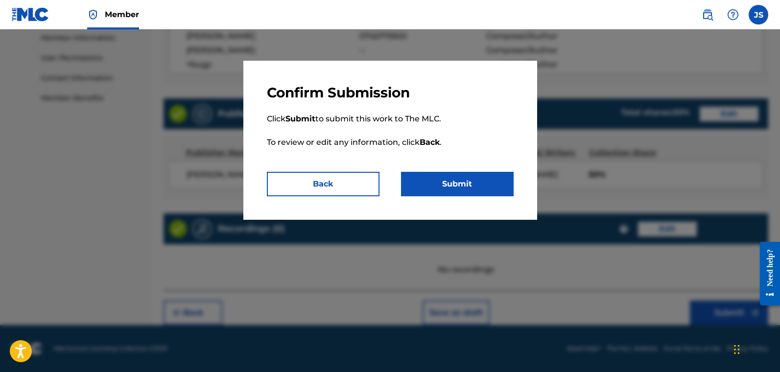
click at [477, 187] on button "Submit" at bounding box center [457, 184] width 113 height 24
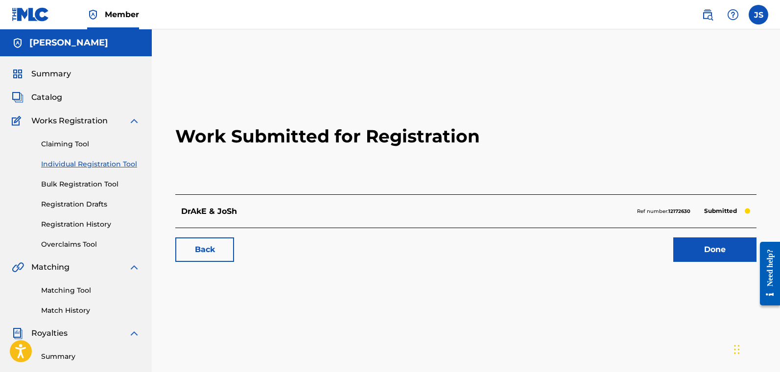
click at [78, 164] on link "Individual Registration Tool" at bounding box center [90, 164] width 99 height 10
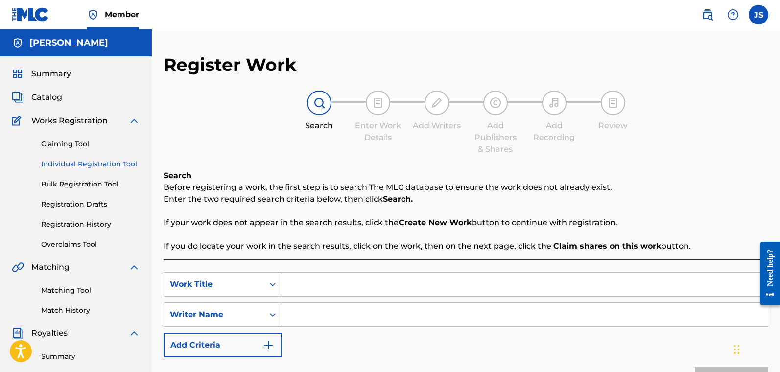
drag, startPoint x: 308, startPoint y: 280, endPoint x: 299, endPoint y: 274, distance: 10.6
click at [308, 280] on input "Search Form" at bounding box center [525, 285] width 486 height 24
type input "Sides"
click at [300, 317] on input "Search Form" at bounding box center [525, 315] width 486 height 24
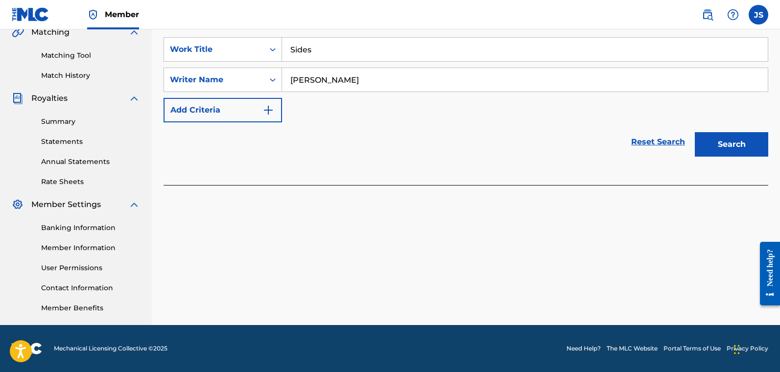
type input "[PERSON_NAME]"
click at [602, 143] on button "Search" at bounding box center [731, 144] width 73 height 24
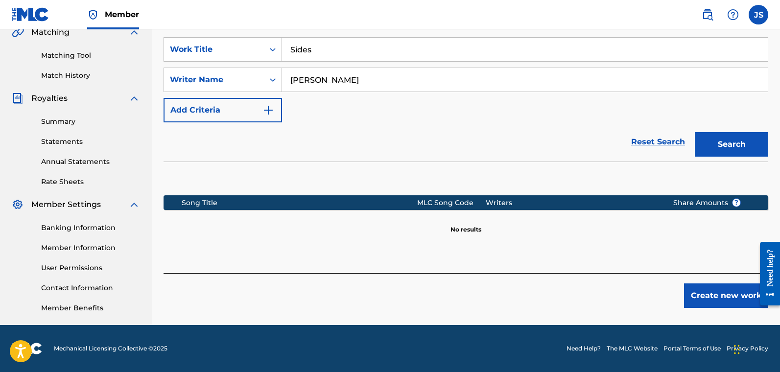
click at [602, 293] on button "Create new work" at bounding box center [726, 296] width 84 height 24
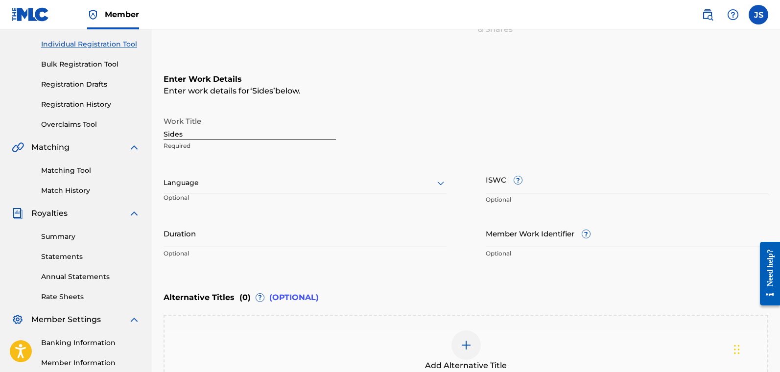
scroll to position [99, 0]
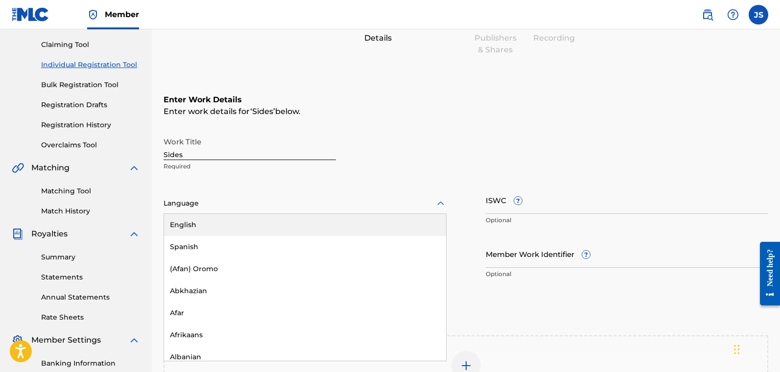
click at [196, 205] on div at bounding box center [305, 203] width 283 height 12
click at [203, 227] on div "English" at bounding box center [305, 225] width 282 height 22
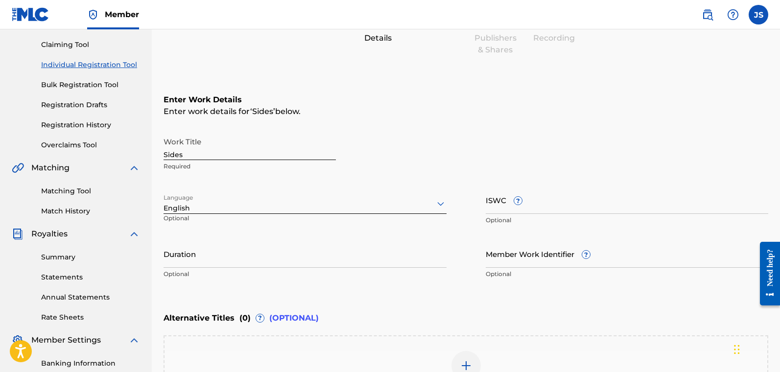
click at [209, 254] on input "Duration" at bounding box center [305, 254] width 283 height 28
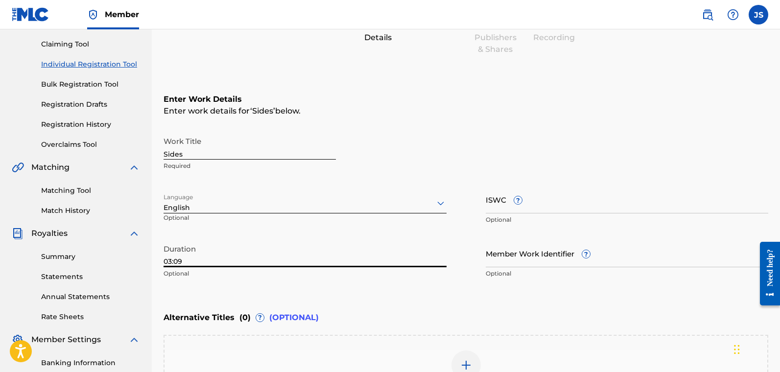
scroll to position [242, 0]
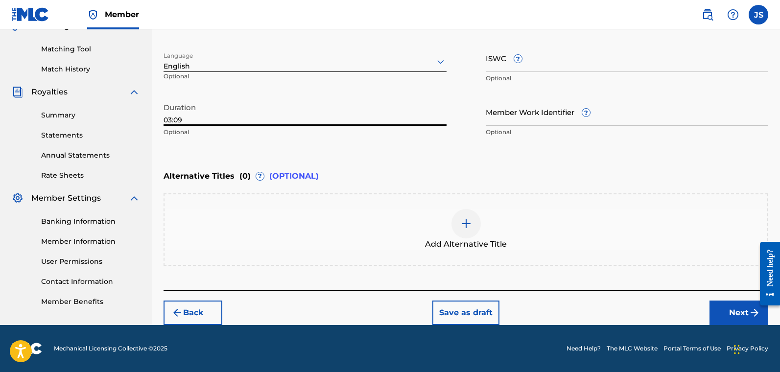
type input "03:09"
click at [602, 311] on button "Next" at bounding box center [739, 313] width 59 height 24
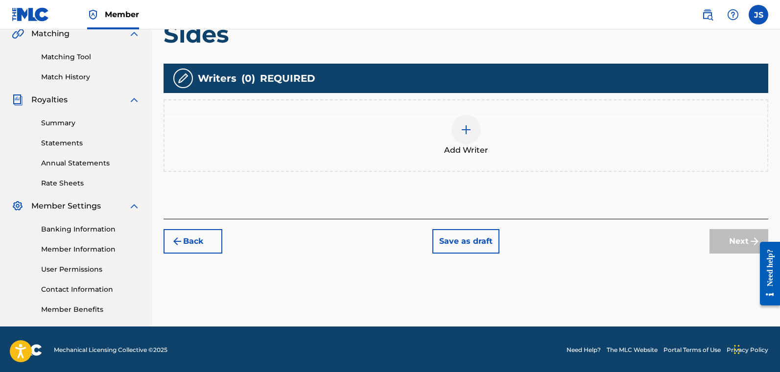
scroll to position [235, 0]
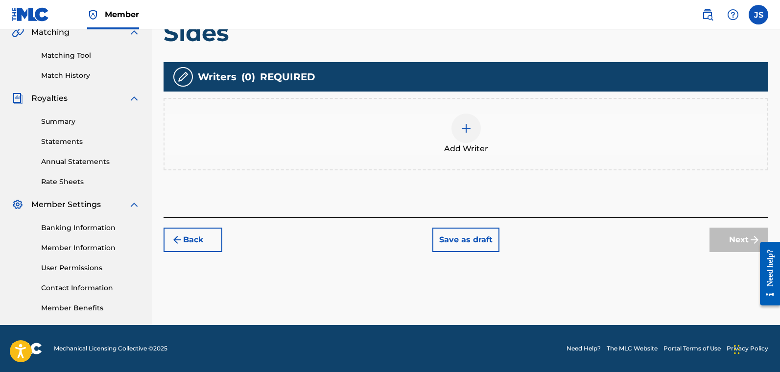
click at [472, 134] on div at bounding box center [466, 128] width 29 height 29
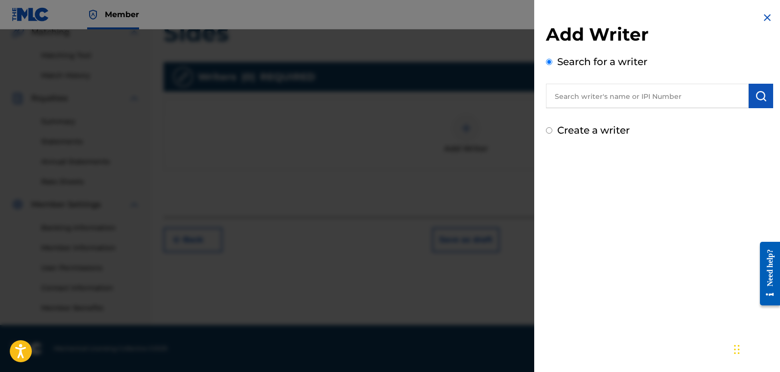
click at [554, 130] on div "Create a writer" at bounding box center [659, 130] width 227 height 15
click at [550, 130] on input "Create a writer" at bounding box center [549, 130] width 6 height 6
radio input "false"
radio input "true"
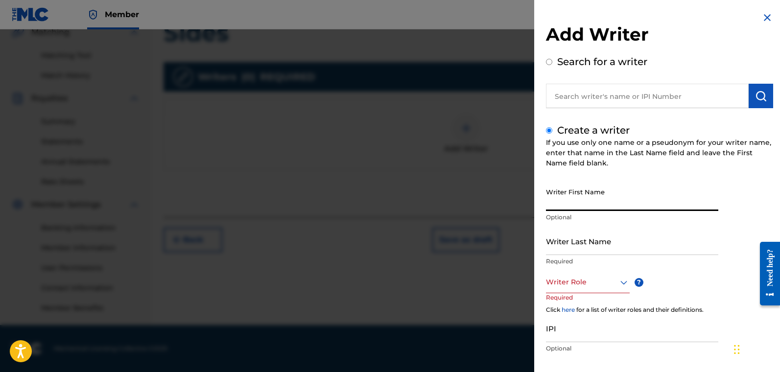
click at [602, 206] on input "Writer First Name" at bounding box center [632, 197] width 172 height 28
type input "[PERSON_NAME]"
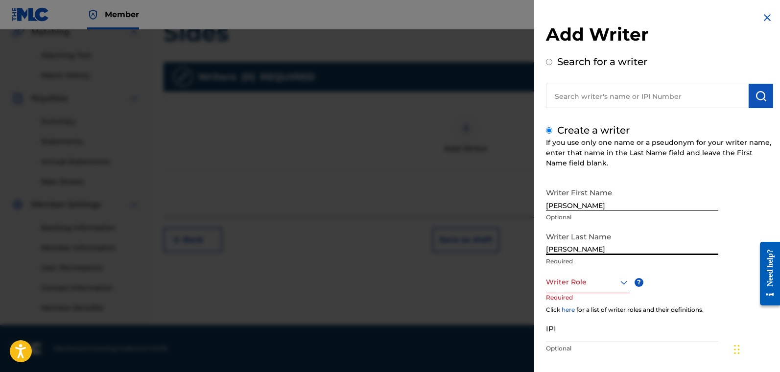
type input "[PERSON_NAME]"
click at [569, 285] on div "Writer Role" at bounding box center [588, 282] width 84 height 22
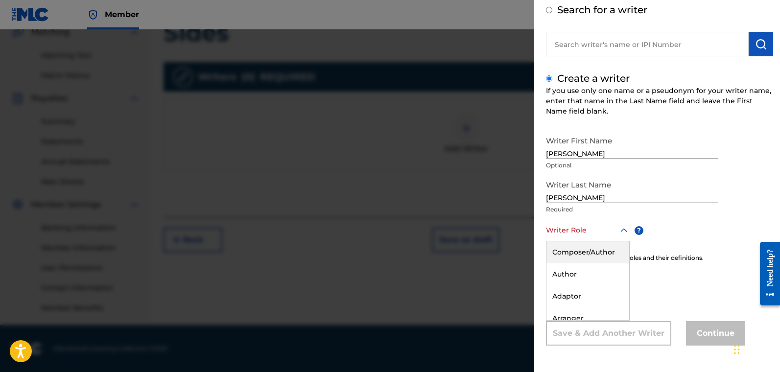
click at [578, 249] on div "Composer/Author" at bounding box center [588, 253] width 83 height 22
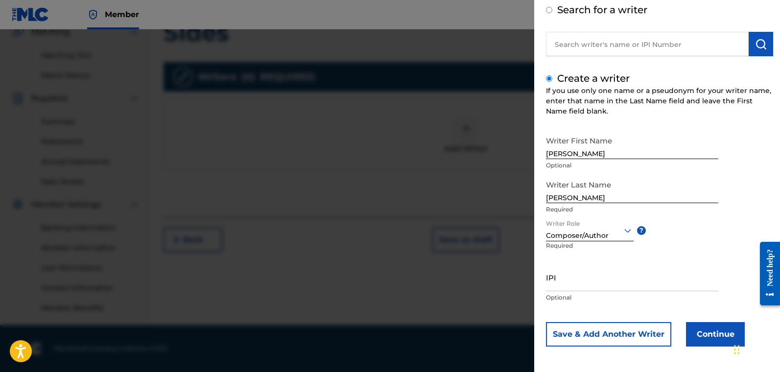
scroll to position [53, 0]
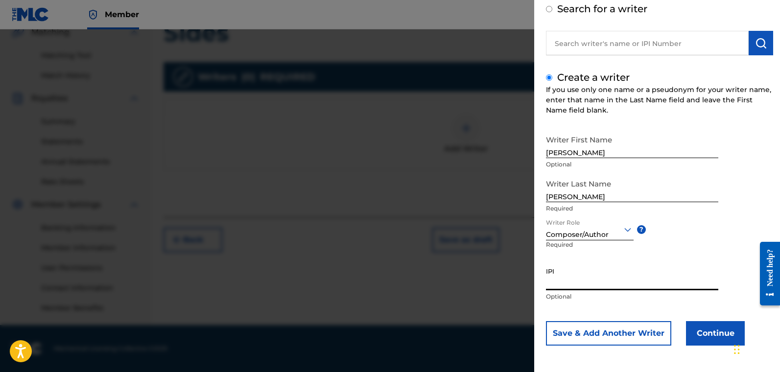
click at [572, 277] on input "IPI" at bounding box center [632, 277] width 172 height 28
paste input "01122175500"
type input "01122175500"
click at [602, 328] on button "Continue" at bounding box center [715, 333] width 59 height 24
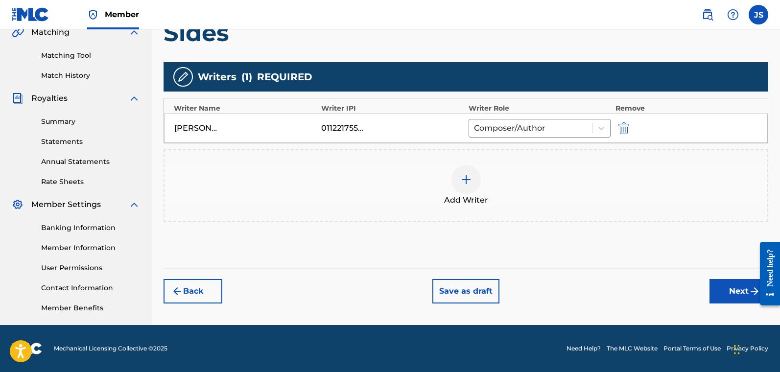
click at [460, 180] on img at bounding box center [466, 180] width 12 height 12
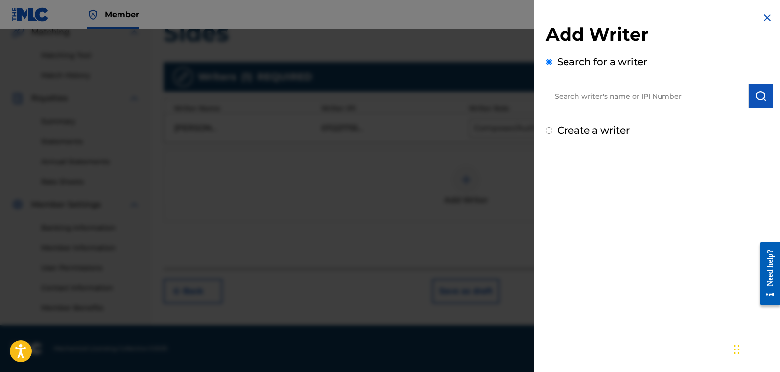
click at [570, 133] on label "Create a writer" at bounding box center [593, 130] width 73 height 12
radio input "true"
click at [553, 133] on input "Create a writer" at bounding box center [549, 130] width 6 height 6
radio input "false"
radio input "true"
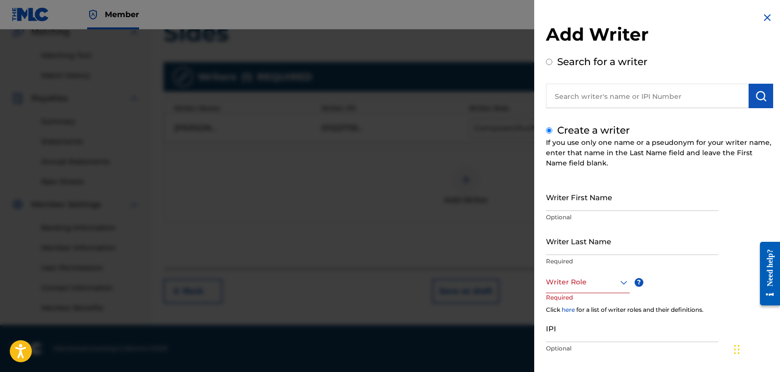
click at [578, 244] on input "Writer Last Name" at bounding box center [632, 241] width 172 height 28
type input "S"
type input "seanvvs"
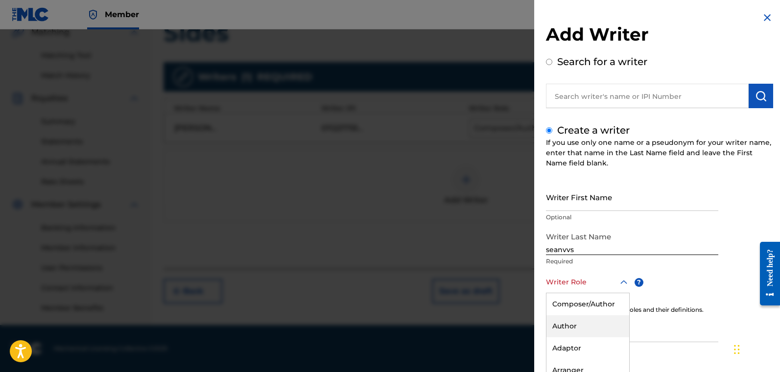
click at [560, 279] on div "Author, 2 of 8. 8 results available. Use Up and Down to choose options, press E…" at bounding box center [588, 282] width 84 height 22
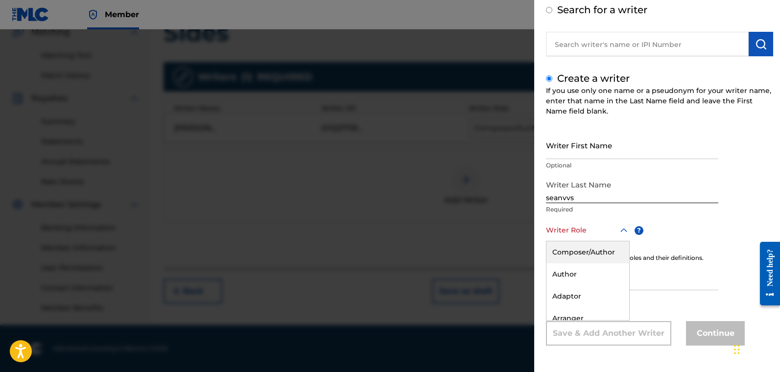
click at [577, 250] on div "Composer/Author" at bounding box center [588, 253] width 83 height 22
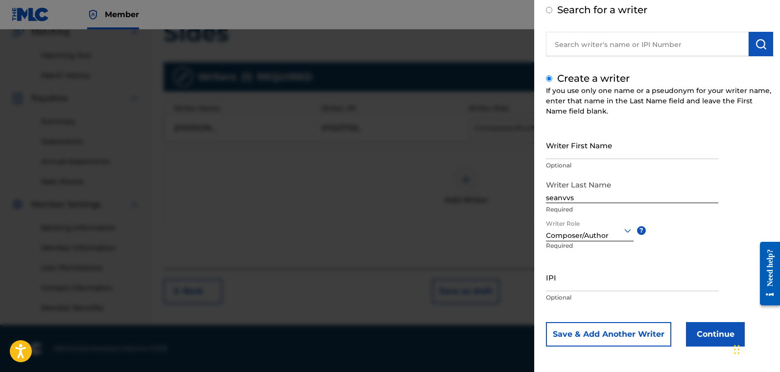
scroll to position [53, 0]
click at [602, 328] on button "Continue" at bounding box center [715, 333] width 59 height 24
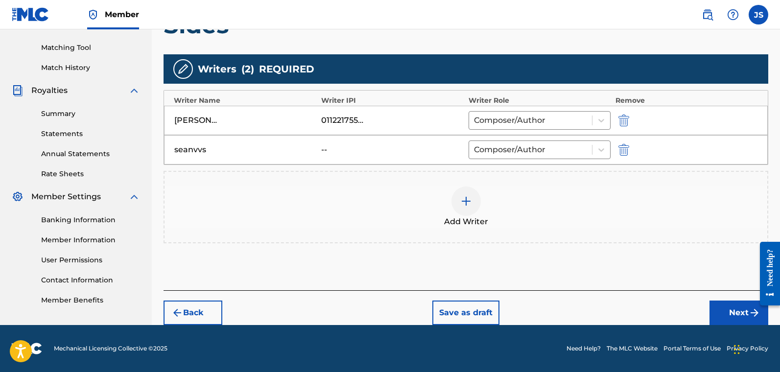
click at [602, 311] on button "Next" at bounding box center [739, 313] width 59 height 24
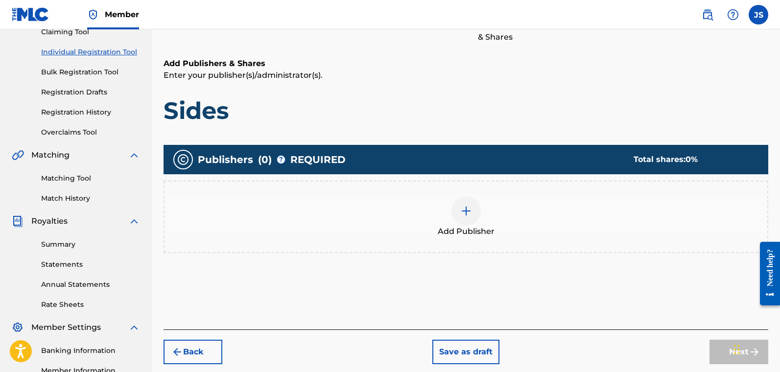
scroll to position [193, 0]
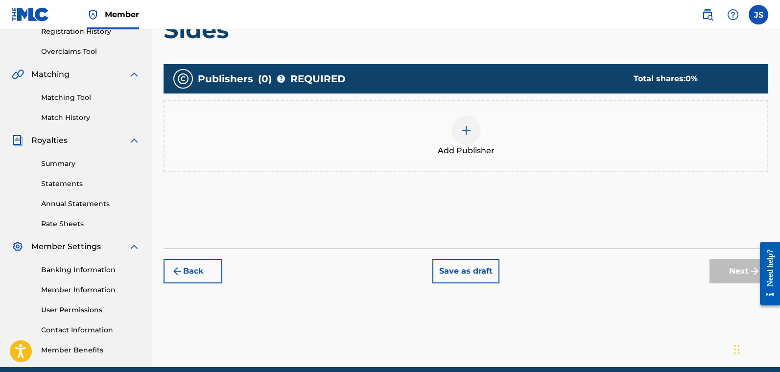
click at [465, 130] on img at bounding box center [466, 130] width 12 height 12
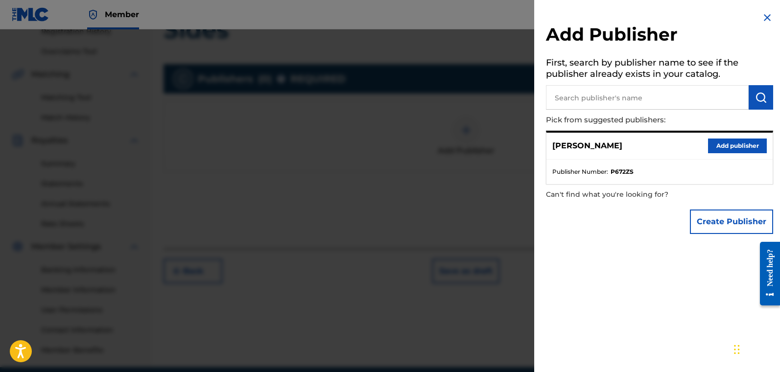
click at [602, 143] on button "Add publisher" at bounding box center [737, 146] width 59 height 15
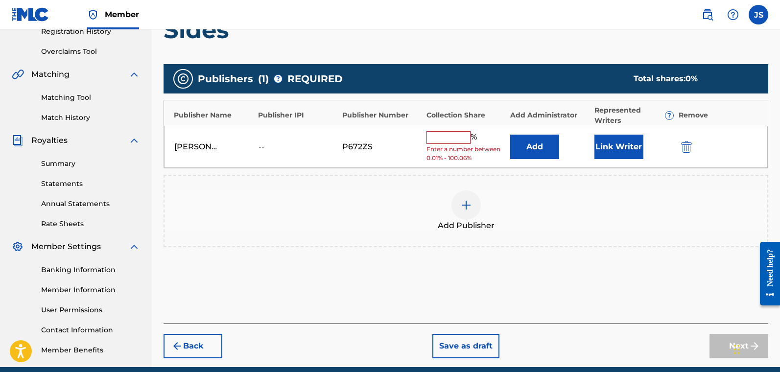
click at [445, 134] on input "text" at bounding box center [449, 137] width 44 height 13
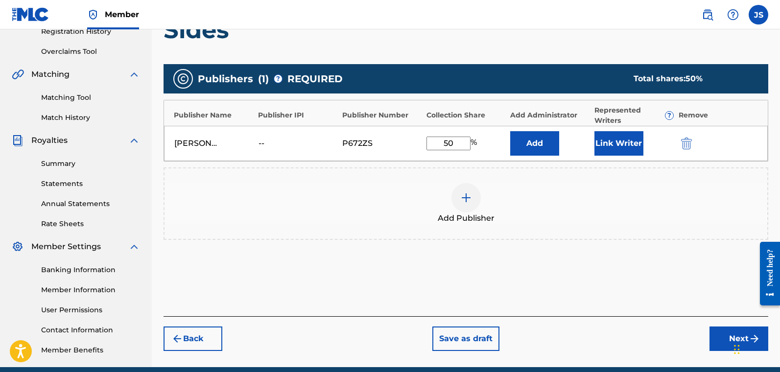
type input "50"
click at [602, 145] on button "Link Writer" at bounding box center [619, 143] width 49 height 24
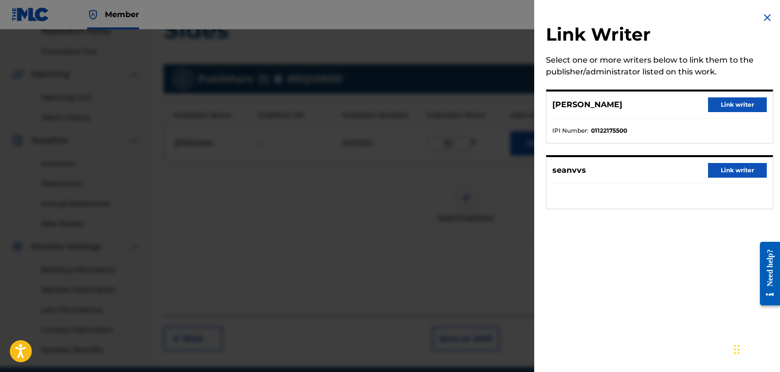
click at [602, 105] on button "Link writer" at bounding box center [737, 104] width 59 height 15
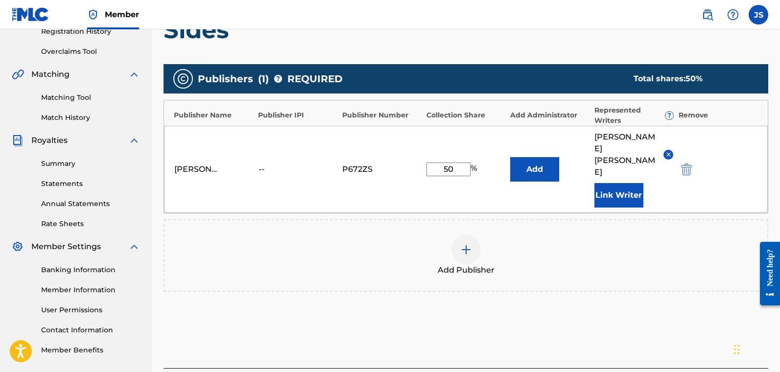
scroll to position [236, 0]
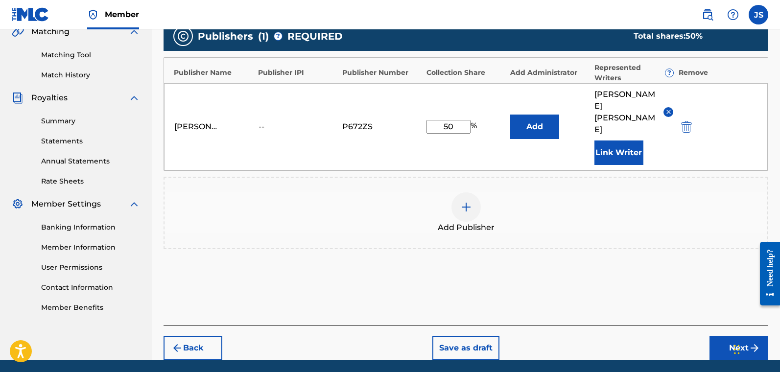
click at [602, 328] on button "Next" at bounding box center [739, 348] width 59 height 24
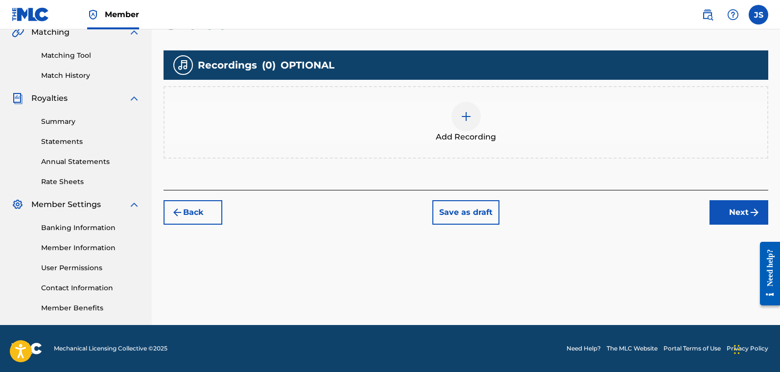
click at [602, 214] on button "Next" at bounding box center [739, 212] width 59 height 24
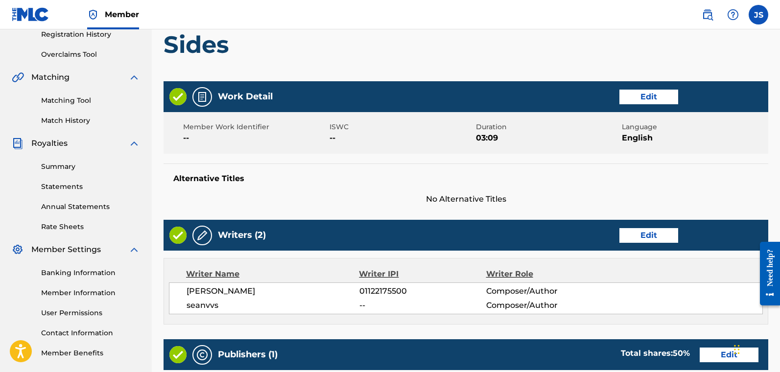
scroll to position [431, 0]
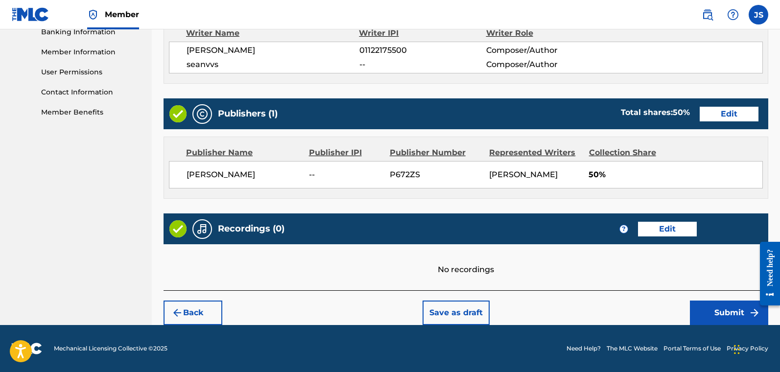
click at [602, 308] on button "Submit" at bounding box center [729, 313] width 78 height 24
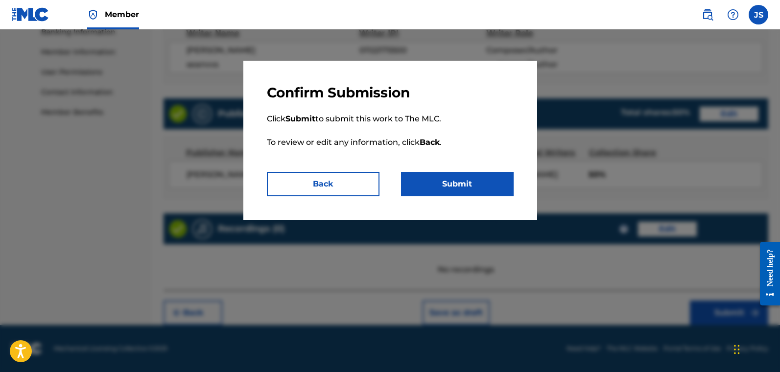
click at [433, 176] on button "Submit" at bounding box center [457, 184] width 113 height 24
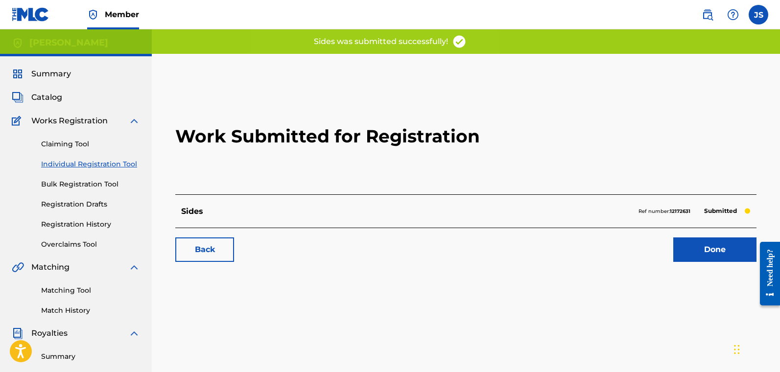
click at [80, 161] on link "Individual Registration Tool" at bounding box center [90, 164] width 99 height 10
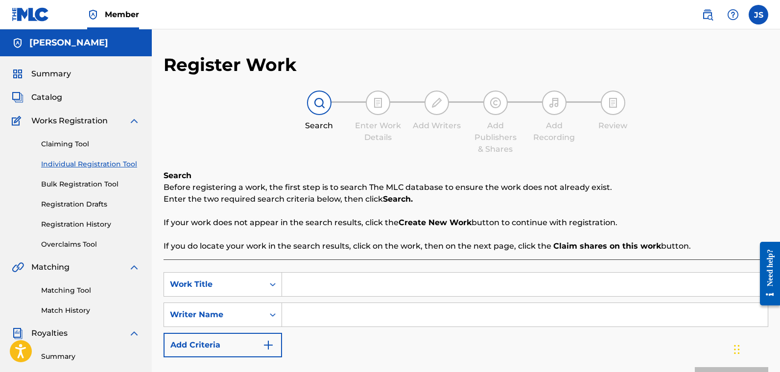
click at [313, 289] on input "Search Form" at bounding box center [525, 285] width 486 height 24
type input "Wake Up"
click at [323, 308] on input "Search Form" at bounding box center [525, 315] width 486 height 24
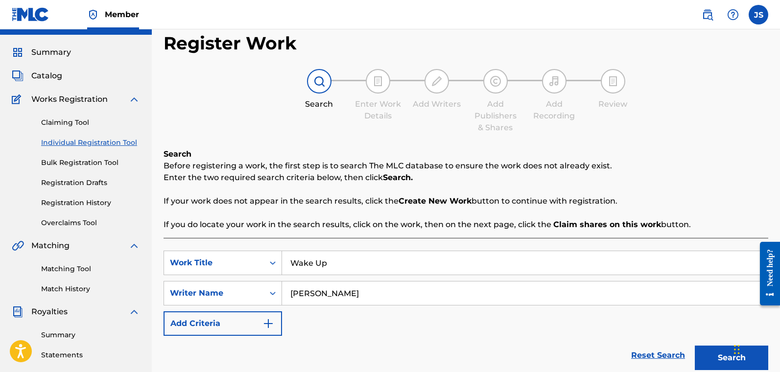
scroll to position [235, 0]
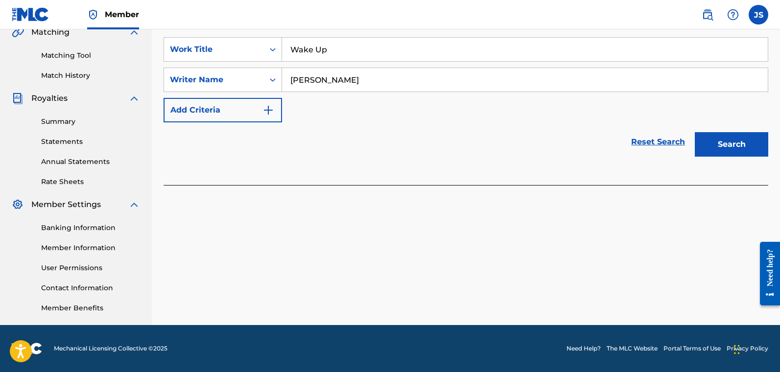
type input "[PERSON_NAME]"
click at [602, 147] on button "Search" at bounding box center [731, 144] width 73 height 24
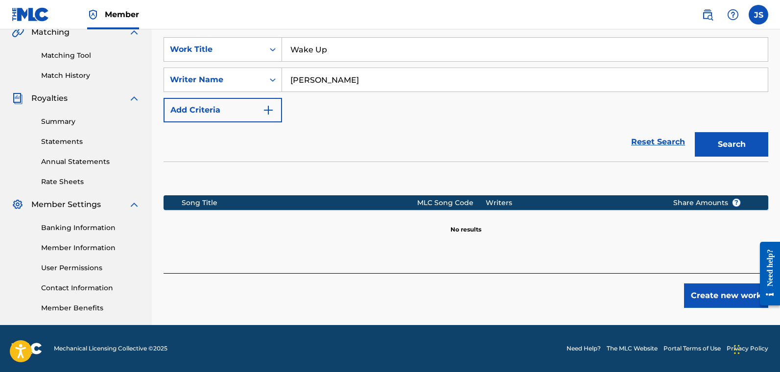
click at [602, 295] on button "Create new work" at bounding box center [726, 296] width 84 height 24
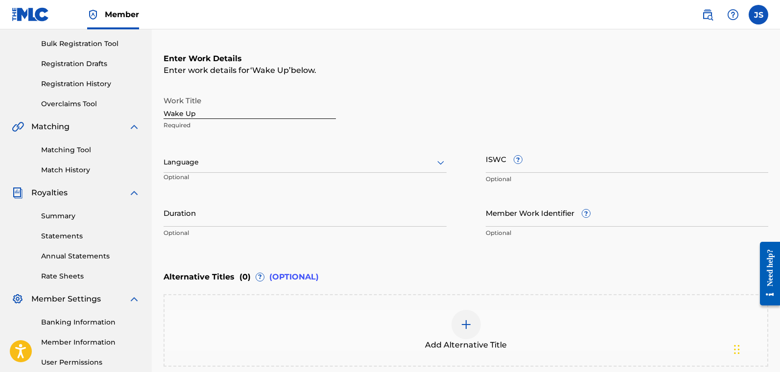
scroll to position [133, 0]
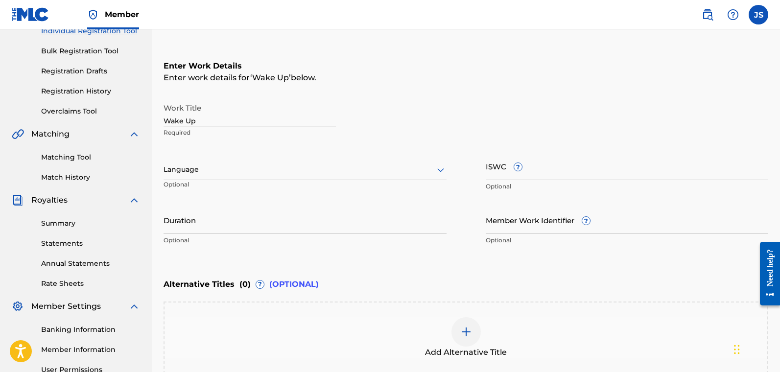
click at [200, 174] on div at bounding box center [305, 170] width 283 height 12
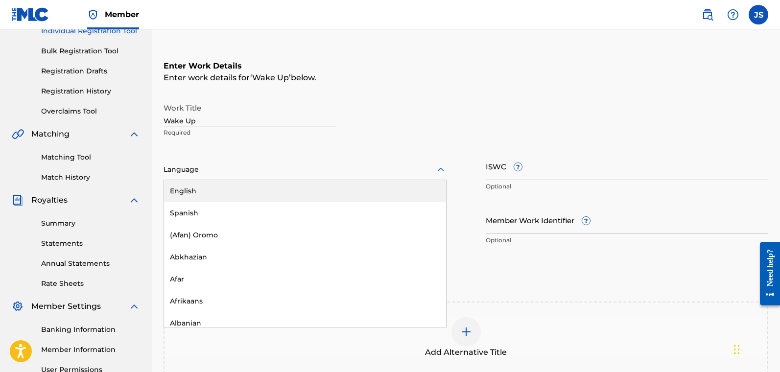
click at [199, 187] on div "English" at bounding box center [305, 191] width 282 height 22
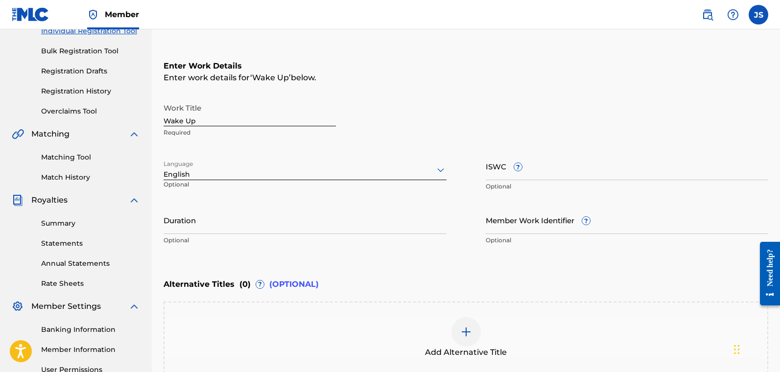
click at [213, 225] on input "Duration" at bounding box center [305, 220] width 283 height 28
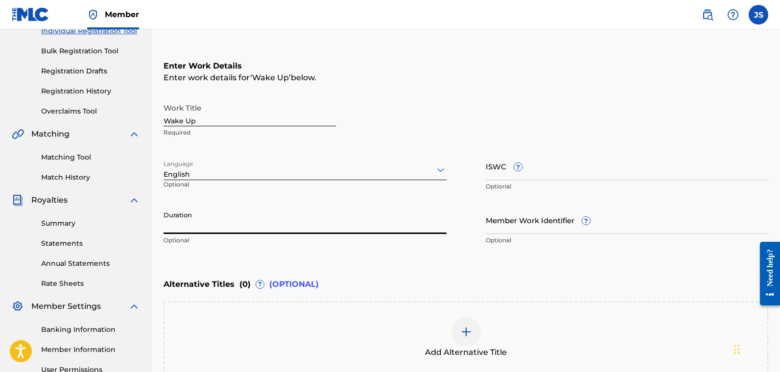
click at [124, 35] on link "Individual Registration Tool" at bounding box center [90, 31] width 99 height 10
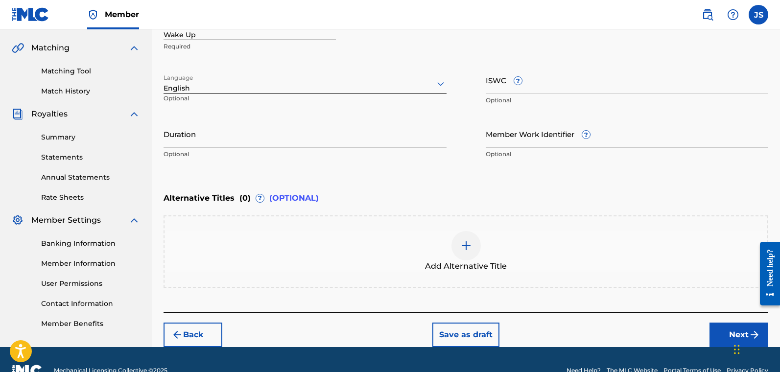
scroll to position [242, 0]
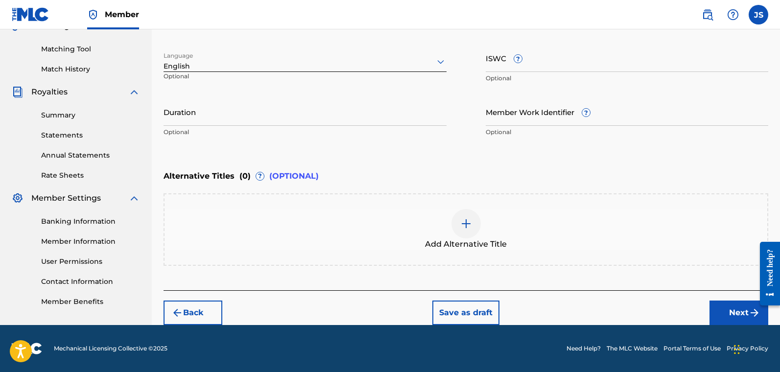
drag, startPoint x: 782, startPoint y: 146, endPoint x: 11, endPoint y: 70, distance: 774.4
click at [178, 319] on button "Back" at bounding box center [193, 313] width 59 height 24
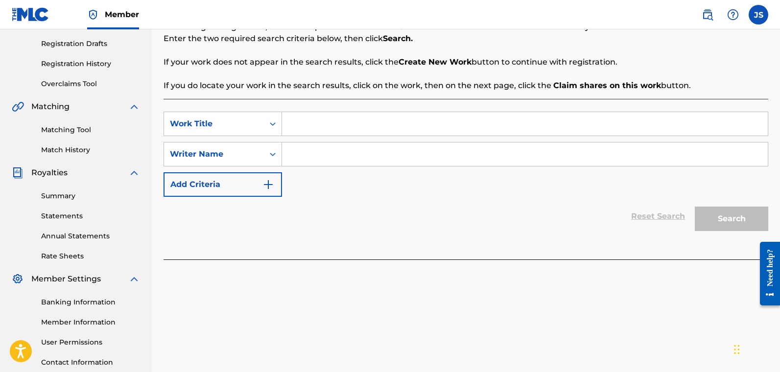
scroll to position [150, 0]
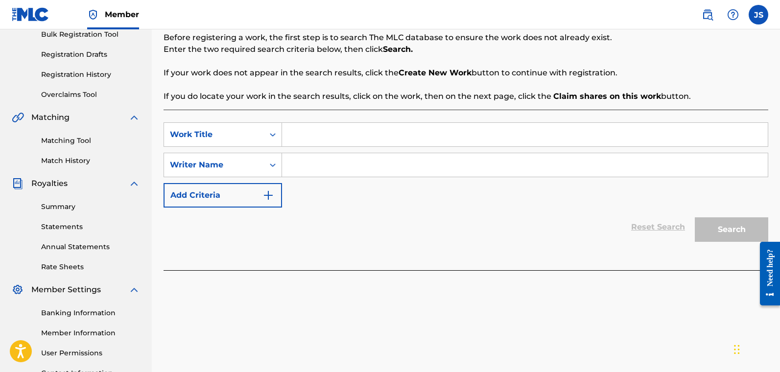
click at [381, 134] on input "Search Form" at bounding box center [525, 135] width 486 height 24
type input "In [GEOGRAPHIC_DATA]"
click at [327, 165] on input "Search Form" at bounding box center [525, 165] width 486 height 24
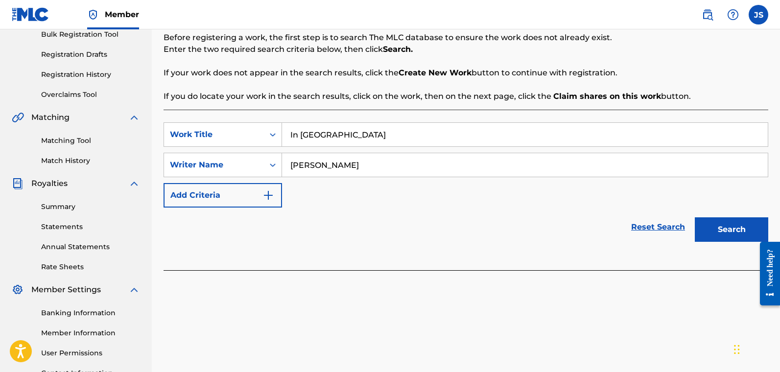
type input "[PERSON_NAME]"
click at [602, 229] on button "Search" at bounding box center [731, 230] width 73 height 24
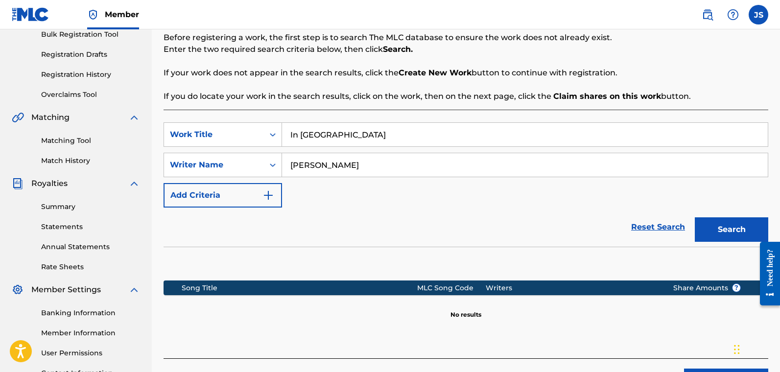
scroll to position [235, 0]
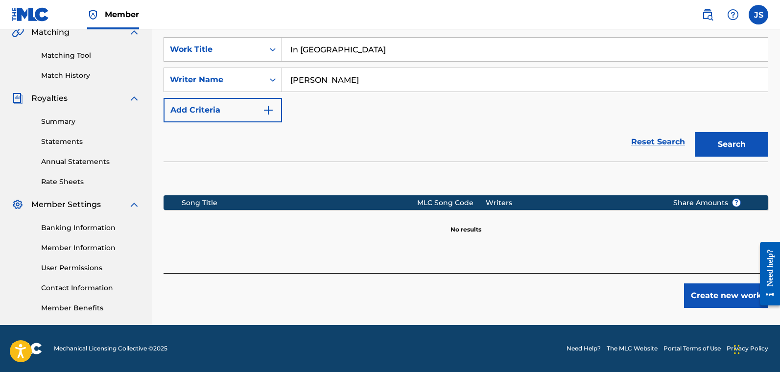
click at [602, 287] on button "Create new work" at bounding box center [726, 296] width 84 height 24
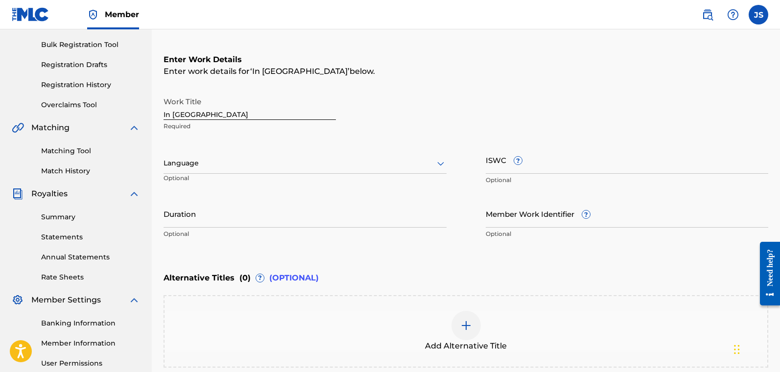
scroll to position [133, 0]
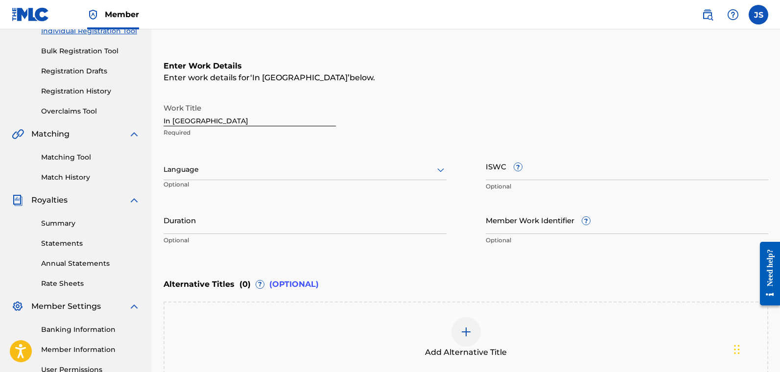
click at [214, 174] on div at bounding box center [305, 170] width 283 height 12
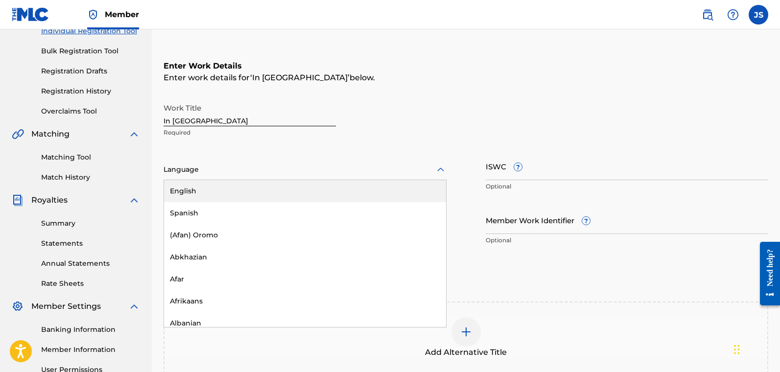
click at [213, 185] on div "English" at bounding box center [305, 191] width 282 height 22
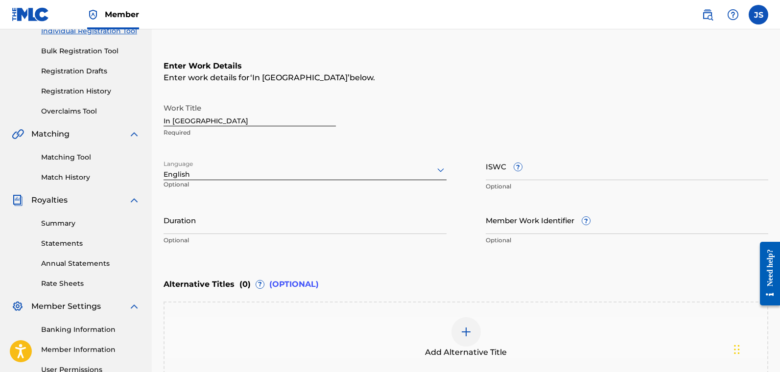
click at [214, 229] on input "Duration" at bounding box center [305, 220] width 283 height 28
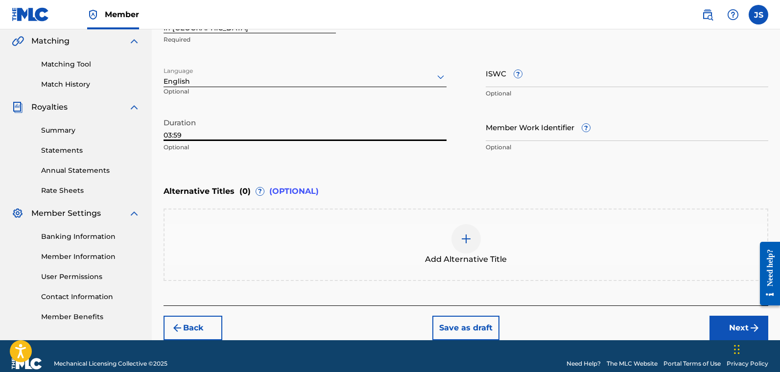
scroll to position [242, 0]
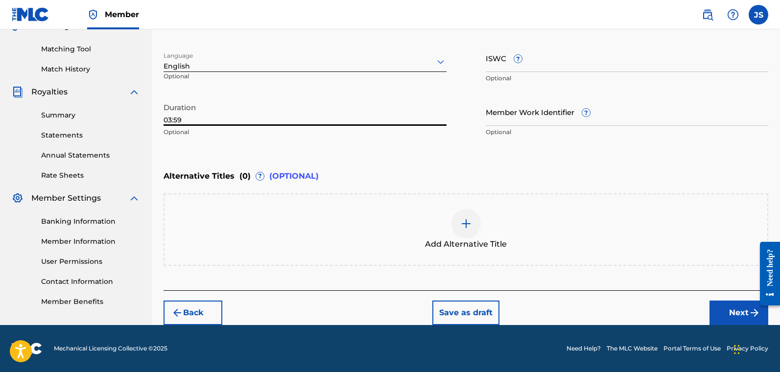
type input "03:59"
drag, startPoint x: 732, startPoint y: 304, endPoint x: 728, endPoint y: 309, distance: 5.6
click at [602, 304] on button "Next" at bounding box center [739, 313] width 59 height 24
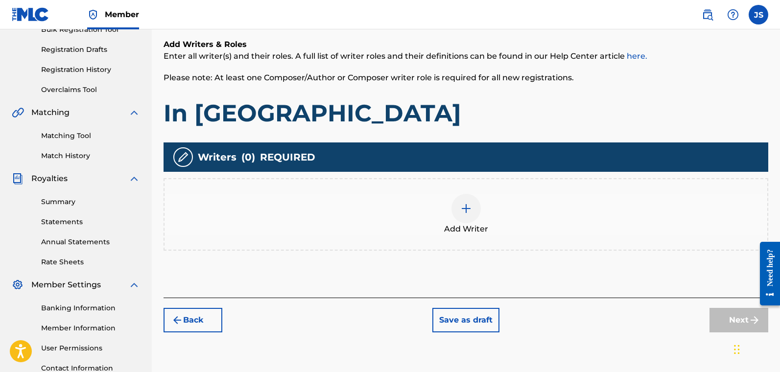
scroll to position [158, 0]
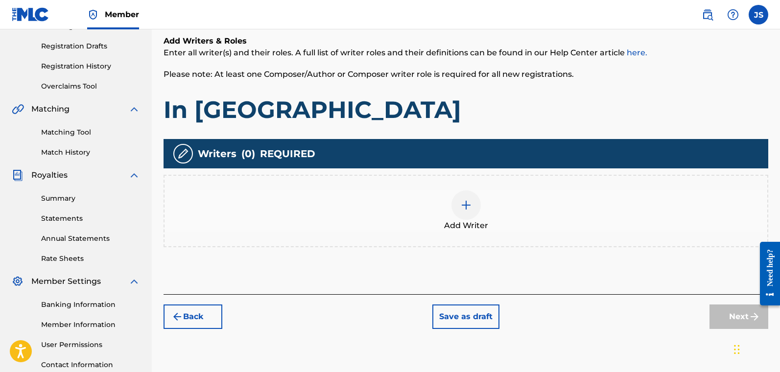
click at [453, 207] on div at bounding box center [466, 205] width 29 height 29
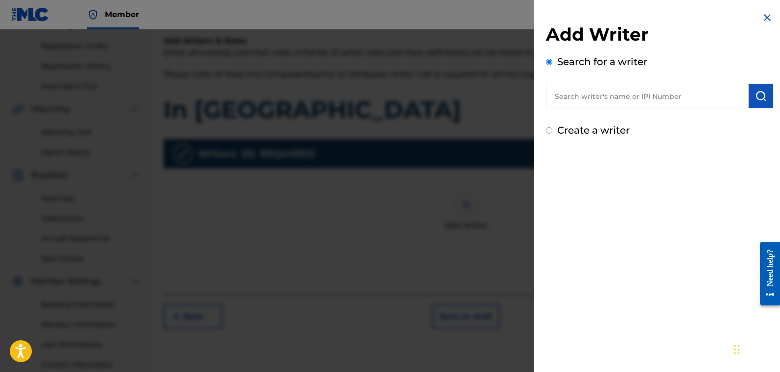
click at [565, 132] on label "Create a writer" at bounding box center [593, 130] width 73 height 12
radio input "true"
click at [553, 132] on input "Create a writer" at bounding box center [549, 130] width 6 height 6
radio input "false"
radio input "true"
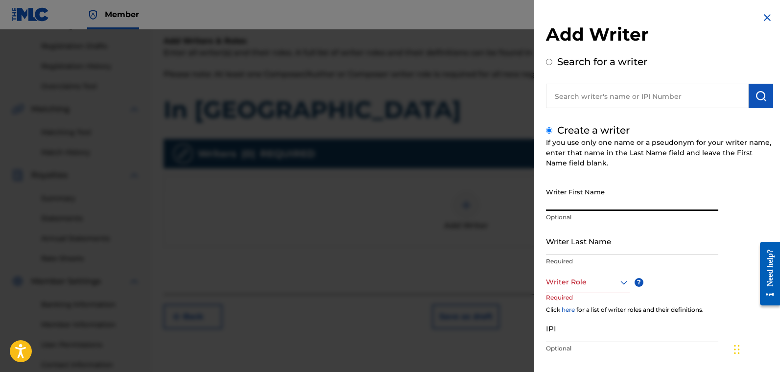
click at [593, 195] on input "Writer First Name" at bounding box center [632, 197] width 172 height 28
type input "[PERSON_NAME]"
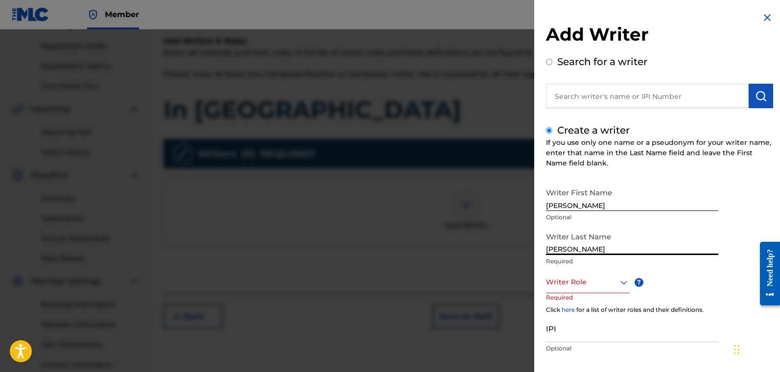
type input "[PERSON_NAME]"
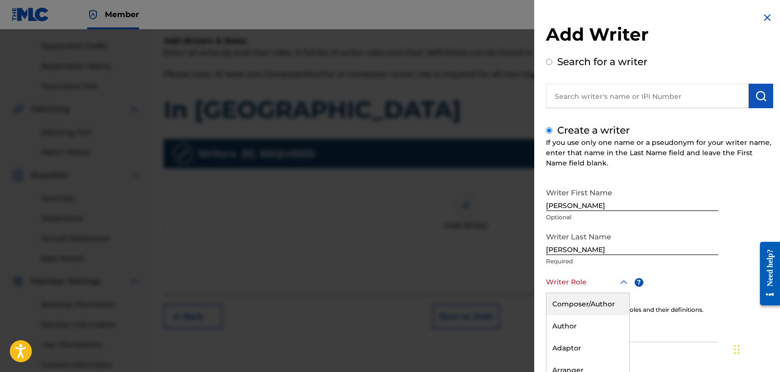
scroll to position [52, 0]
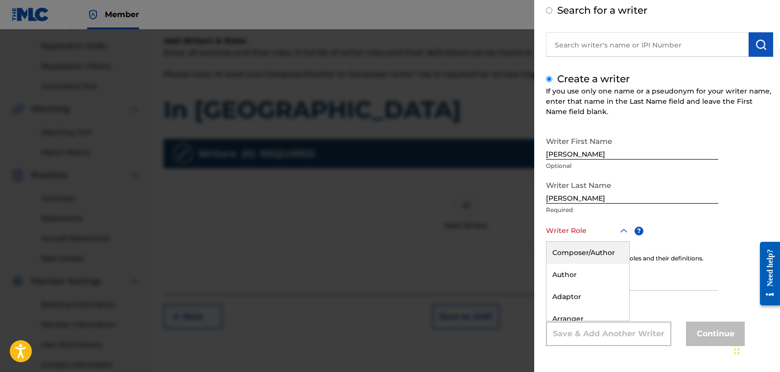
click at [592, 242] on div "Composer/Author, 1 of 8. 8 results available. Use Up and Down to choose options…" at bounding box center [588, 231] width 84 height 22
click at [590, 252] on div "Composer/Author" at bounding box center [588, 253] width 83 height 22
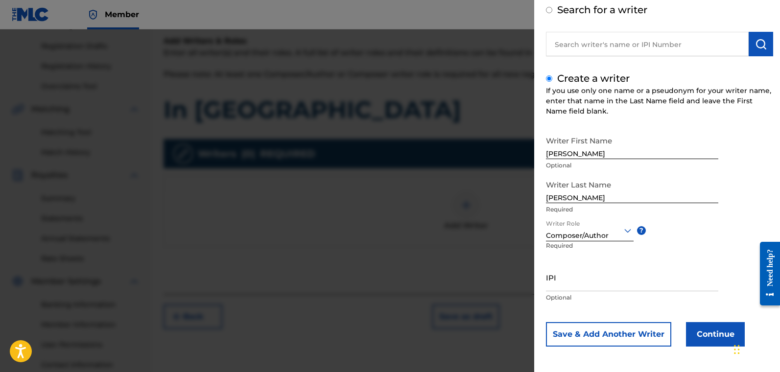
click at [581, 282] on input "IPI" at bounding box center [632, 278] width 172 height 28
paste input "01122175500"
type input "01122175500"
click at [602, 328] on button "Continue" at bounding box center [715, 334] width 59 height 24
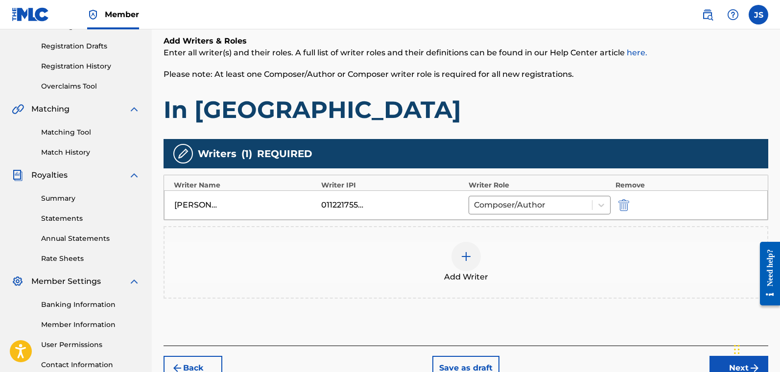
click at [467, 246] on div at bounding box center [466, 256] width 29 height 29
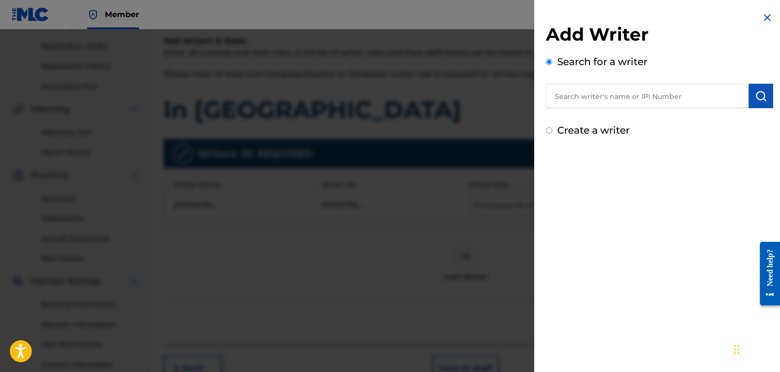
click at [568, 131] on label "Create a writer" at bounding box center [593, 130] width 73 height 12
radio input "true"
click at [553, 131] on input "Create a writer" at bounding box center [549, 130] width 6 height 6
radio input "false"
radio input "true"
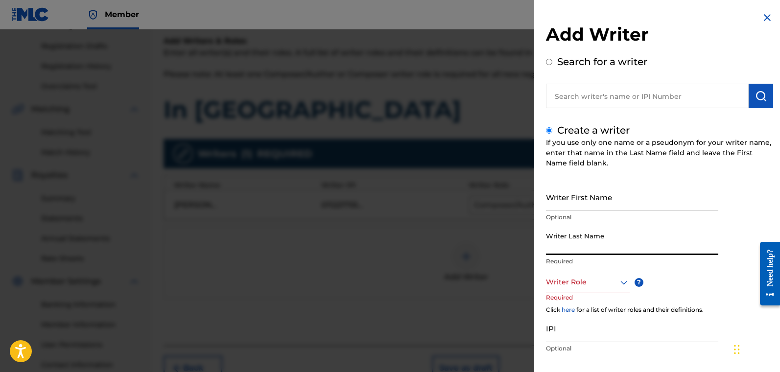
click at [591, 242] on input "Writer Last Name" at bounding box center [632, 241] width 172 height 28
type input "Rami"
click at [594, 287] on div "Writer Role" at bounding box center [588, 282] width 84 height 22
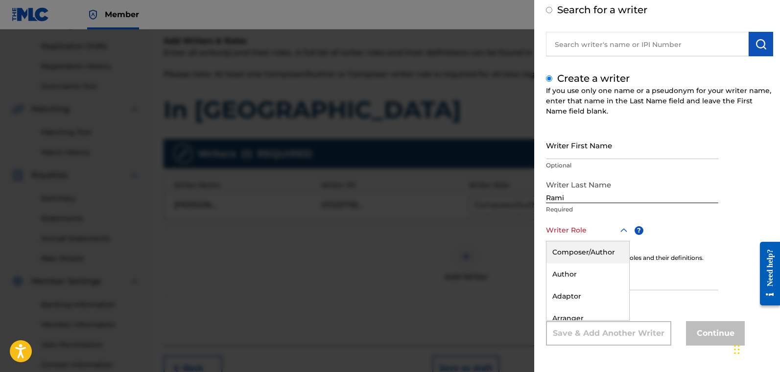
click at [586, 252] on div "Composer/Author" at bounding box center [588, 253] width 83 height 22
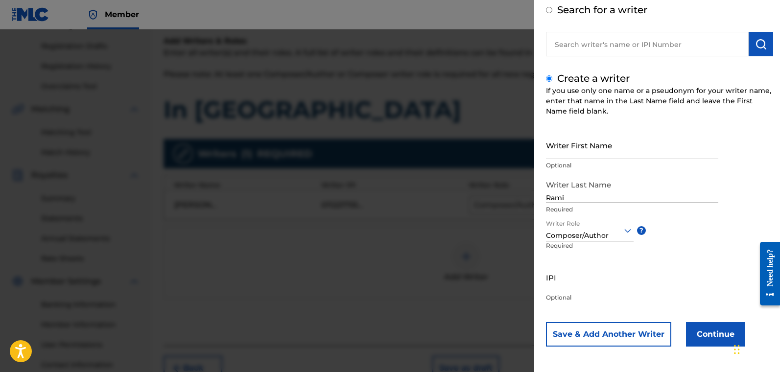
click at [602, 328] on button "Continue" at bounding box center [715, 334] width 59 height 24
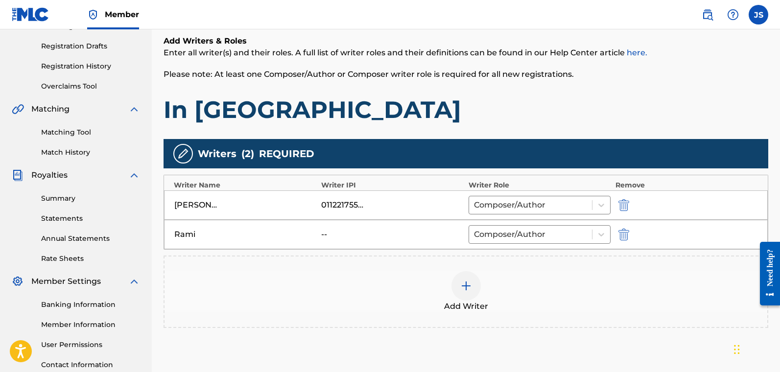
scroll to position [243, 0]
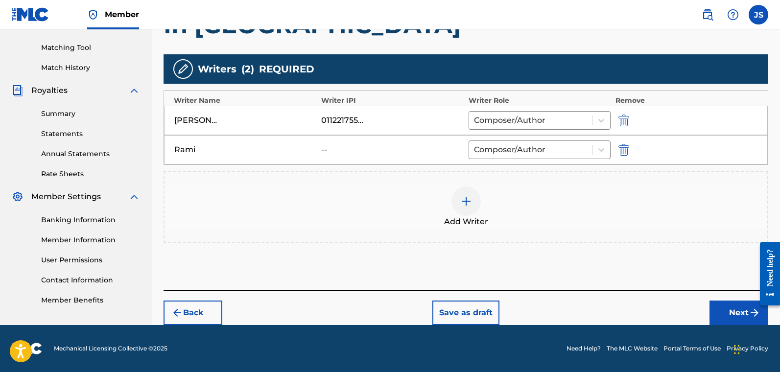
click at [602, 312] on button "Next" at bounding box center [739, 313] width 59 height 24
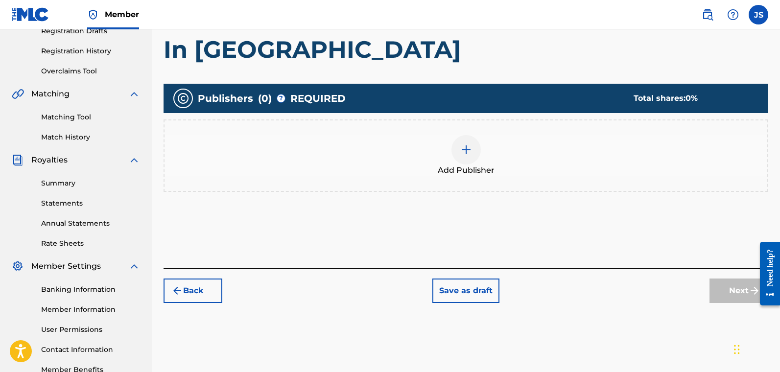
scroll to position [235, 0]
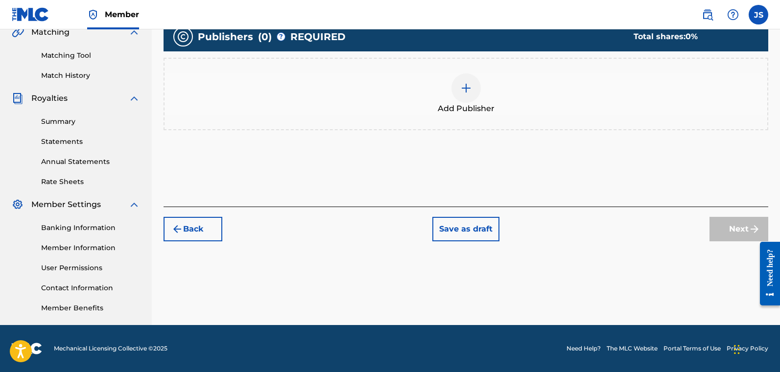
click at [467, 85] on img at bounding box center [466, 88] width 12 height 12
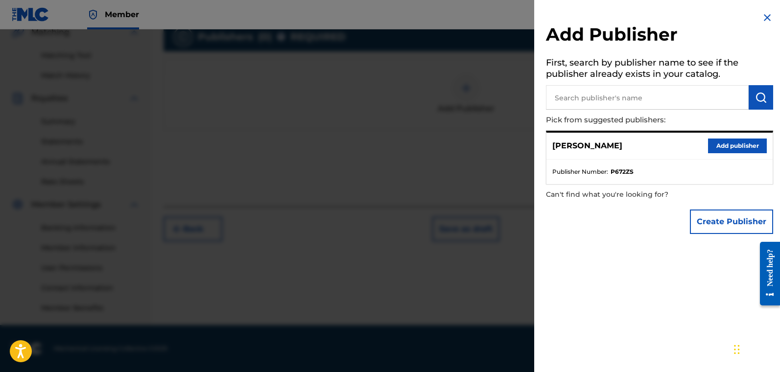
click at [602, 148] on button "Add publisher" at bounding box center [737, 146] width 59 height 15
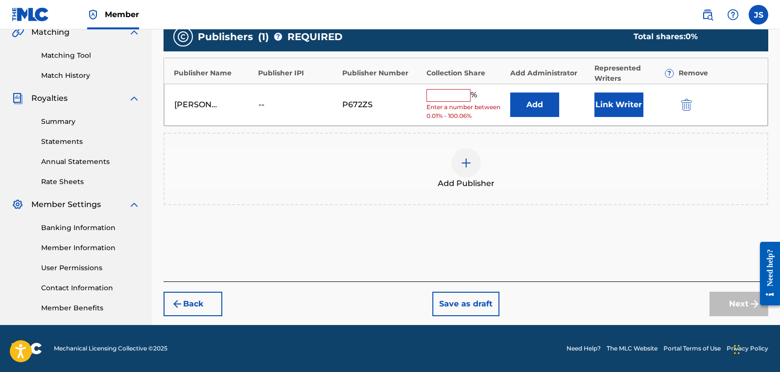
click at [602, 106] on button "Link Writer" at bounding box center [619, 105] width 49 height 24
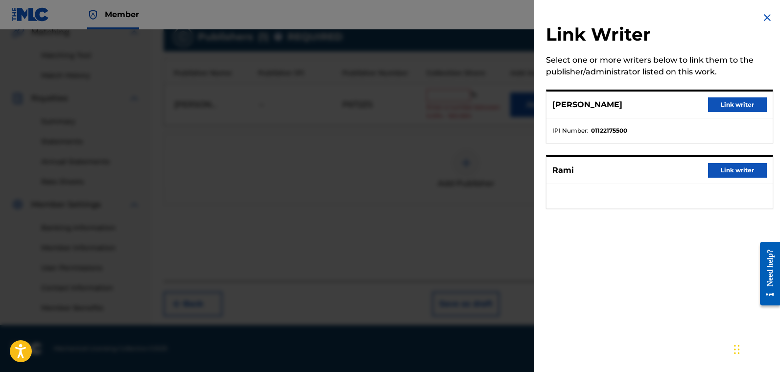
click at [602, 105] on button "Link writer" at bounding box center [737, 104] width 59 height 15
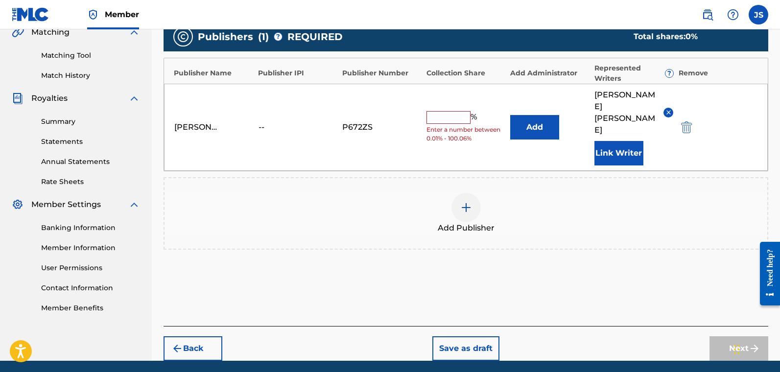
click at [438, 111] on input "text" at bounding box center [449, 117] width 44 height 13
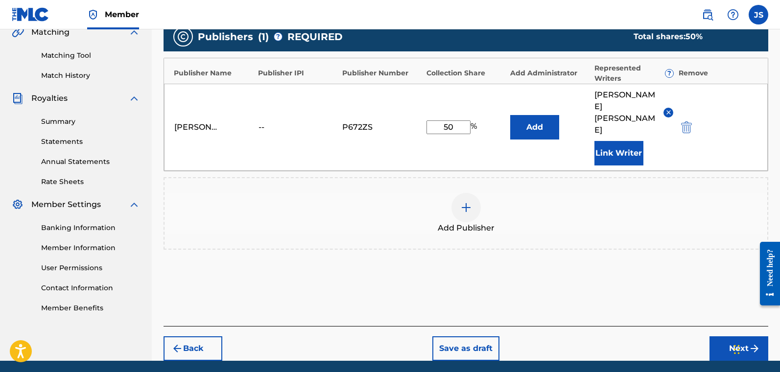
type input "50"
click at [602, 328] on button "Next" at bounding box center [739, 349] width 59 height 24
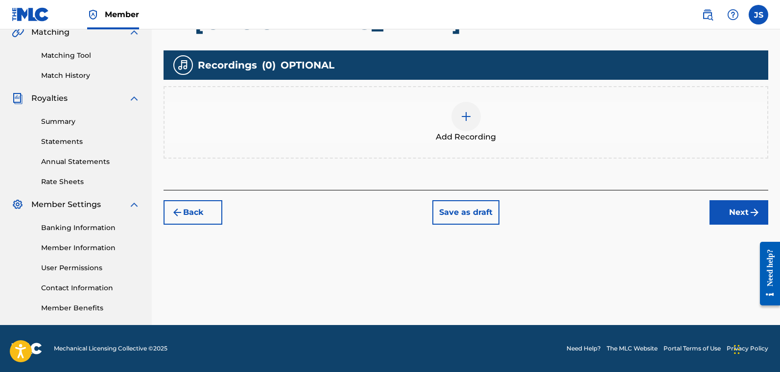
click at [602, 213] on button "Next" at bounding box center [739, 212] width 59 height 24
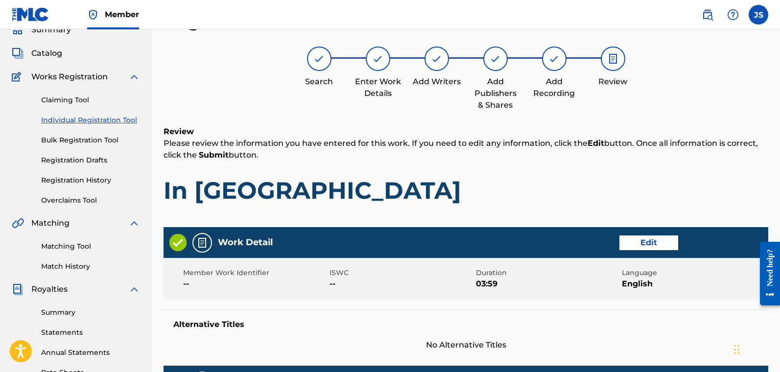
scroll to position [431, 0]
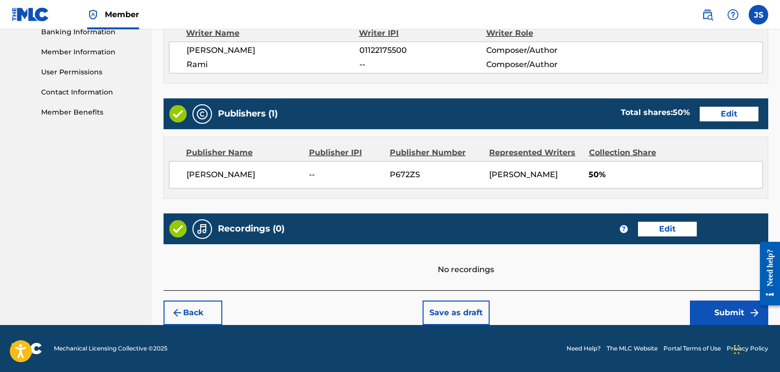
click at [602, 307] on button "Submit" at bounding box center [729, 313] width 78 height 24
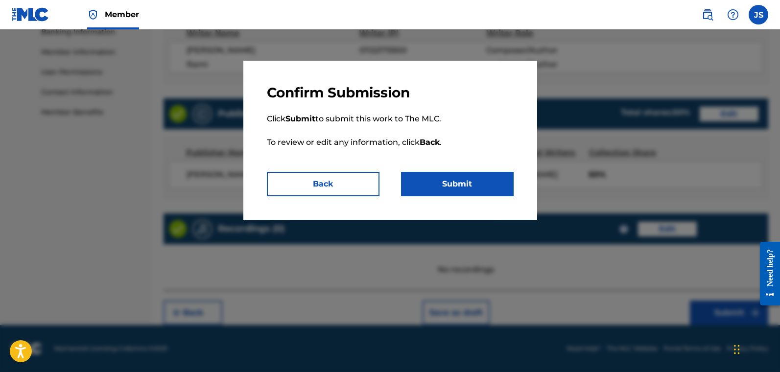
click at [498, 192] on button "Submit" at bounding box center [457, 184] width 113 height 24
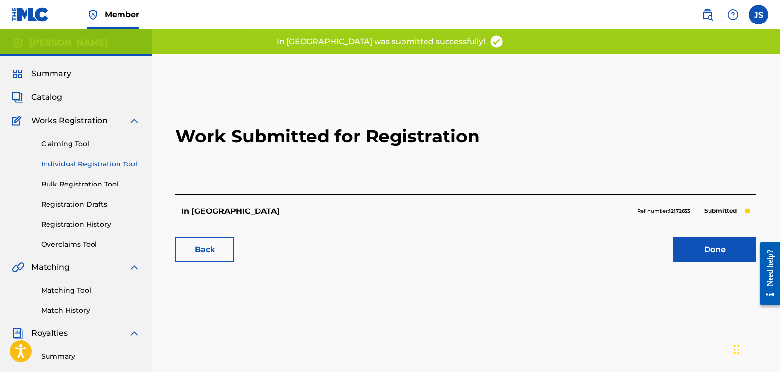
click at [602, 249] on link "Done" at bounding box center [715, 250] width 83 height 24
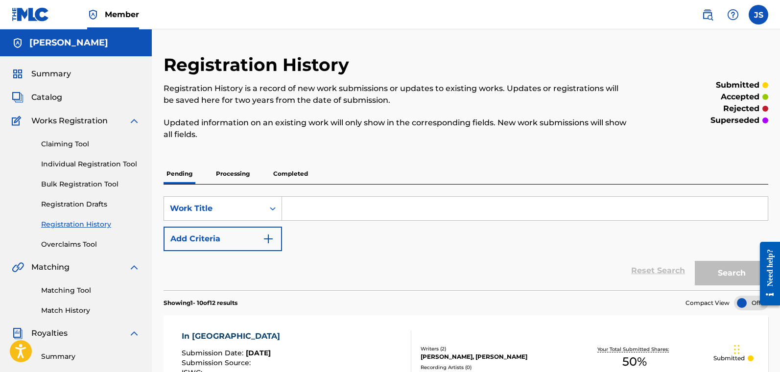
click at [76, 164] on link "Individual Registration Tool" at bounding box center [90, 164] width 99 height 10
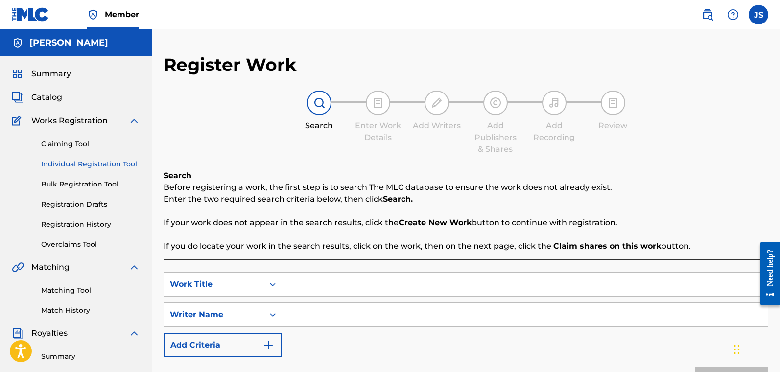
click at [316, 288] on input "Search Form" at bounding box center [525, 285] width 486 height 24
type input "Devil In Your Eyes"
click at [320, 309] on input "Search Form" at bounding box center [525, 315] width 486 height 24
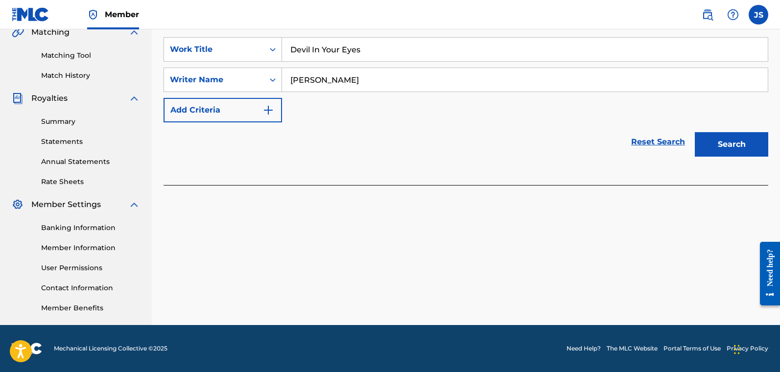
type input "[PERSON_NAME]"
click at [602, 144] on button "Search" at bounding box center [731, 144] width 73 height 24
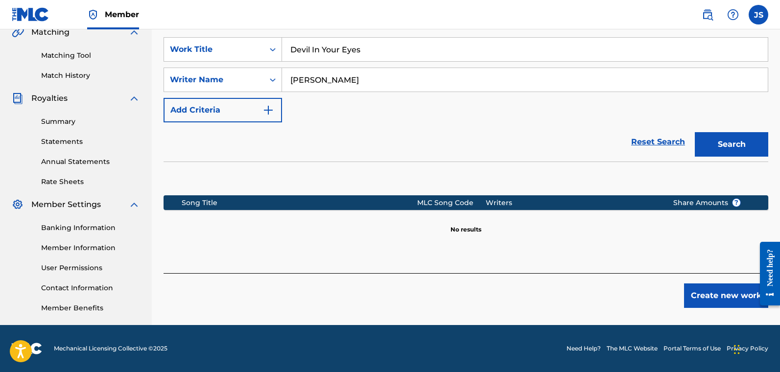
click at [602, 305] on button "Create new work" at bounding box center [726, 296] width 84 height 24
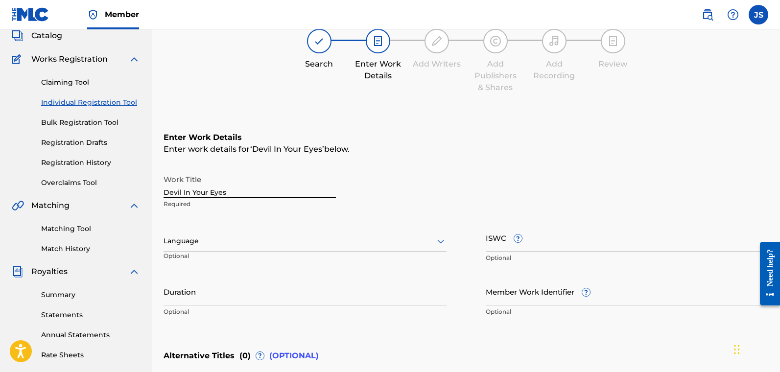
scroll to position [60, 0]
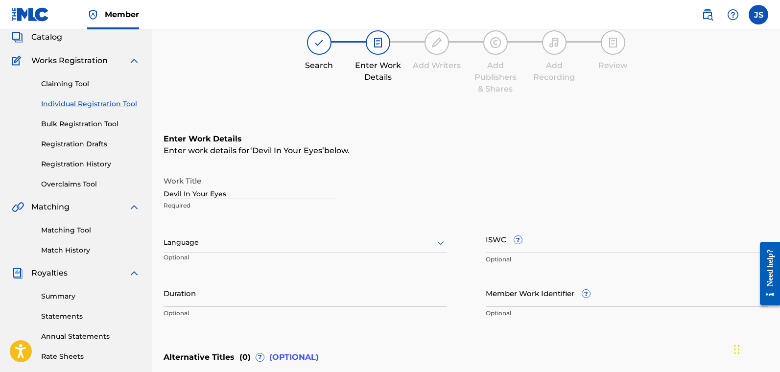
click at [281, 250] on div "Language" at bounding box center [305, 243] width 283 height 21
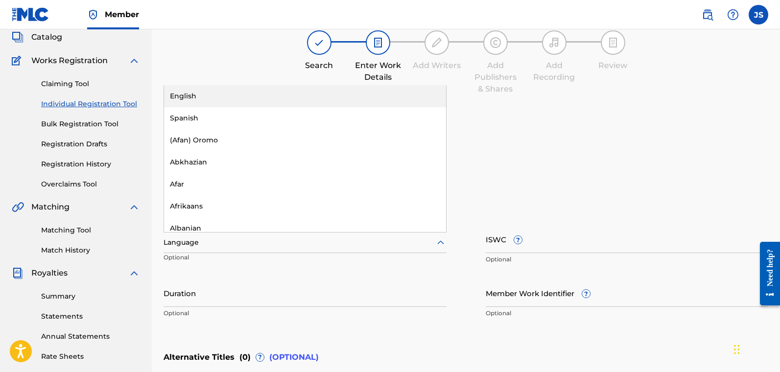
click at [241, 100] on div "English" at bounding box center [305, 96] width 282 height 22
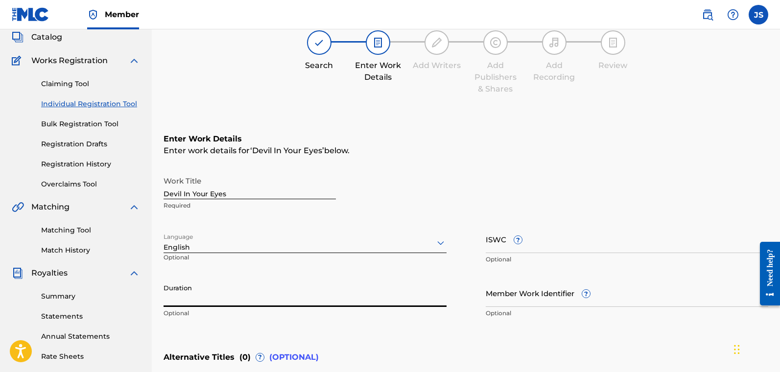
click at [229, 302] on input "Duration" at bounding box center [305, 293] width 283 height 28
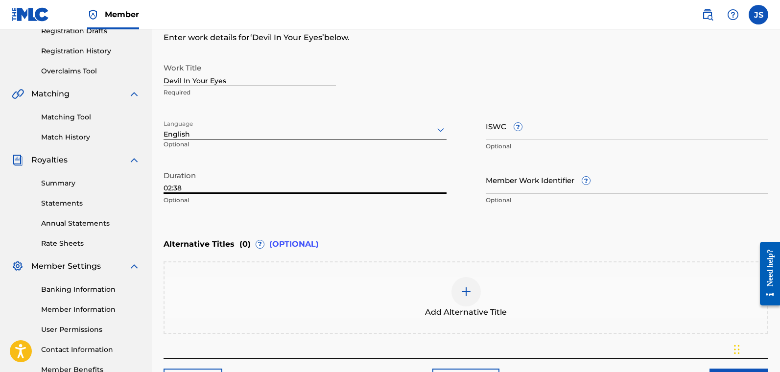
scroll to position [242, 0]
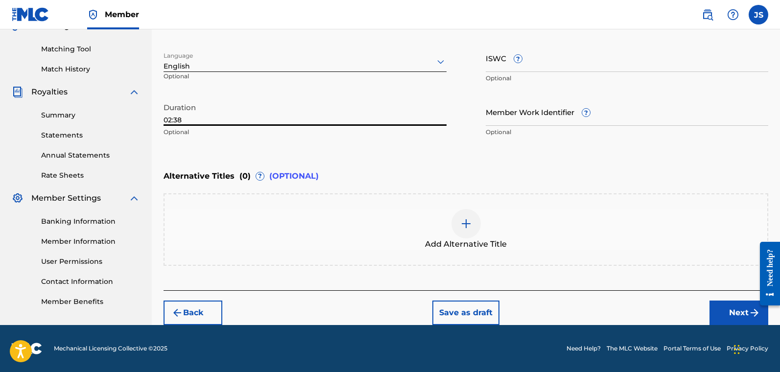
type input "02:38"
click at [602, 314] on button "Next" at bounding box center [739, 313] width 59 height 24
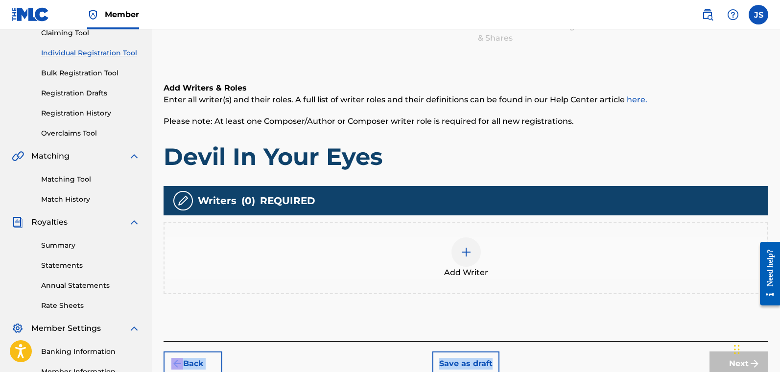
click at [565, 301] on div "Register Work Search Enter Work Details Add Writers Add Publishers & Shares Add…" at bounding box center [466, 160] width 605 height 434
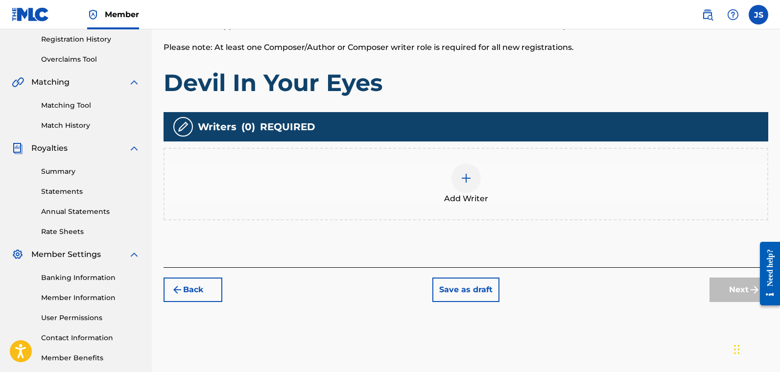
click at [490, 182] on div "Add Writer" at bounding box center [466, 184] width 603 height 41
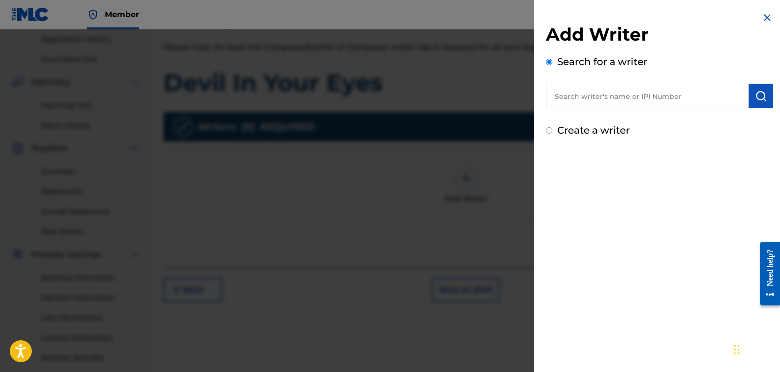
click at [549, 133] on input "Create a writer" at bounding box center [549, 130] width 6 height 6
radio input "false"
radio input "true"
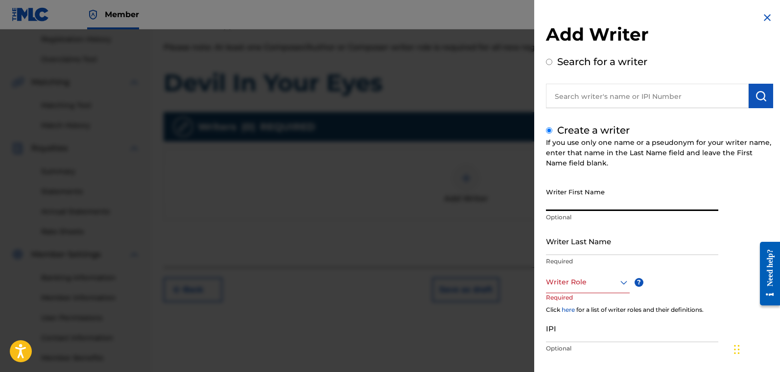
click at [593, 197] on input "Writer First Name" at bounding box center [632, 197] width 172 height 28
type input "[PERSON_NAME]"
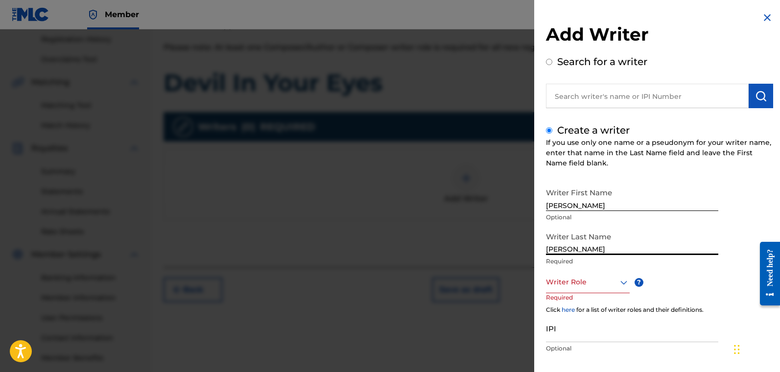
type input "[PERSON_NAME]"
click at [579, 284] on div "Writer Role" at bounding box center [588, 282] width 84 height 22
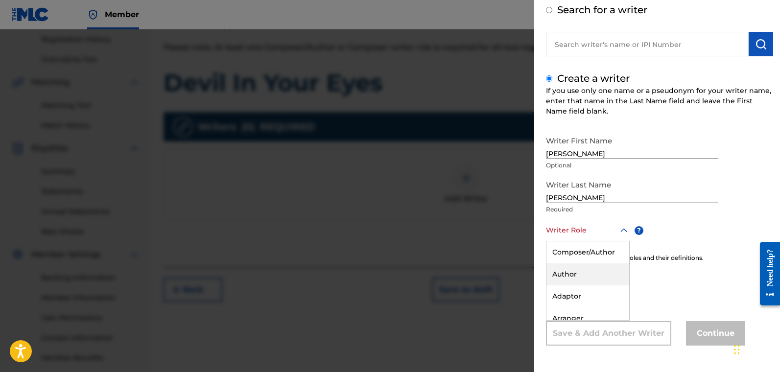
scroll to position [52, 0]
click at [587, 252] on div "Composer/Author" at bounding box center [588, 253] width 83 height 22
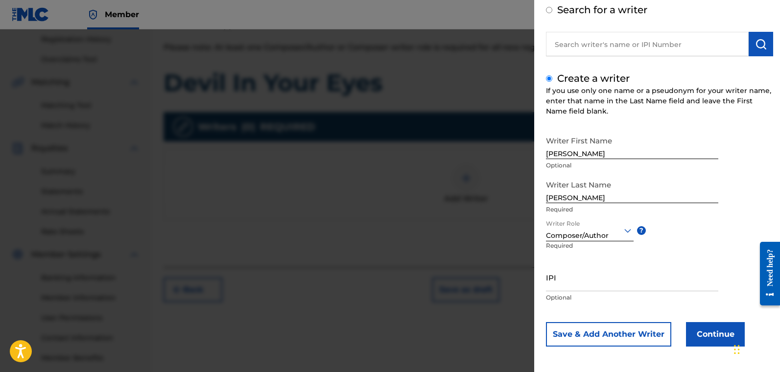
click at [589, 289] on input "IPI" at bounding box center [632, 278] width 172 height 28
paste input "01122175500"
type input "01122175500"
click at [602, 328] on button "Continue" at bounding box center [715, 334] width 59 height 24
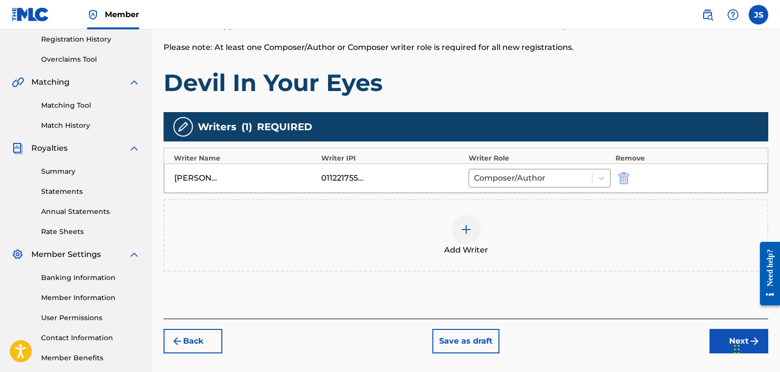
click at [477, 231] on div at bounding box center [466, 229] width 29 height 29
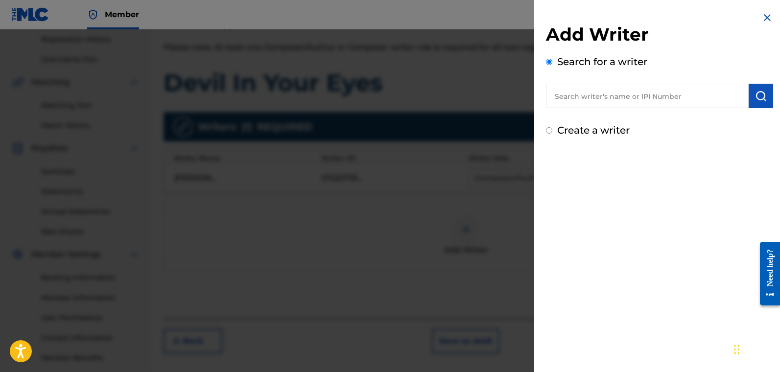
click at [569, 131] on label "Create a writer" at bounding box center [593, 130] width 73 height 12
radio input "true"
click at [553, 131] on input "Create a writer" at bounding box center [549, 130] width 6 height 6
radio input "false"
radio input "true"
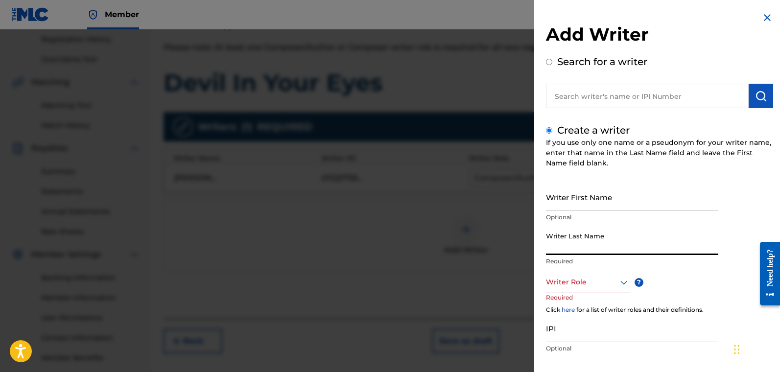
click at [589, 247] on input "Writer Last Name" at bounding box center [632, 241] width 172 height 28
type input "seanvvs"
click at [582, 285] on div "Writer Role" at bounding box center [588, 282] width 84 height 22
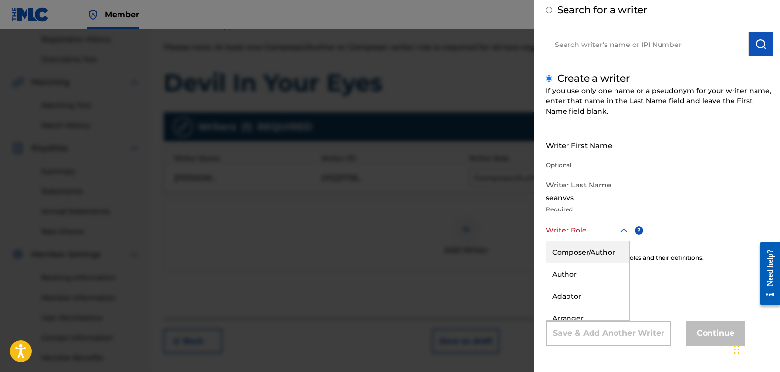
click at [586, 252] on div "Composer/Author" at bounding box center [588, 253] width 83 height 22
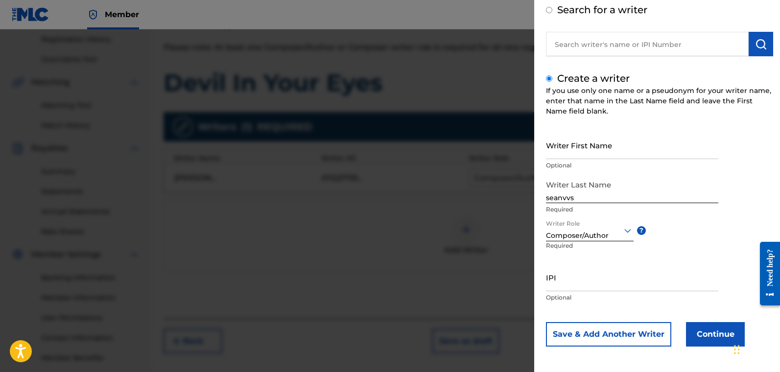
click at [602, 324] on button "Continue" at bounding box center [715, 334] width 59 height 24
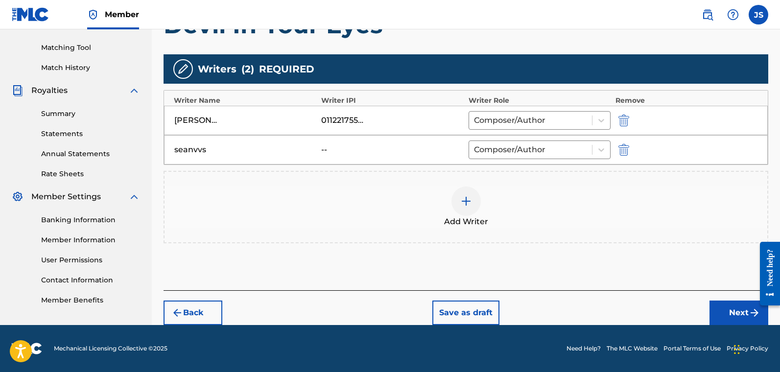
click at [602, 304] on button "Next" at bounding box center [739, 313] width 59 height 24
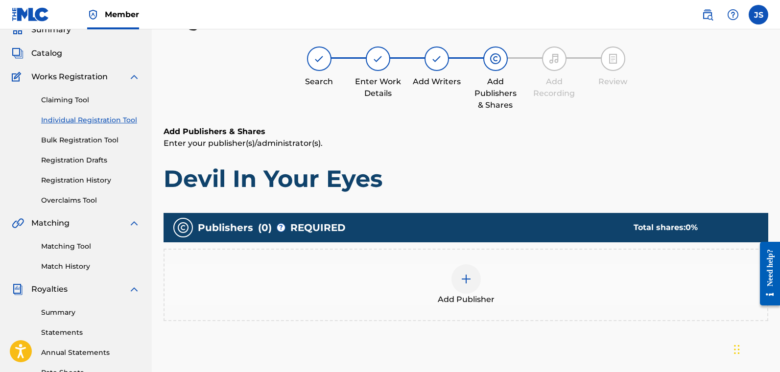
scroll to position [58, 0]
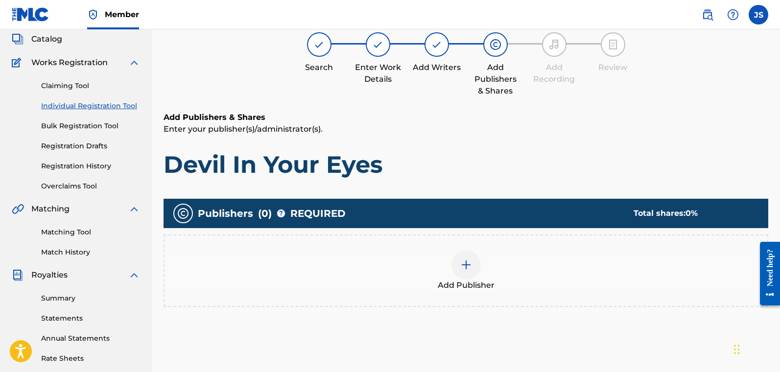
click at [476, 254] on div at bounding box center [466, 264] width 29 height 29
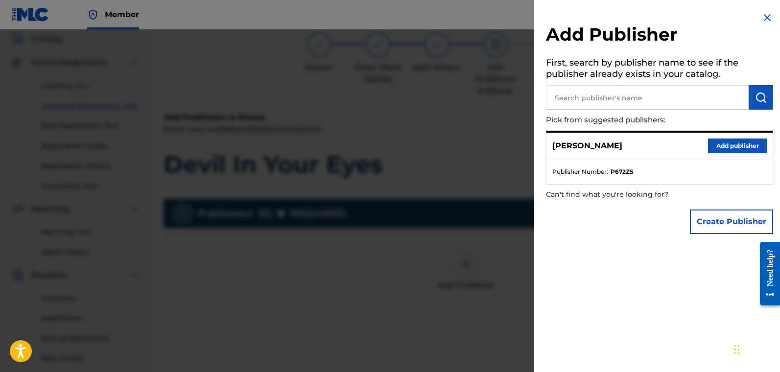
click at [602, 145] on button "Add publisher" at bounding box center [737, 146] width 59 height 15
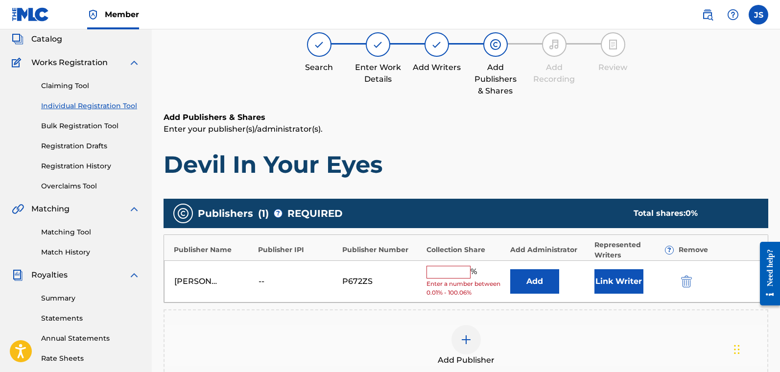
click at [602, 277] on button "Link Writer" at bounding box center [619, 281] width 49 height 24
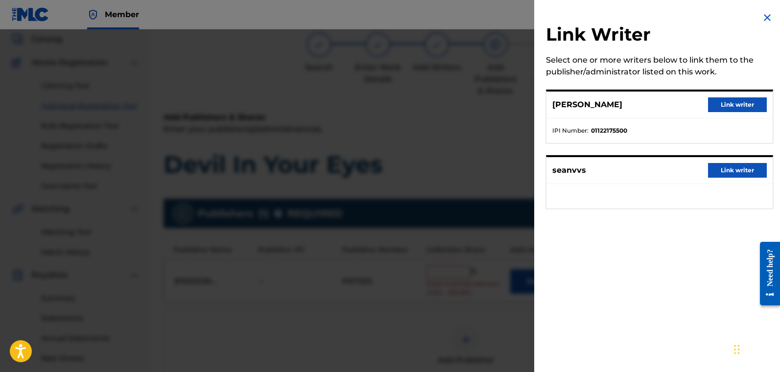
drag, startPoint x: 709, startPoint y: 103, endPoint x: 629, endPoint y: 167, distance: 102.1
click at [602, 104] on button "Link writer" at bounding box center [737, 104] width 59 height 15
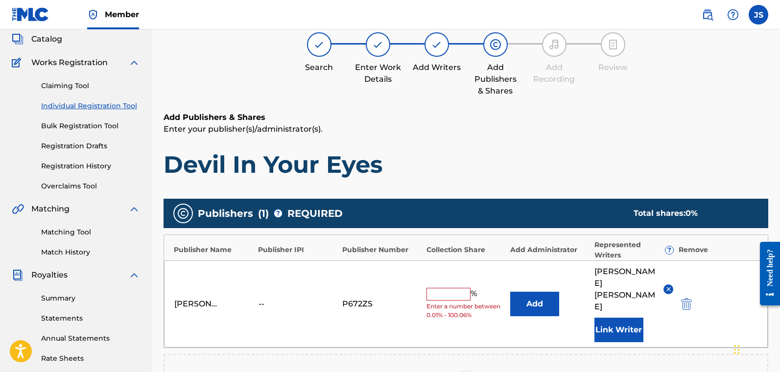
click at [445, 288] on input "text" at bounding box center [449, 294] width 44 height 13
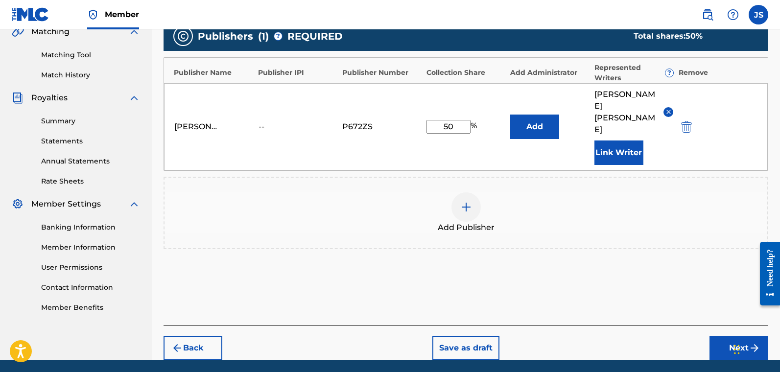
type input "50"
click at [602, 328] on button "Next" at bounding box center [739, 348] width 59 height 24
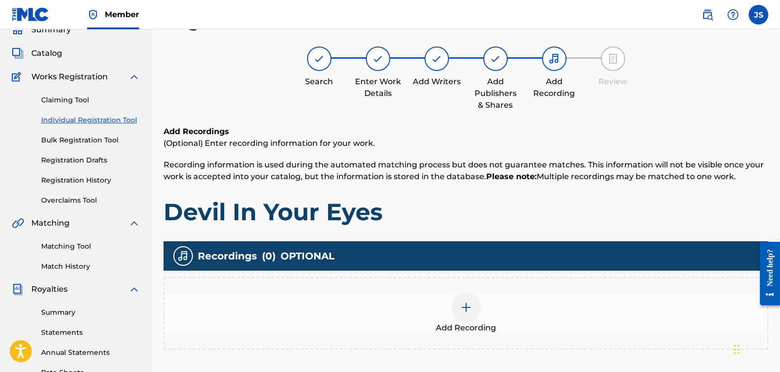
scroll to position [235, 0]
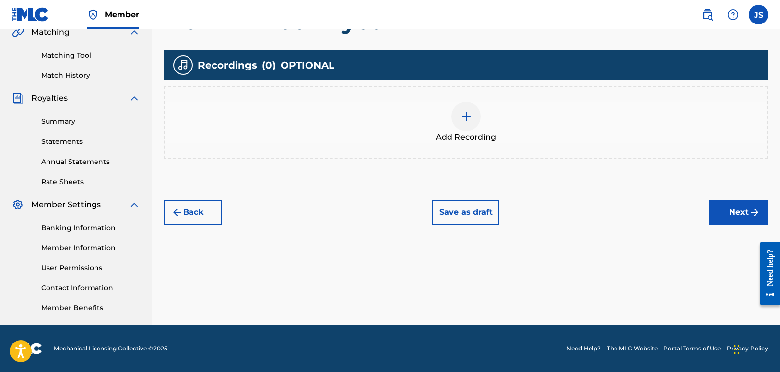
click at [602, 214] on button "Next" at bounding box center [739, 212] width 59 height 24
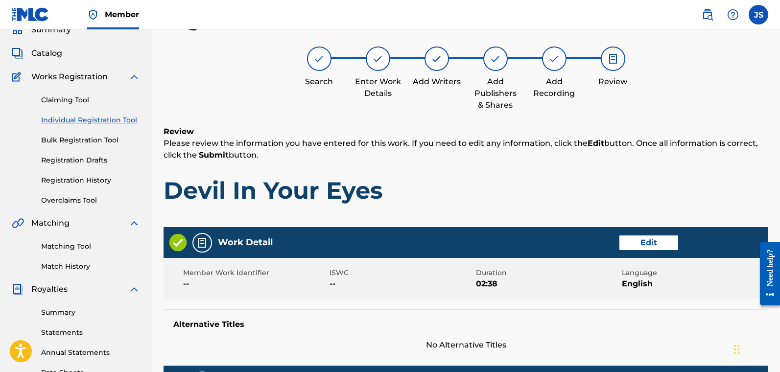
scroll to position [431, 0]
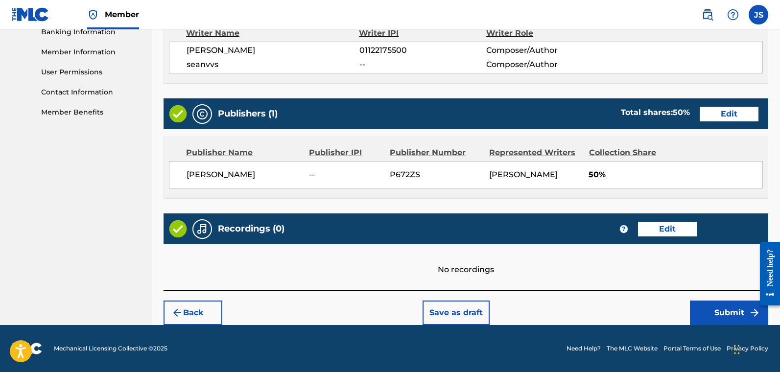
click at [602, 308] on button "Submit" at bounding box center [729, 313] width 78 height 24
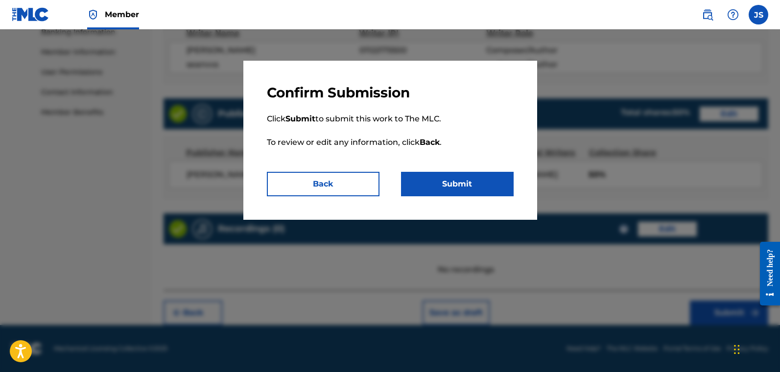
click at [414, 172] on button "Submit" at bounding box center [457, 184] width 113 height 24
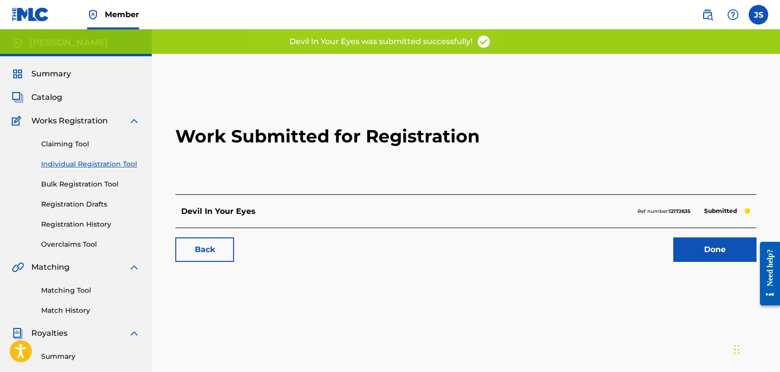
click at [78, 163] on link "Individual Registration Tool" at bounding box center [90, 164] width 99 height 10
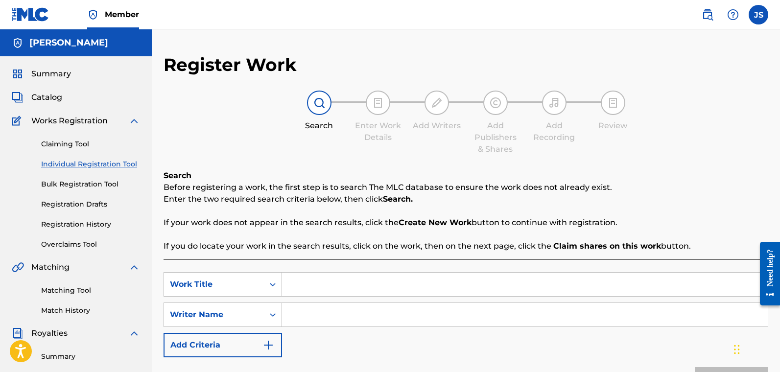
click at [318, 281] on input "Search Form" at bounding box center [525, 285] width 486 height 24
type input "Purpose"
click at [301, 315] on input "Search Form" at bounding box center [525, 315] width 486 height 24
type input "s"
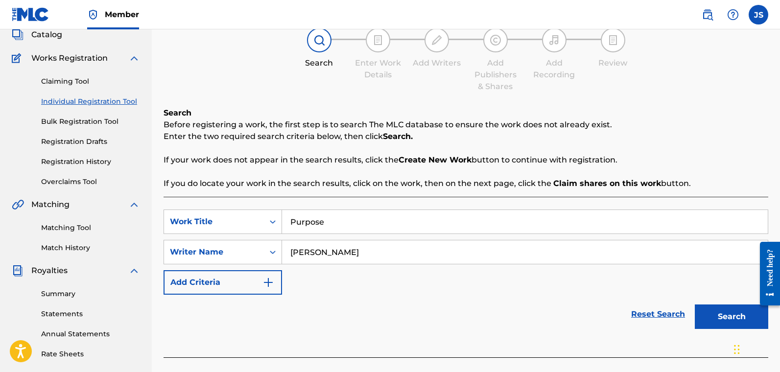
type input "[PERSON_NAME]"
click at [602, 314] on button "Search" at bounding box center [731, 317] width 73 height 24
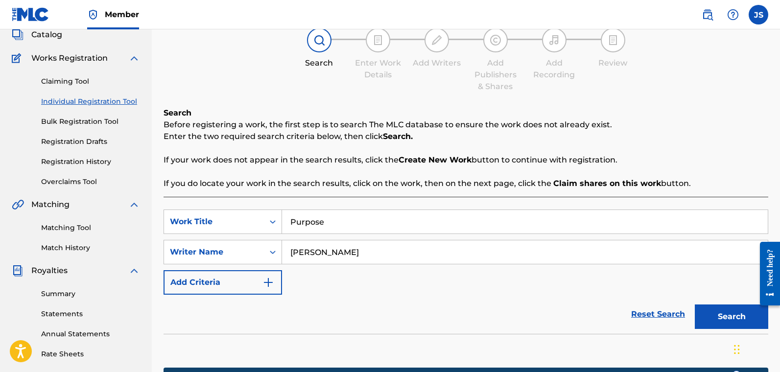
scroll to position [235, 0]
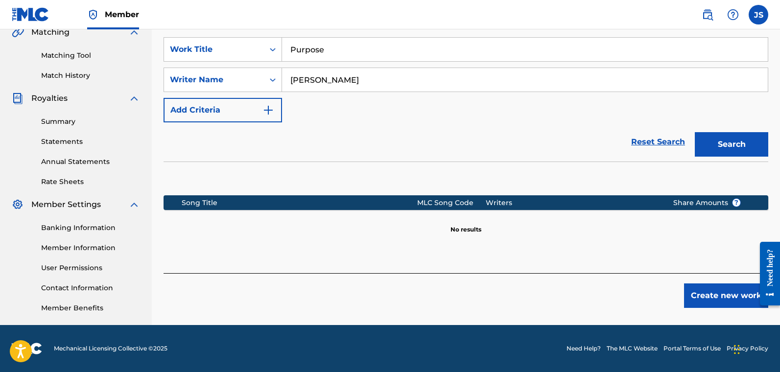
click at [602, 297] on button "Create new work" at bounding box center [726, 296] width 84 height 24
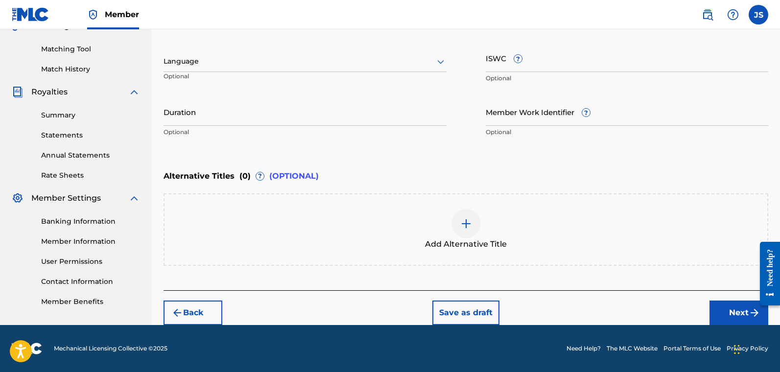
scroll to position [145, 0]
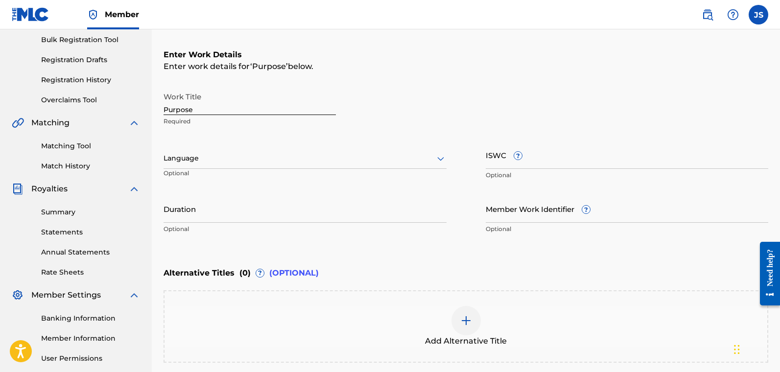
click at [260, 158] on div at bounding box center [305, 158] width 283 height 12
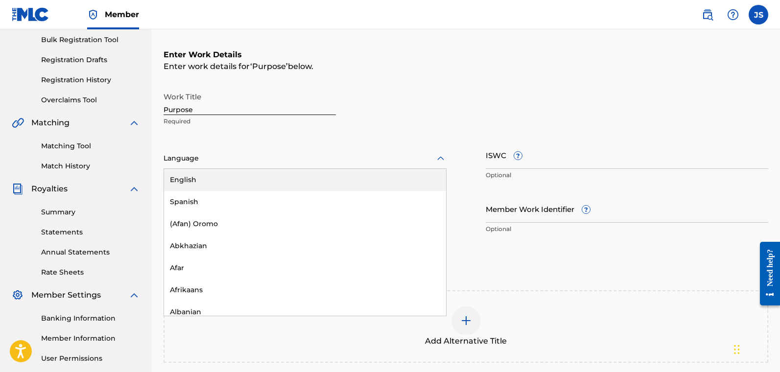
click at [260, 186] on div "English" at bounding box center [305, 180] width 282 height 22
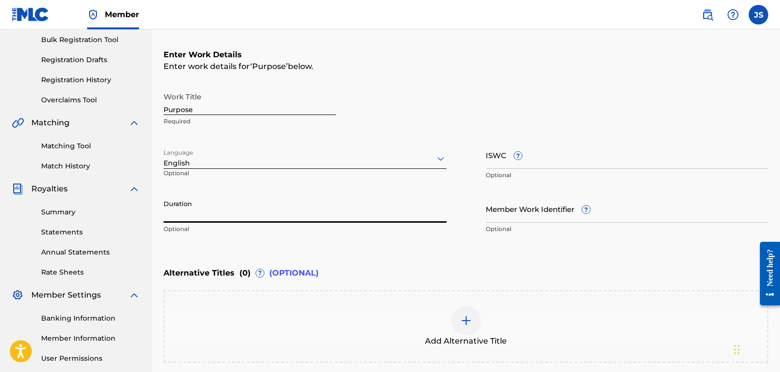
click at [256, 219] on input "Duration" at bounding box center [305, 209] width 283 height 28
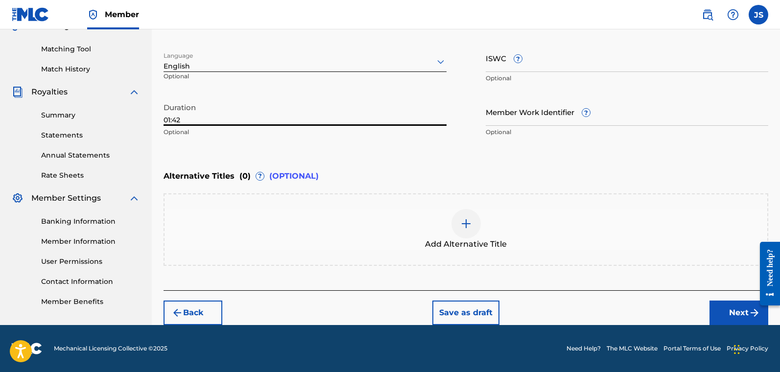
type input "01:42"
click at [602, 305] on button "Next" at bounding box center [739, 313] width 59 height 24
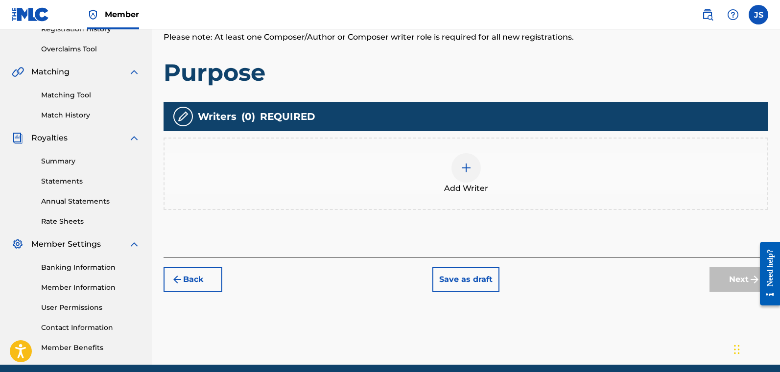
scroll to position [235, 0]
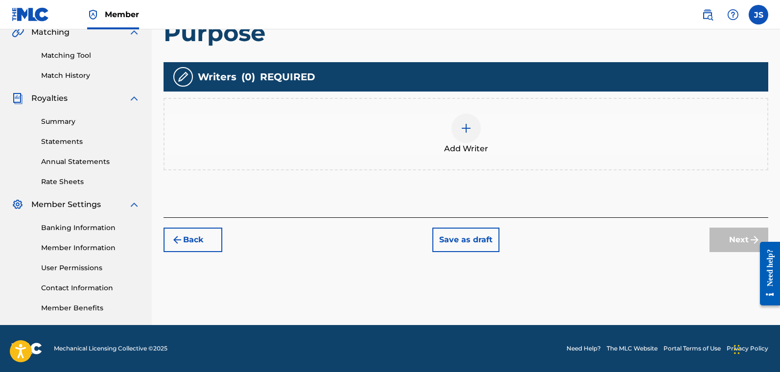
click at [463, 128] on img at bounding box center [466, 128] width 12 height 12
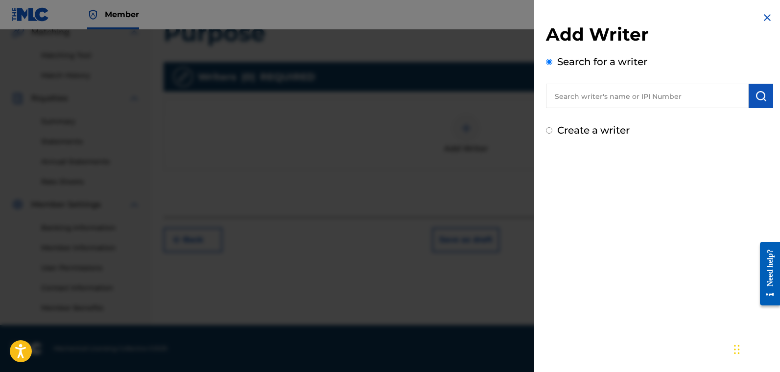
click at [578, 126] on label "Create a writer" at bounding box center [593, 130] width 73 height 12
radio input "true"
click at [553, 127] on input "Create a writer" at bounding box center [549, 130] width 6 height 6
radio input "false"
radio input "true"
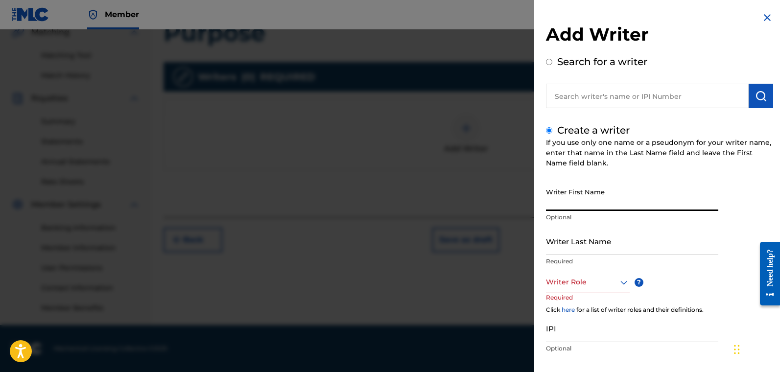
click at [596, 201] on input "Writer First Name" at bounding box center [632, 197] width 172 height 28
type input "[PERSON_NAME]"
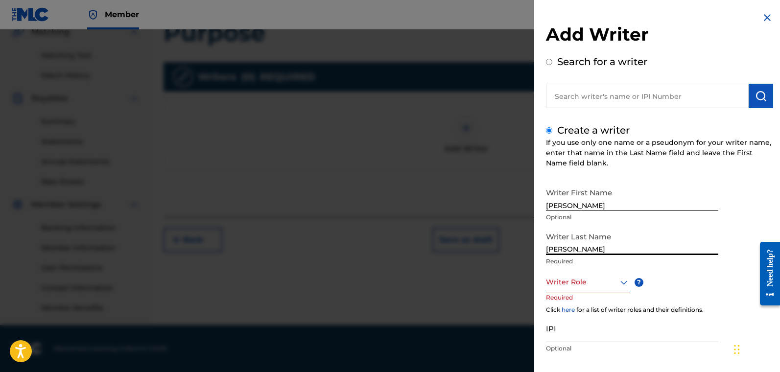
type input "[PERSON_NAME]"
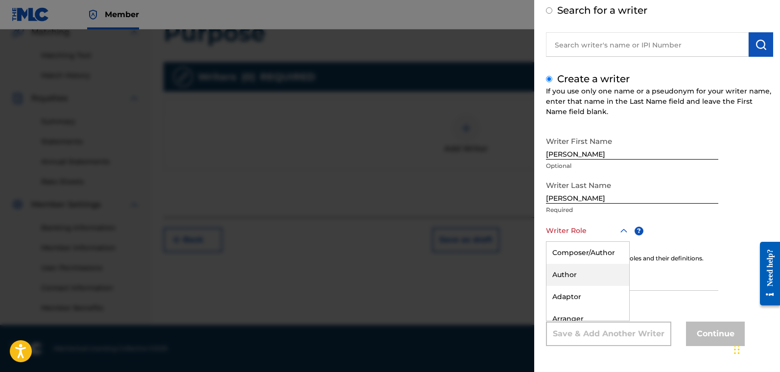
drag, startPoint x: 595, startPoint y: 286, endPoint x: 587, endPoint y: 277, distance: 11.8
click at [595, 242] on div "Author, 2 of 8. 8 results available. Use Up and Down to choose options, press E…" at bounding box center [588, 231] width 84 height 22
drag, startPoint x: 578, startPoint y: 246, endPoint x: 582, endPoint y: 258, distance: 13.0
click at [579, 245] on div "Composer/Author" at bounding box center [588, 253] width 83 height 22
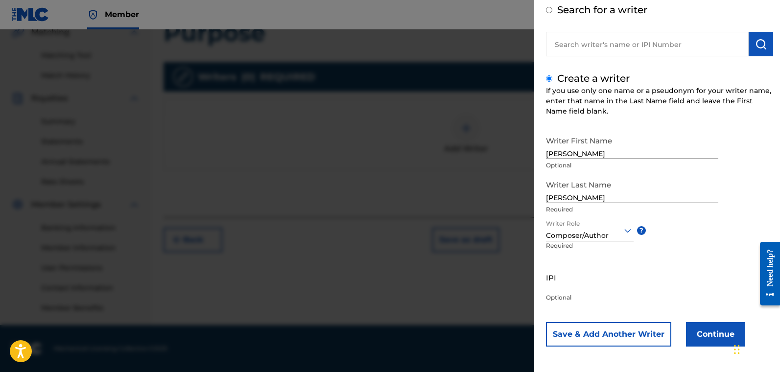
click at [597, 285] on input "IPI" at bounding box center [632, 278] width 172 height 28
paste input "01122175500"
type input "01122175500"
click at [602, 328] on button "Continue" at bounding box center [715, 334] width 59 height 24
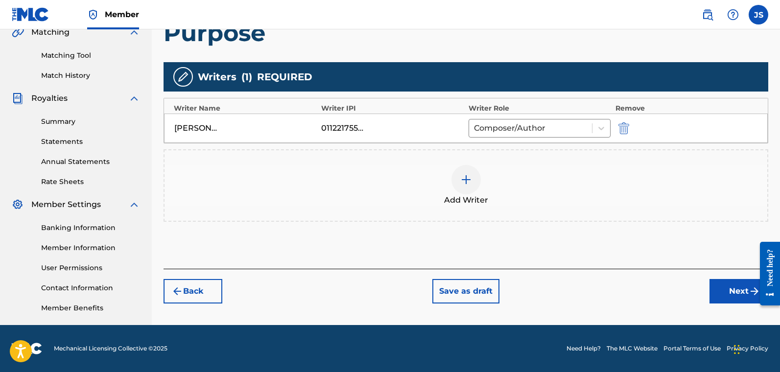
click at [501, 192] on div "Add Writer" at bounding box center [466, 185] width 603 height 41
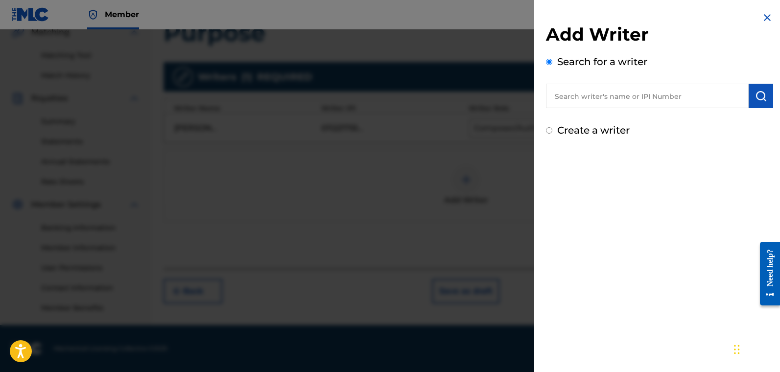
click at [556, 133] on div "Create a writer" at bounding box center [659, 130] width 227 height 15
click at [550, 131] on input "Create a writer" at bounding box center [549, 130] width 6 height 6
radio input "false"
radio input "true"
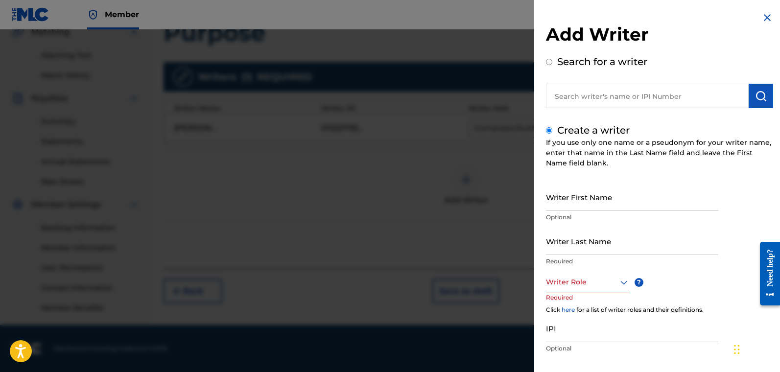
click at [590, 253] on input "Writer Last Name" at bounding box center [632, 241] width 172 height 28
type input "seanvvs"
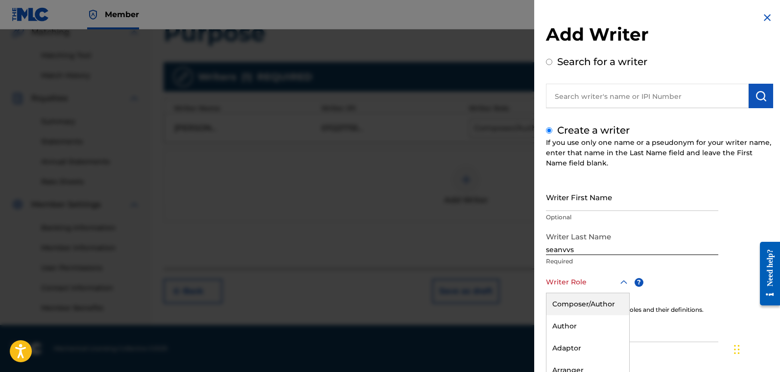
click at [583, 281] on div "Composer/Author, 1 of 8. 8 results available. Use Up and Down to choose options…" at bounding box center [588, 282] width 84 height 22
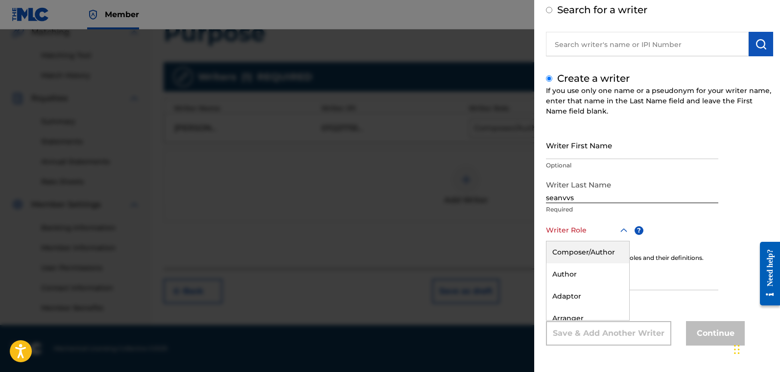
click at [586, 252] on div "Composer/Author" at bounding box center [588, 253] width 83 height 22
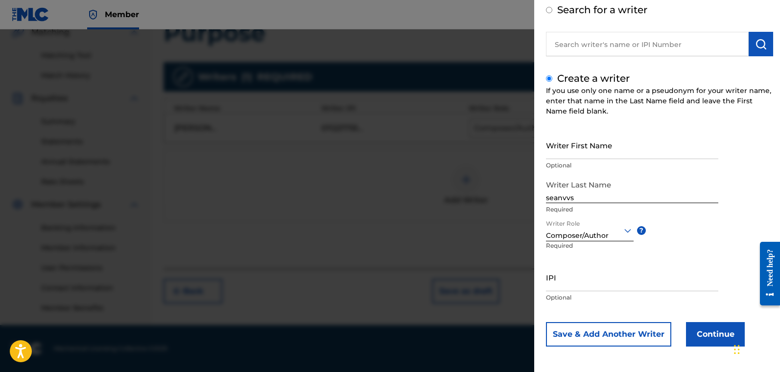
click at [602, 328] on button "Continue" at bounding box center [715, 334] width 59 height 24
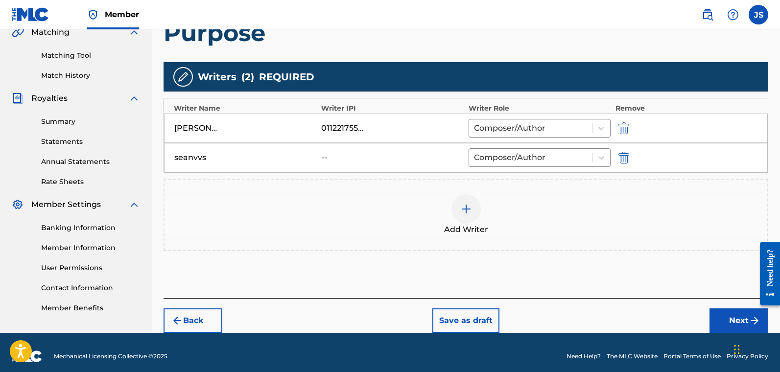
click at [602, 320] on button "Next" at bounding box center [739, 321] width 59 height 24
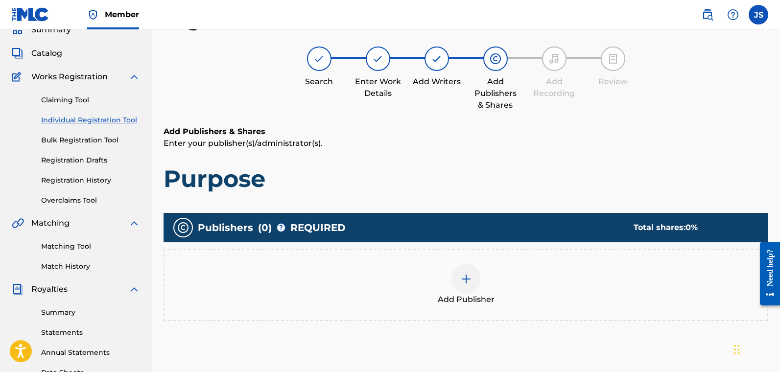
scroll to position [235, 0]
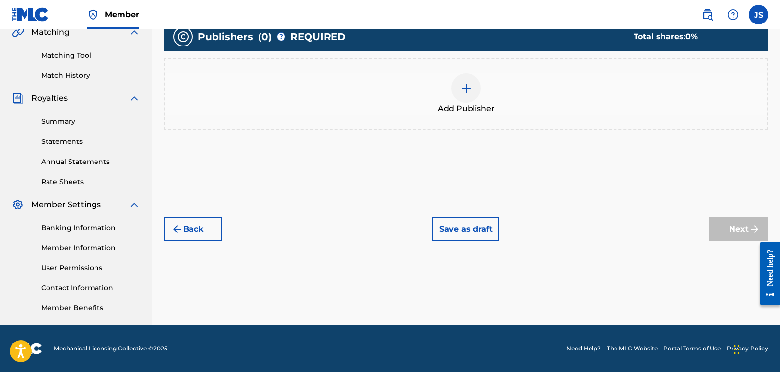
click at [544, 110] on div "Add Publisher" at bounding box center [466, 93] width 603 height 41
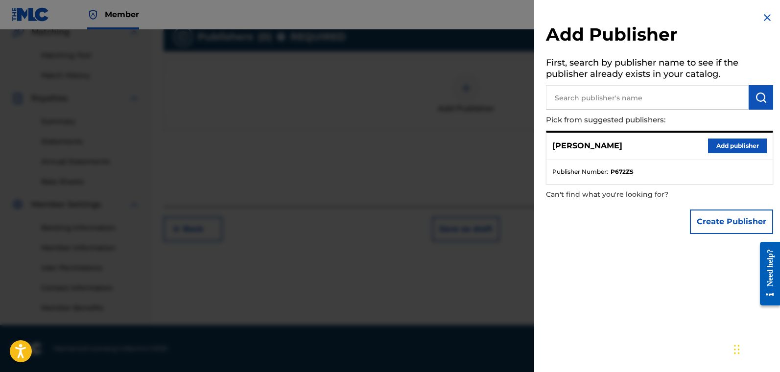
click at [602, 145] on button "Add publisher" at bounding box center [737, 146] width 59 height 15
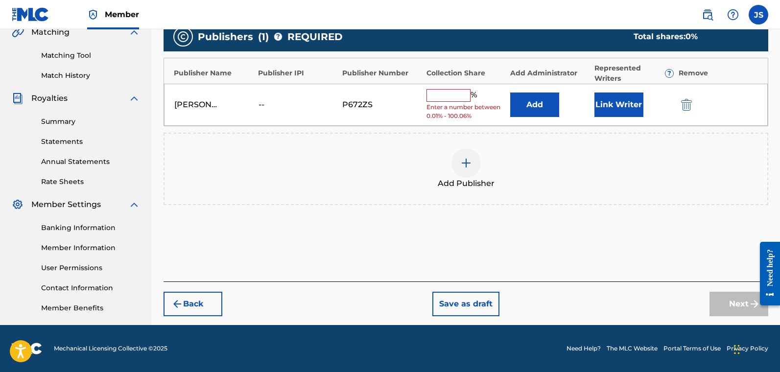
click at [463, 104] on span "Enter a number between 0.01% - 100.06%" at bounding box center [466, 112] width 79 height 18
click at [466, 96] on input "text" at bounding box center [449, 95] width 44 height 13
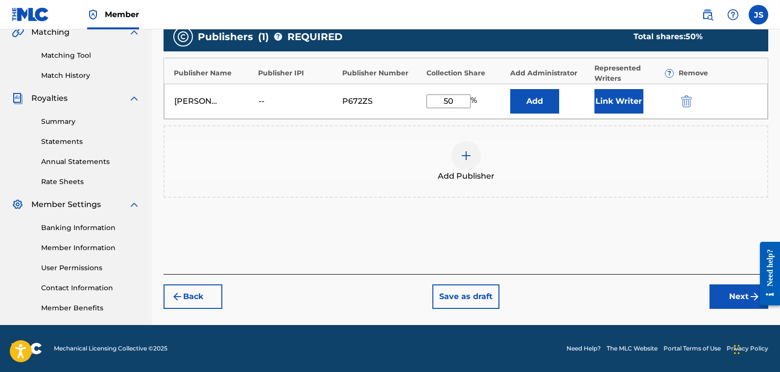
type input "50"
click at [602, 101] on button "Link Writer" at bounding box center [619, 101] width 49 height 24
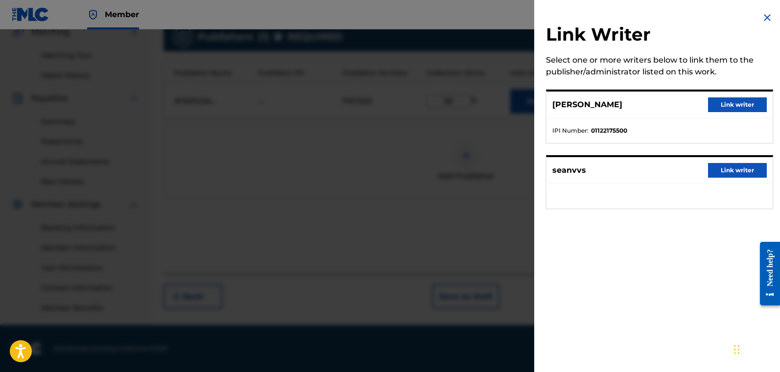
click at [602, 107] on button "Link writer" at bounding box center [737, 104] width 59 height 15
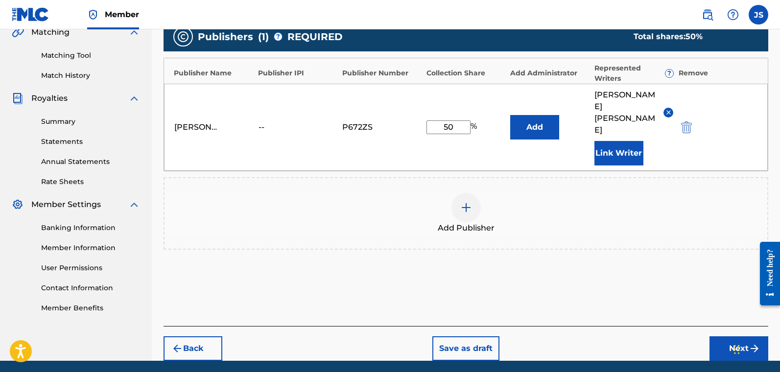
click at [602, 328] on button "Next" at bounding box center [739, 349] width 59 height 24
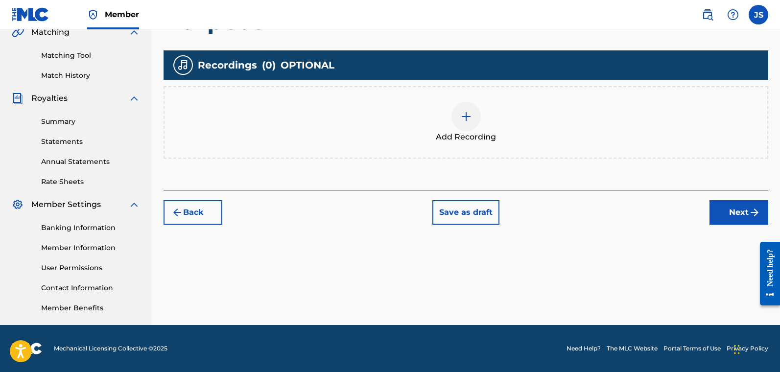
click at [602, 211] on button "Next" at bounding box center [739, 212] width 59 height 24
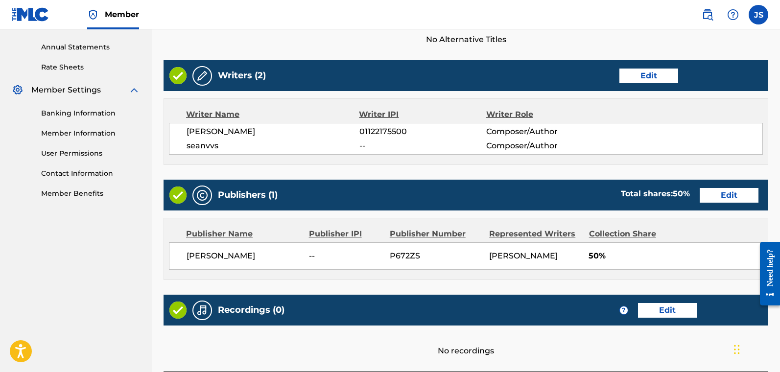
scroll to position [431, 0]
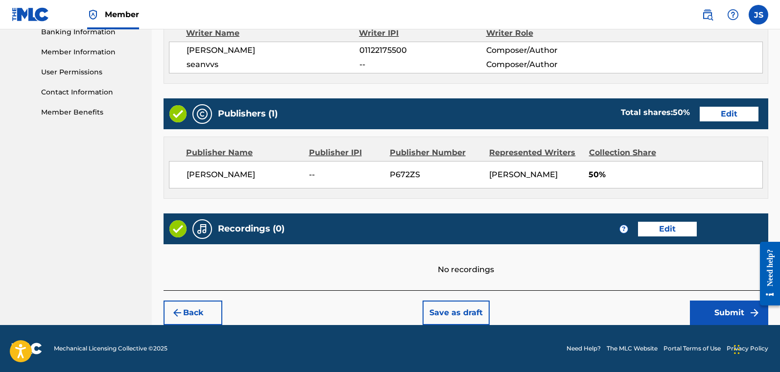
click at [602, 318] on button "Submit" at bounding box center [729, 313] width 78 height 24
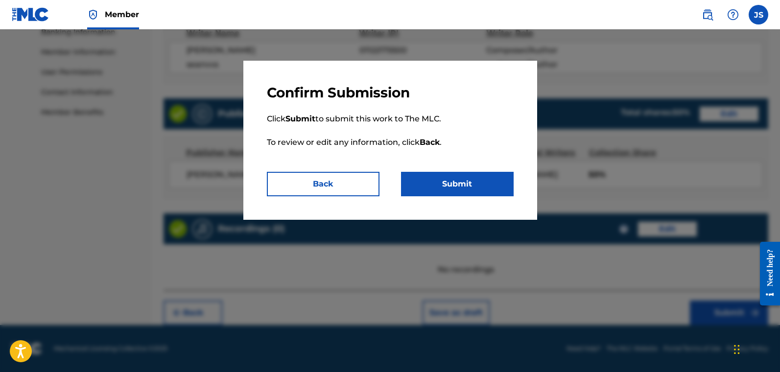
click at [446, 182] on button "Submit" at bounding box center [457, 184] width 113 height 24
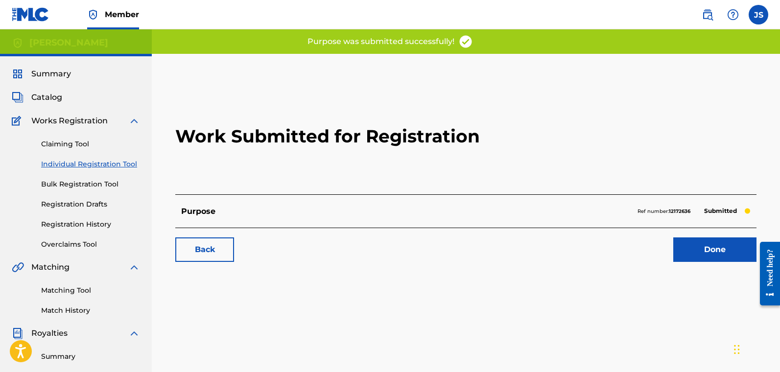
click at [113, 163] on link "Individual Registration Tool" at bounding box center [90, 164] width 99 height 10
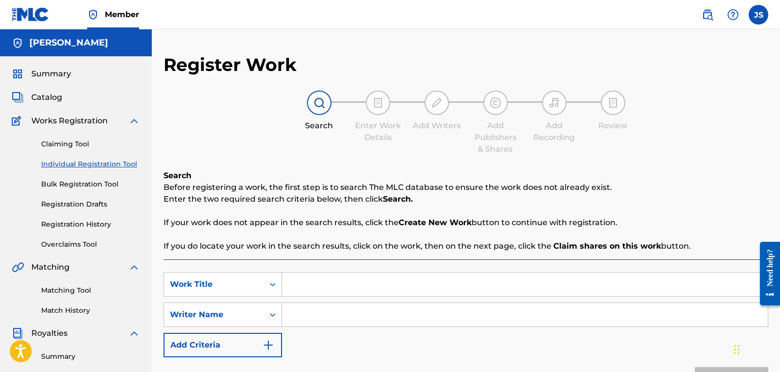
click at [319, 286] on input "Search Form" at bounding box center [525, 285] width 486 height 24
type input "Intro"
click at [315, 313] on input "Search Form" at bounding box center [525, 315] width 486 height 24
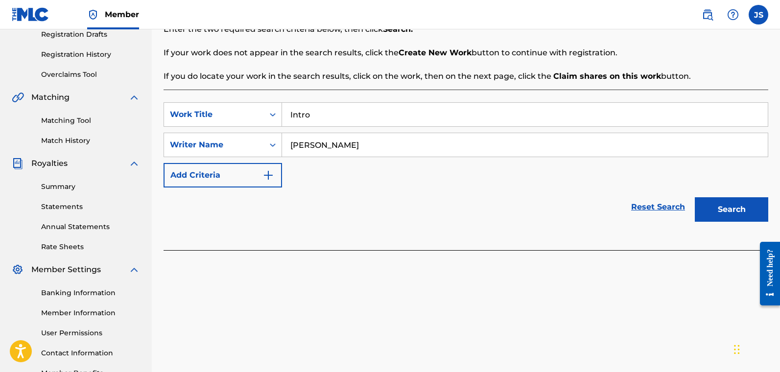
scroll to position [235, 0]
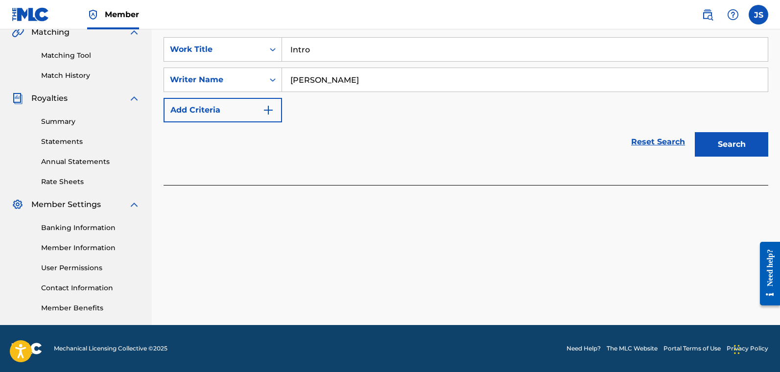
type input "[PERSON_NAME]"
click at [602, 142] on button "Search" at bounding box center [731, 144] width 73 height 24
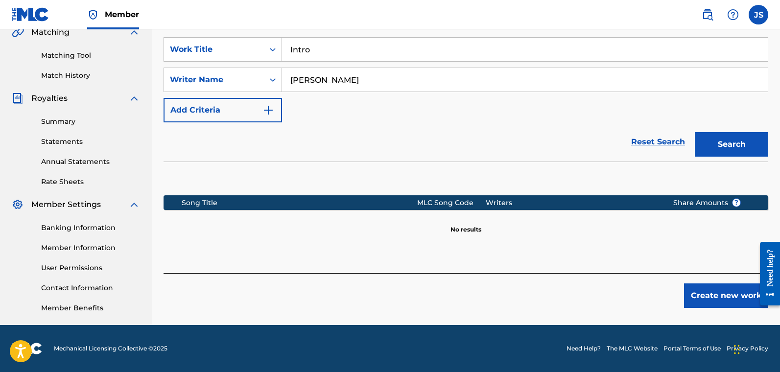
click at [602, 291] on button "Create new work" at bounding box center [726, 296] width 84 height 24
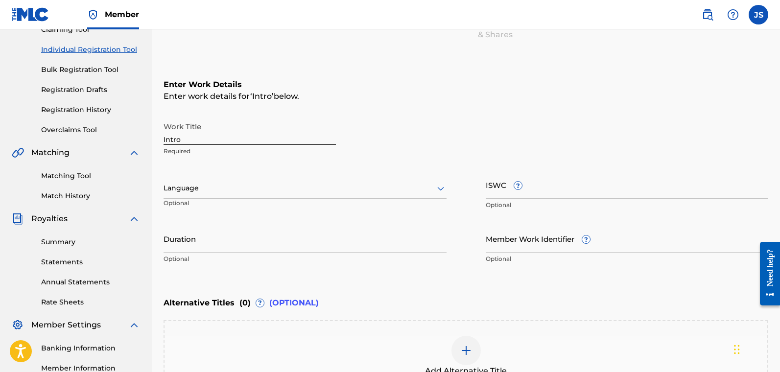
scroll to position [96, 0]
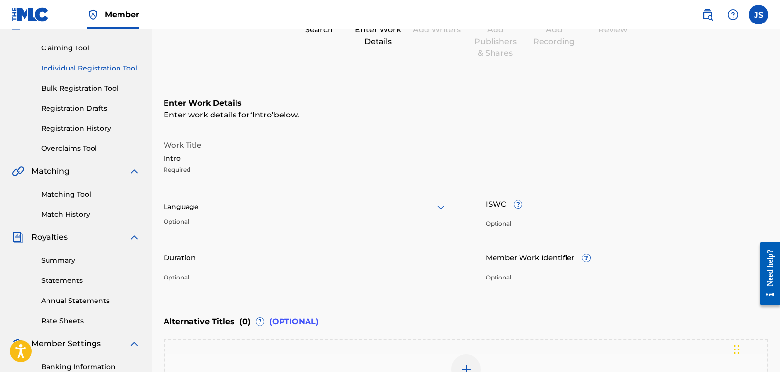
click at [236, 206] on div at bounding box center [305, 207] width 283 height 12
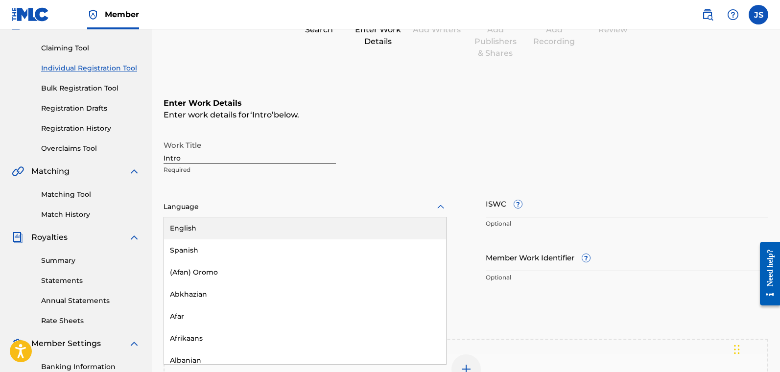
drag, startPoint x: 234, startPoint y: 228, endPoint x: 211, endPoint y: 270, distance: 48.2
click at [234, 228] on div "English" at bounding box center [305, 229] width 282 height 22
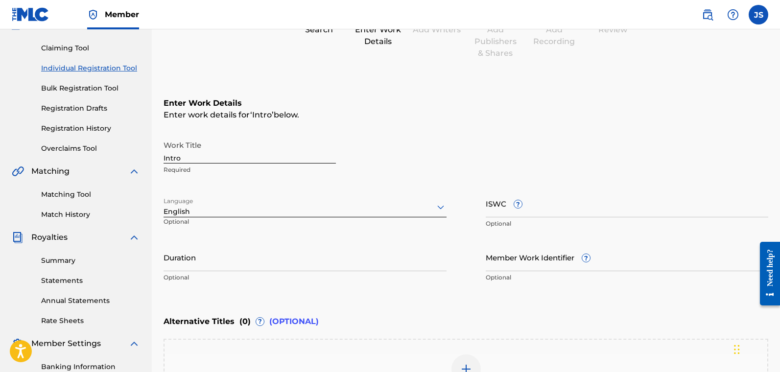
click at [214, 266] on input "Duration" at bounding box center [305, 257] width 283 height 28
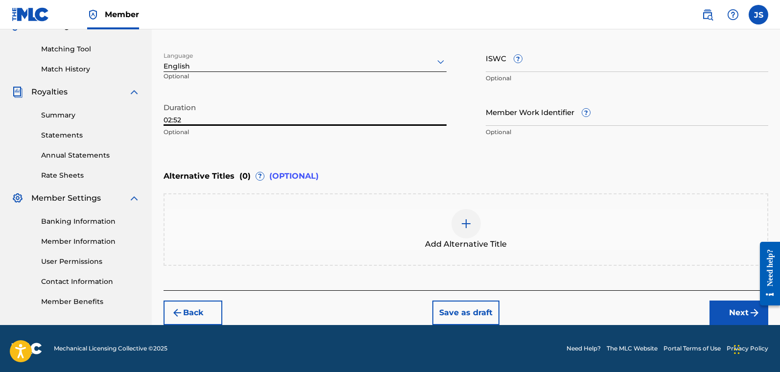
type input "02:52"
click at [602, 301] on button "Next" at bounding box center [739, 313] width 59 height 24
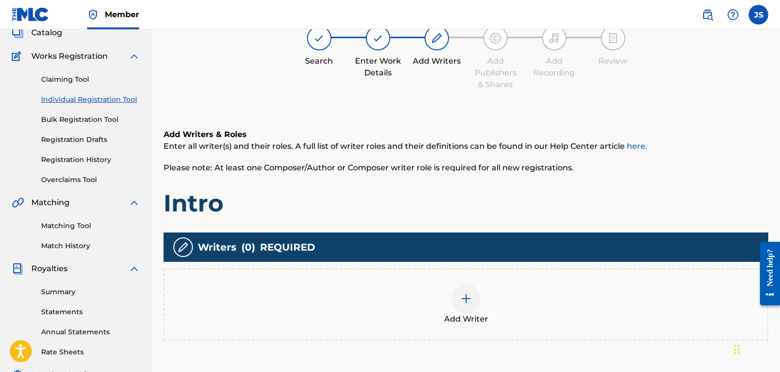
scroll to position [140, 0]
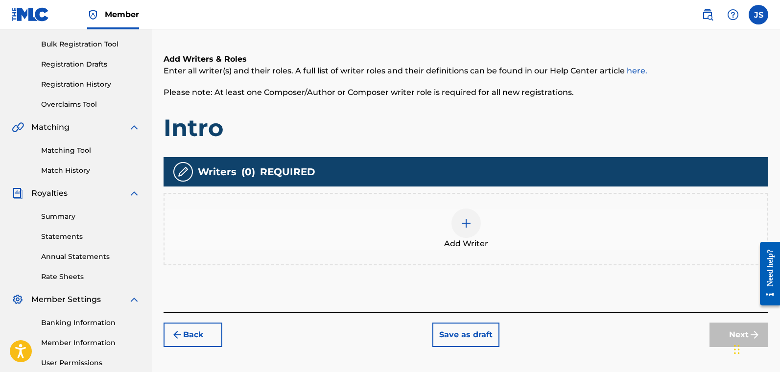
click at [462, 225] on img at bounding box center [466, 224] width 12 height 12
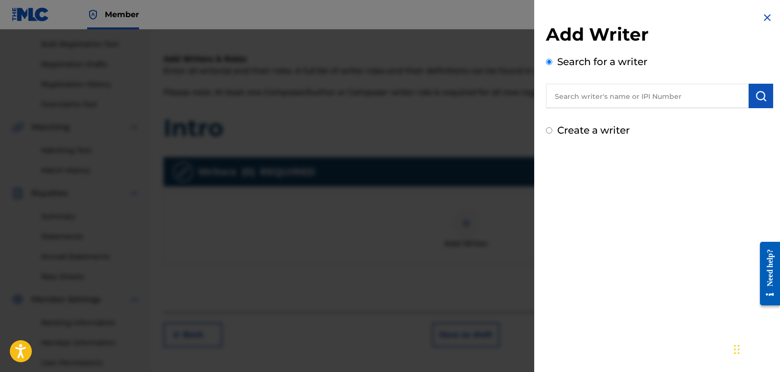
click at [579, 130] on label "Create a writer" at bounding box center [593, 130] width 73 height 12
radio input "true"
click at [553, 130] on input "Create a writer" at bounding box center [549, 130] width 6 height 6
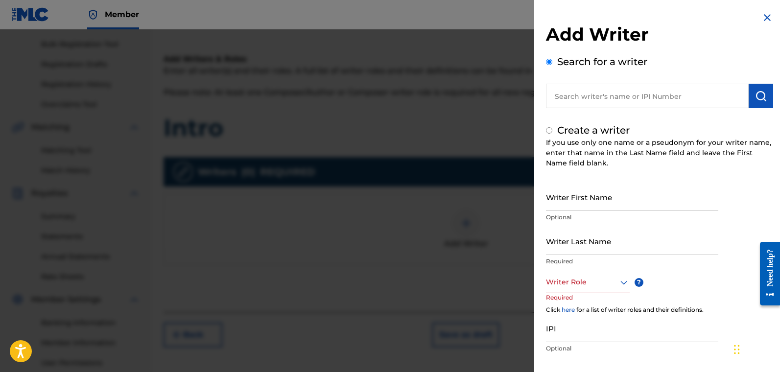
radio input "false"
radio input "true"
click at [602, 200] on input "Writer First Name" at bounding box center [632, 197] width 172 height 28
type input "[PERSON_NAME]"
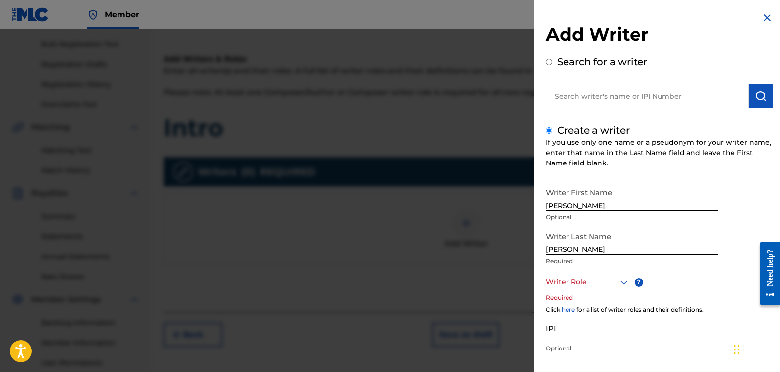
click at [563, 288] on div "Writer Role" at bounding box center [588, 282] width 84 height 22
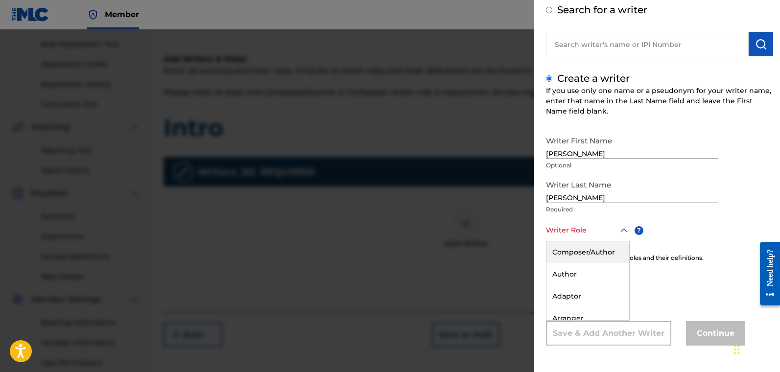
click at [591, 242] on div "Composer/Author" at bounding box center [588, 253] width 83 height 22
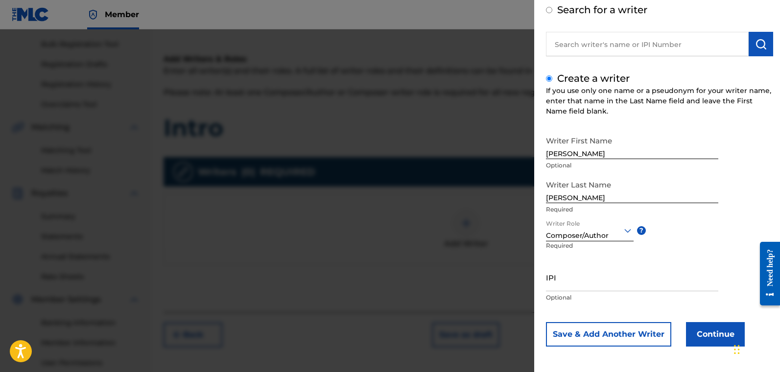
scroll to position [53, 0]
click at [575, 279] on input "IPI" at bounding box center [632, 277] width 172 height 28
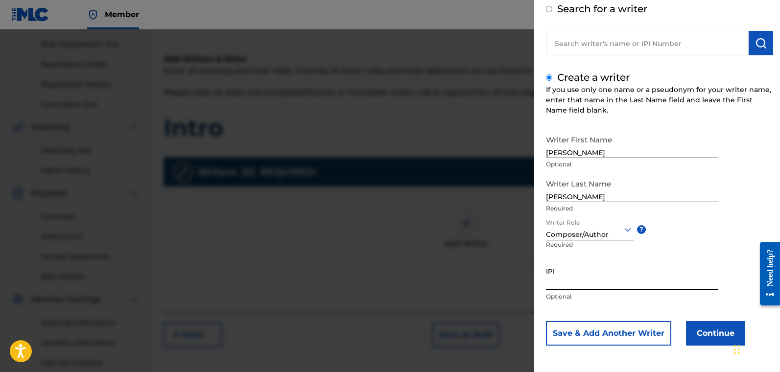
paste input "01122175500"
type input "01122175500"
click at [602, 328] on button "Continue" at bounding box center [715, 333] width 59 height 24
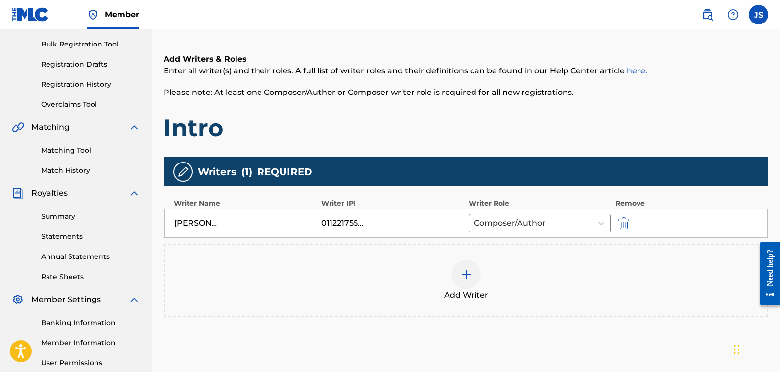
click at [468, 268] on div at bounding box center [466, 274] width 29 height 29
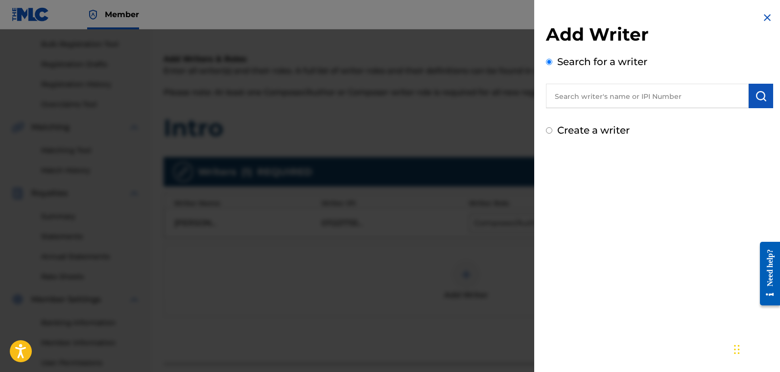
click at [566, 130] on label "Create a writer" at bounding box center [593, 130] width 73 height 12
radio input "true"
click at [553, 130] on input "Create a writer" at bounding box center [549, 130] width 6 height 6
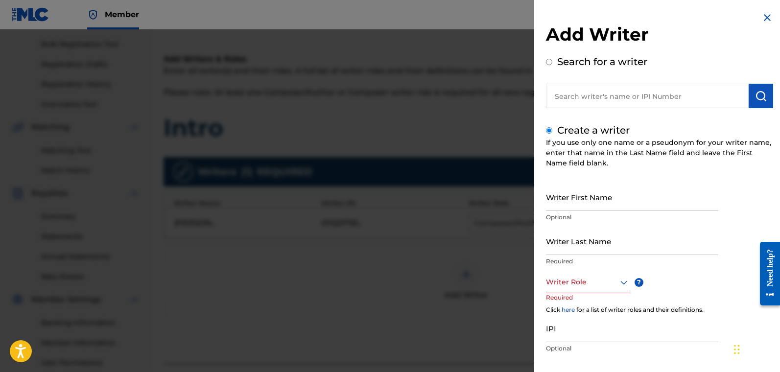
click at [563, 242] on input "Writer Last Name" at bounding box center [632, 241] width 172 height 28
click at [589, 279] on div "Writer Role" at bounding box center [588, 282] width 84 height 22
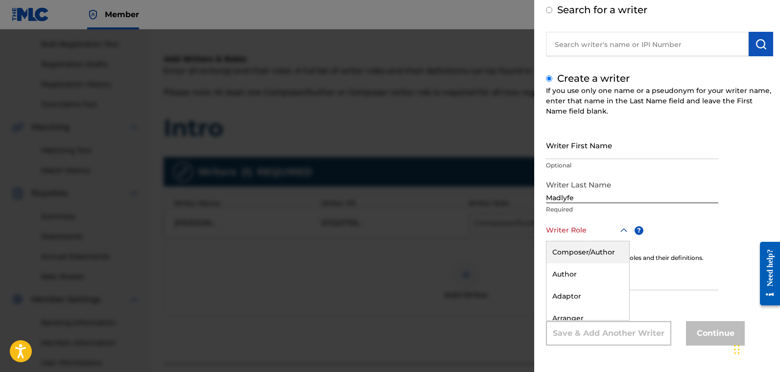
click at [592, 248] on div "Composer/Author" at bounding box center [588, 253] width 83 height 22
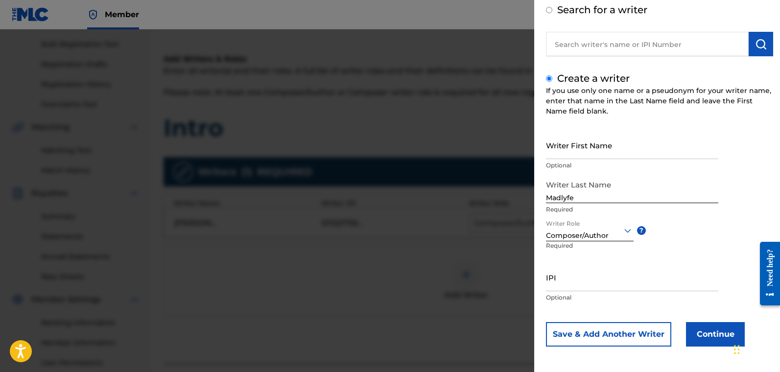
drag, startPoint x: 707, startPoint y: 339, endPoint x: 696, endPoint y: 330, distance: 14.2
click at [602, 328] on button "Continue" at bounding box center [715, 334] width 59 height 24
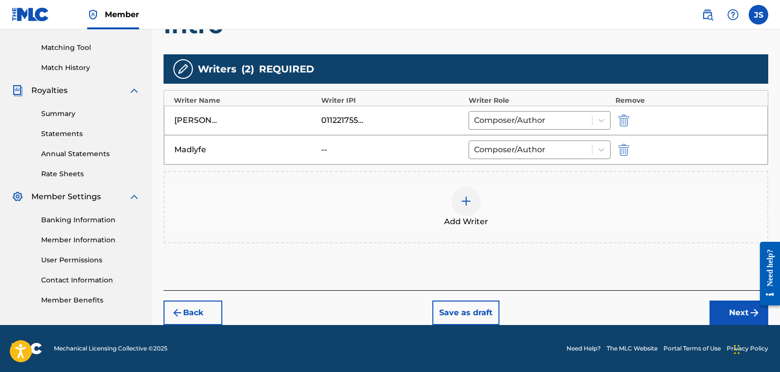
click at [602, 316] on button "Next" at bounding box center [739, 313] width 59 height 24
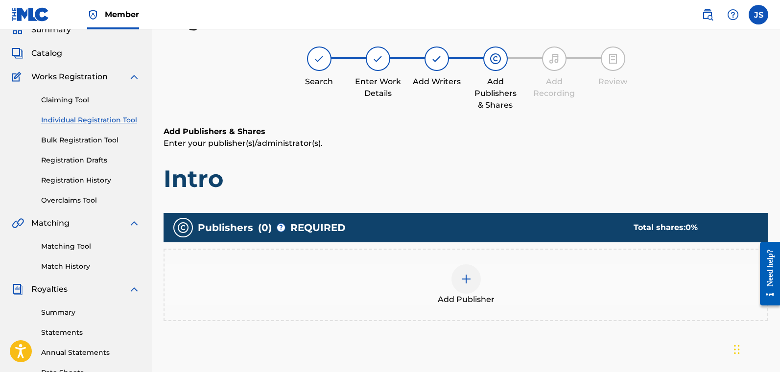
scroll to position [235, 0]
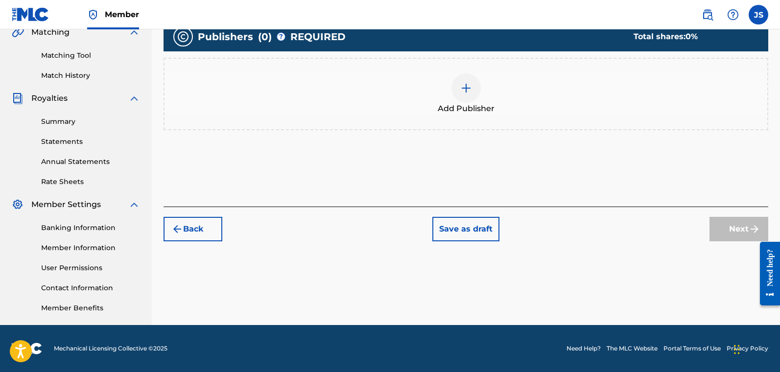
click at [578, 101] on div "Add Publisher" at bounding box center [466, 93] width 603 height 41
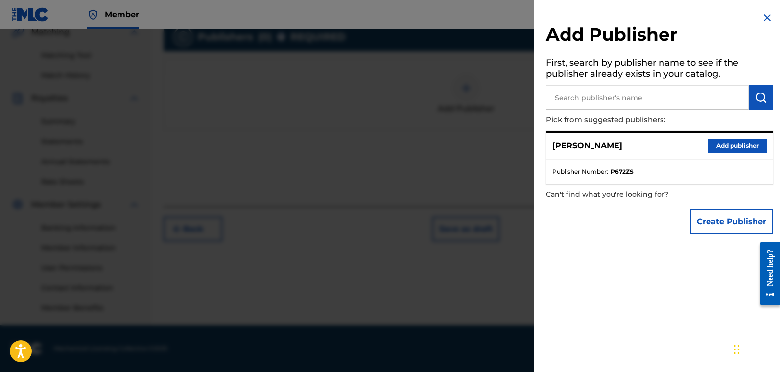
click at [602, 145] on button "Add publisher" at bounding box center [737, 146] width 59 height 15
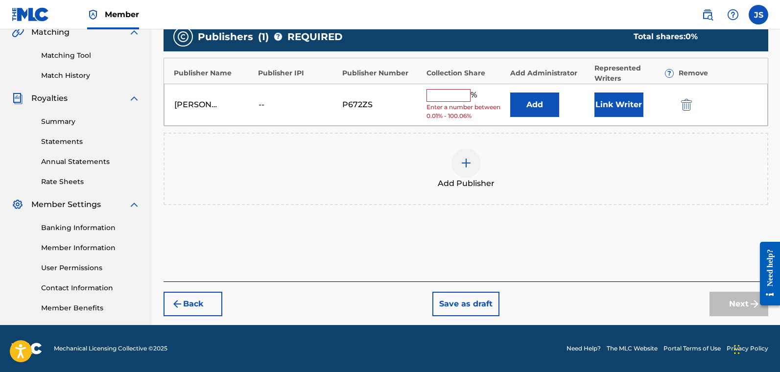
click at [452, 92] on input "text" at bounding box center [449, 95] width 44 height 13
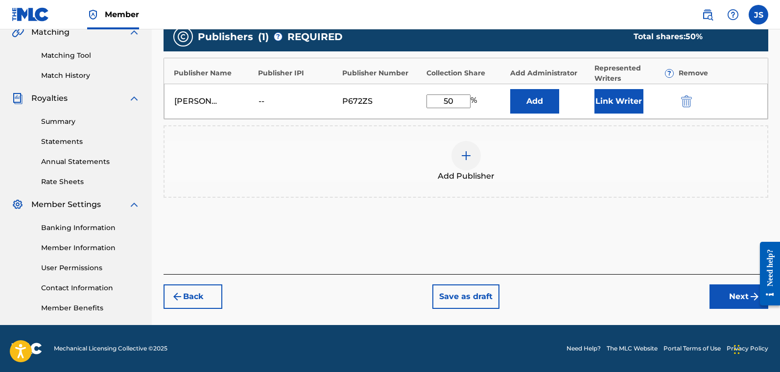
click at [602, 106] on button "Link Writer" at bounding box center [619, 101] width 49 height 24
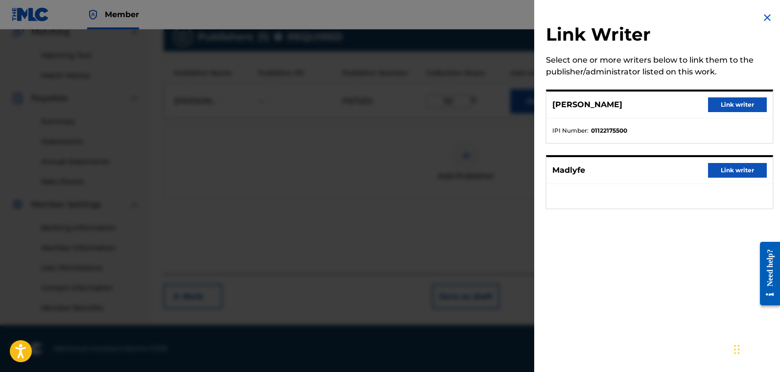
click at [602, 107] on button "Link writer" at bounding box center [737, 104] width 59 height 15
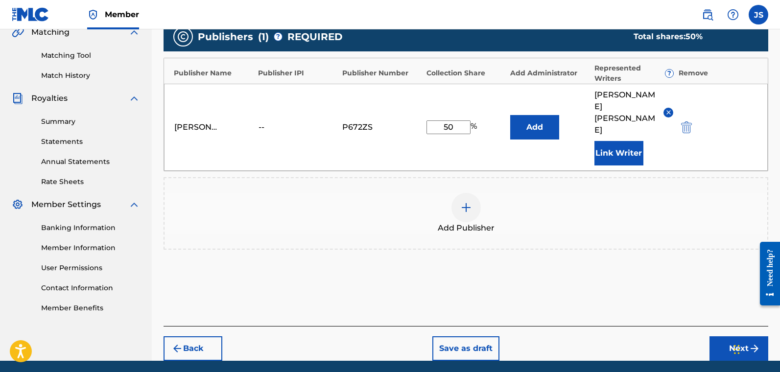
click at [602, 328] on button "Next" at bounding box center [739, 349] width 59 height 24
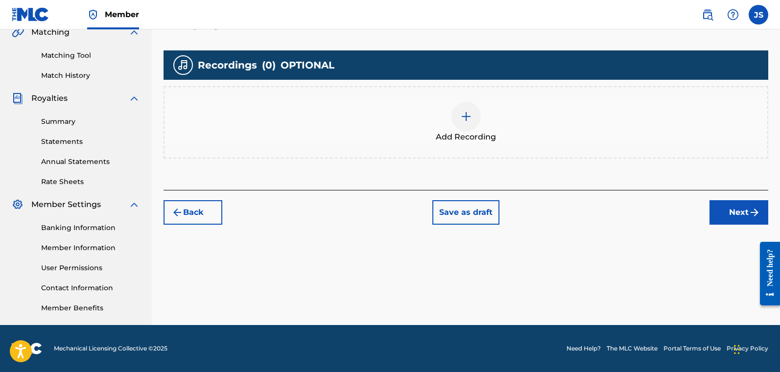
click at [602, 210] on button "Next" at bounding box center [739, 212] width 59 height 24
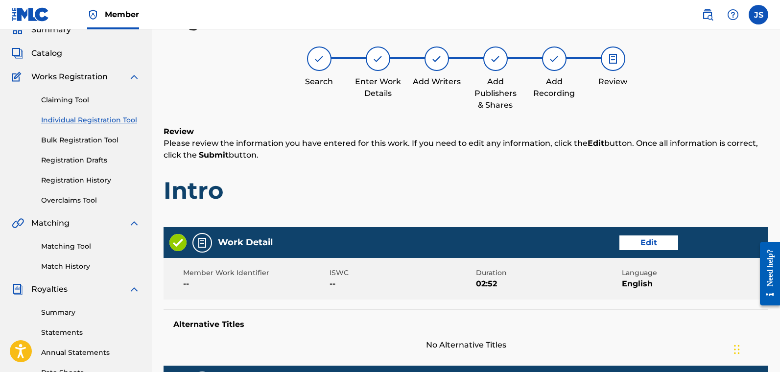
scroll to position [431, 0]
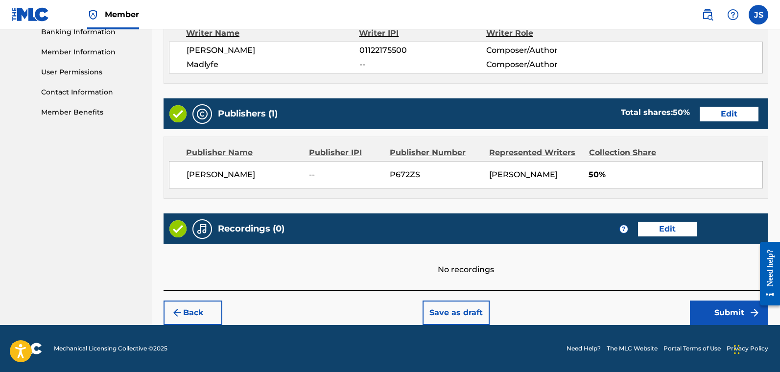
click at [602, 309] on button "Submit" at bounding box center [729, 313] width 78 height 24
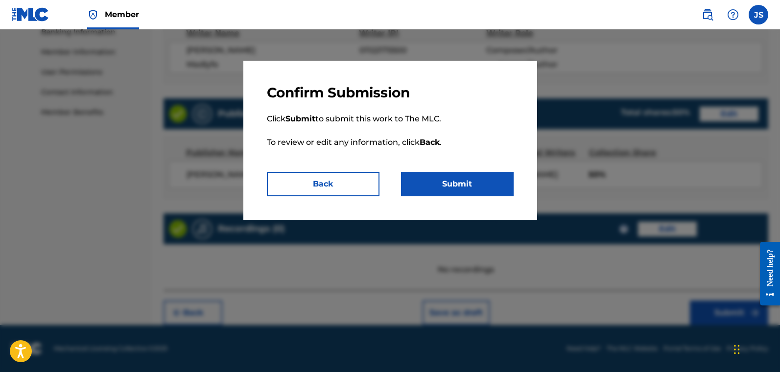
click at [468, 178] on button "Submit" at bounding box center [457, 184] width 113 height 24
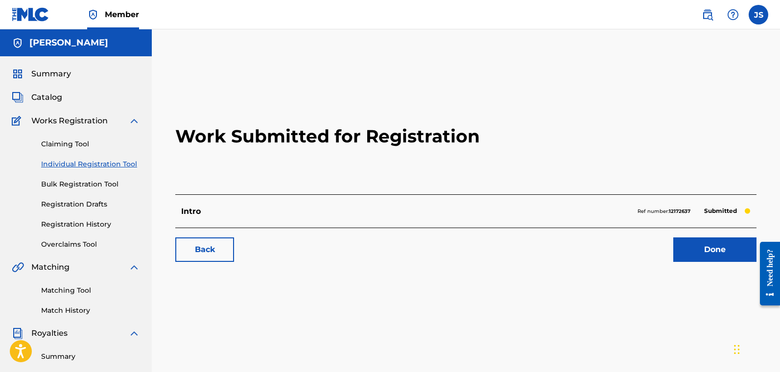
click at [98, 168] on link "Individual Registration Tool" at bounding box center [90, 164] width 99 height 10
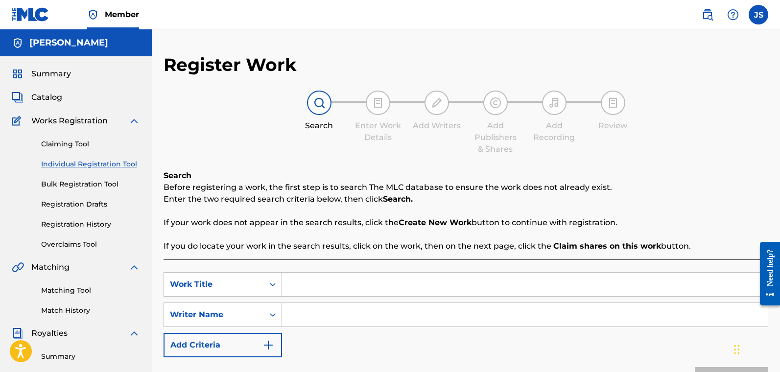
click at [325, 276] on input "Search Form" at bounding box center [525, 285] width 486 height 24
click at [337, 312] on input "Search Form" at bounding box center [525, 315] width 486 height 24
drag, startPoint x: 336, startPoint y: 283, endPoint x: 132, endPoint y: 236, distance: 209.6
click at [132, 236] on main "[PERSON_NAME] Summary Catalog Works Registration Claiming Tool Individual Regis…" at bounding box center [390, 294] width 780 height 531
click at [336, 318] on input "Search Form" at bounding box center [525, 315] width 486 height 24
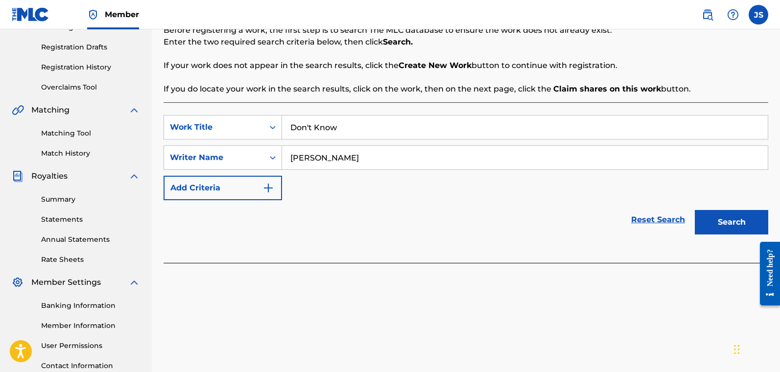
scroll to position [235, 0]
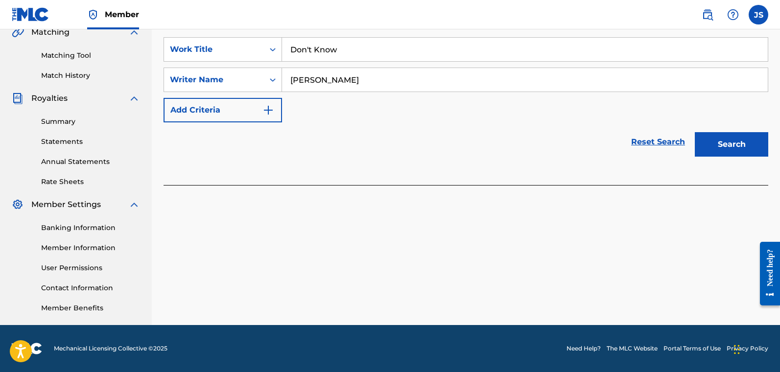
click at [602, 145] on button "Search" at bounding box center [731, 144] width 73 height 24
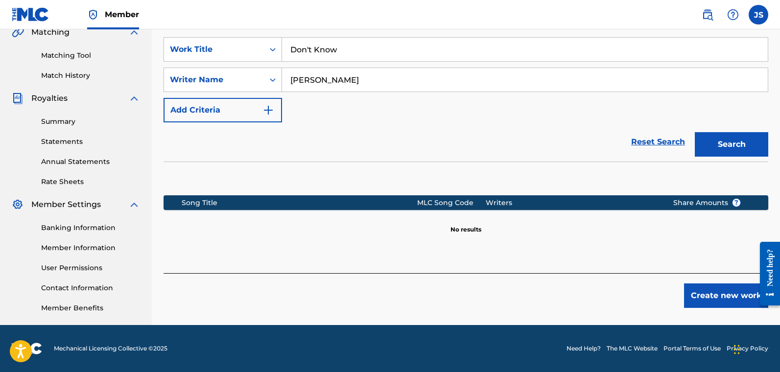
click at [602, 299] on button "Create new work" at bounding box center [726, 296] width 84 height 24
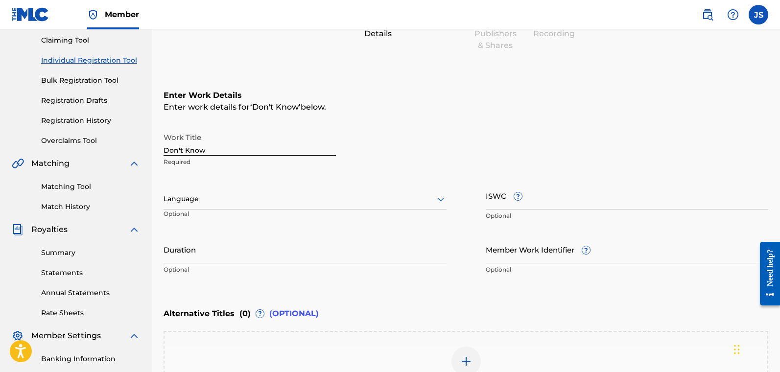
scroll to position [99, 0]
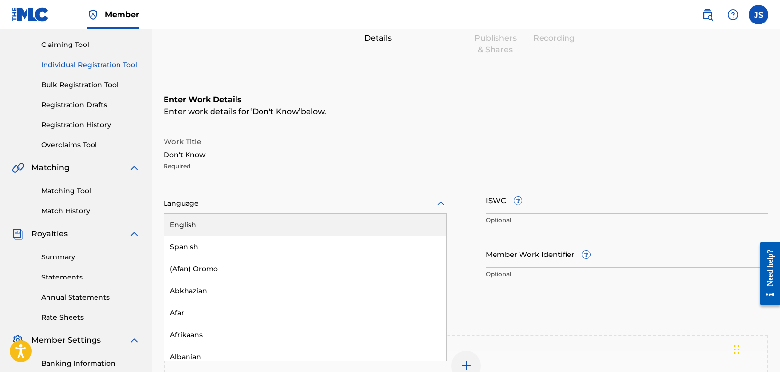
click at [178, 201] on div at bounding box center [305, 203] width 283 height 12
click at [190, 220] on div "English" at bounding box center [305, 225] width 282 height 22
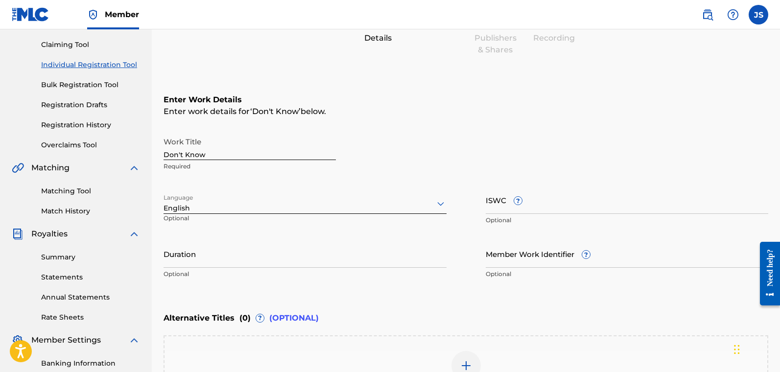
click at [216, 254] on input "Duration" at bounding box center [305, 254] width 283 height 28
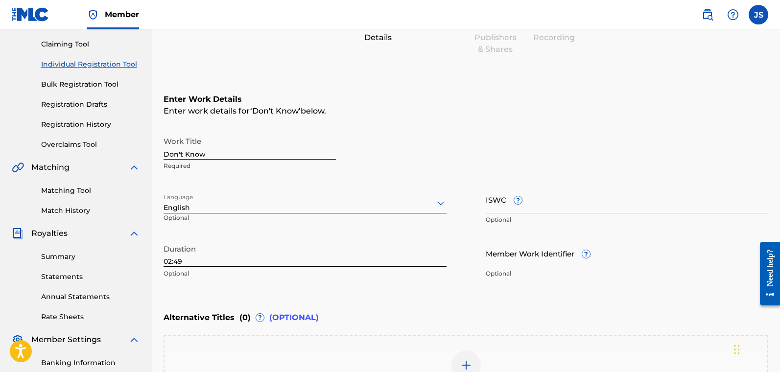
scroll to position [242, 0]
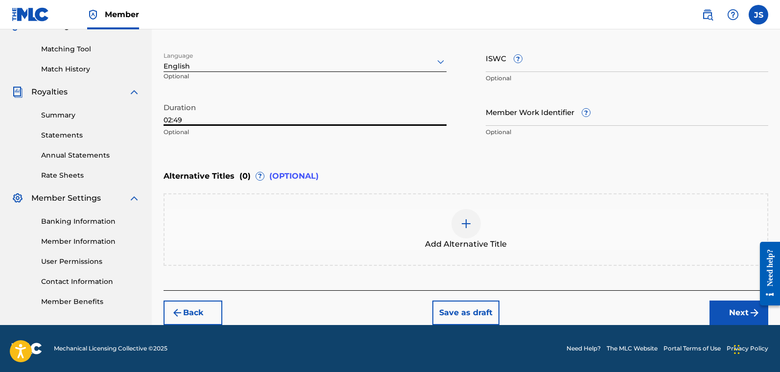
click at [602, 308] on button "Next" at bounding box center [739, 313] width 59 height 24
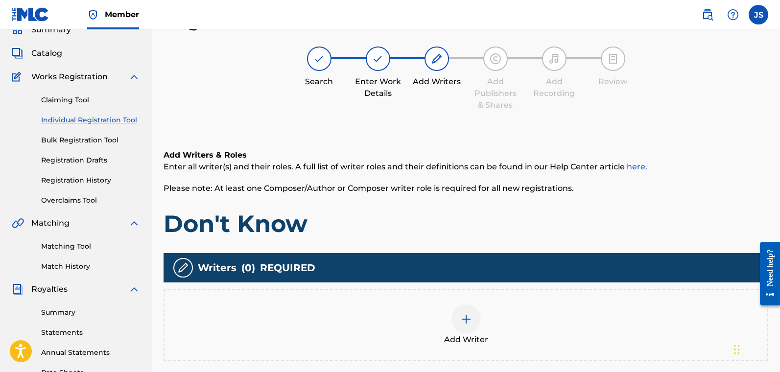
scroll to position [235, 0]
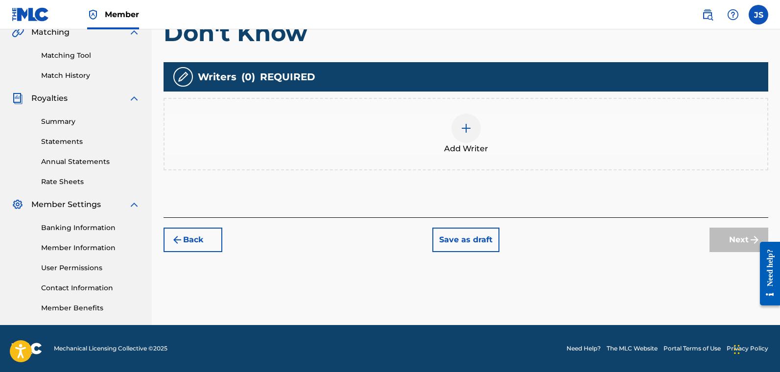
click at [460, 140] on div at bounding box center [466, 128] width 29 height 29
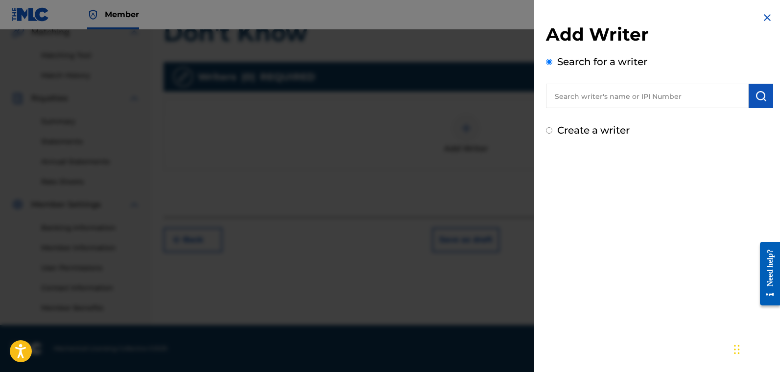
click at [602, 130] on label "Create a writer" at bounding box center [593, 130] width 73 height 12
click at [553, 130] on input "Create a writer" at bounding box center [549, 130] width 6 height 6
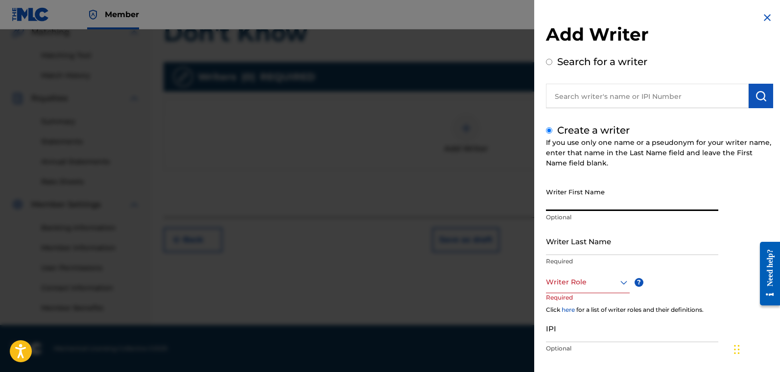
click at [583, 194] on input "Writer First Name" at bounding box center [632, 197] width 172 height 28
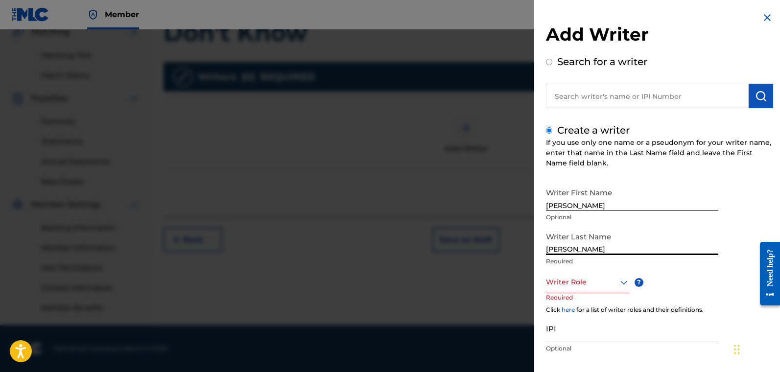
click at [574, 292] on div "Writer Role" at bounding box center [588, 282] width 84 height 22
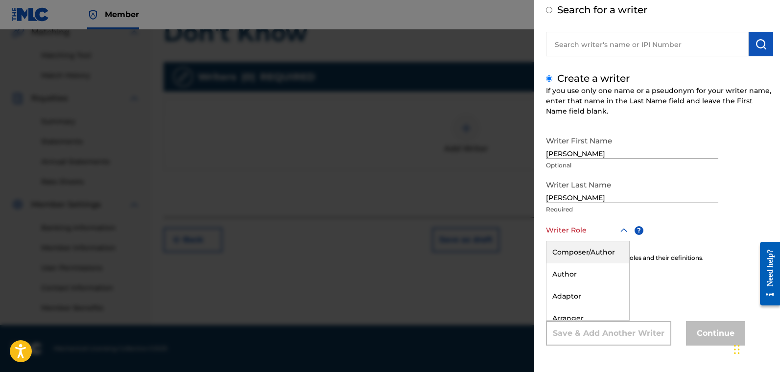
click at [575, 248] on div "Composer/Author" at bounding box center [588, 253] width 83 height 22
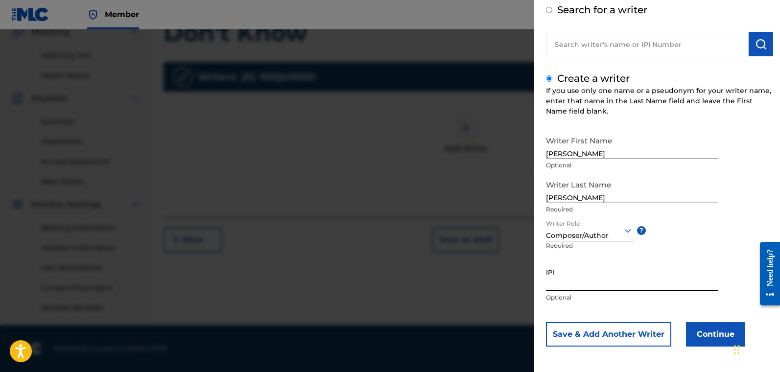
click at [581, 283] on input "IPI" at bounding box center [632, 278] width 172 height 28
paste input "01122175500"
click at [602, 325] on button "Continue" at bounding box center [715, 334] width 59 height 24
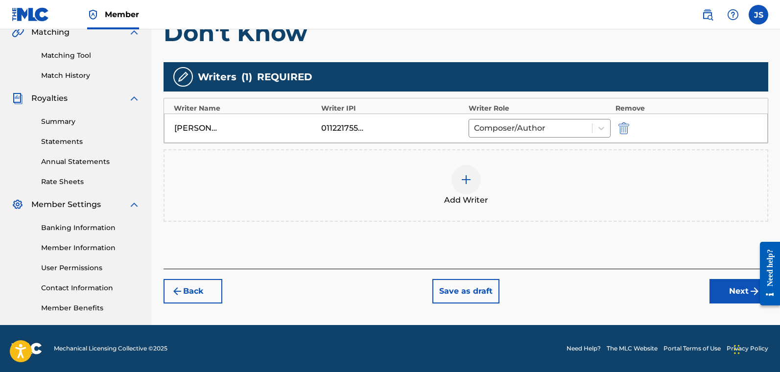
click at [459, 173] on div at bounding box center [466, 179] width 29 height 29
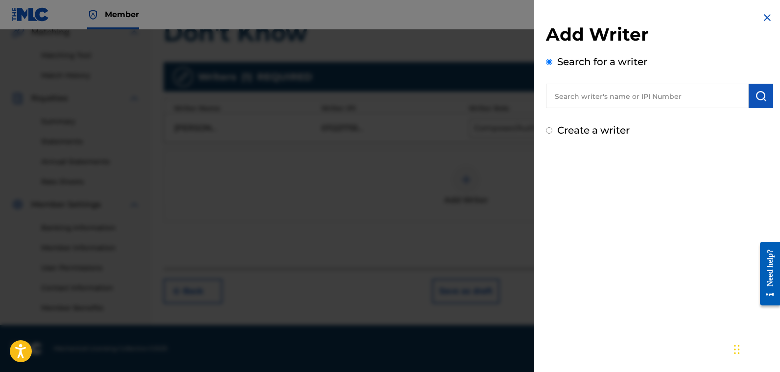
click at [590, 130] on label "Create a writer" at bounding box center [593, 130] width 73 height 12
click at [553, 130] on input "Create a writer" at bounding box center [549, 130] width 6 height 6
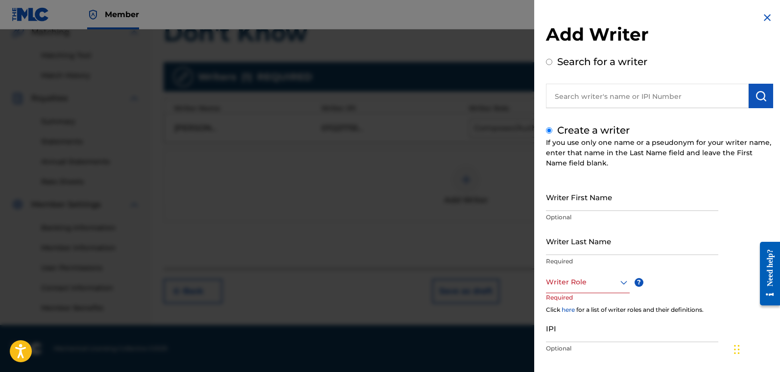
click at [590, 233] on input "Writer Last Name" at bounding box center [632, 241] width 172 height 28
click at [599, 285] on div "Writer Role" at bounding box center [588, 282] width 84 height 22
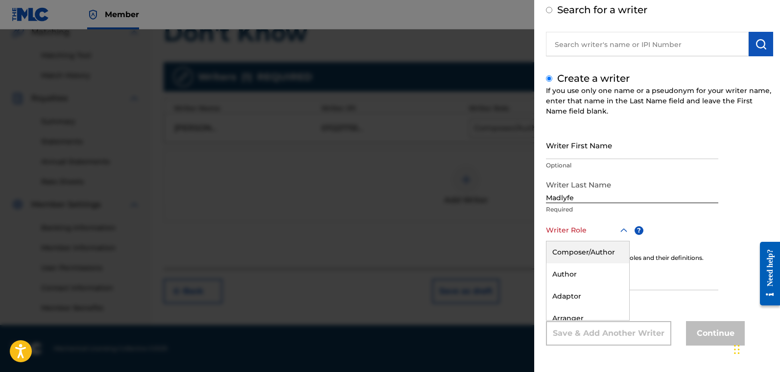
click at [592, 259] on div "Composer/Author" at bounding box center [588, 253] width 83 height 22
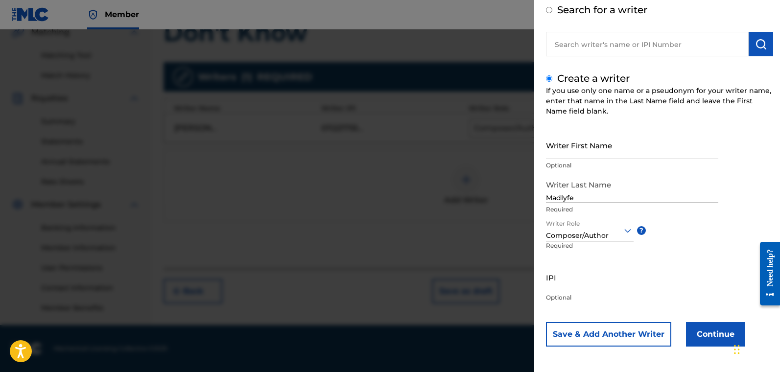
click at [602, 328] on button "Continue" at bounding box center [715, 334] width 59 height 24
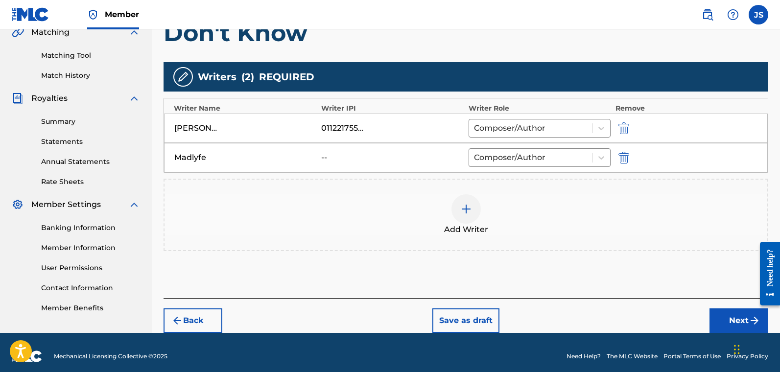
click at [493, 199] on div "Add Writer" at bounding box center [466, 214] width 603 height 41
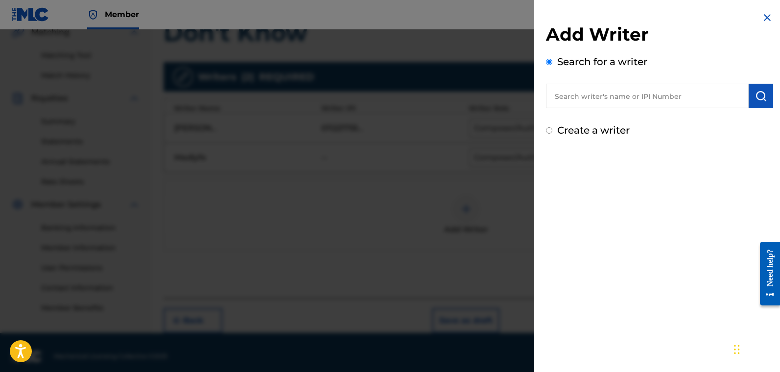
click at [556, 130] on div "Create a writer" at bounding box center [659, 130] width 227 height 15
click at [548, 129] on input "Create a writer" at bounding box center [549, 130] width 6 height 6
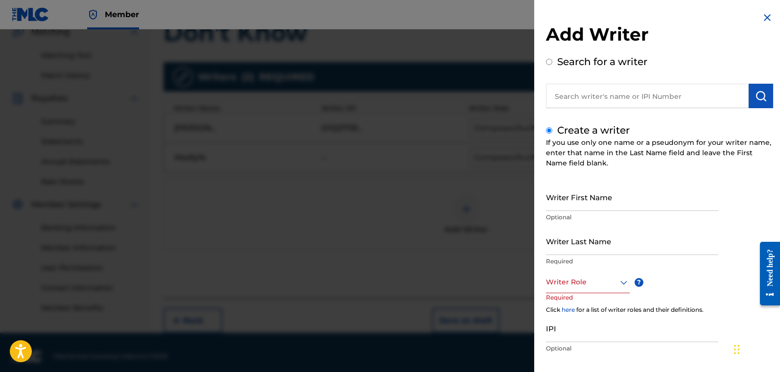
click at [576, 242] on input "Writer Last Name" at bounding box center [632, 241] width 172 height 28
click at [584, 275] on div "Writer Role" at bounding box center [588, 282] width 84 height 22
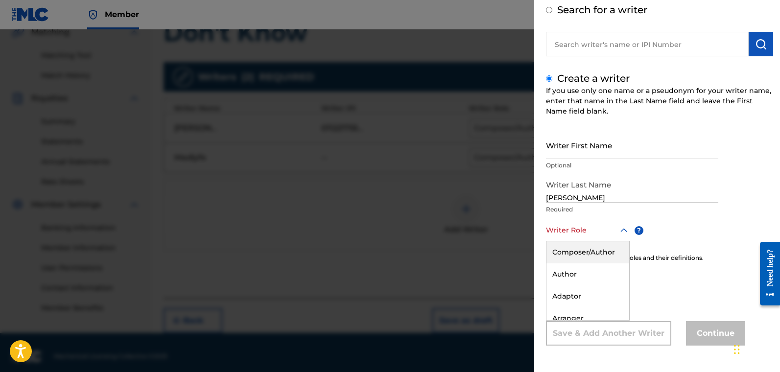
click at [585, 253] on div "Composer/Author" at bounding box center [588, 253] width 83 height 22
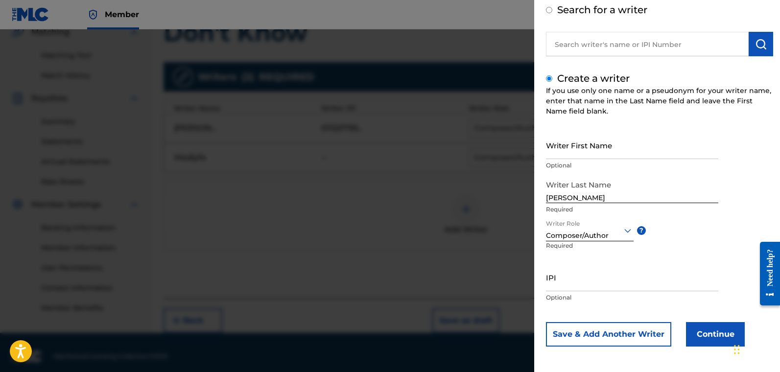
click at [602, 328] on button "Continue" at bounding box center [715, 334] width 59 height 24
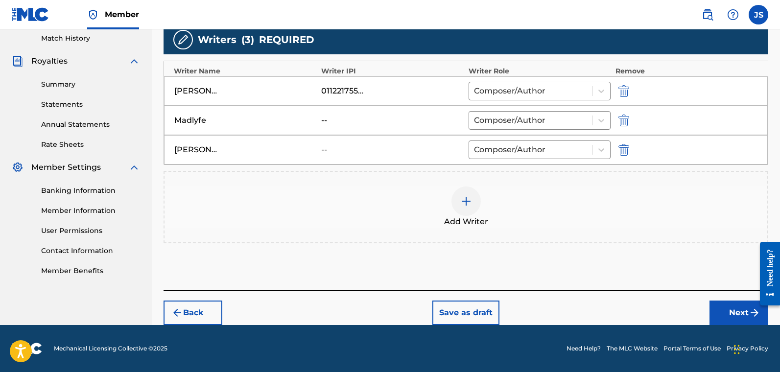
click at [602, 304] on button "Next" at bounding box center [739, 313] width 59 height 24
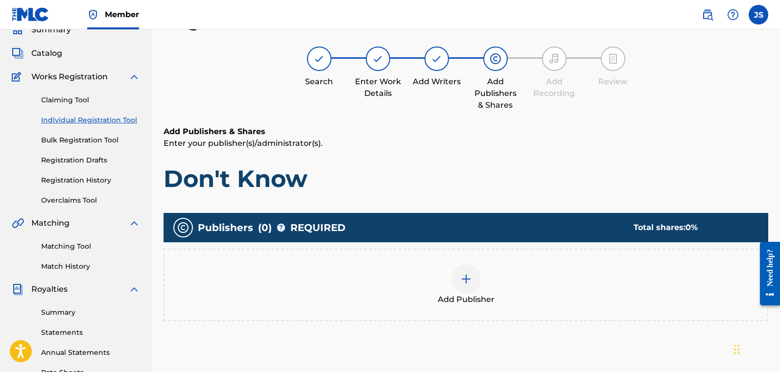
scroll to position [114, 0]
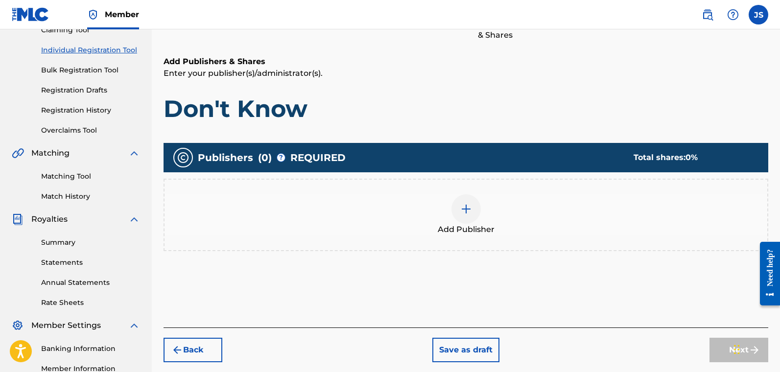
click at [544, 211] on div "Add Publisher" at bounding box center [466, 214] width 603 height 41
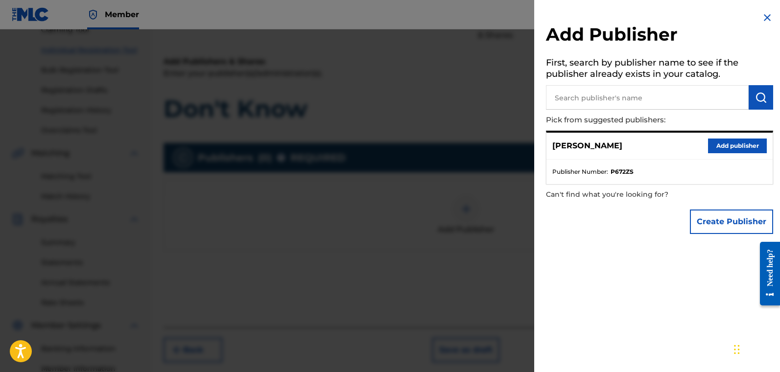
click at [602, 144] on button "Add publisher" at bounding box center [737, 146] width 59 height 15
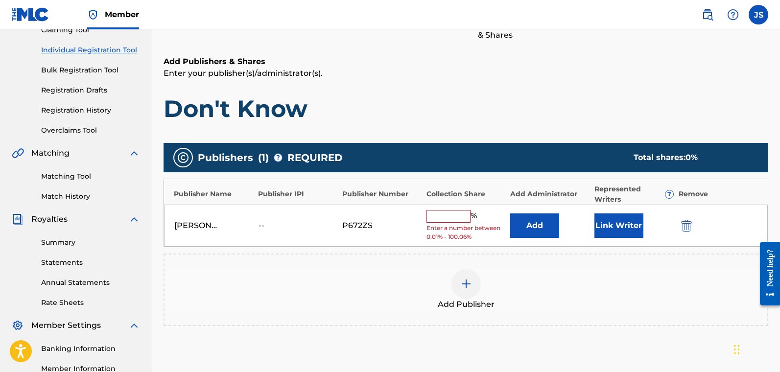
click at [601, 226] on button "Link Writer" at bounding box center [619, 226] width 49 height 24
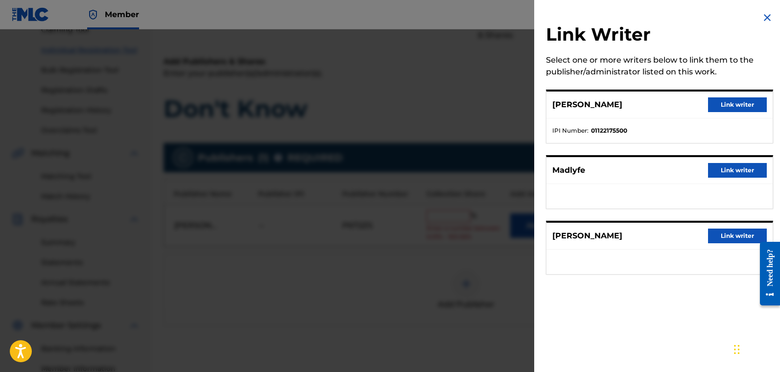
click at [602, 106] on button "Link writer" at bounding box center [737, 104] width 59 height 15
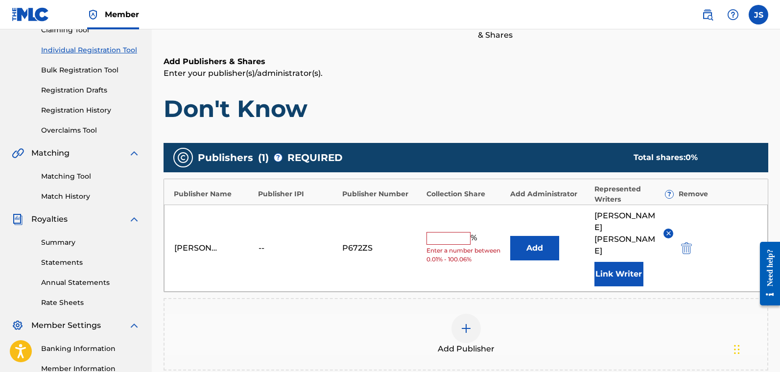
click at [439, 232] on input "text" at bounding box center [449, 238] width 44 height 13
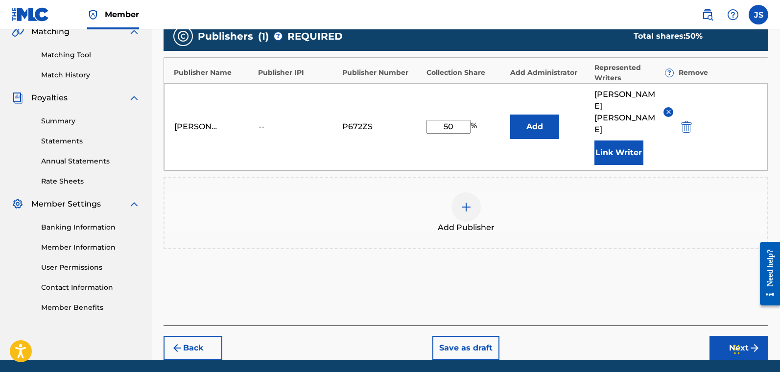
click at [602, 328] on button "Next" at bounding box center [739, 348] width 59 height 24
